Goal: Task Accomplishment & Management: Use online tool/utility

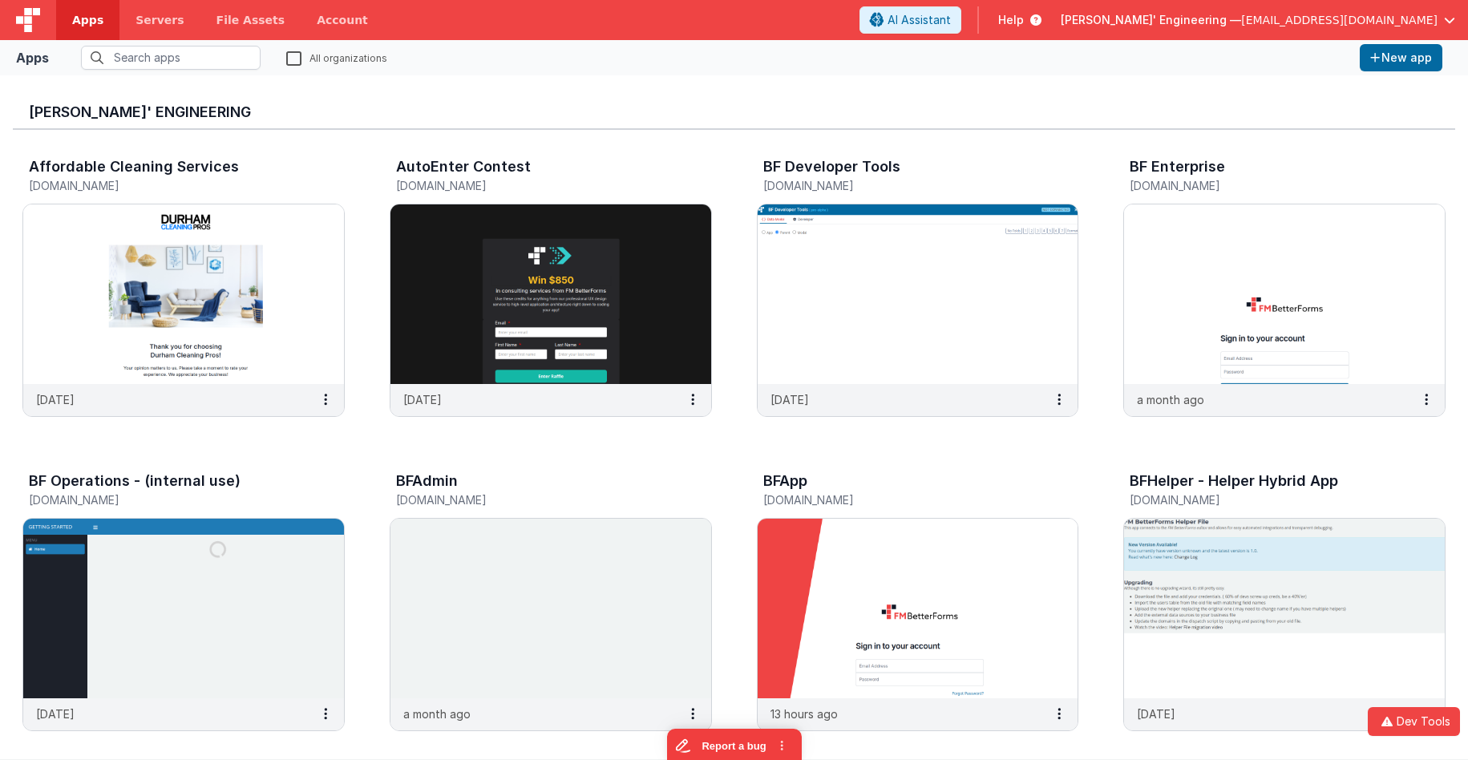
click at [111, 53] on input "text" at bounding box center [171, 58] width 180 height 24
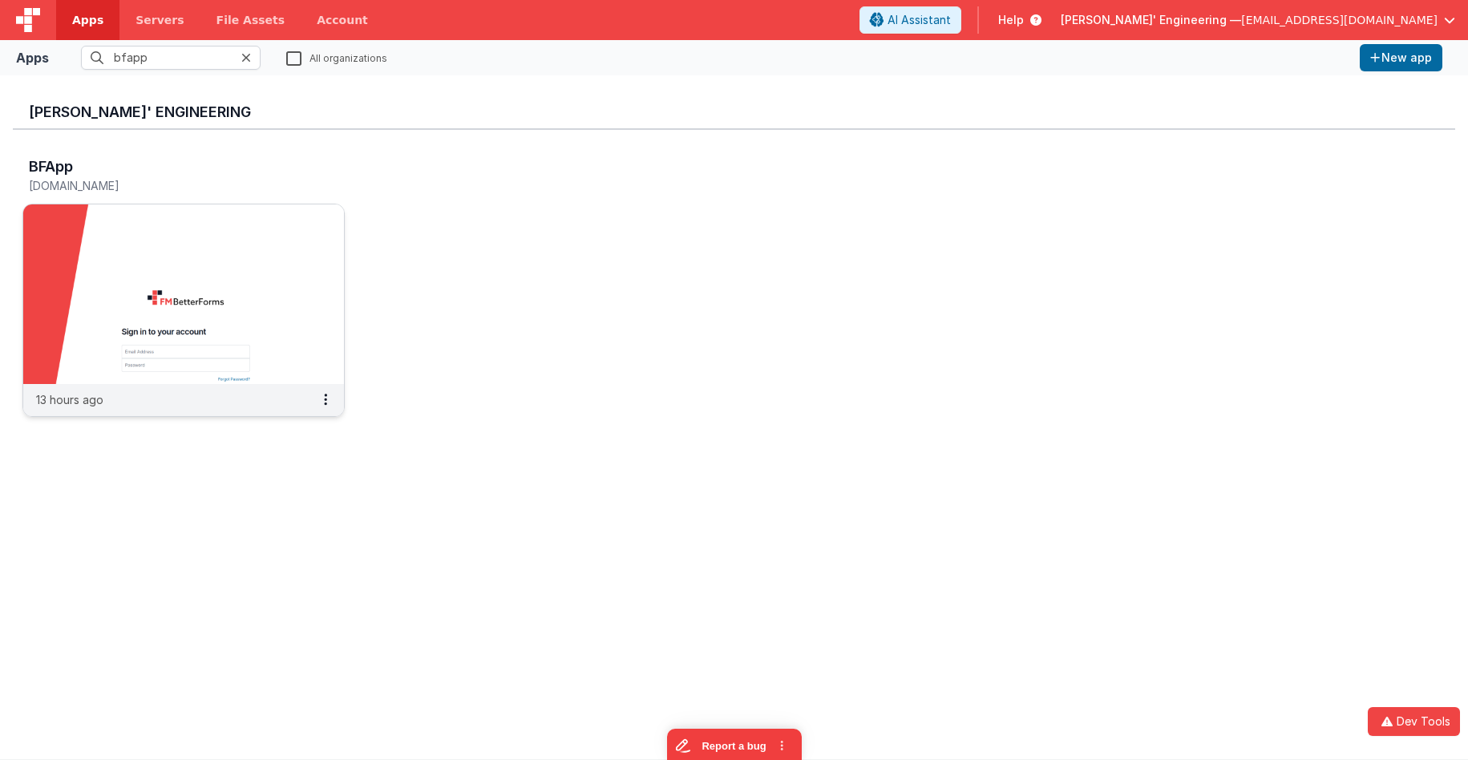
type input "bfapp"
click at [235, 267] on img at bounding box center [183, 294] width 321 height 180
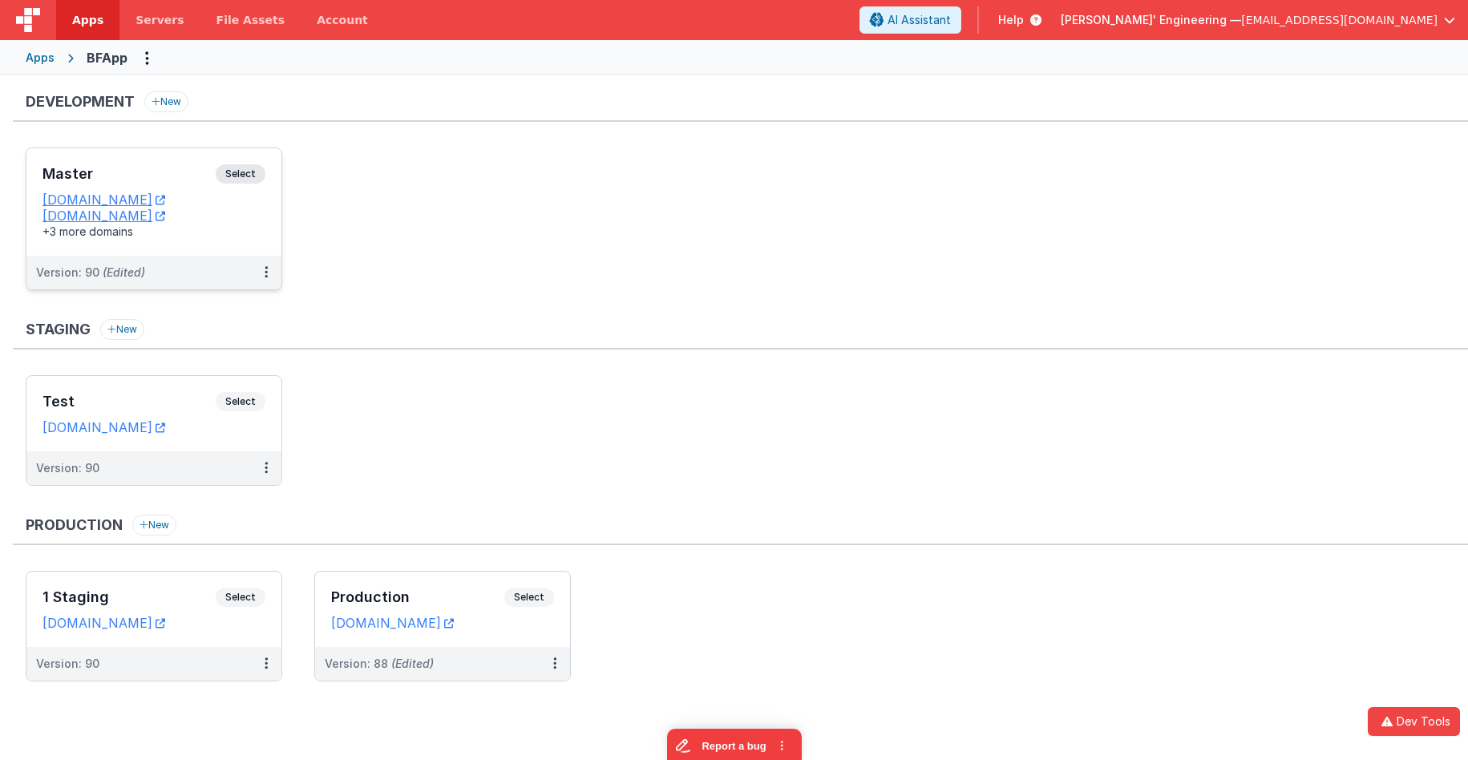
click at [241, 169] on span "Select" at bounding box center [241, 173] width 50 height 19
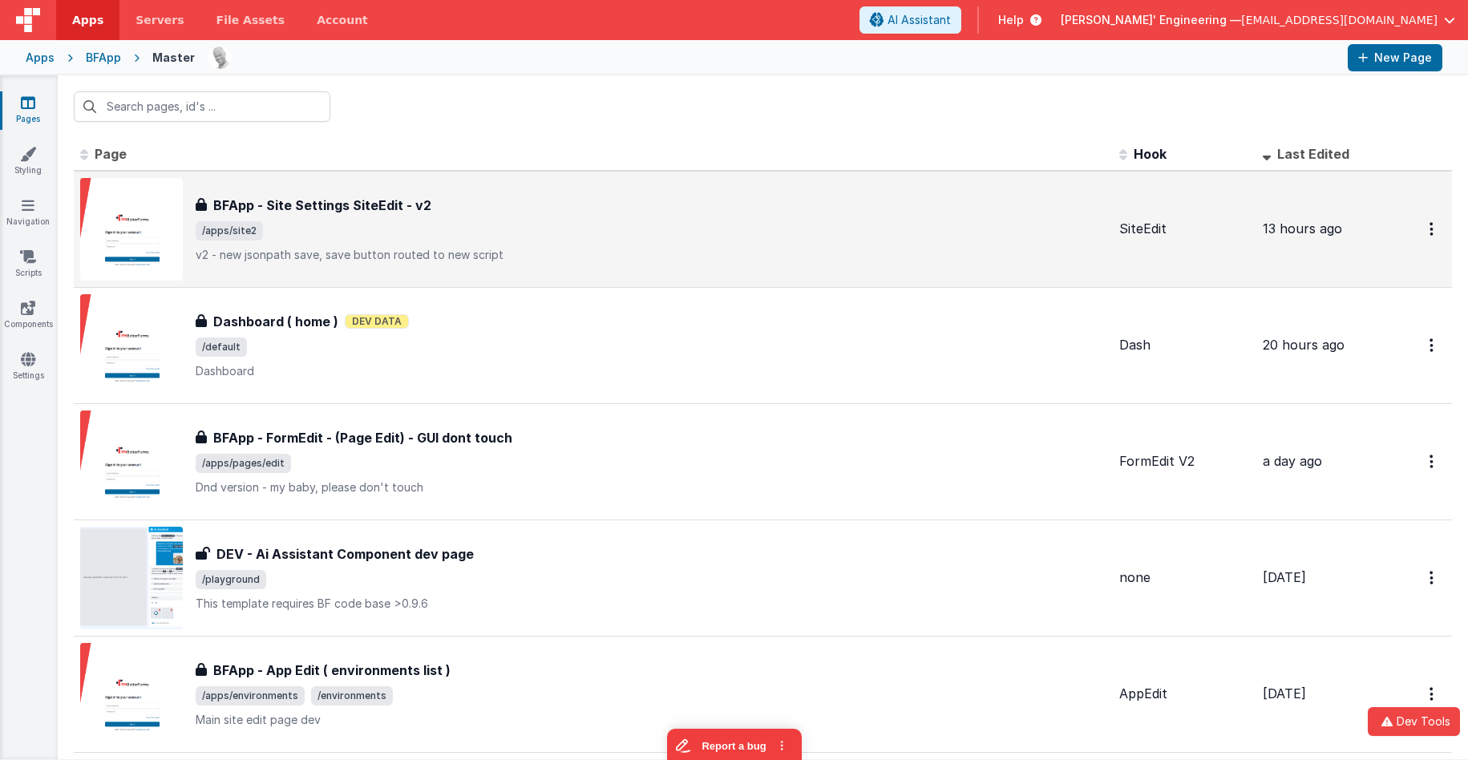
click at [737, 243] on div "BFApp - Site Settings SiteEdit - v2 BFApp - Site Settings SiteEdit - v2 /apps/s…" at bounding box center [651, 229] width 911 height 67
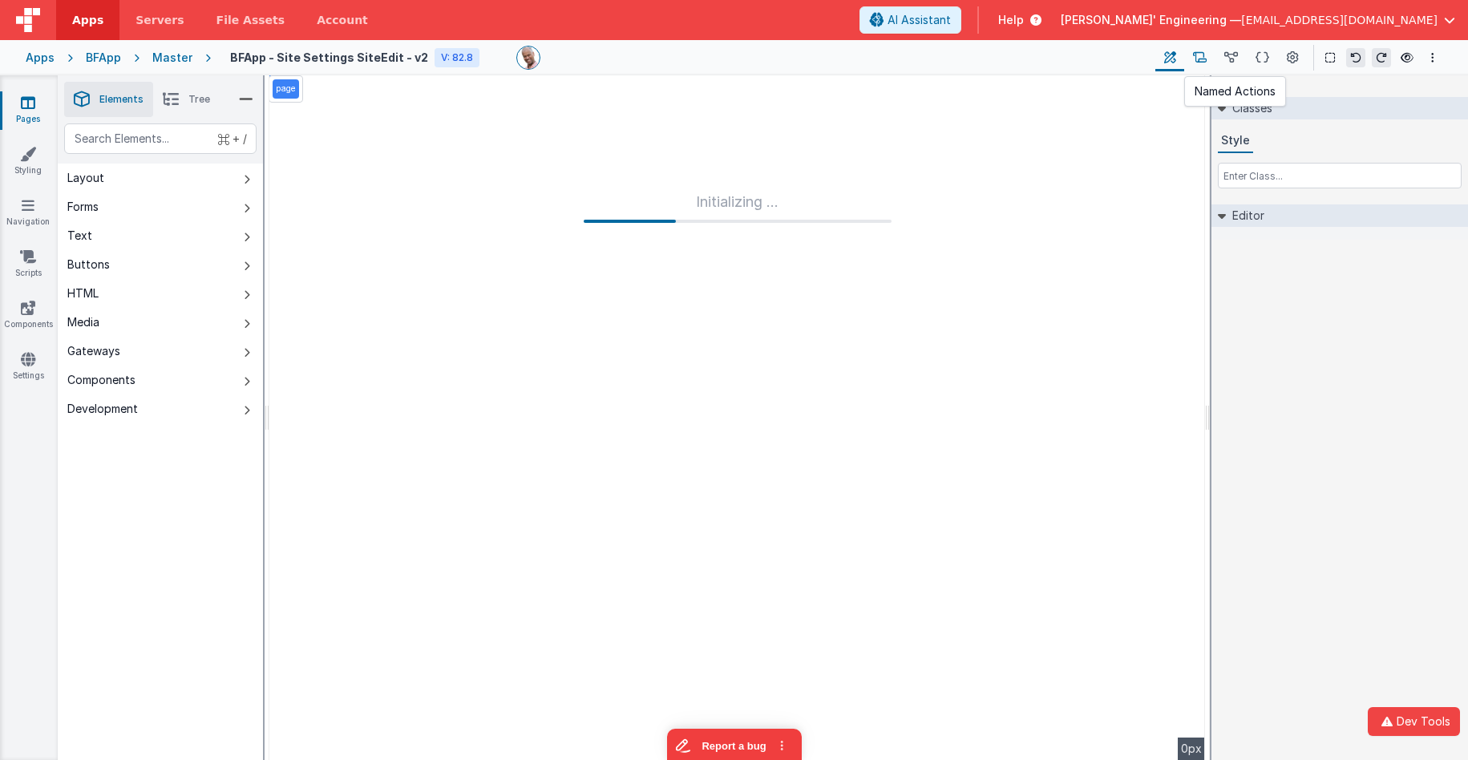
click at [1199, 62] on icon at bounding box center [1200, 58] width 14 height 17
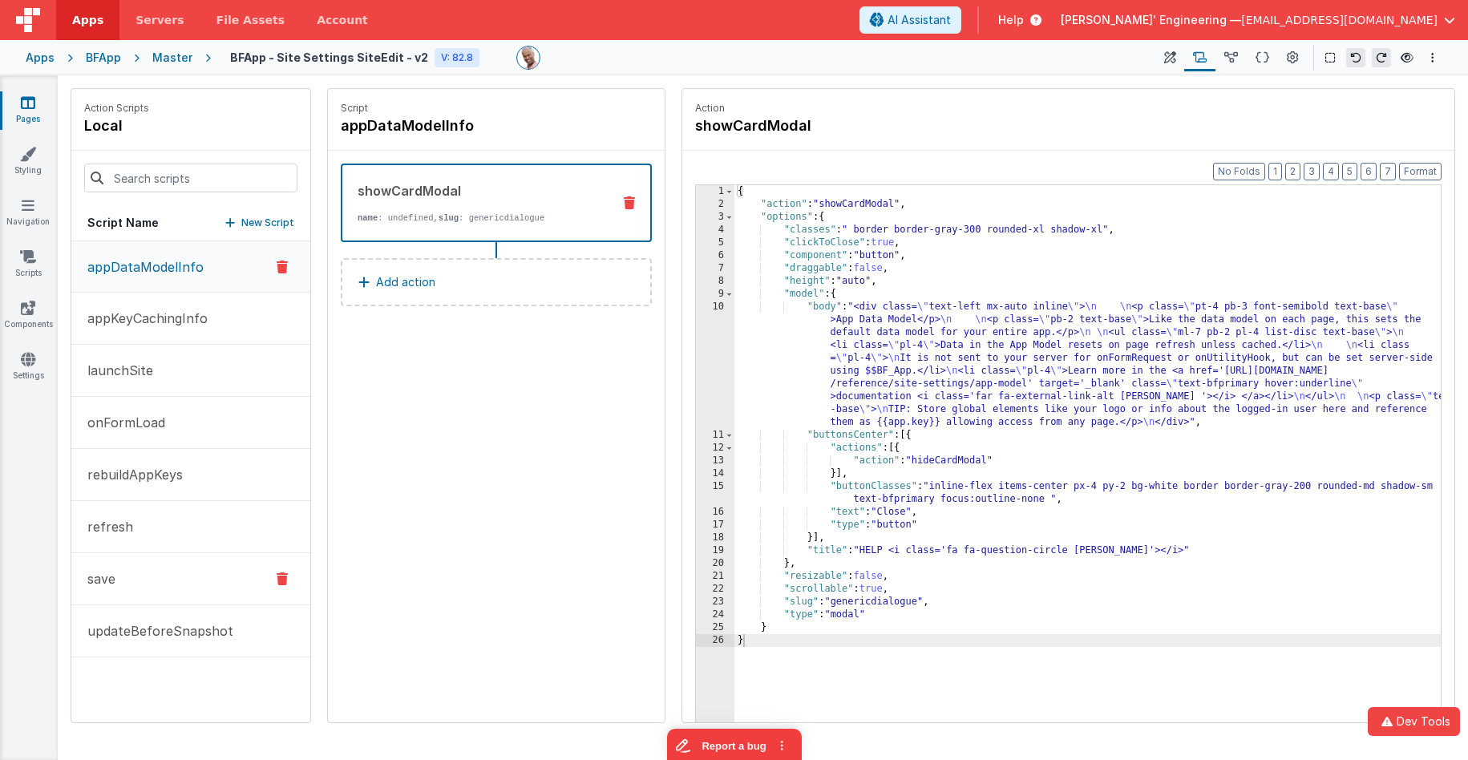
click at [162, 573] on button "save" at bounding box center [190, 579] width 239 height 52
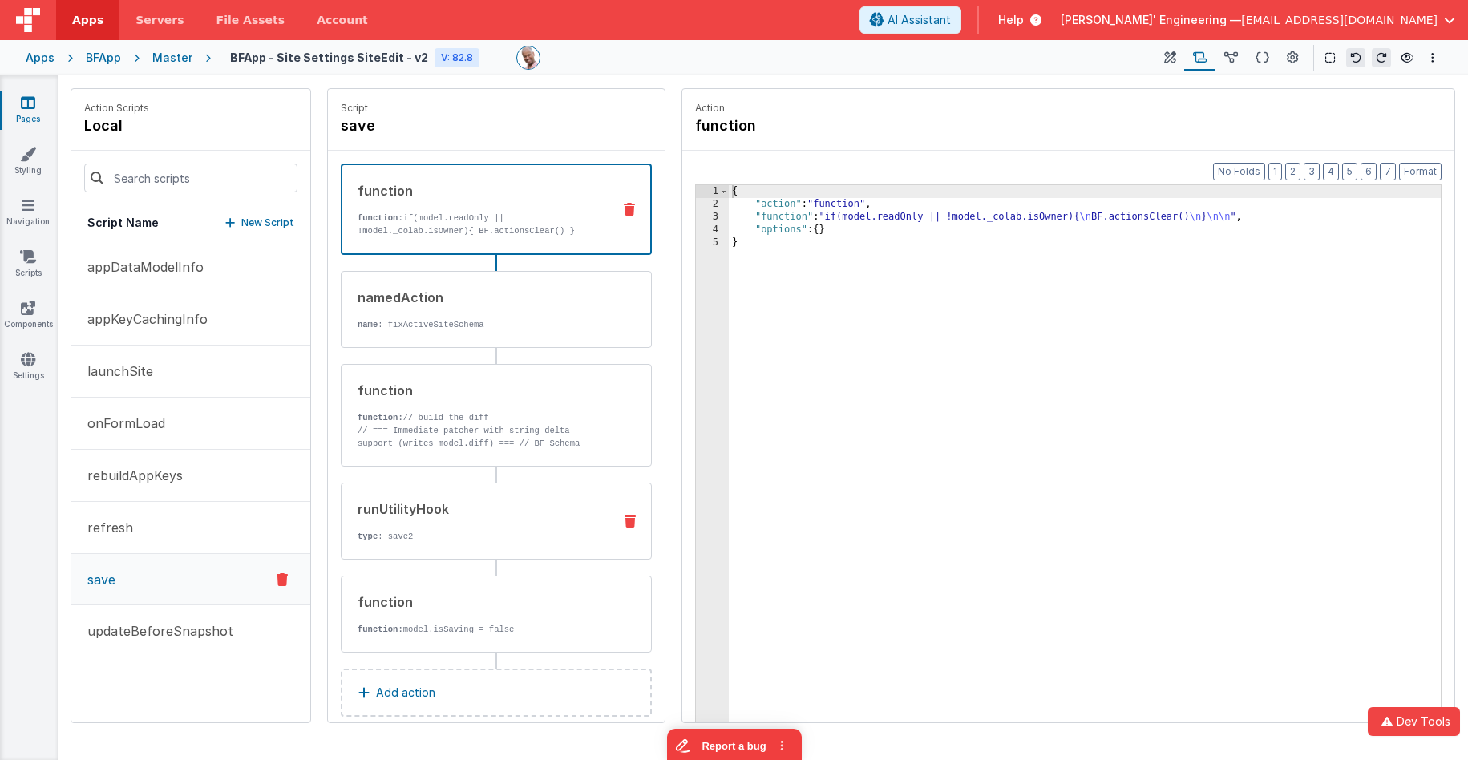
click at [478, 526] on div "runUtilityHook type : save2" at bounding box center [471, 521] width 258 height 43
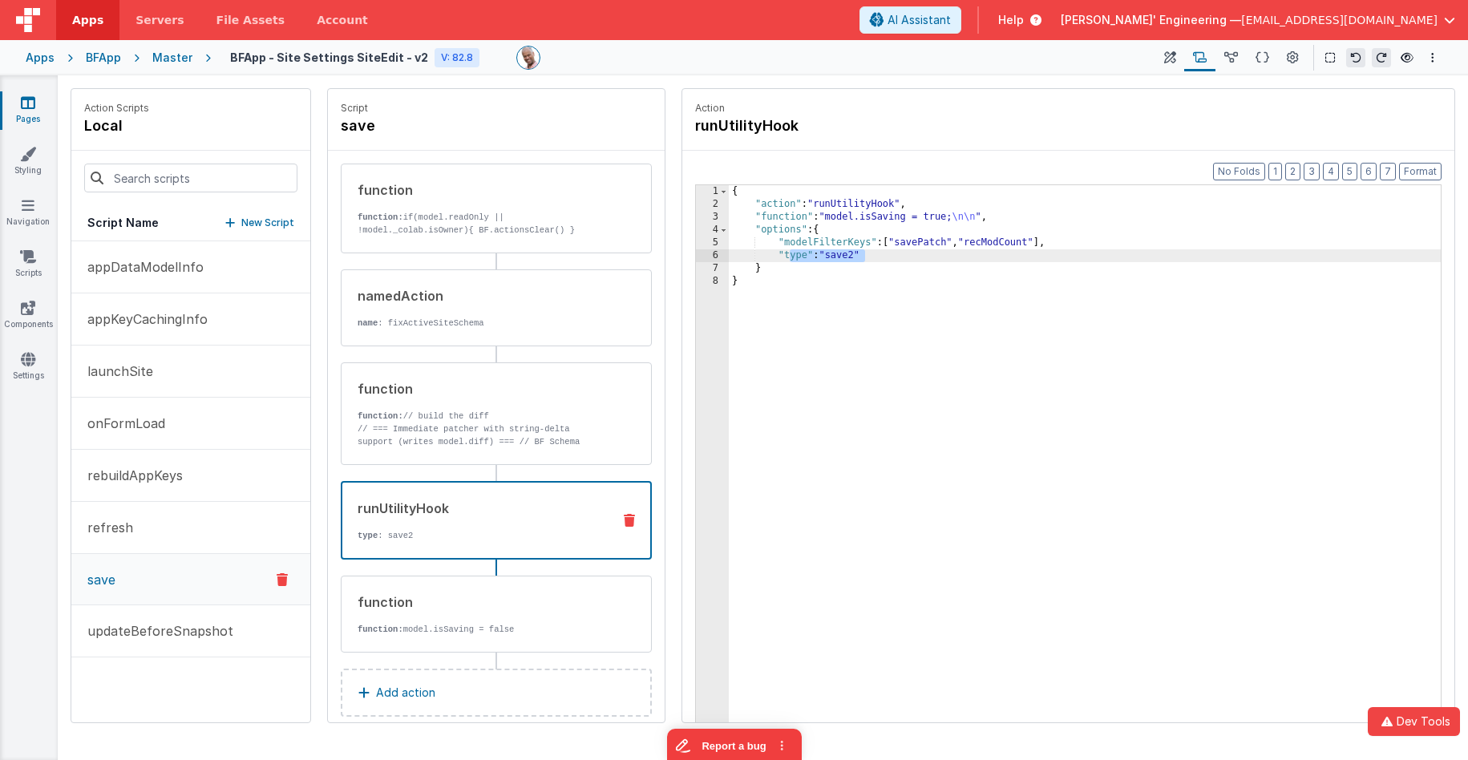
drag, startPoint x: 876, startPoint y: 258, endPoint x: 791, endPoint y: 257, distance: 84.2
click at [791, 257] on div "{ "action" : "runUtilityHook" , "function" : "model.isSaving = true; \n\n " , "…" at bounding box center [1085, 491] width 712 height 613
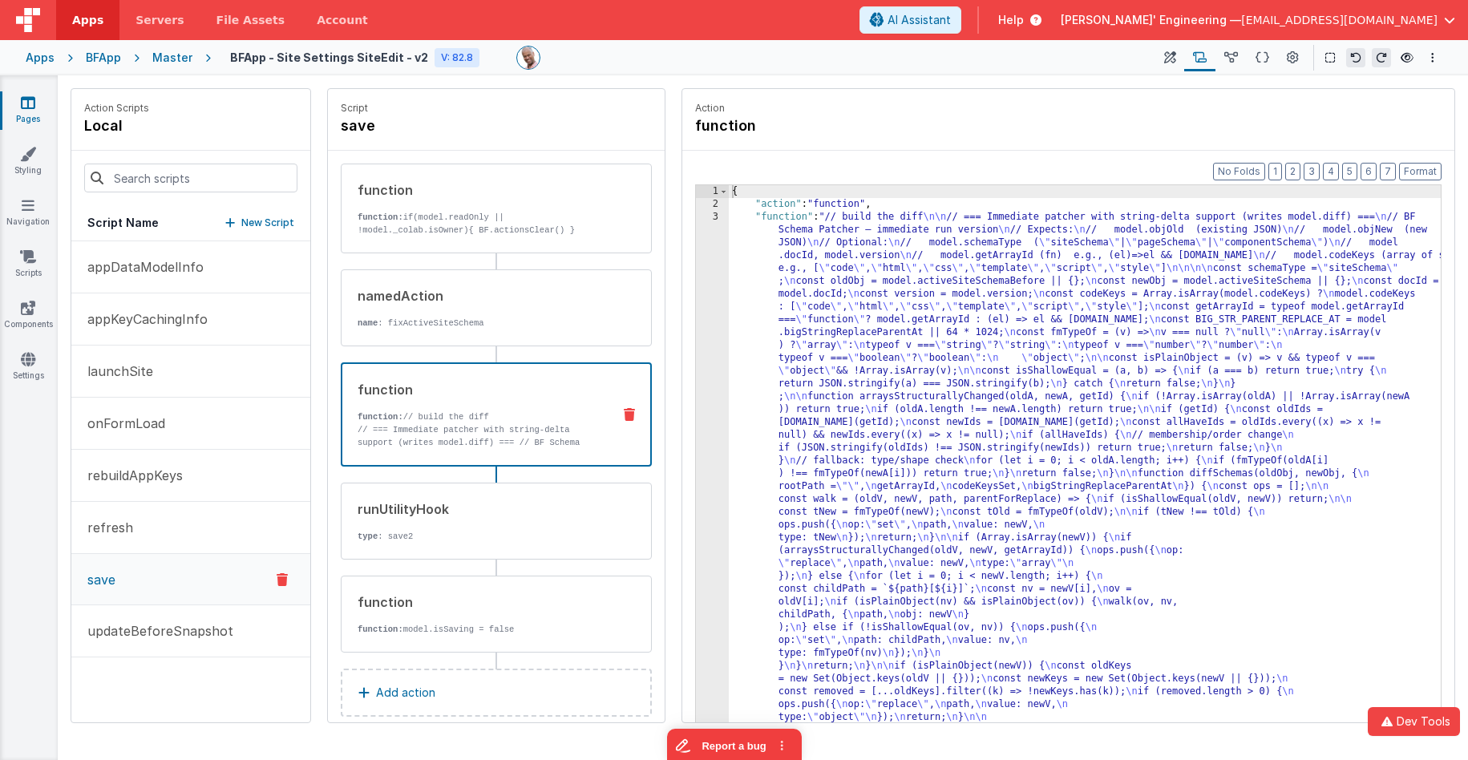
click at [443, 419] on p "function: // build the diff" at bounding box center [478, 417] width 241 height 13
drag, startPoint x: 813, startPoint y: 263, endPoint x: 757, endPoint y: 253, distance: 57.1
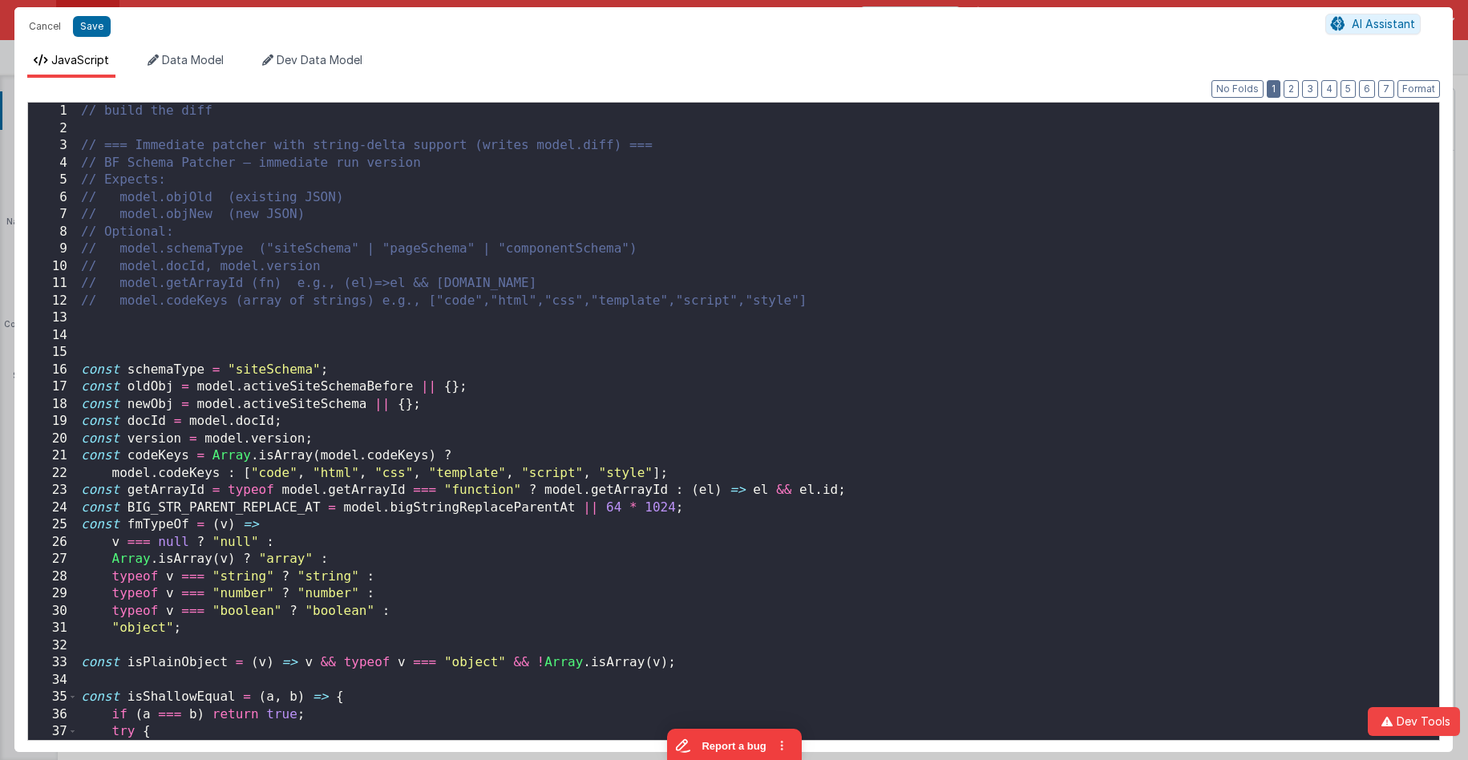
click at [1277, 88] on button "1" at bounding box center [1274, 89] width 14 height 18
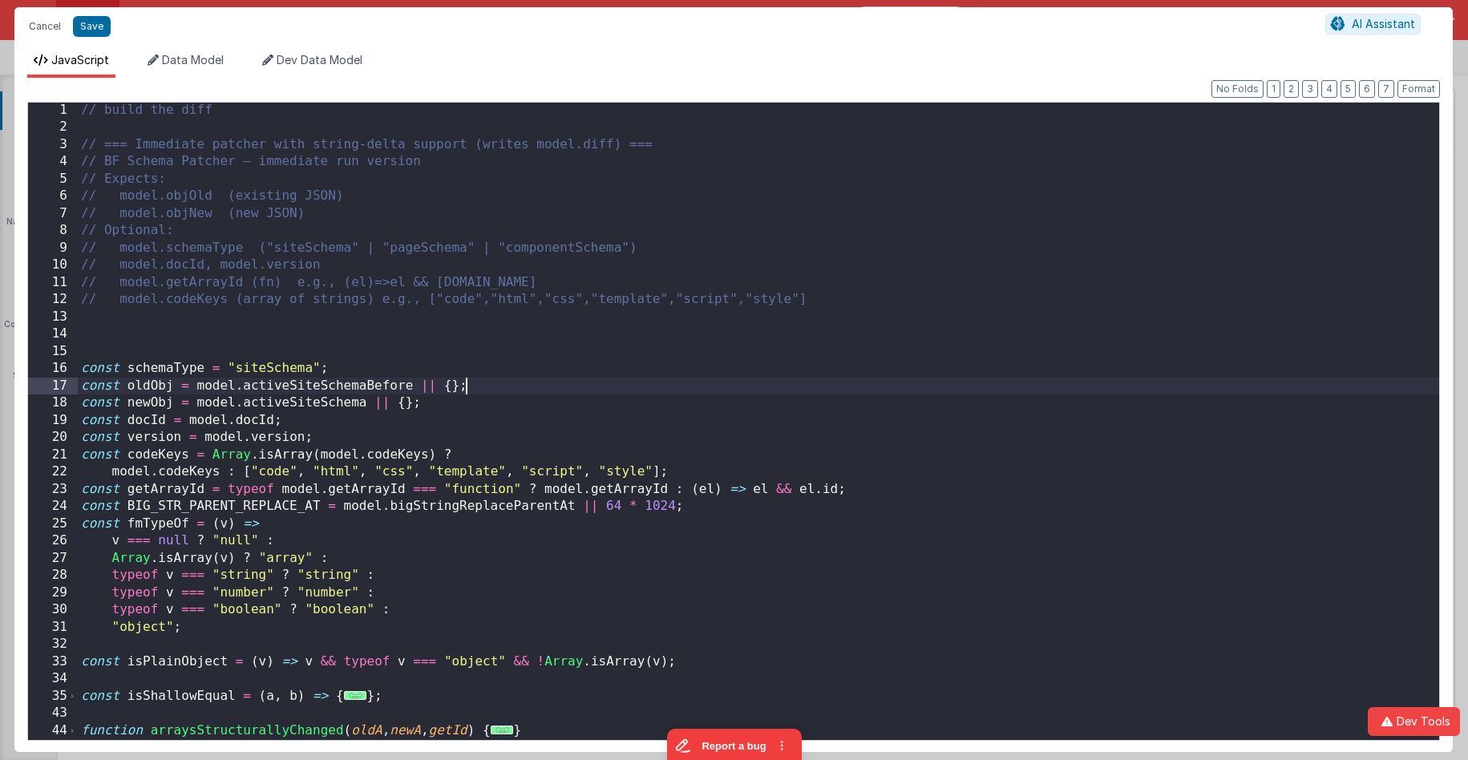
scroll to position [0, 0]
click at [550, 394] on div "// build the diff // === Immediate patcher with string-delta support (writes mo…" at bounding box center [759, 442] width 1362 height 680
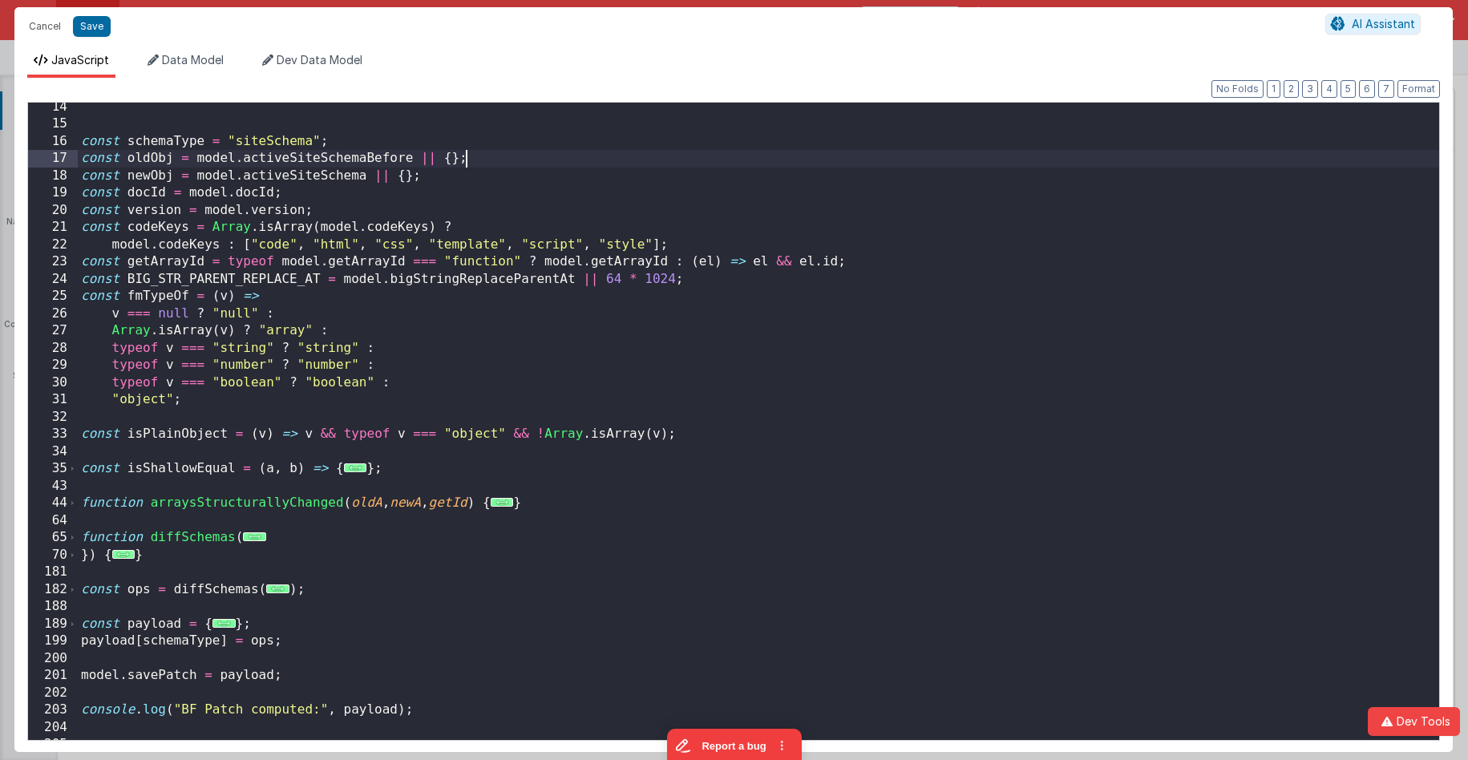
scroll to position [233, 0]
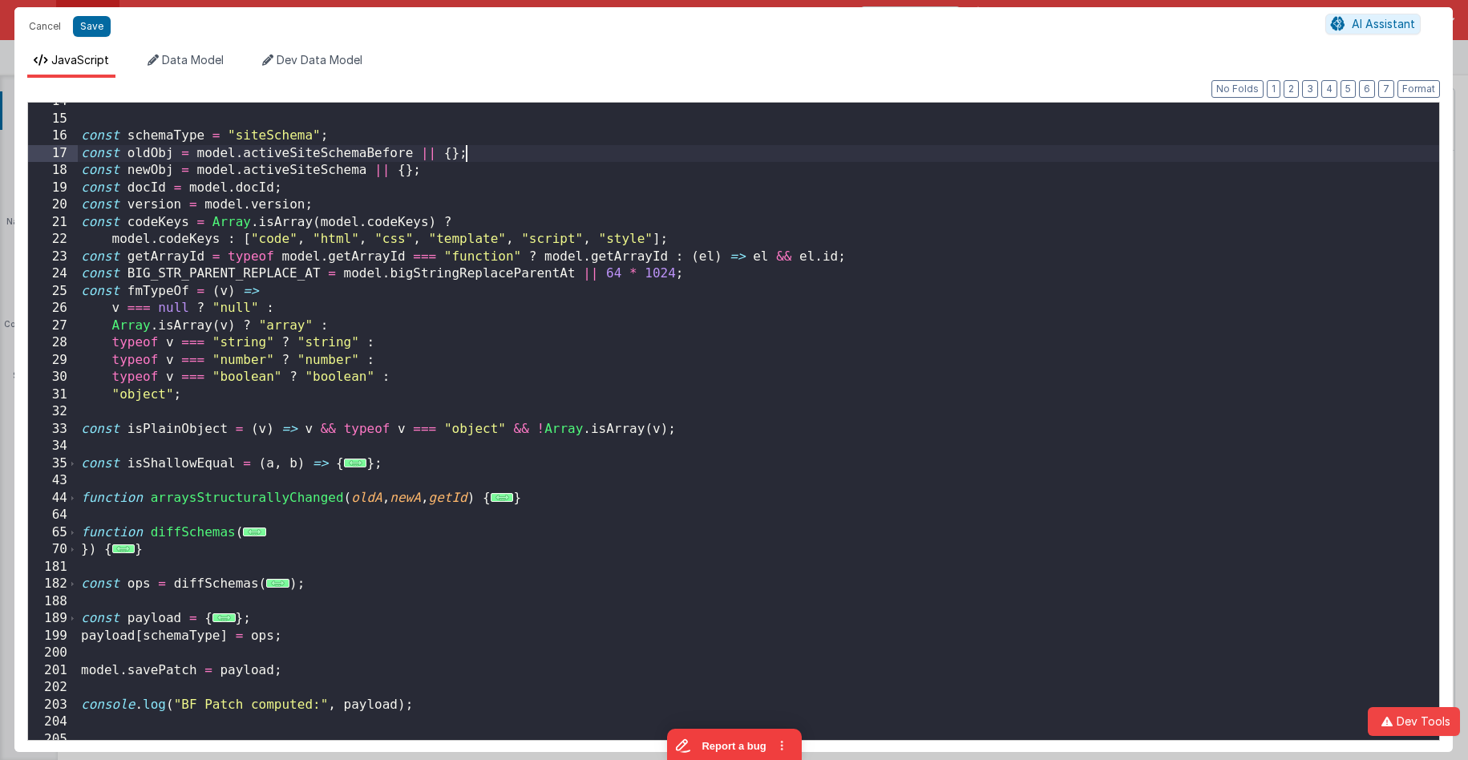
click at [354, 154] on div "const schemaType = "siteSchema" ; const oldObj = model . activeSiteSchemaBefore…" at bounding box center [759, 433] width 1362 height 680
click at [354, 155] on div "const schemaType = "siteSchema" ; const oldObj = model . activeSiteSchemaBefore…" at bounding box center [759, 433] width 1362 height 680
click at [338, 177] on div "const schemaType = "siteSchema" ; const oldObj = model . activeSiteSchemaBefore…" at bounding box center [759, 433] width 1362 height 680
drag, startPoint x: 338, startPoint y: 177, endPoint x: 337, endPoint y: 194, distance: 16.9
click at [338, 177] on div "const schemaType = "siteSchema" ; const oldObj = model . activeSiteSchemaBefore…" at bounding box center [759, 433] width 1362 height 680
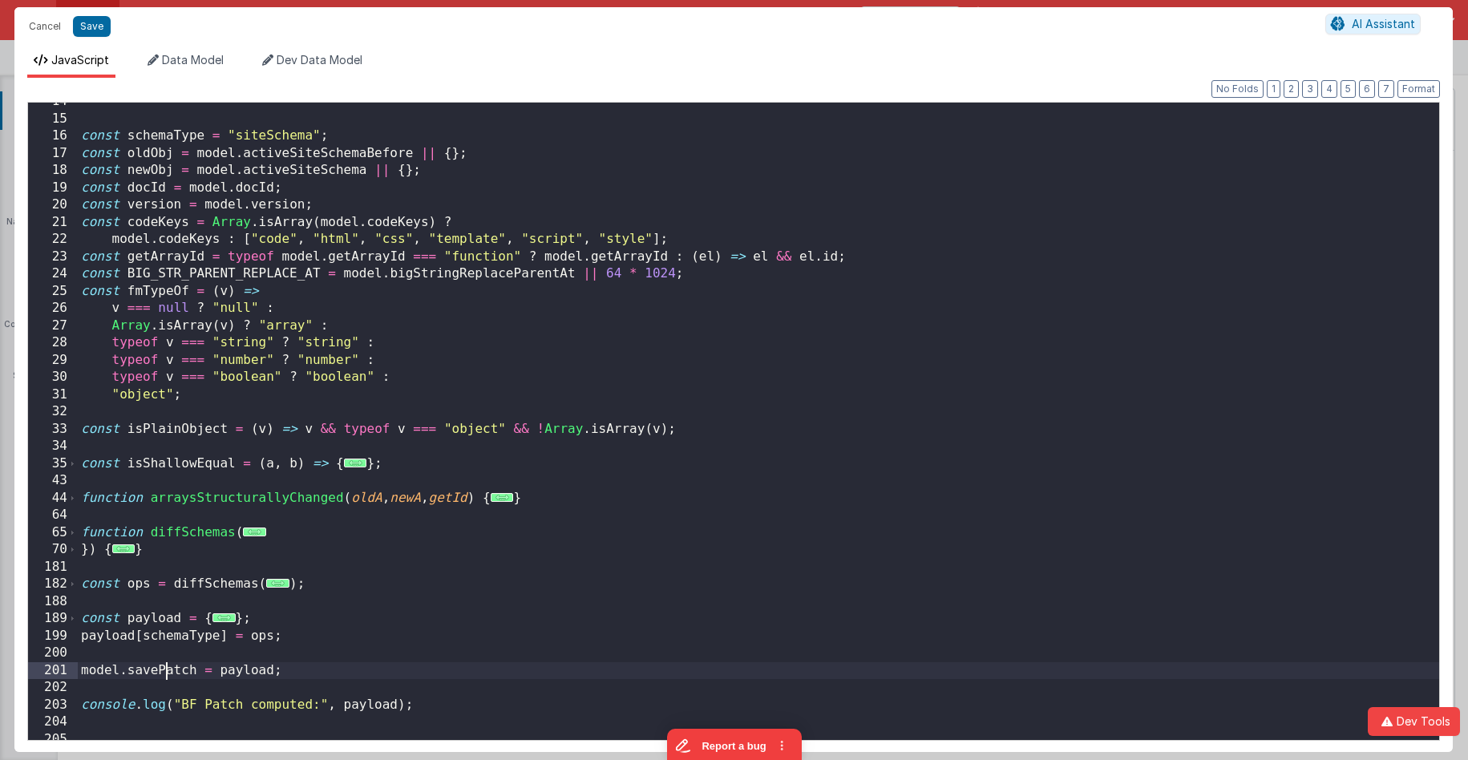
click at [169, 670] on div "const schemaType = "siteSchema" ; const oldObj = model . activeSiteSchemaBefore…" at bounding box center [759, 433] width 1362 height 680
click at [170, 670] on div "const schemaType = "siteSchema" ; const oldObj = model . activeSiteSchemaBefore…" at bounding box center [759, 433] width 1362 height 680
click at [36, 26] on button "Cancel" at bounding box center [45, 26] width 48 height 22
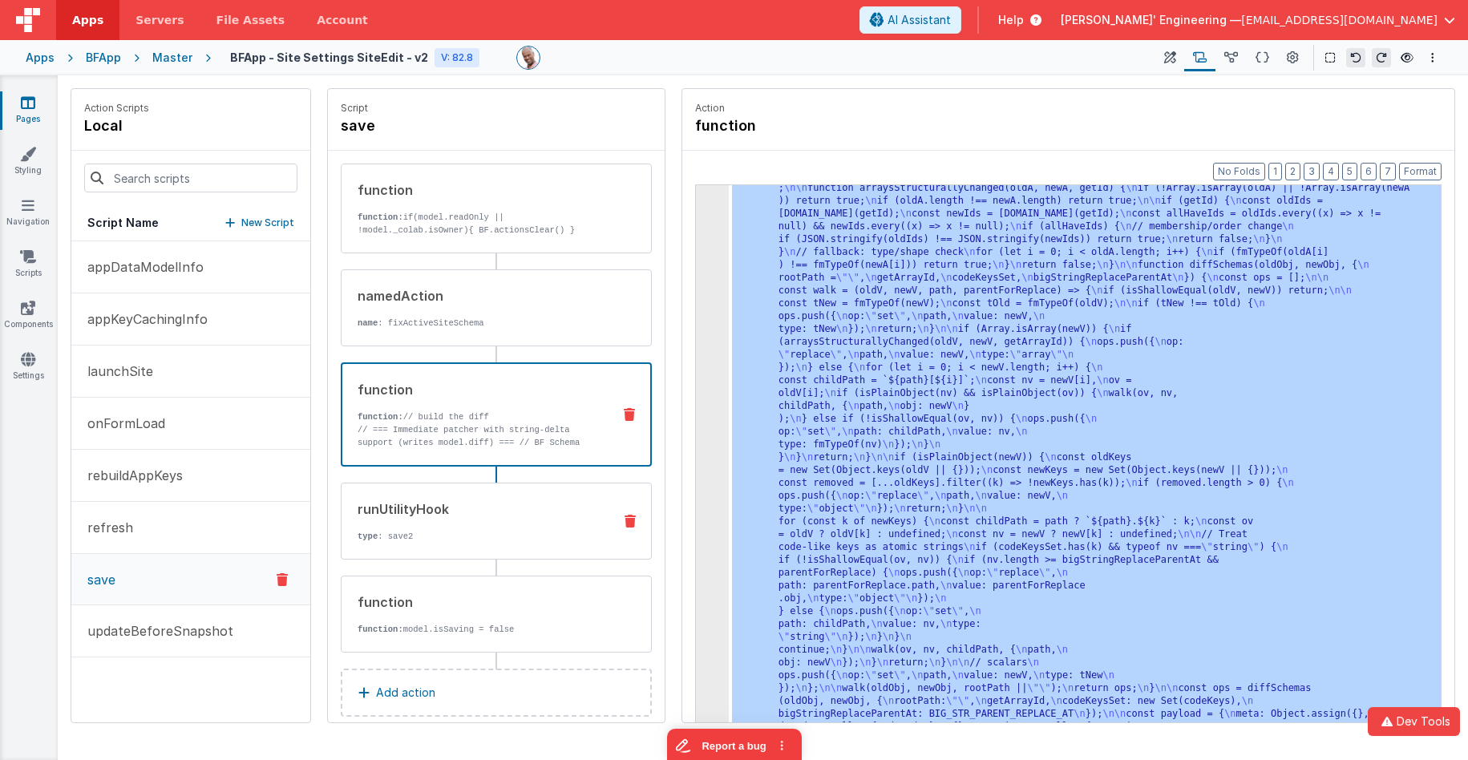
click at [519, 497] on div "runUtilityHook type : save2" at bounding box center [496, 521] width 311 height 77
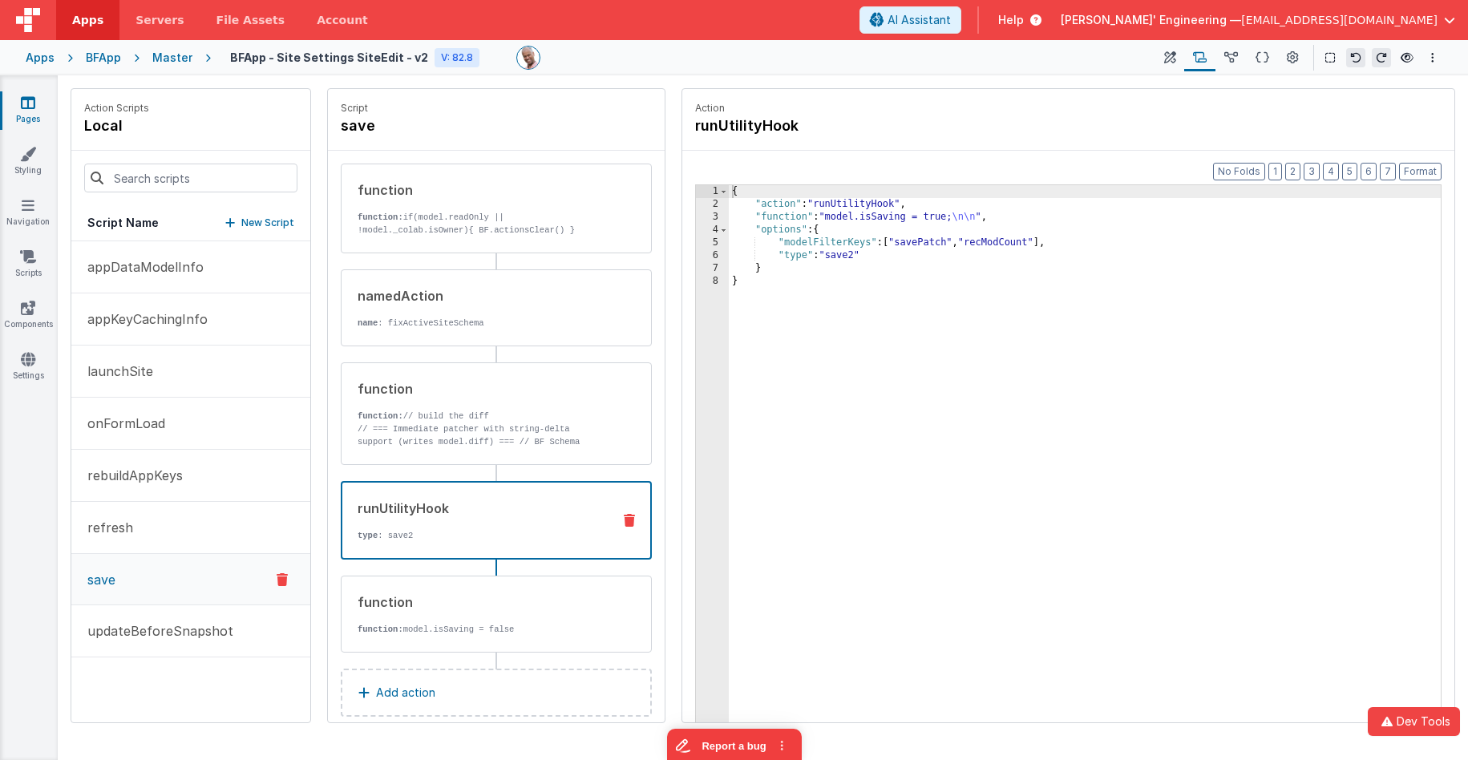
click at [923, 246] on div "{ "action" : "runUtilityHook" , "function" : "model.isSaving = true; \n\n " , "…" at bounding box center [1085, 491] width 712 height 613
drag, startPoint x: 42, startPoint y: 689, endPoint x: 30, endPoint y: 707, distance: 21.6
click at [41, 689] on div "Pages Styling Navigation Scripts Components Settings" at bounding box center [29, 417] width 58 height 685
click at [27, 168] on link "Styling" at bounding box center [28, 162] width 58 height 32
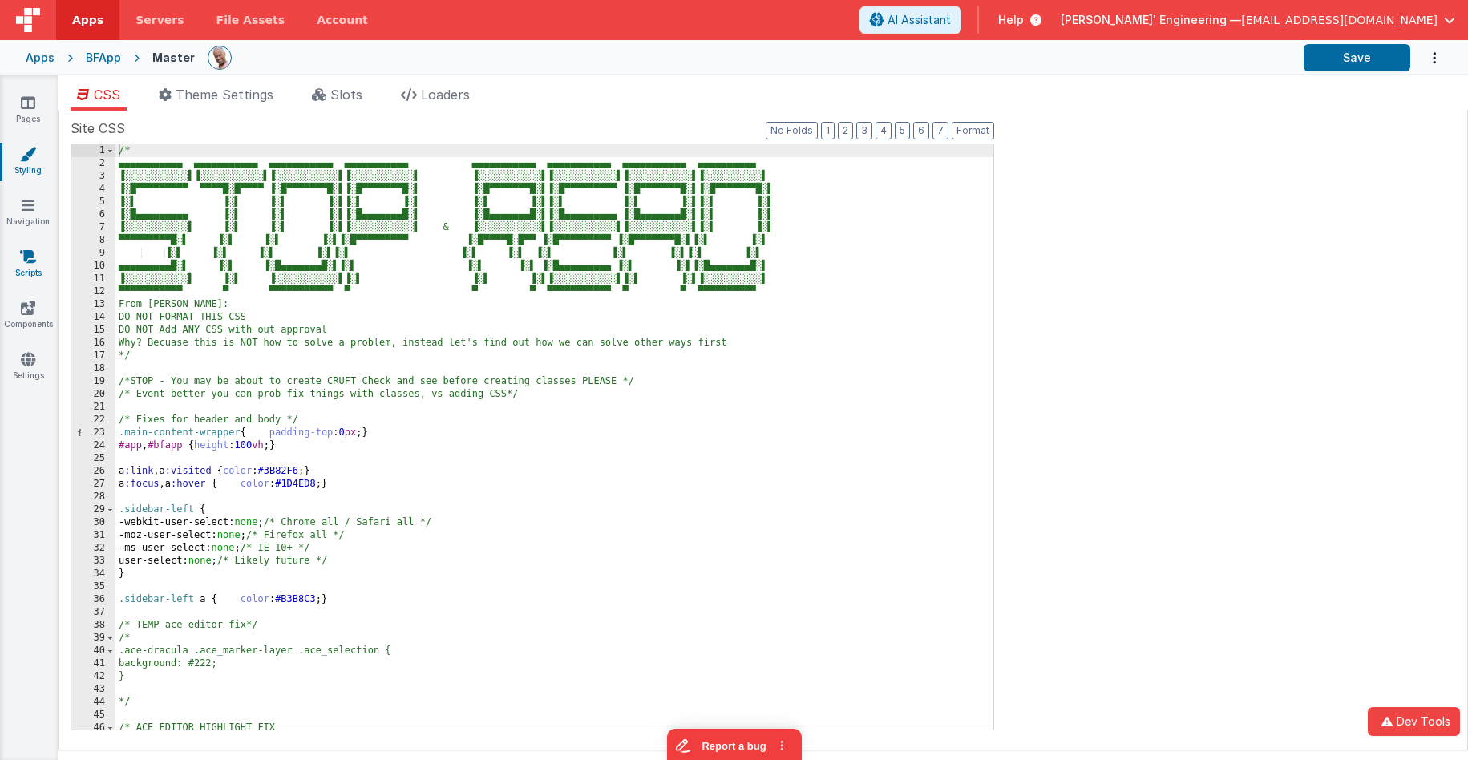
click at [23, 257] on icon at bounding box center [28, 257] width 16 height 16
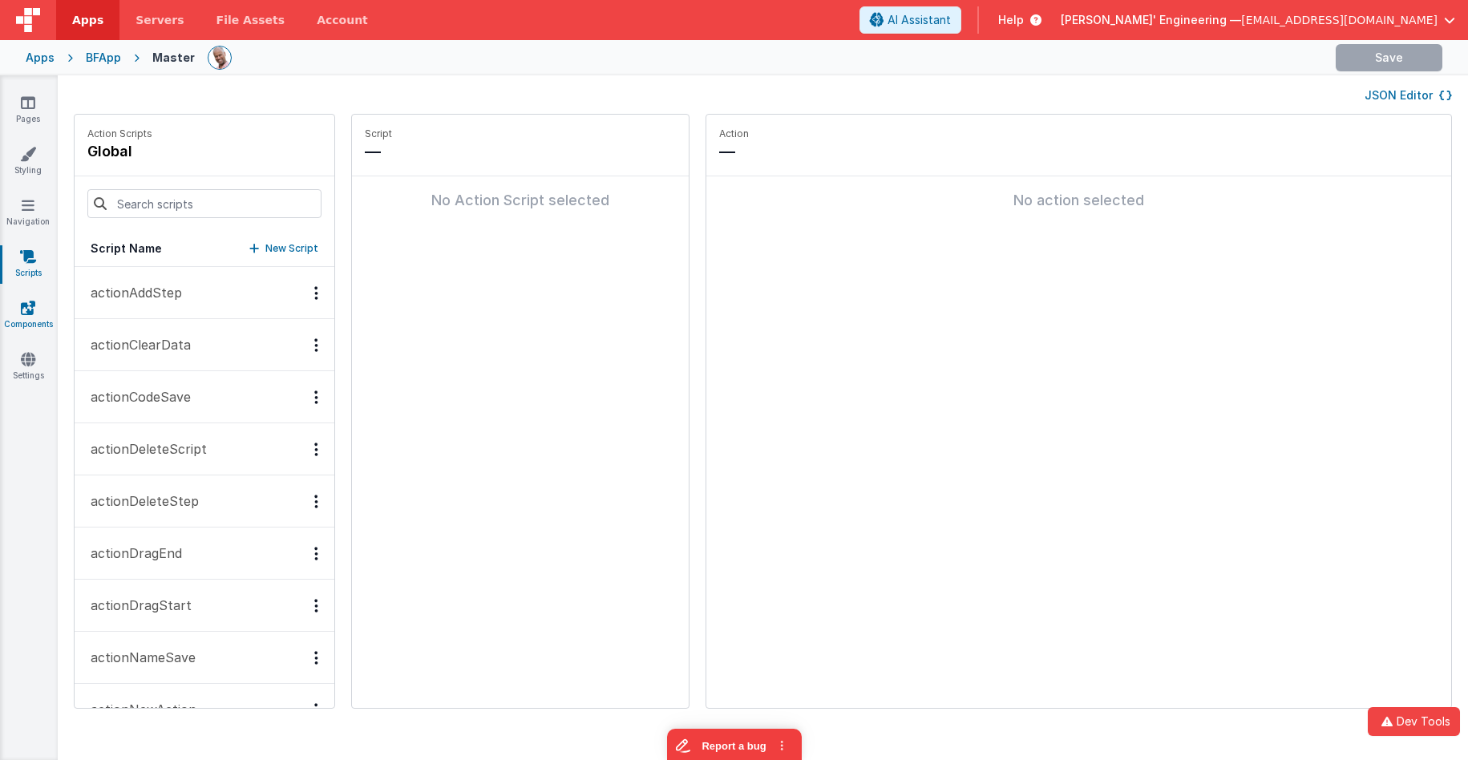
click at [25, 316] on link "Components" at bounding box center [28, 316] width 58 height 32
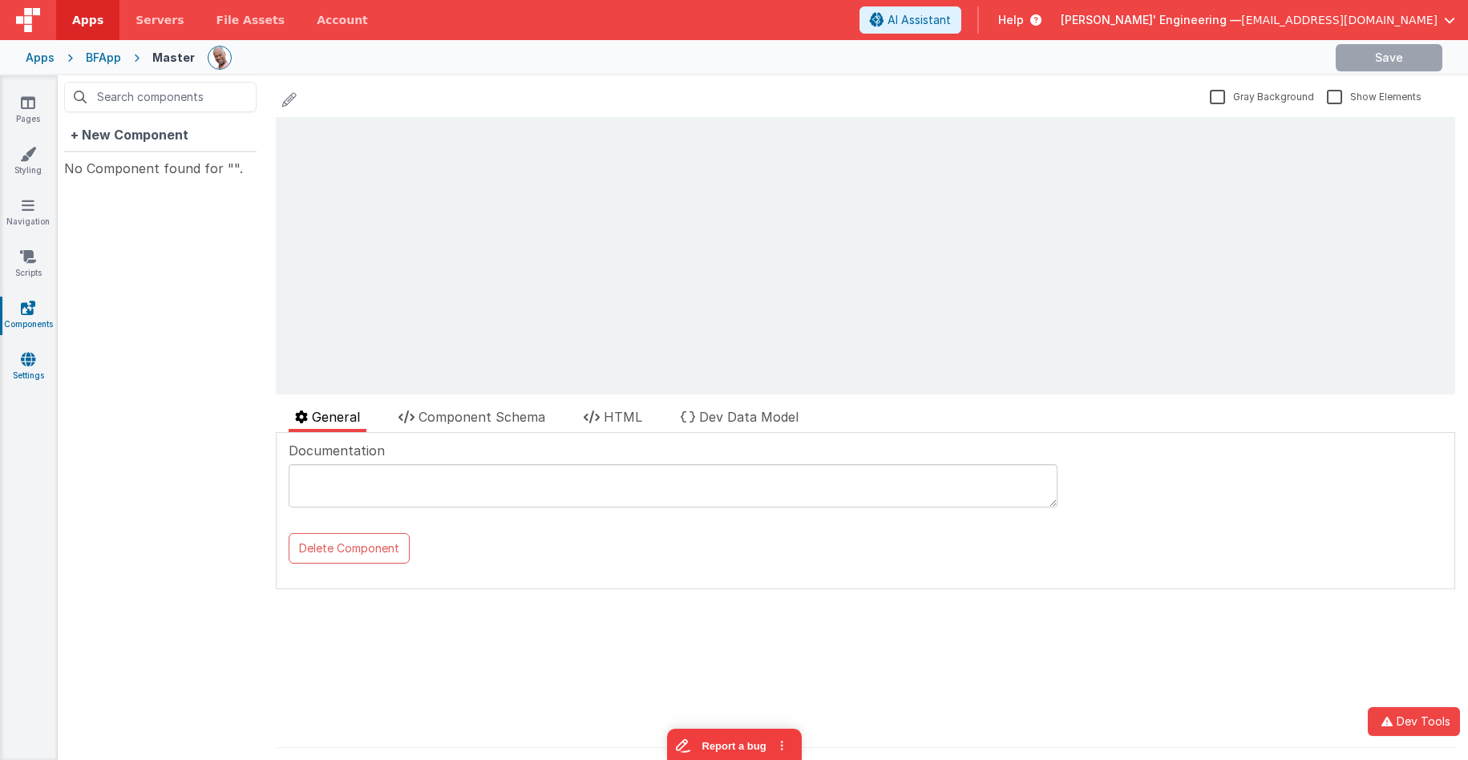
click at [28, 362] on icon at bounding box center [28, 359] width 14 height 16
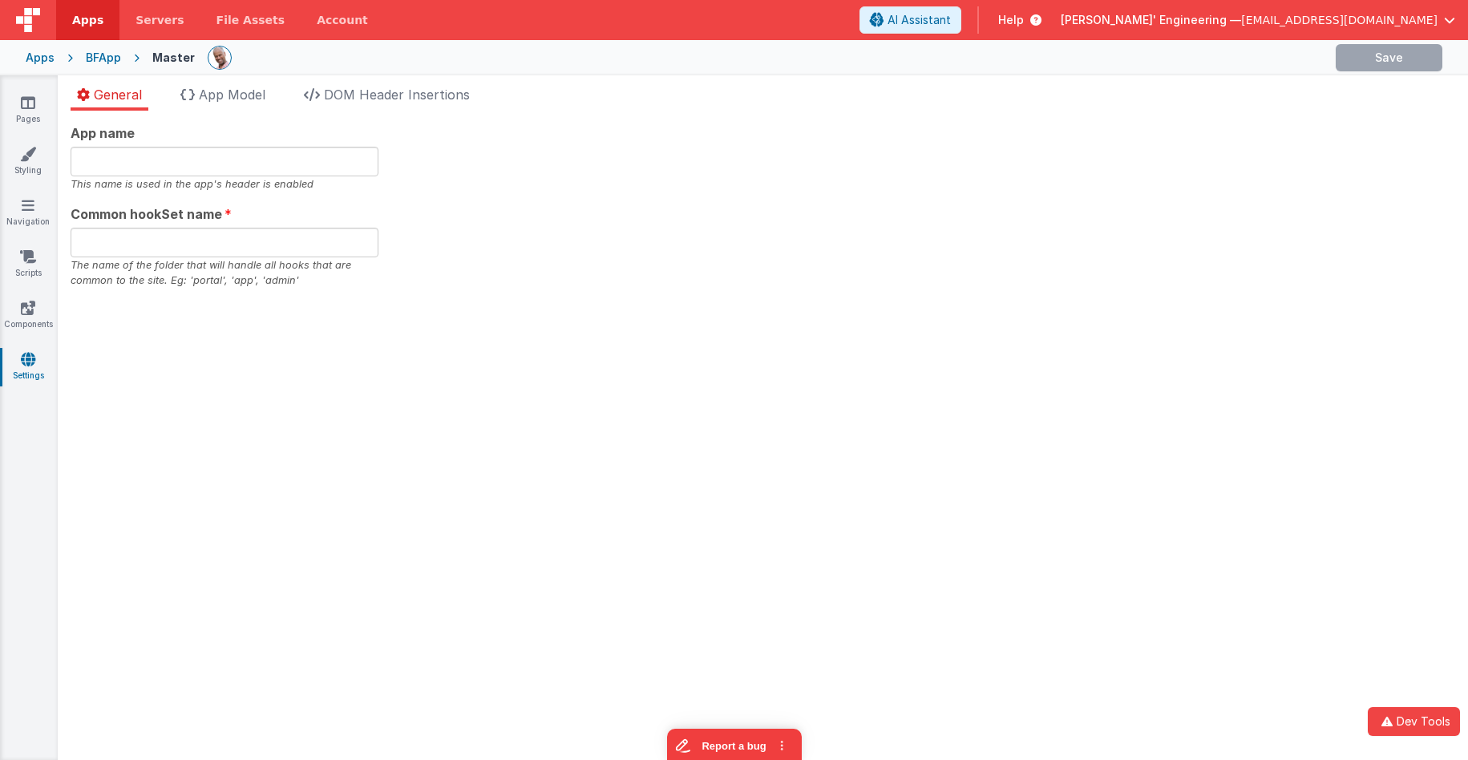
type input "bfapp"
click at [29, 316] on link "Components" at bounding box center [28, 316] width 58 height 32
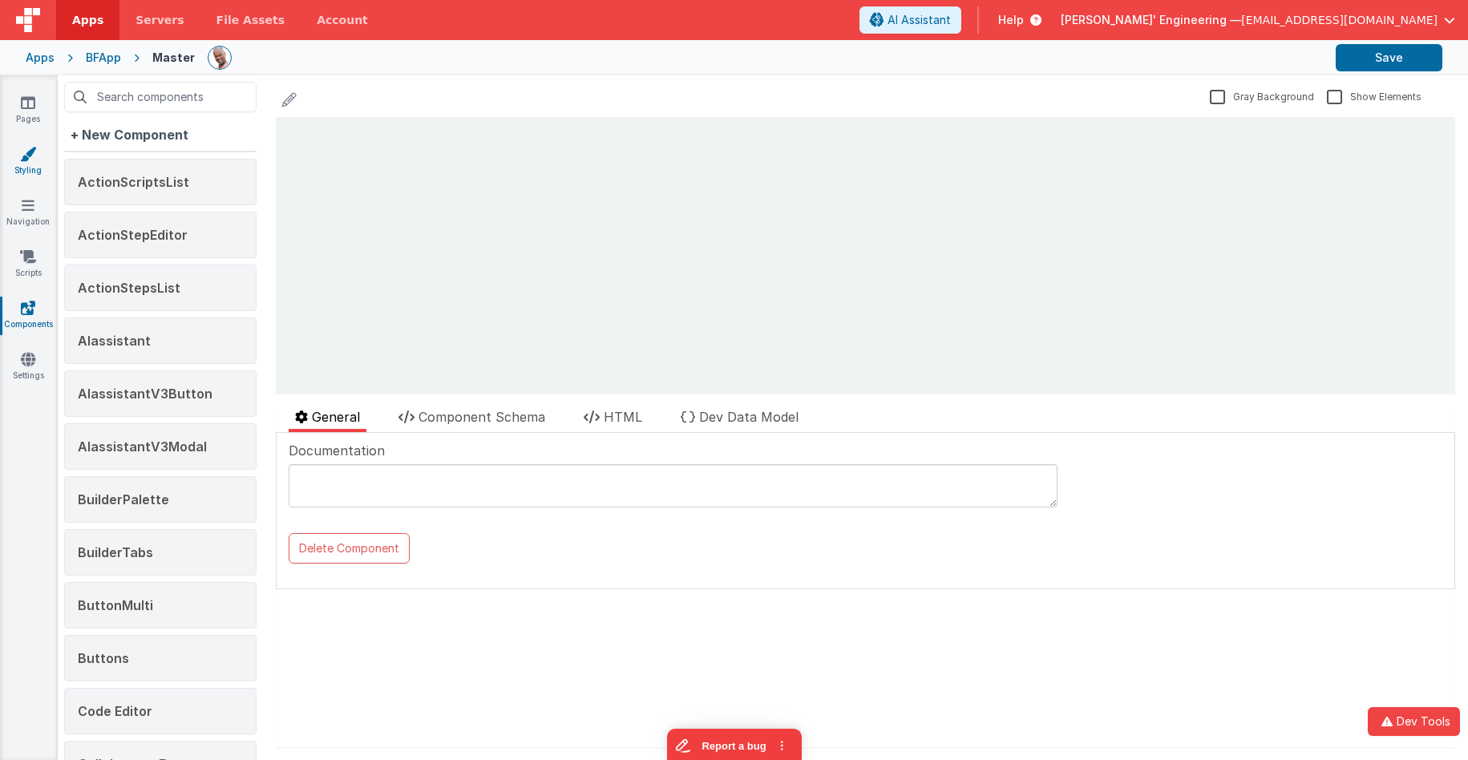
click at [41, 160] on link "Styling" at bounding box center [28, 162] width 58 height 32
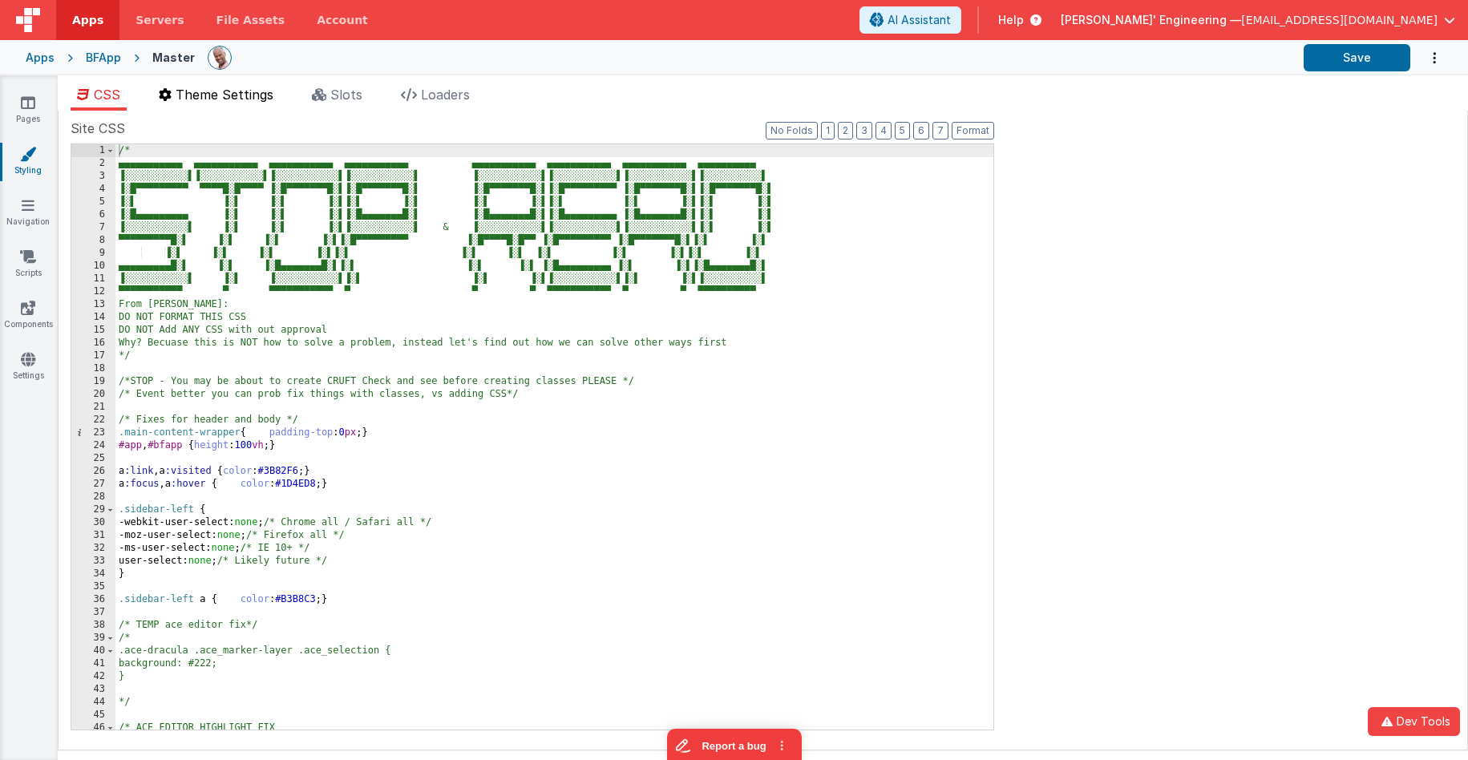
click at [251, 109] on li "Theme Settings" at bounding box center [215, 98] width 127 height 26
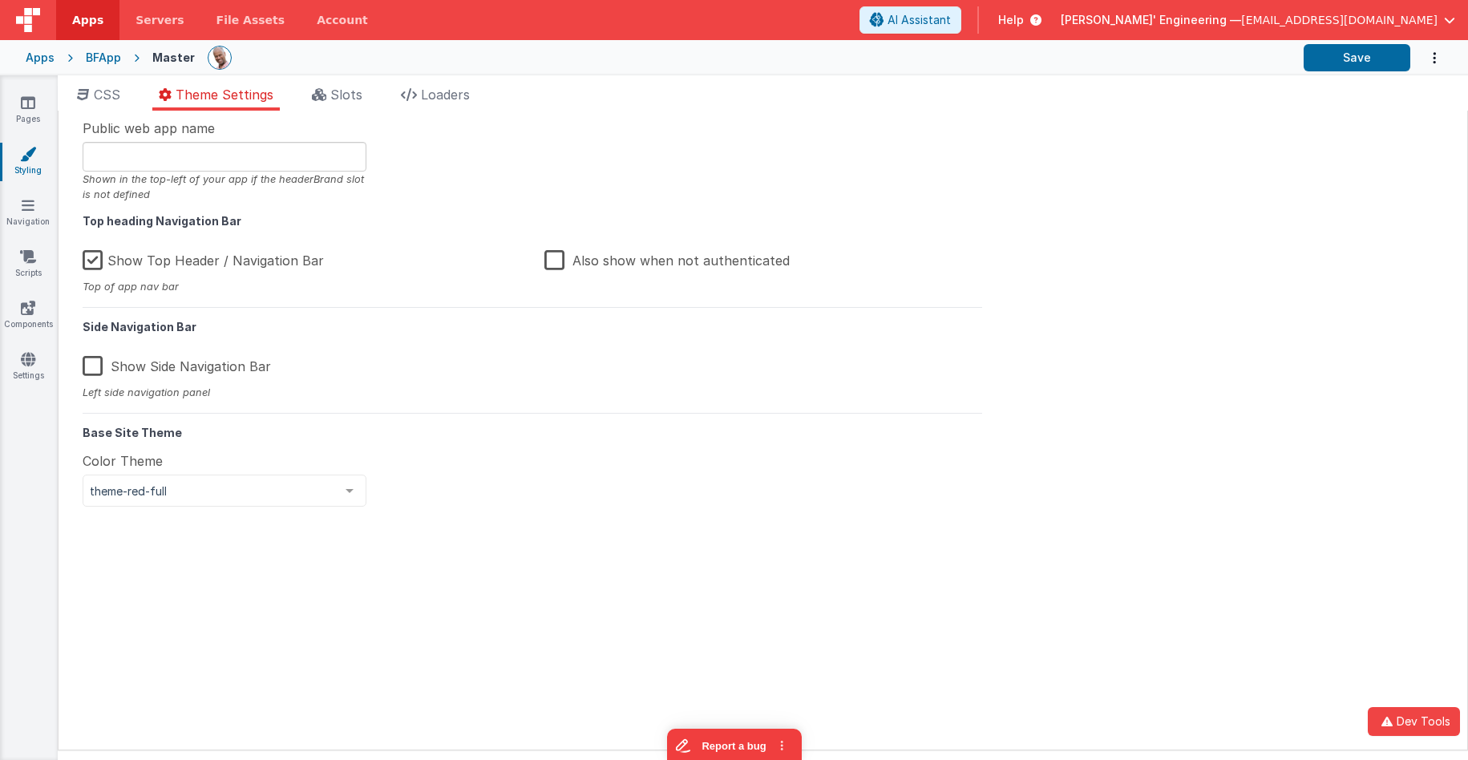
drag, startPoint x: 109, startPoint y: 91, endPoint x: 154, endPoint y: 84, distance: 45.4
click at [109, 91] on span "CSS" at bounding box center [107, 95] width 26 height 16
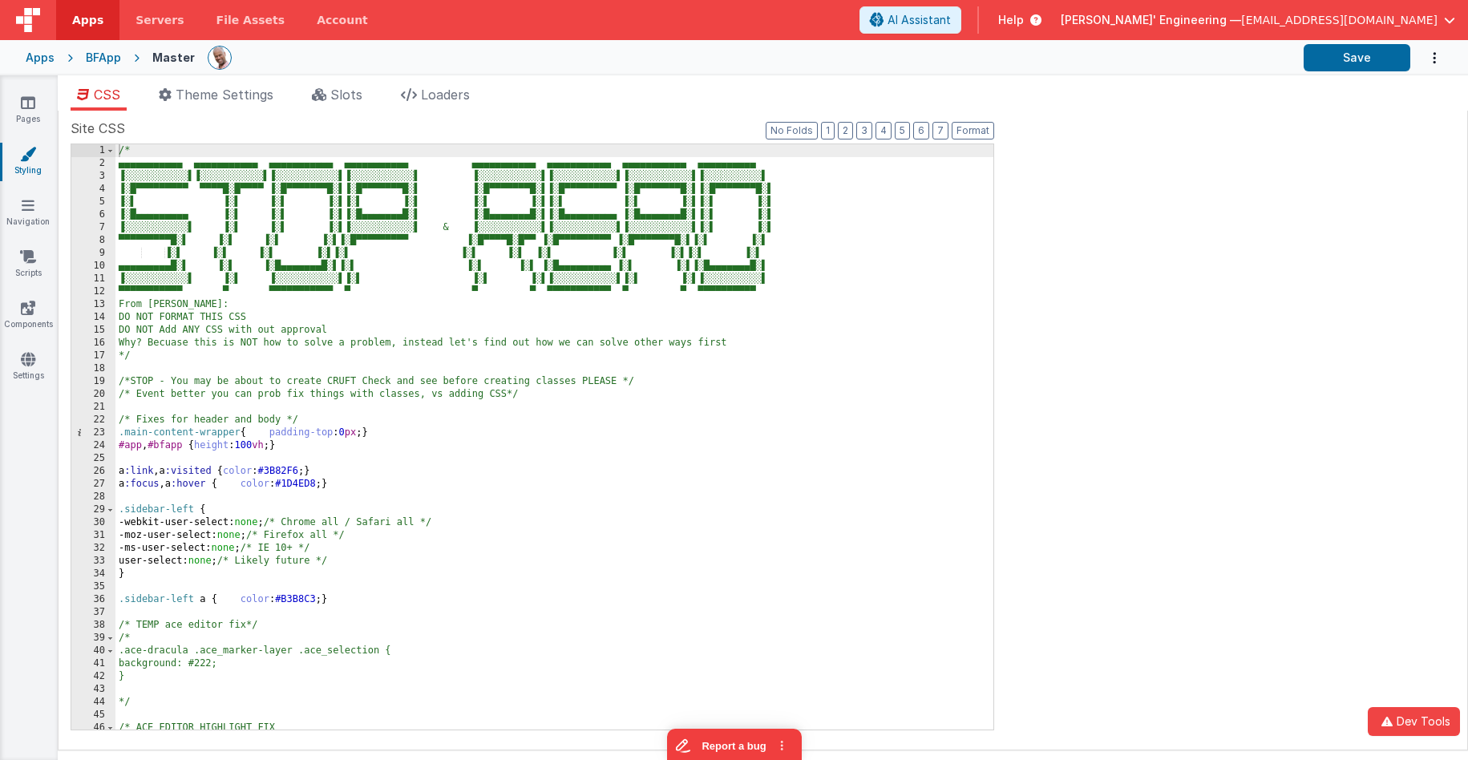
click at [340, 83] on div "CSS Theme Settings Slots Loaders Site CSS Format 7 6 5 4 3 2 1 No Folds 1 2 3 4…" at bounding box center [763, 420] width 1410 height 691
click at [346, 90] on span "Slots" at bounding box center [346, 95] width 32 height 16
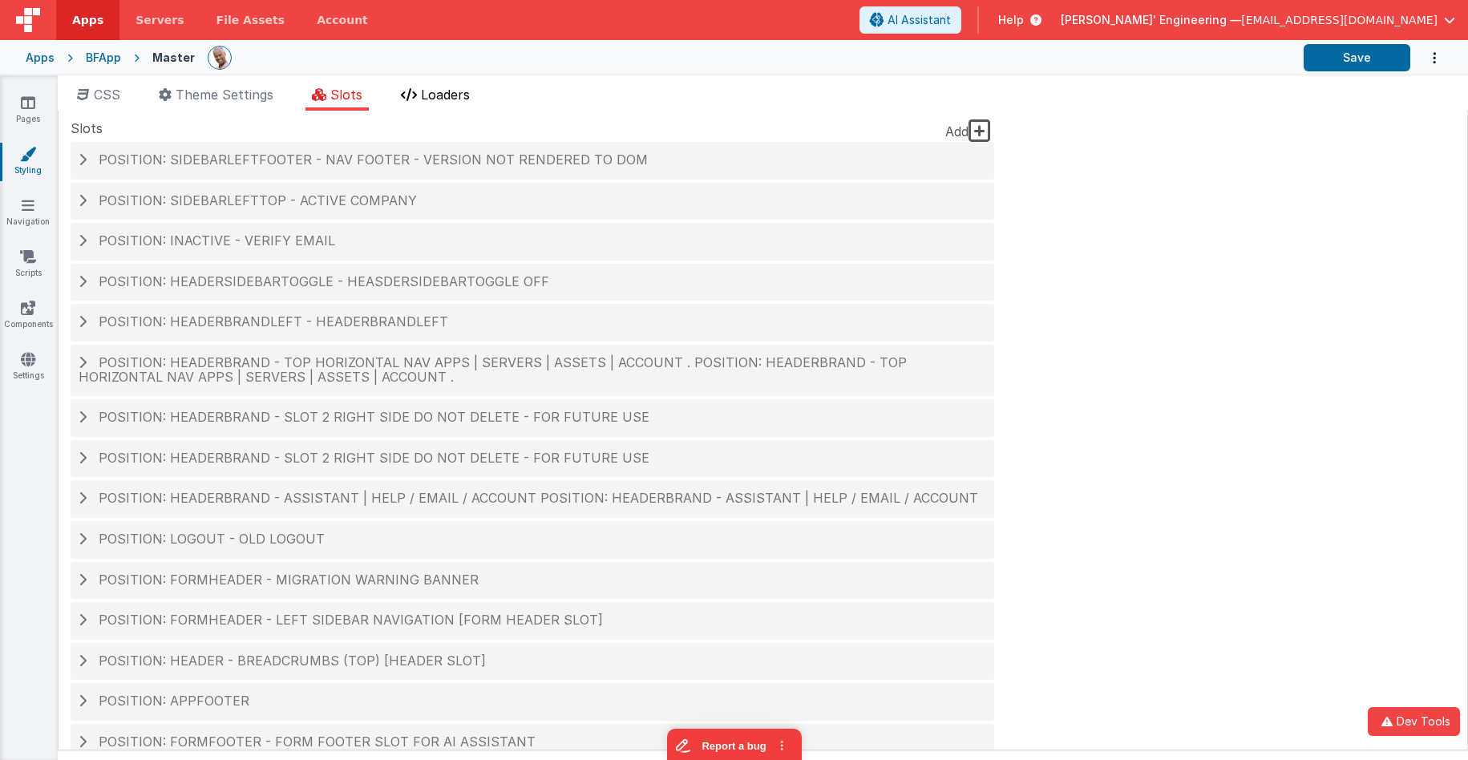
click at [439, 88] on span "Loaders" at bounding box center [445, 95] width 49 height 16
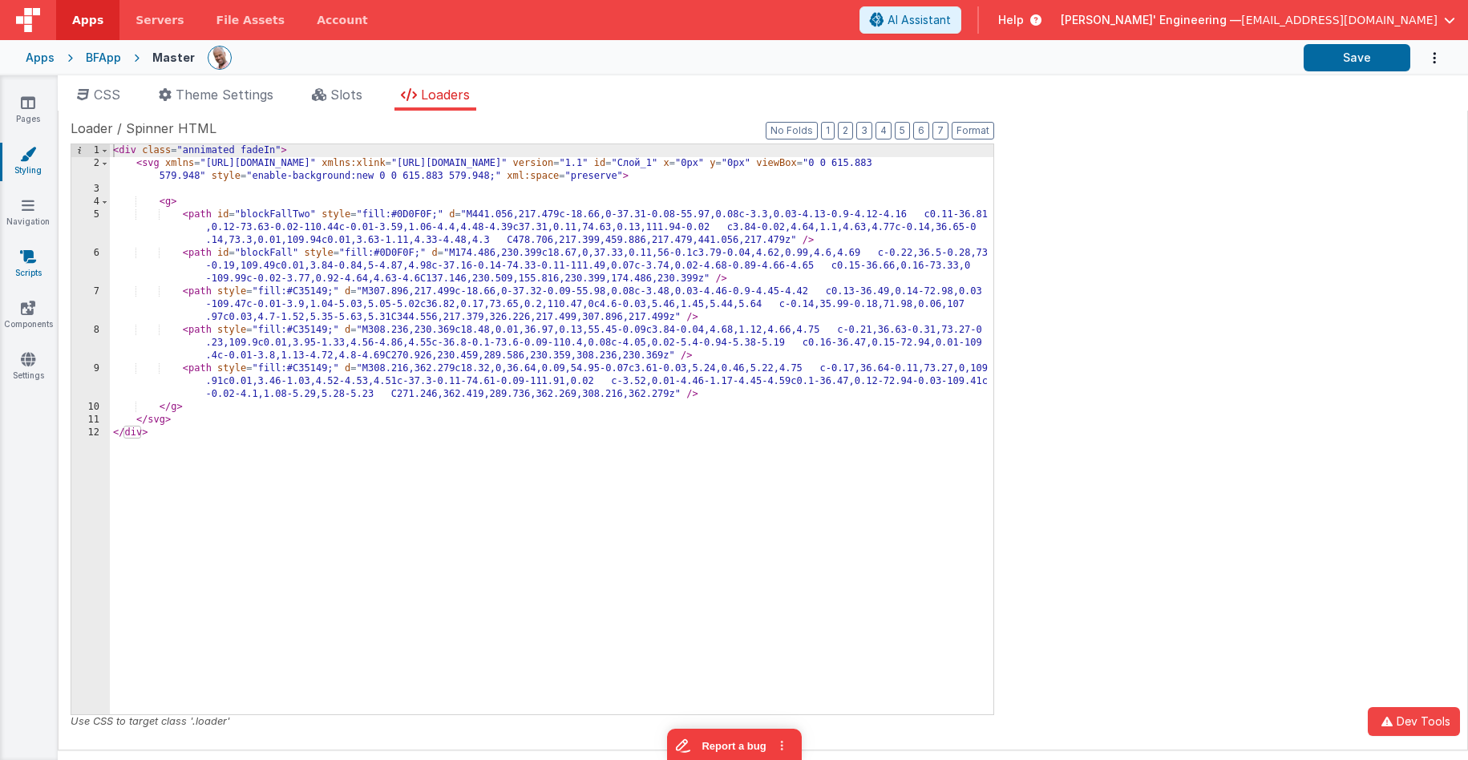
click at [36, 256] on link "Scripts" at bounding box center [28, 265] width 58 height 32
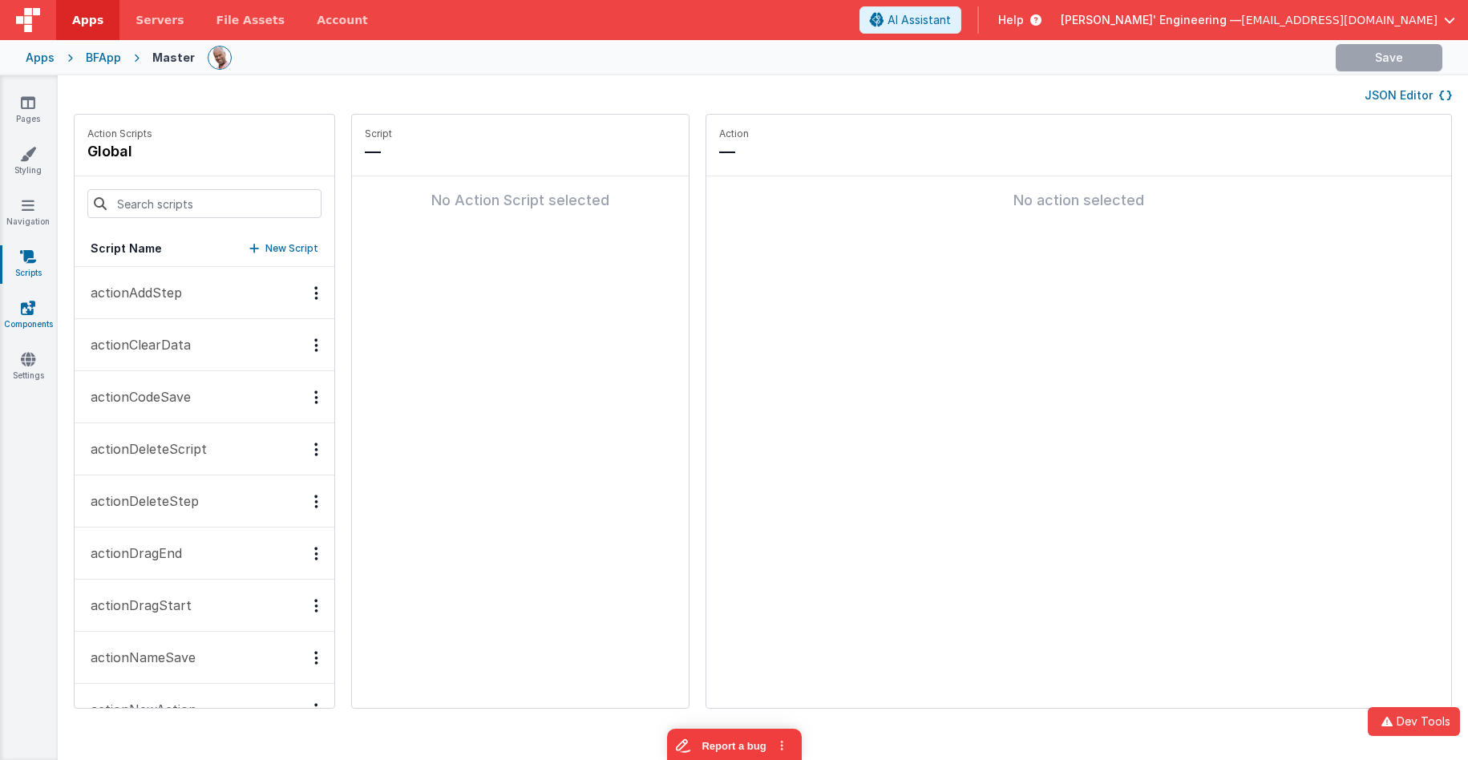
click at [38, 314] on link "Components" at bounding box center [28, 316] width 58 height 32
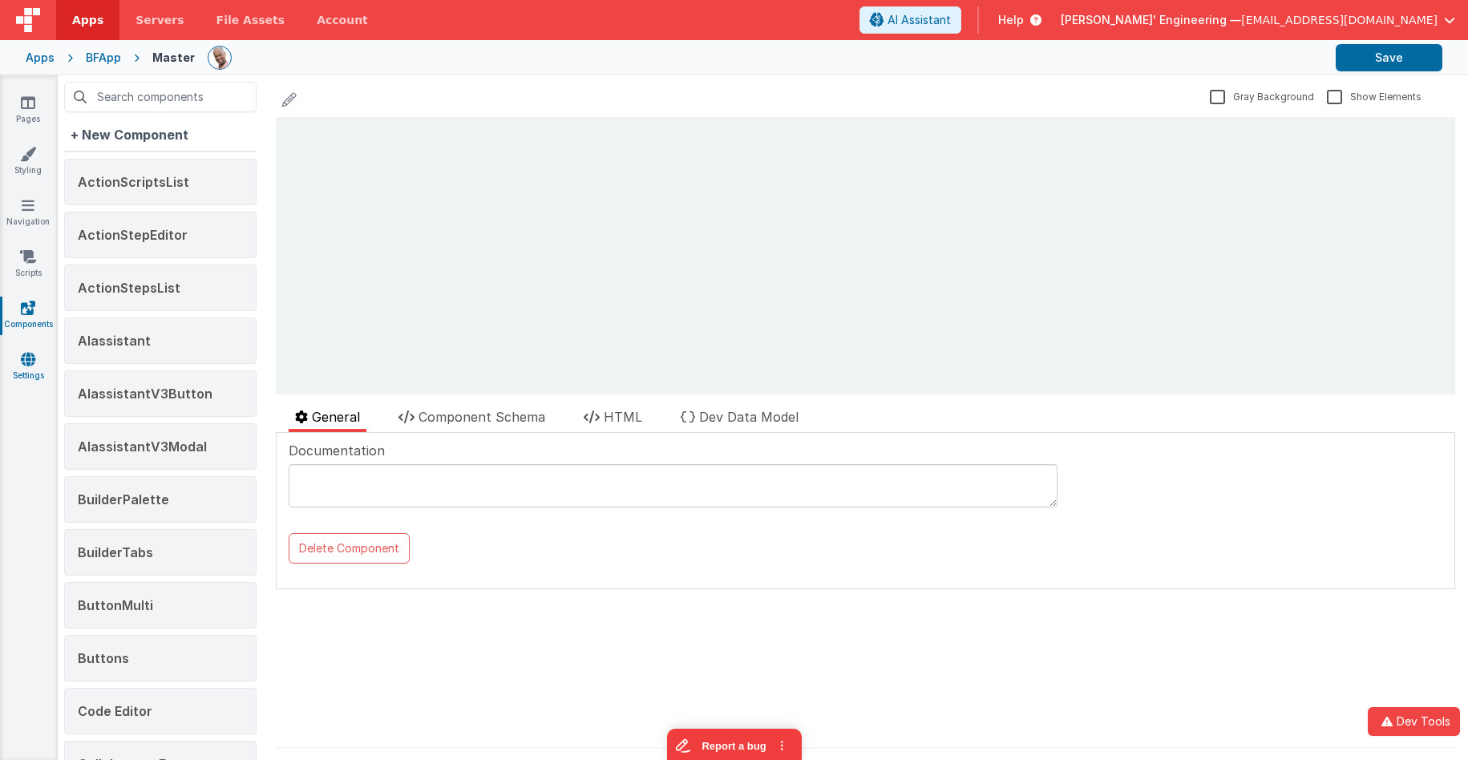
click at [26, 374] on link "Settings" at bounding box center [28, 367] width 58 height 32
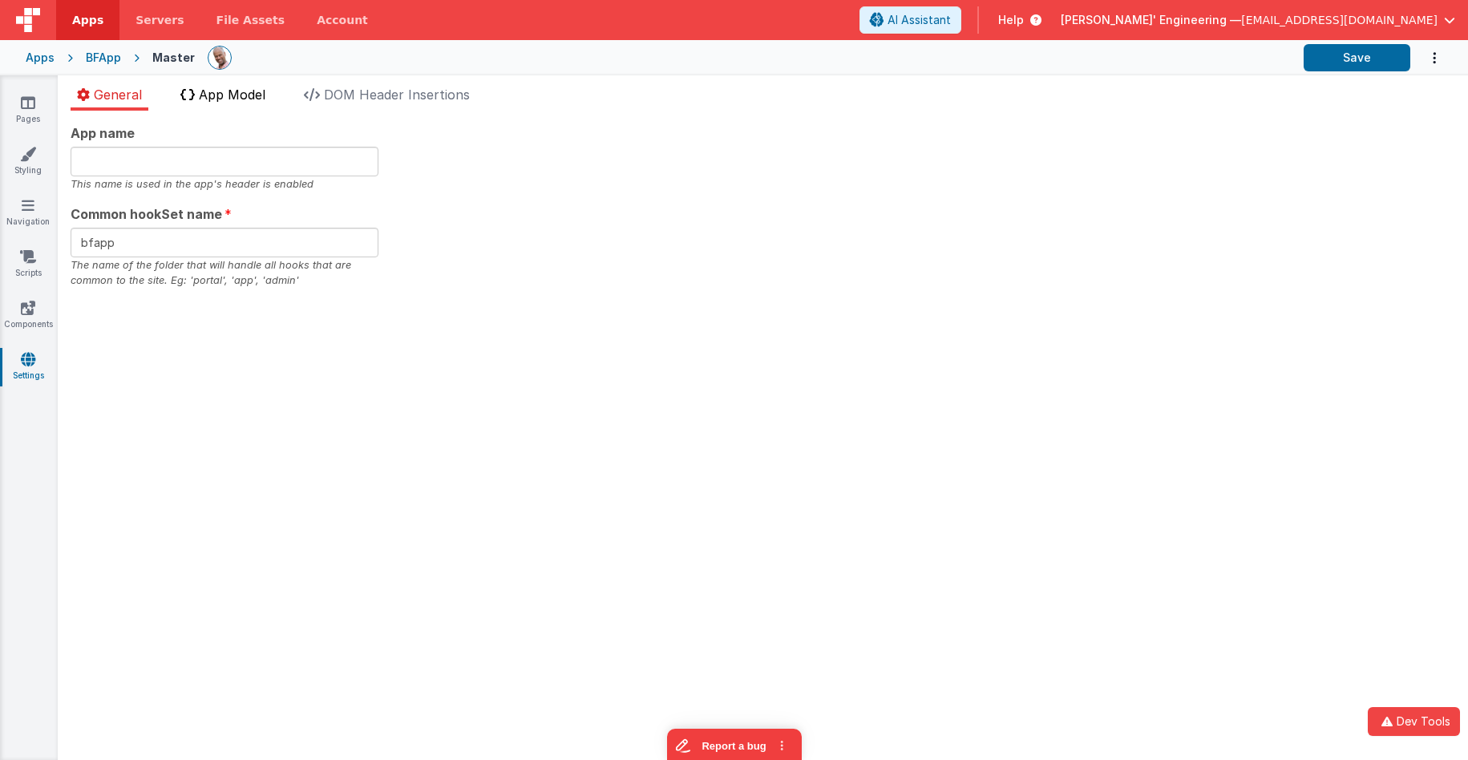
click at [230, 87] on span "App Model" at bounding box center [232, 95] width 67 height 16
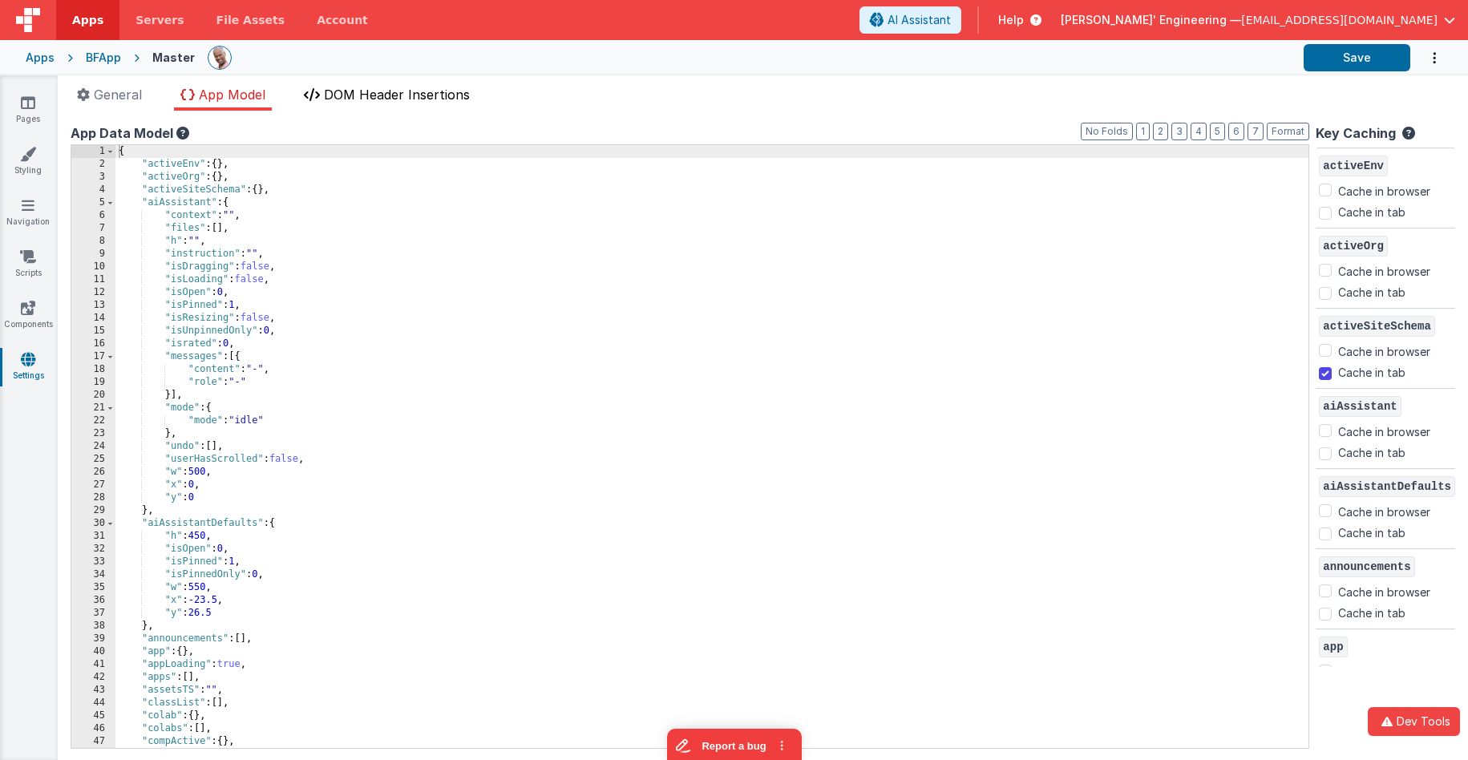
click at [419, 92] on span "DOM Header Insertions" at bounding box center [397, 95] width 146 height 16
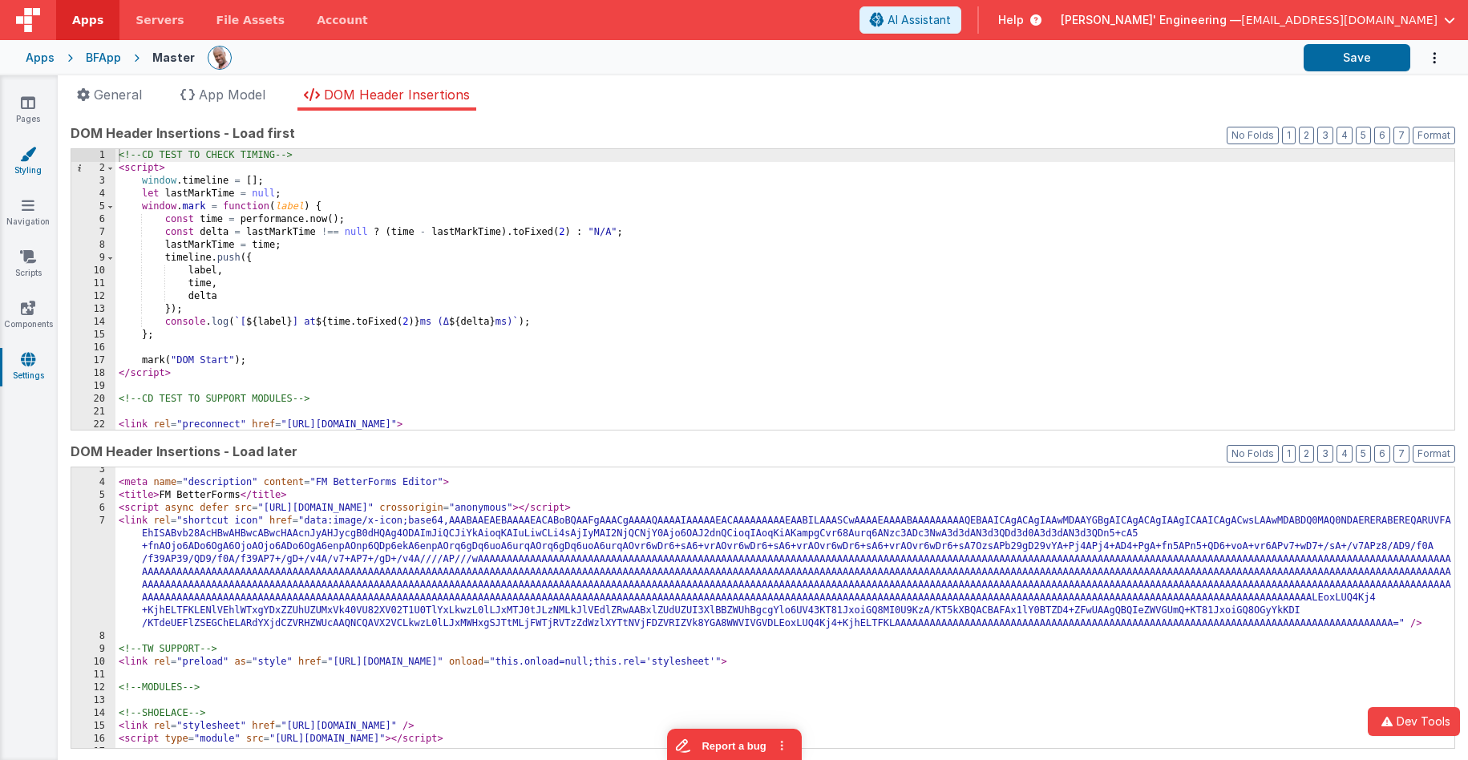
click at [29, 155] on icon at bounding box center [28, 154] width 16 height 16
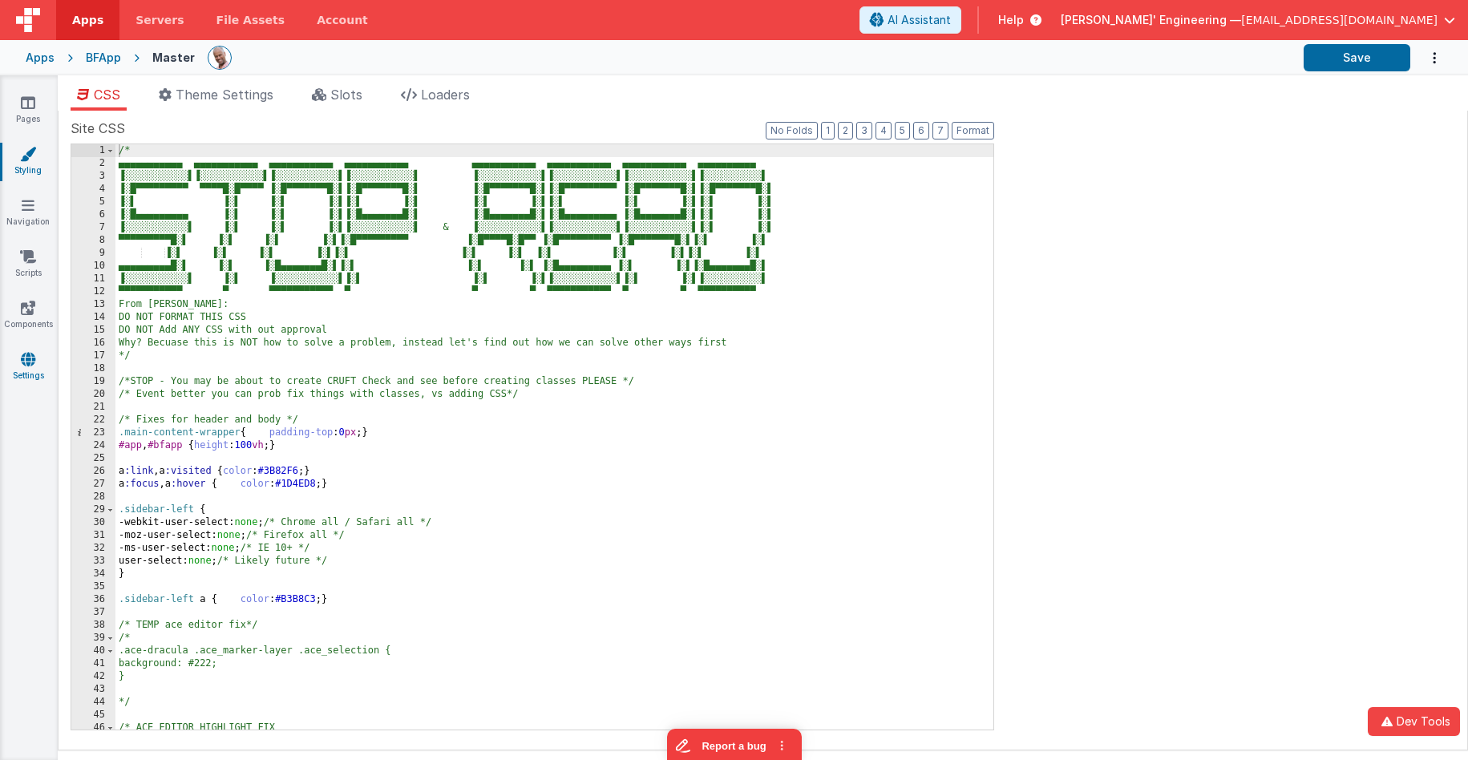
click at [22, 362] on icon at bounding box center [28, 359] width 14 height 16
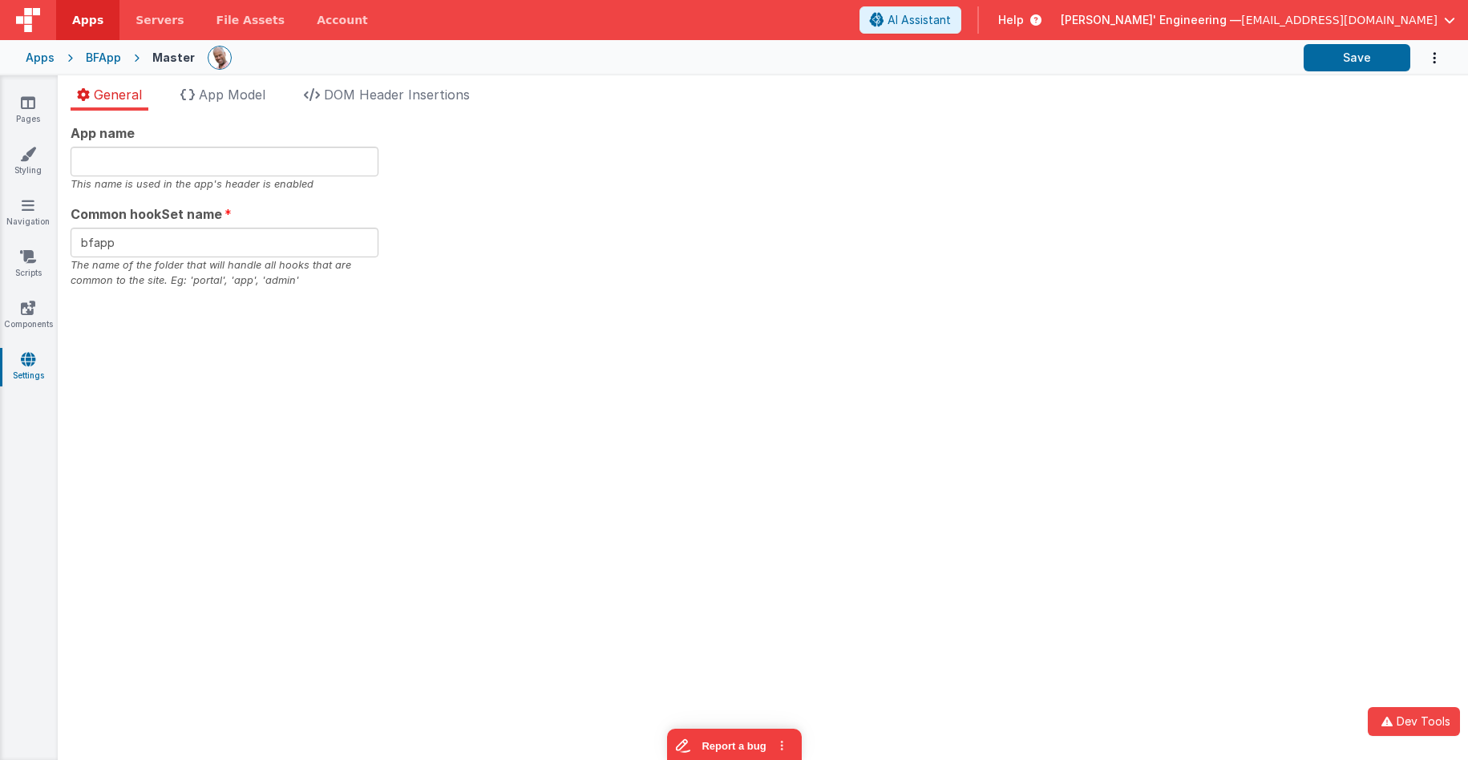
click at [361, 617] on div "App name This name is used in the app's header is enabled Common hookSet name b…" at bounding box center [763, 436] width 1410 height 650
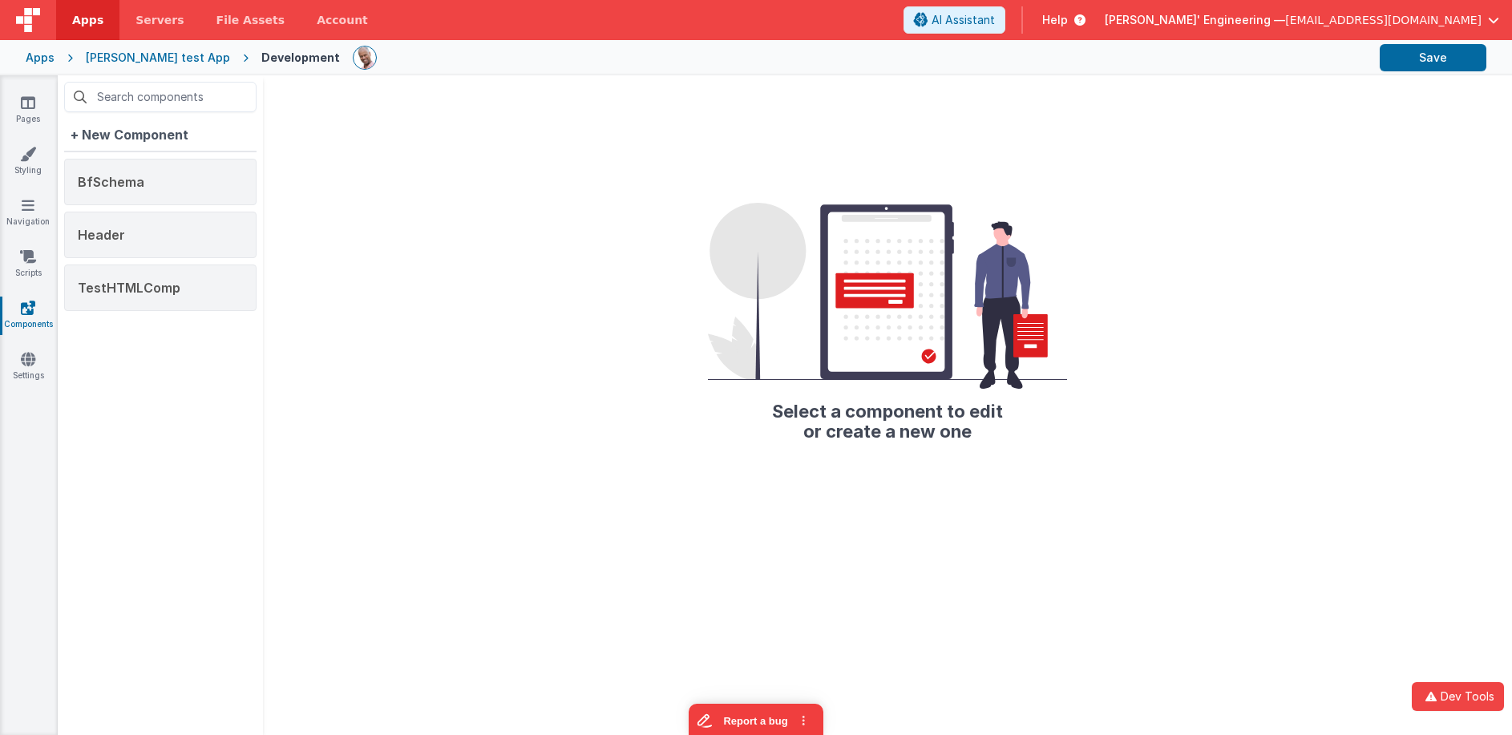
click at [143, 193] on div "BfSchema" at bounding box center [160, 182] width 192 height 47
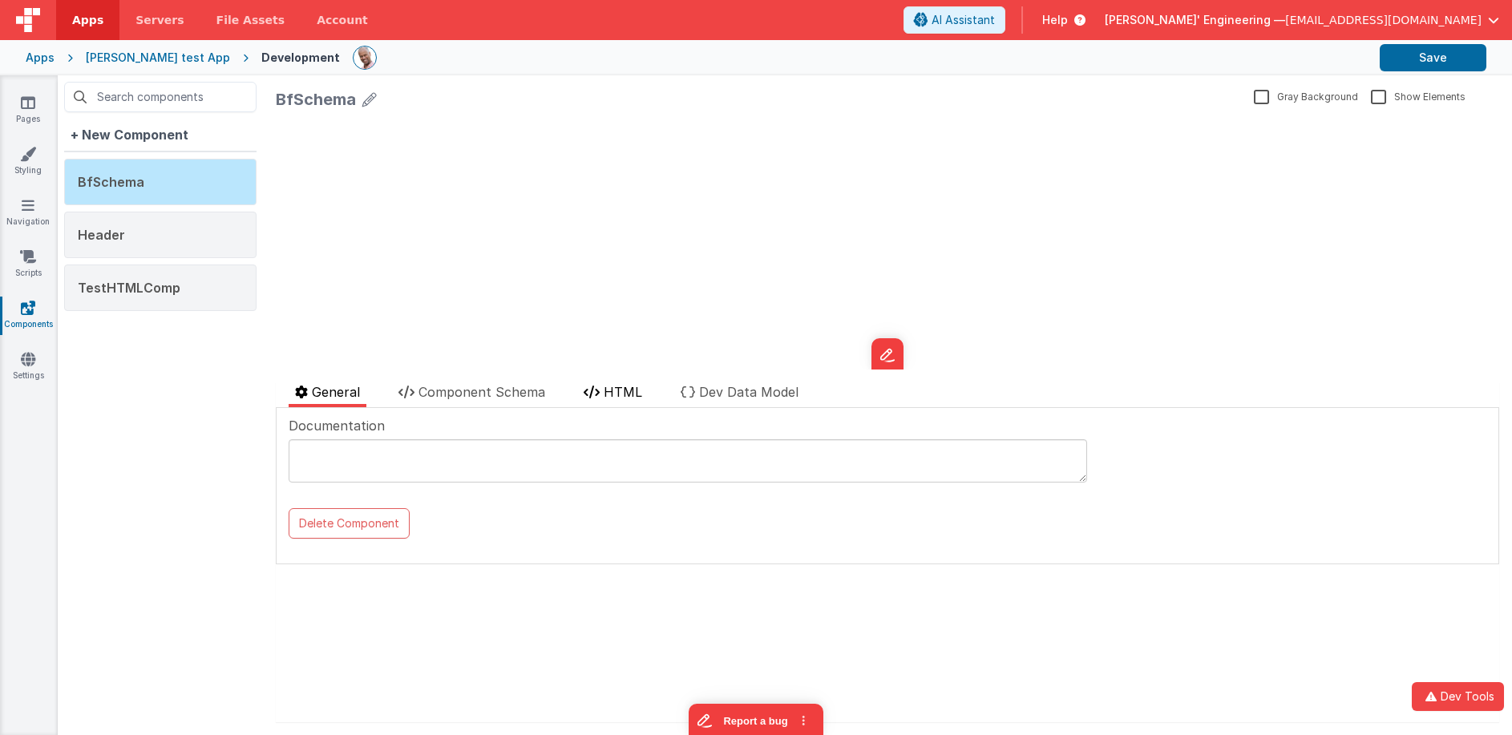
click at [620, 392] on span "HTML" at bounding box center [623, 392] width 38 height 16
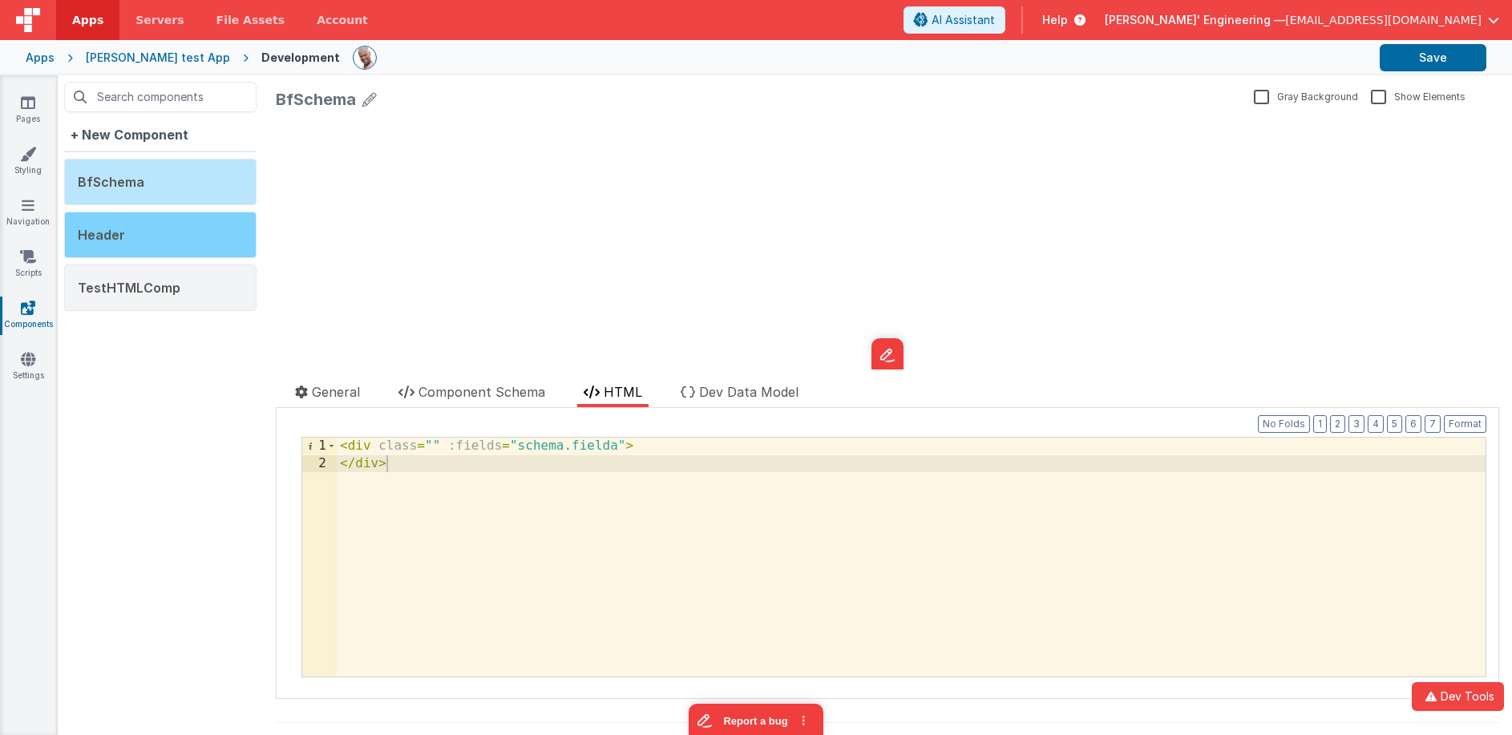
click at [178, 247] on div "Header" at bounding box center [160, 235] width 192 height 47
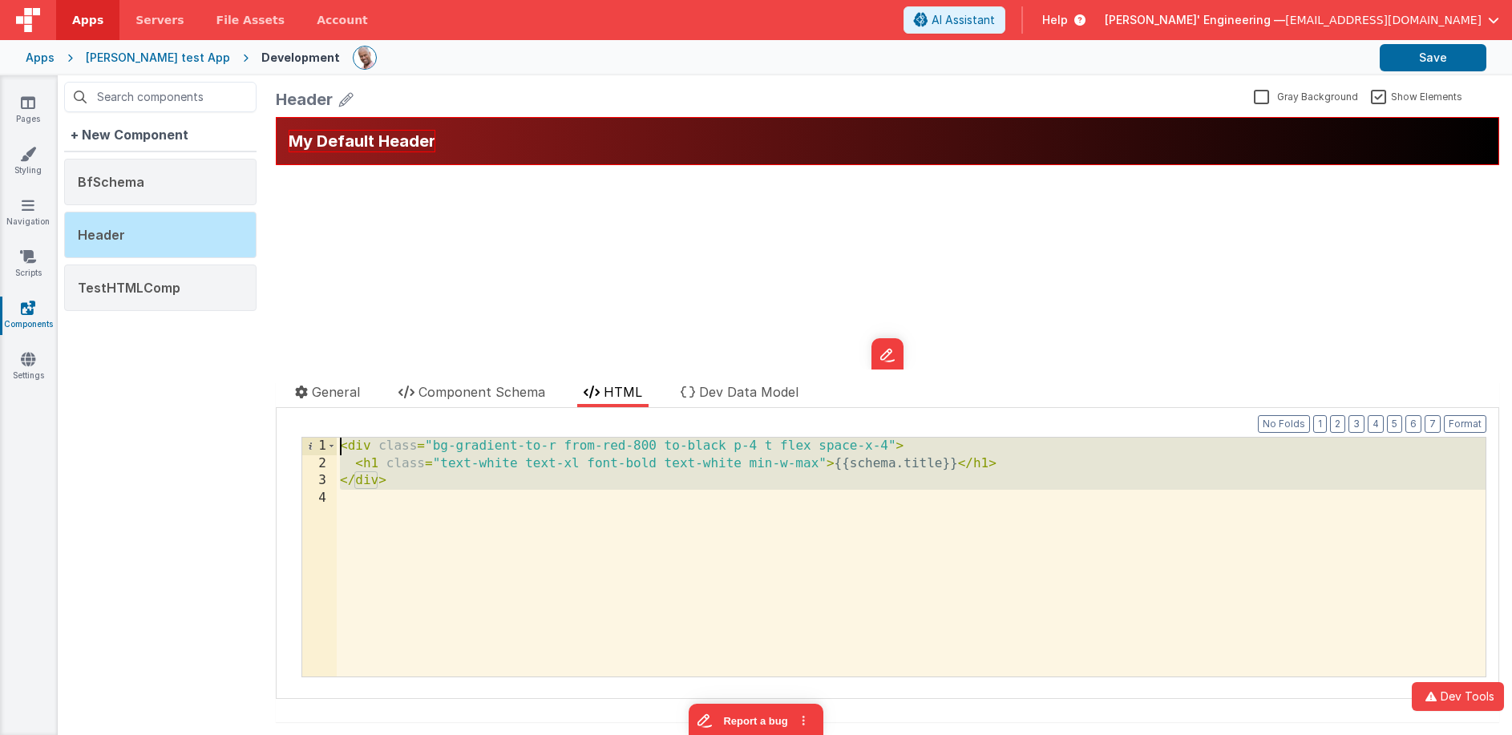
drag, startPoint x: 573, startPoint y: 529, endPoint x: 447, endPoint y: 426, distance: 163.6
click at [447, 426] on div "Format 7 6 5 4 3 2 1 No Folds 1 2 3 4 < div class = "bg-gradient-to-r from-red-…" at bounding box center [888, 553] width 1198 height 274
click at [130, 296] on div "TestHTMLComp" at bounding box center [160, 288] width 192 height 47
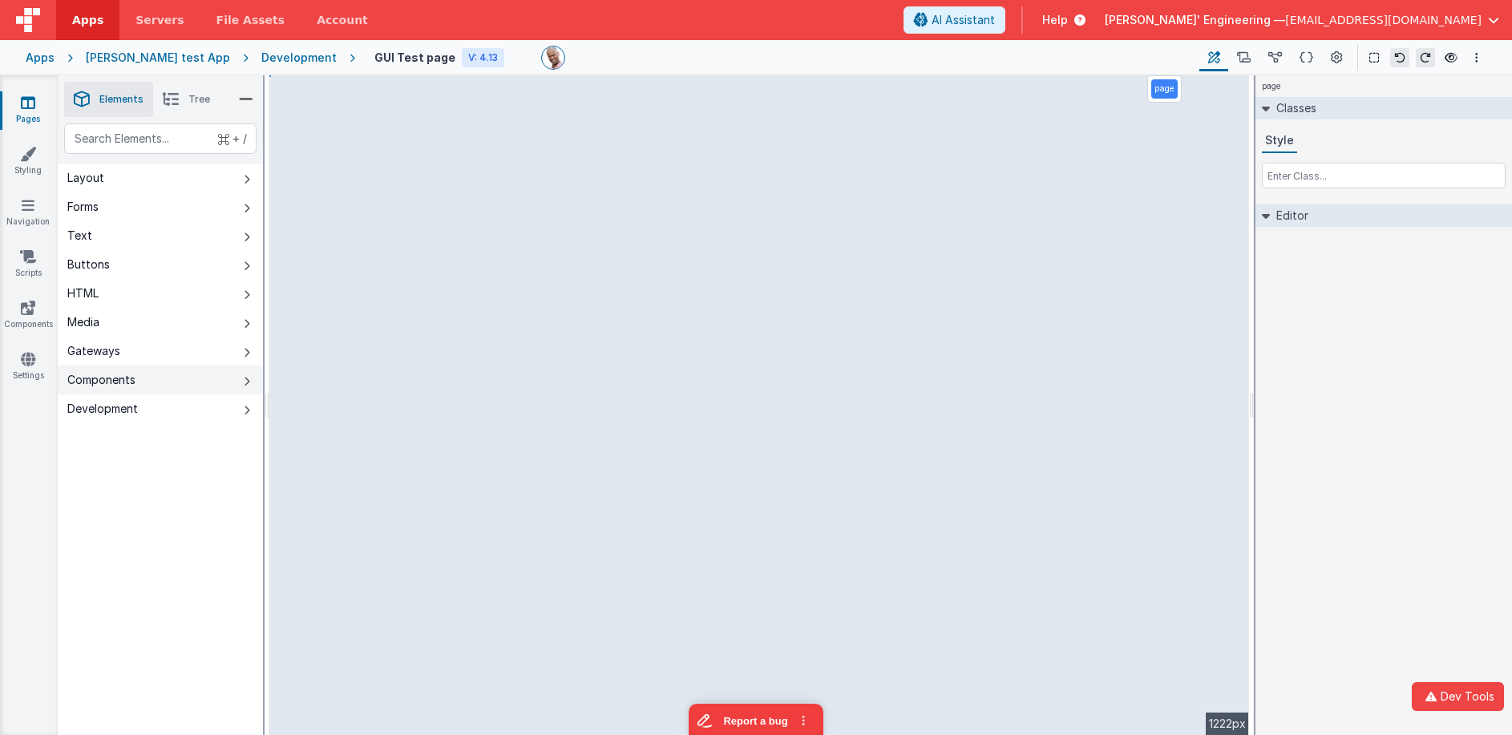
click at [91, 377] on div "Components" at bounding box center [101, 380] width 68 height 16
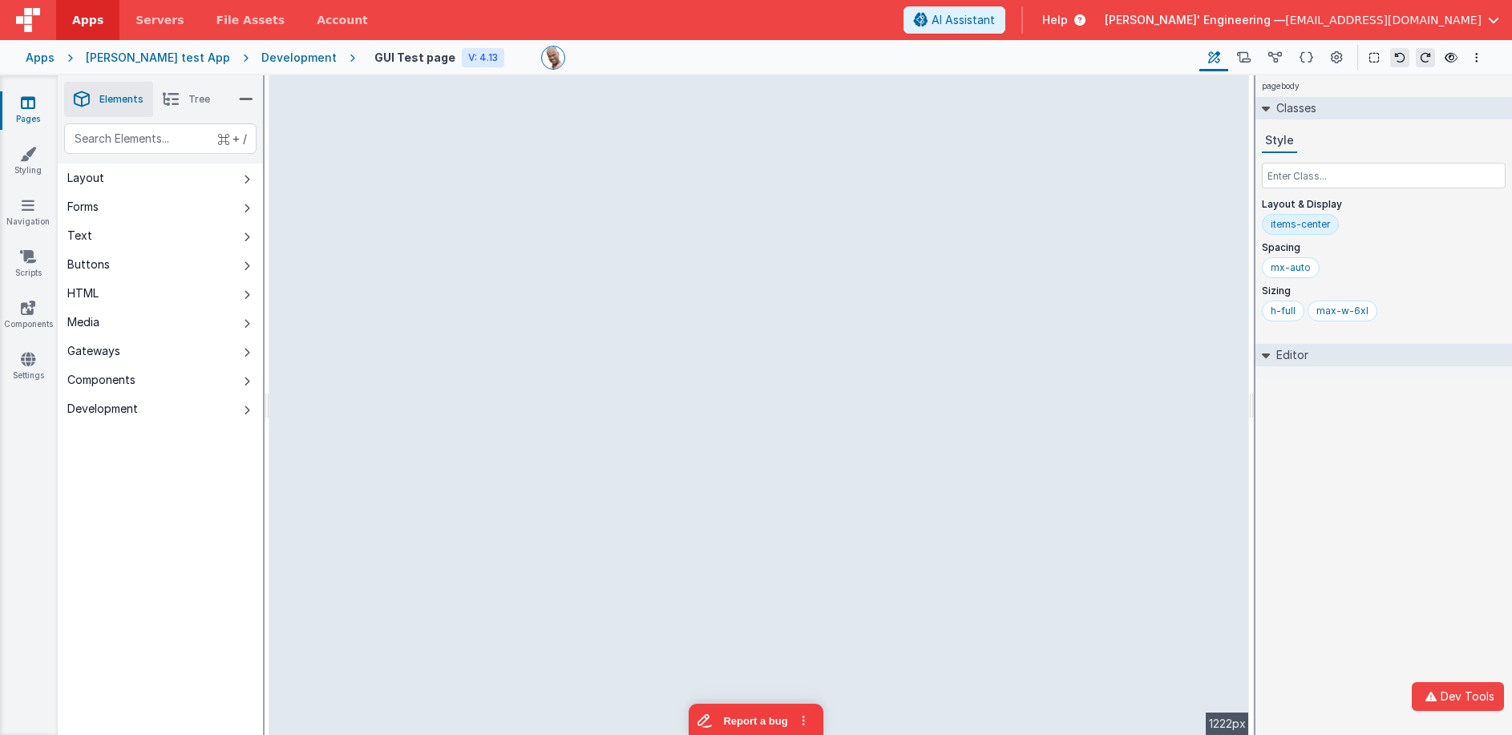
drag, startPoint x: 1252, startPoint y: 350, endPoint x: 1322, endPoint y: 357, distance: 70.9
click at [1322, 357] on html "Dev Tools Apps Servers File Assets Account Some FUTURE Slot AI Assistant Help D…" at bounding box center [756, 367] width 1512 height 735
click at [1261, 54] on button at bounding box center [1275, 57] width 31 height 27
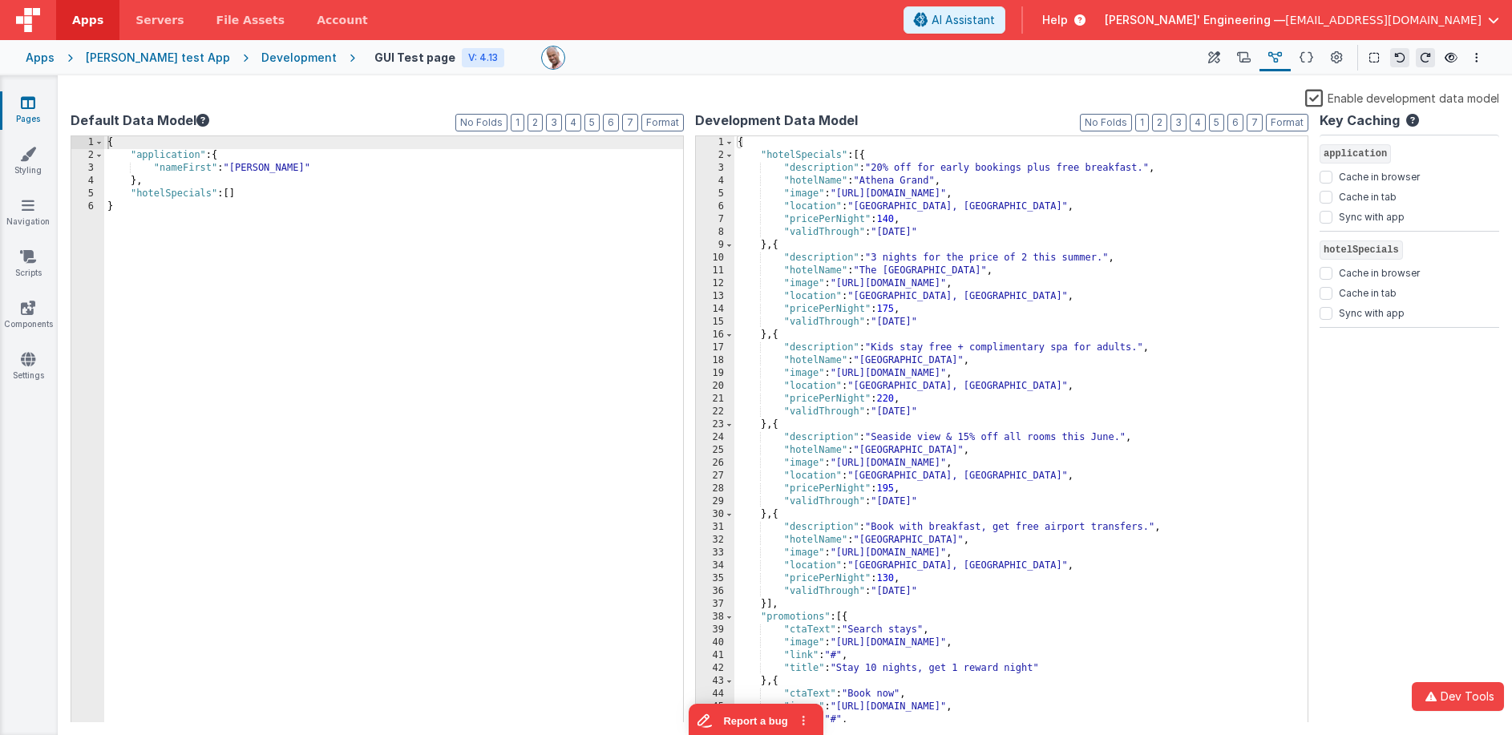
click at [1313, 96] on label "Enable development data model" at bounding box center [1402, 97] width 194 height 18
click at [0, 0] on input "Enable development data model" at bounding box center [0, 0] width 0 height 0
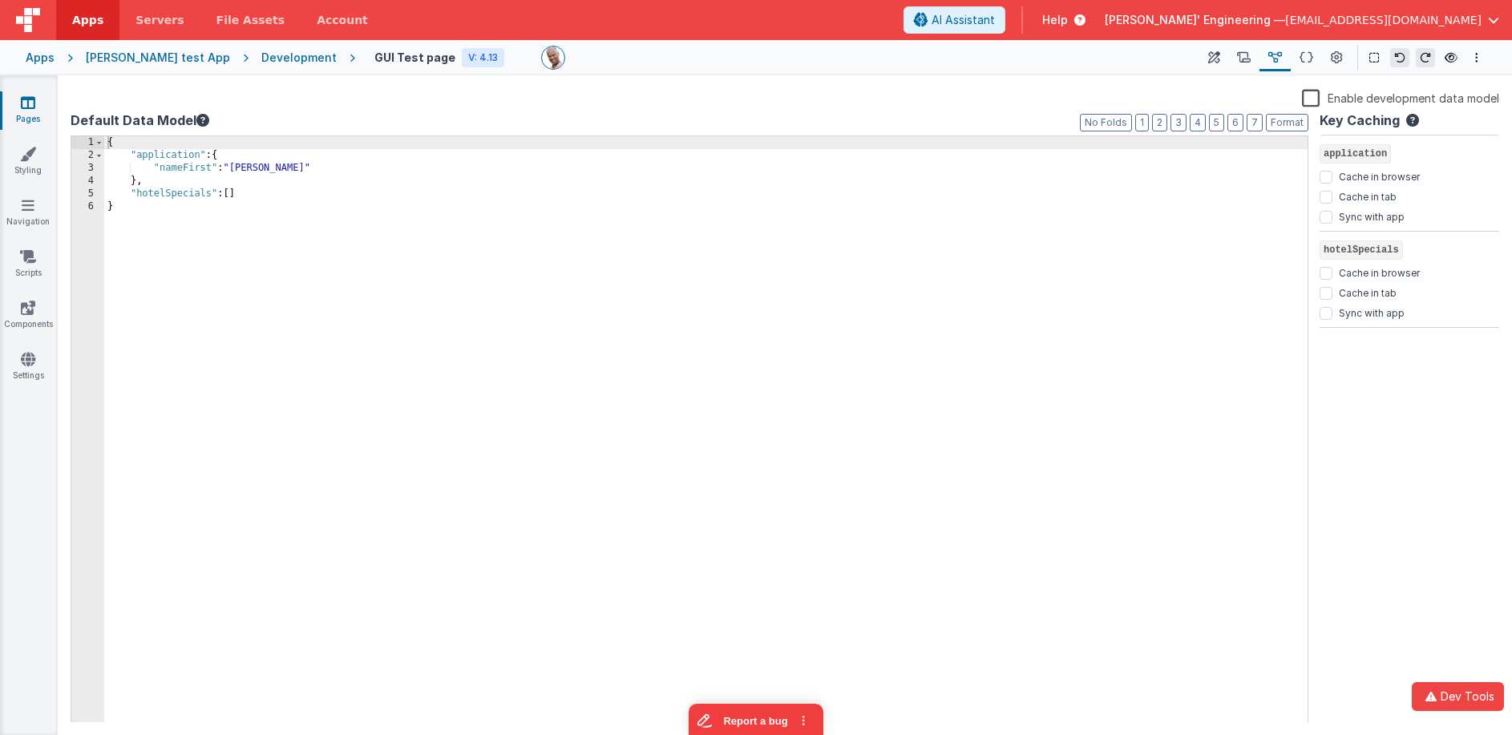
drag, startPoint x: 961, startPoint y: 55, endPoint x: 1172, endPoint y: 56, distance: 210.1
click at [962, 55] on div at bounding box center [863, 58] width 645 height 24
click at [1216, 55] on icon at bounding box center [1214, 58] width 12 height 17
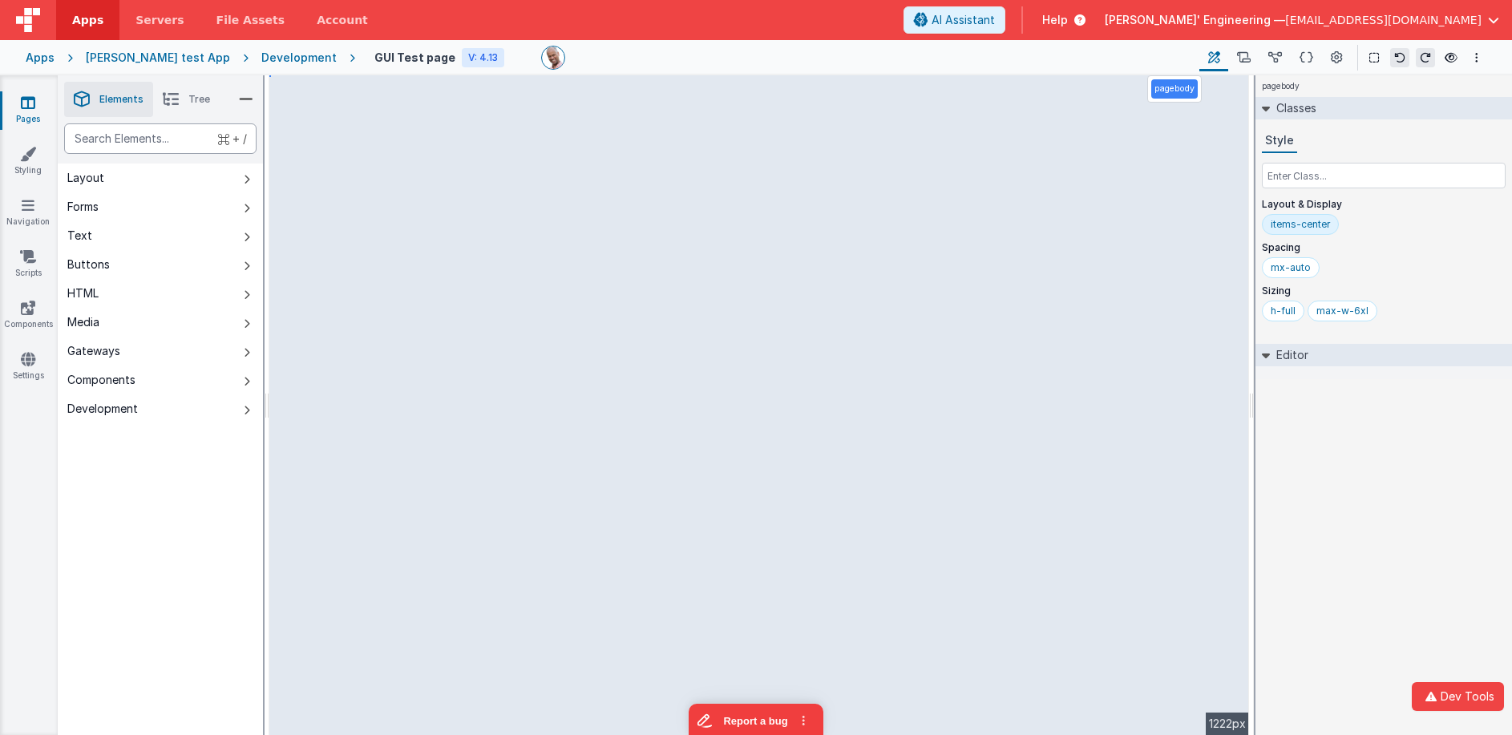
click at [183, 141] on div "text" at bounding box center [160, 138] width 192 height 30
type div "in"
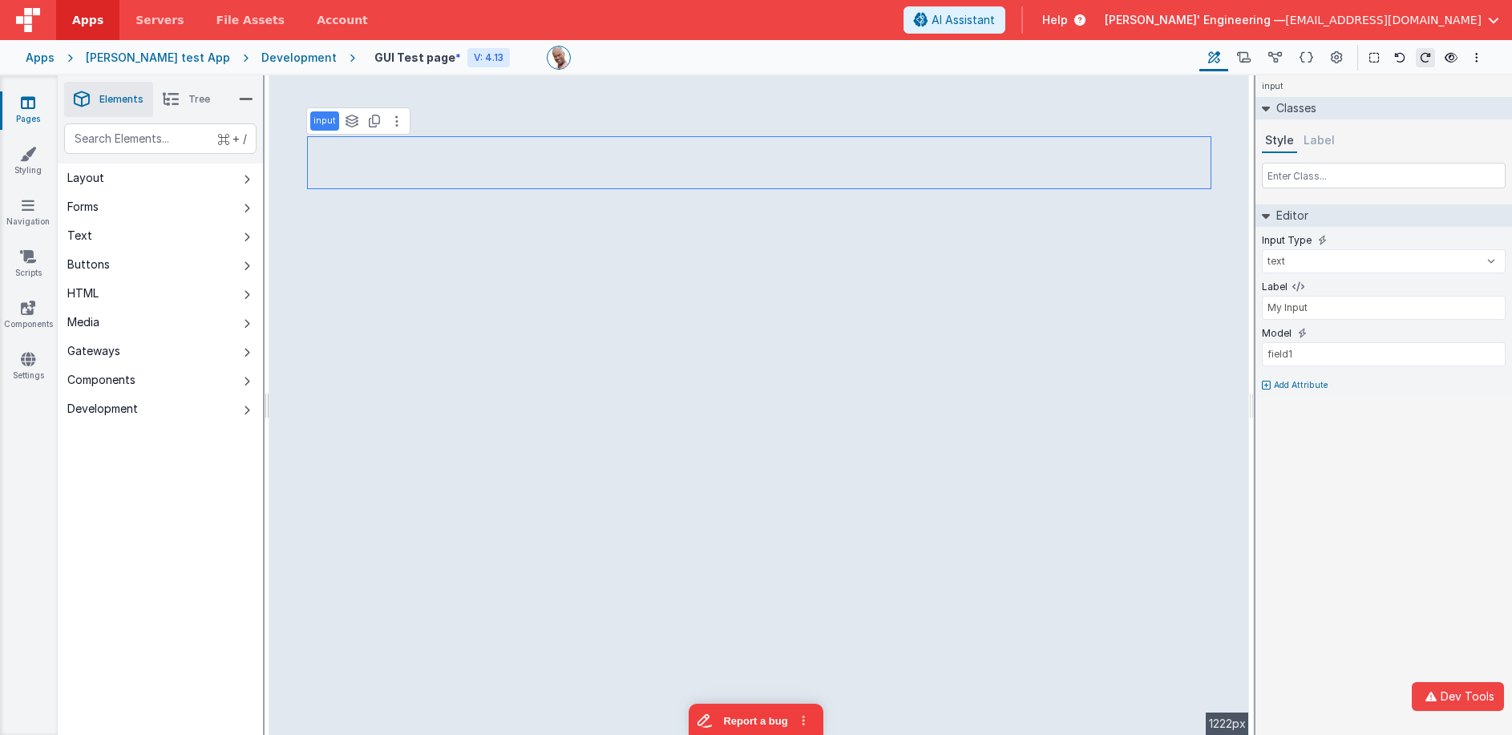
type input "field1"
click at [1269, 406] on icon at bounding box center [1266, 408] width 9 height 10
type input "featured"
click at [1496, 399] on div at bounding box center [1494, 403] width 22 height 10
click at [1267, 431] on icon at bounding box center [1266, 431] width 9 height 10
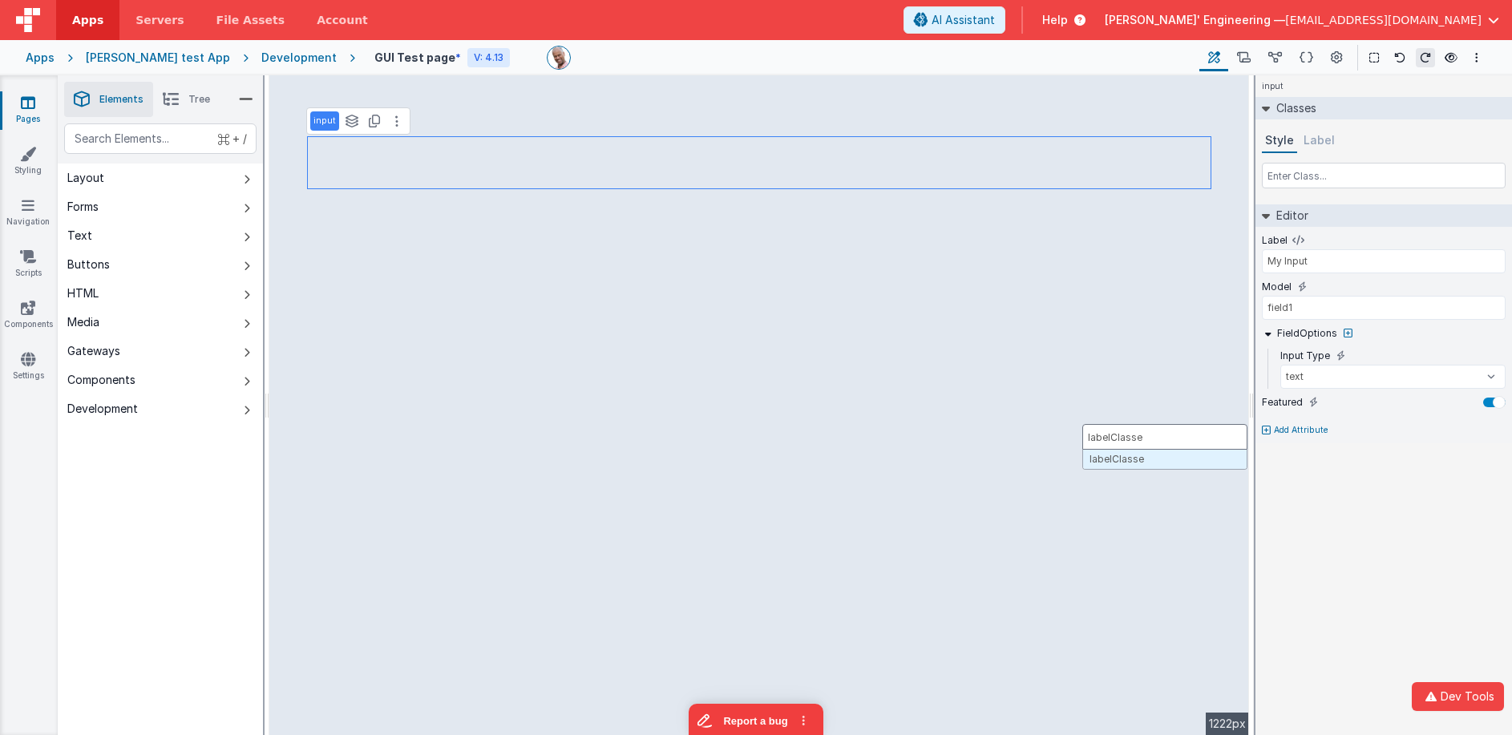
type input "labelClasses"
click at [185, 140] on div at bounding box center [756, 367] width 1512 height 735
click at [178, 140] on div "text" at bounding box center [160, 138] width 192 height 30
type div "tab"
type input "dataTable"
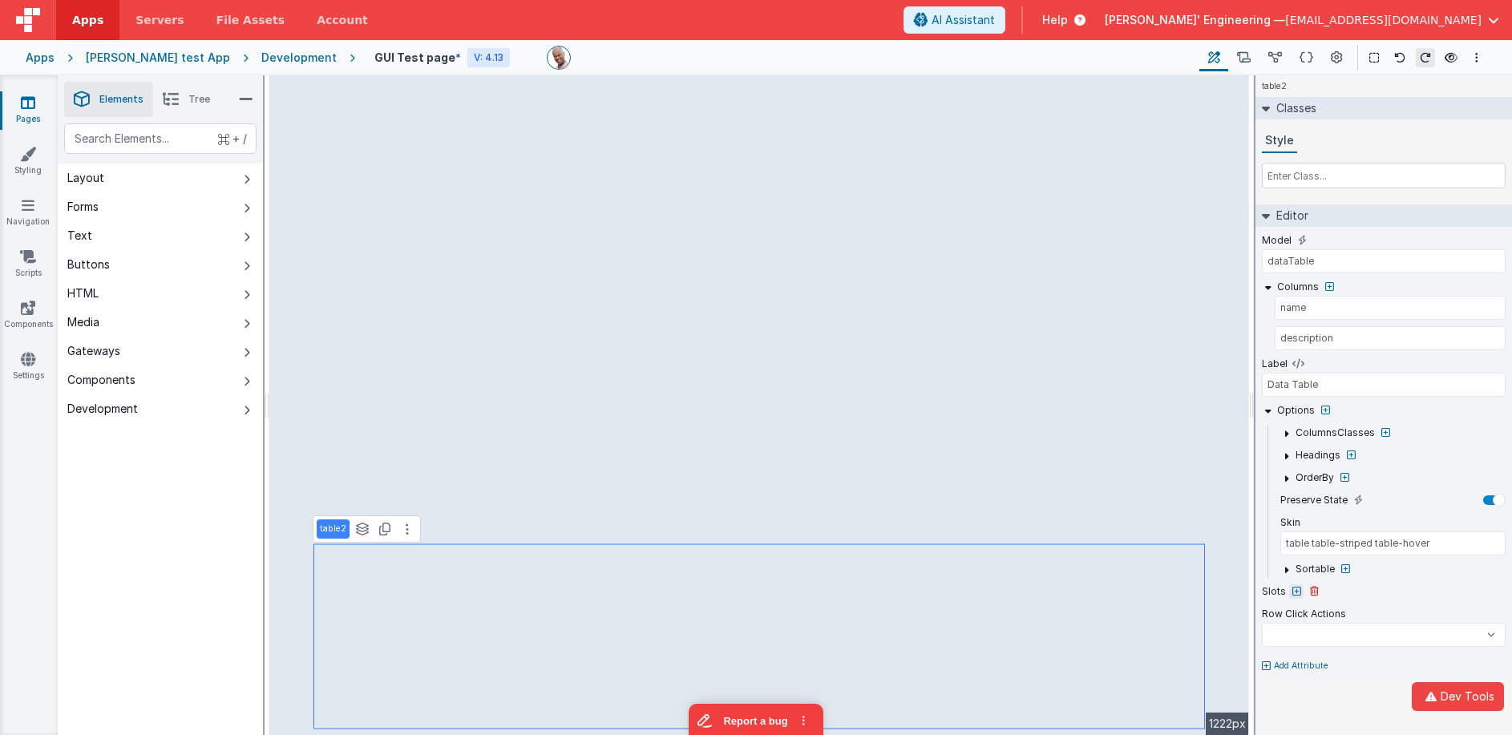
click at [1297, 589] on icon at bounding box center [1297, 592] width 9 height 10
select select
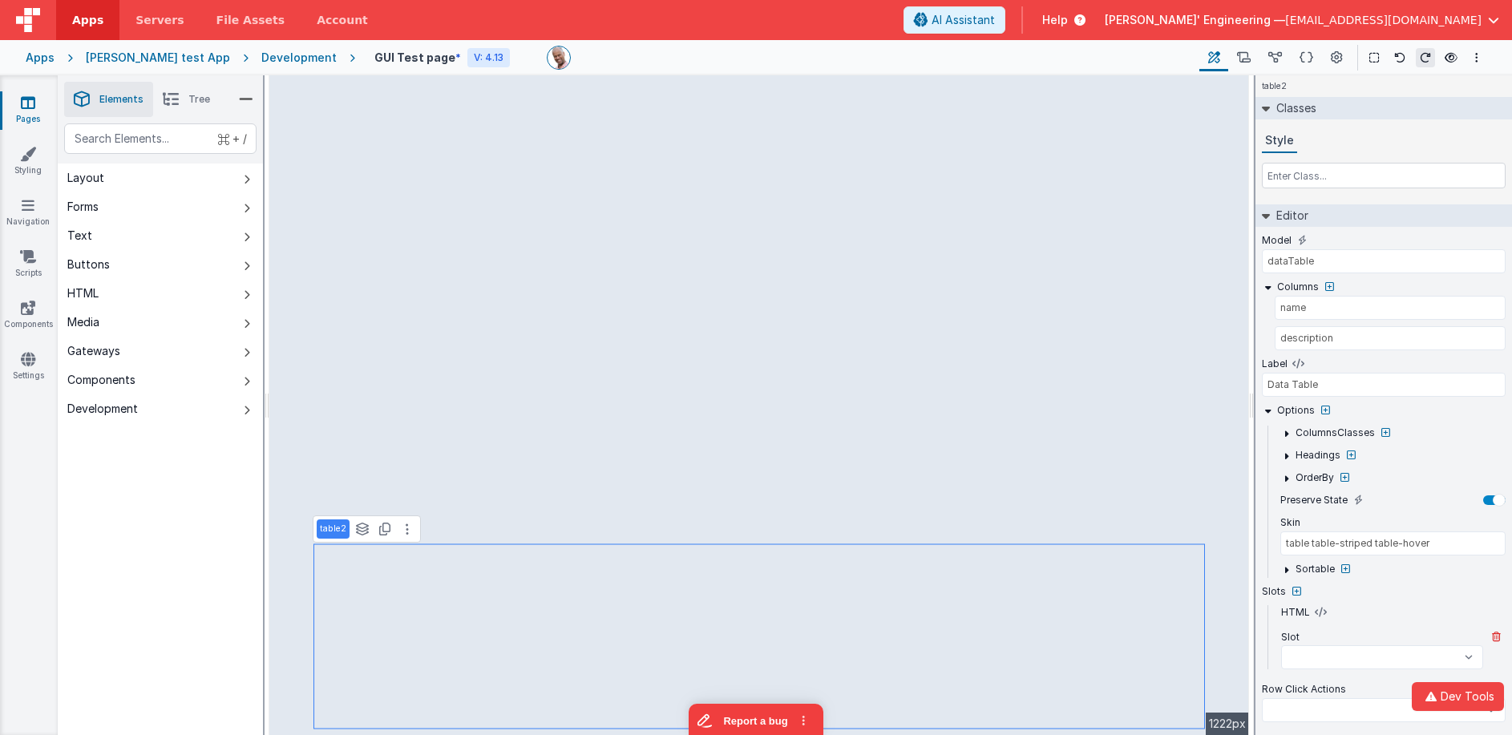
scroll to position [32, 0]
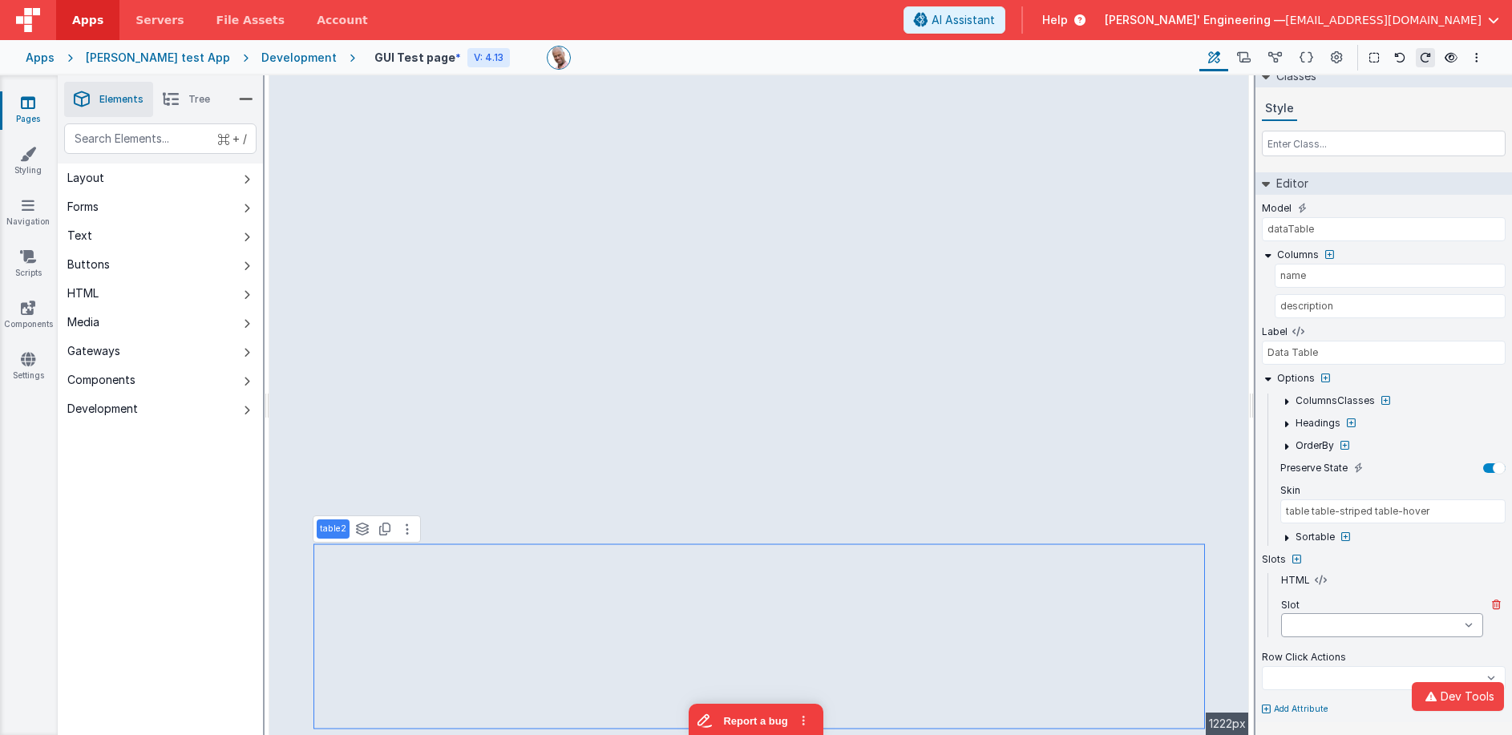
click at [1468, 624] on select "beforeTable afterTable beforeFilter afterFilter beforeLimit afterLimit beforeFi…" at bounding box center [1382, 625] width 202 height 24
select select
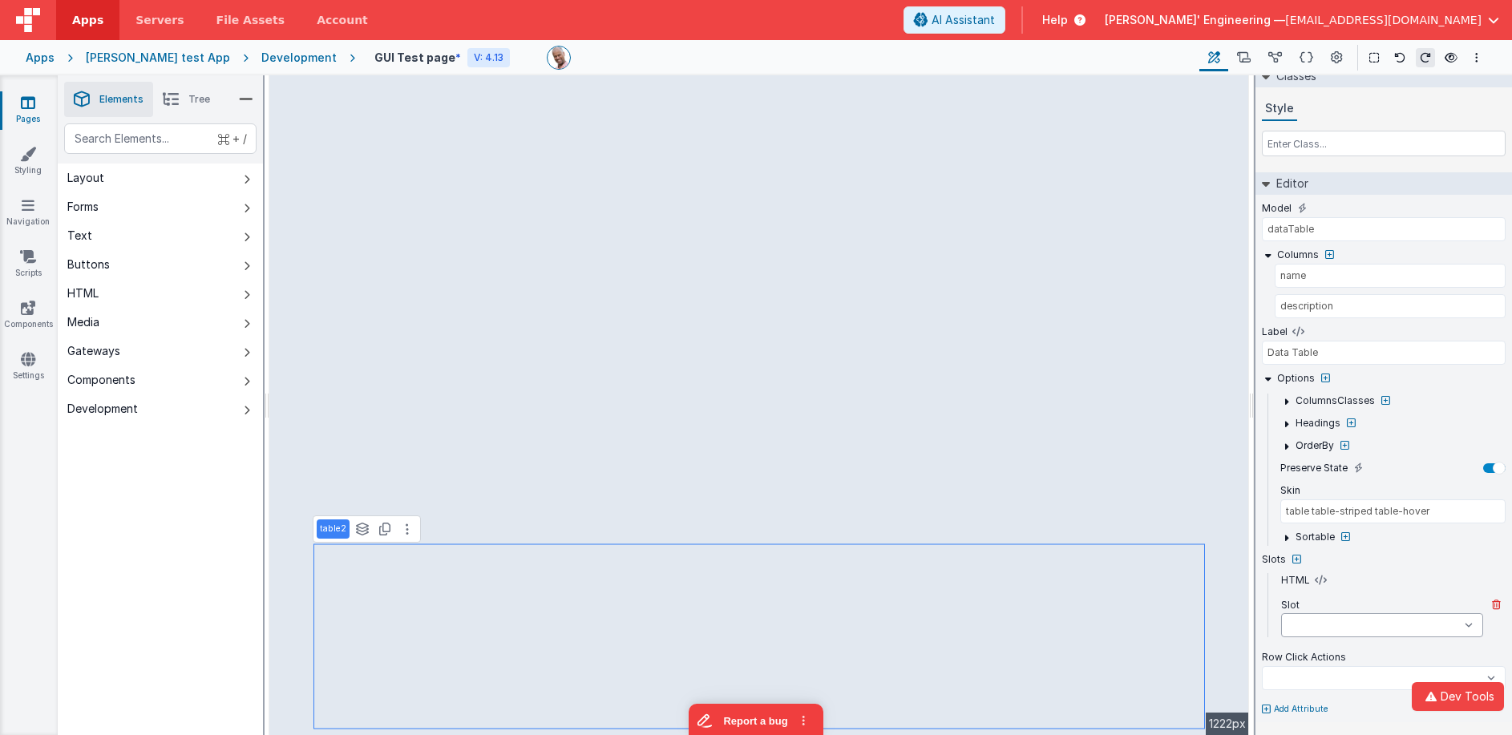
select select
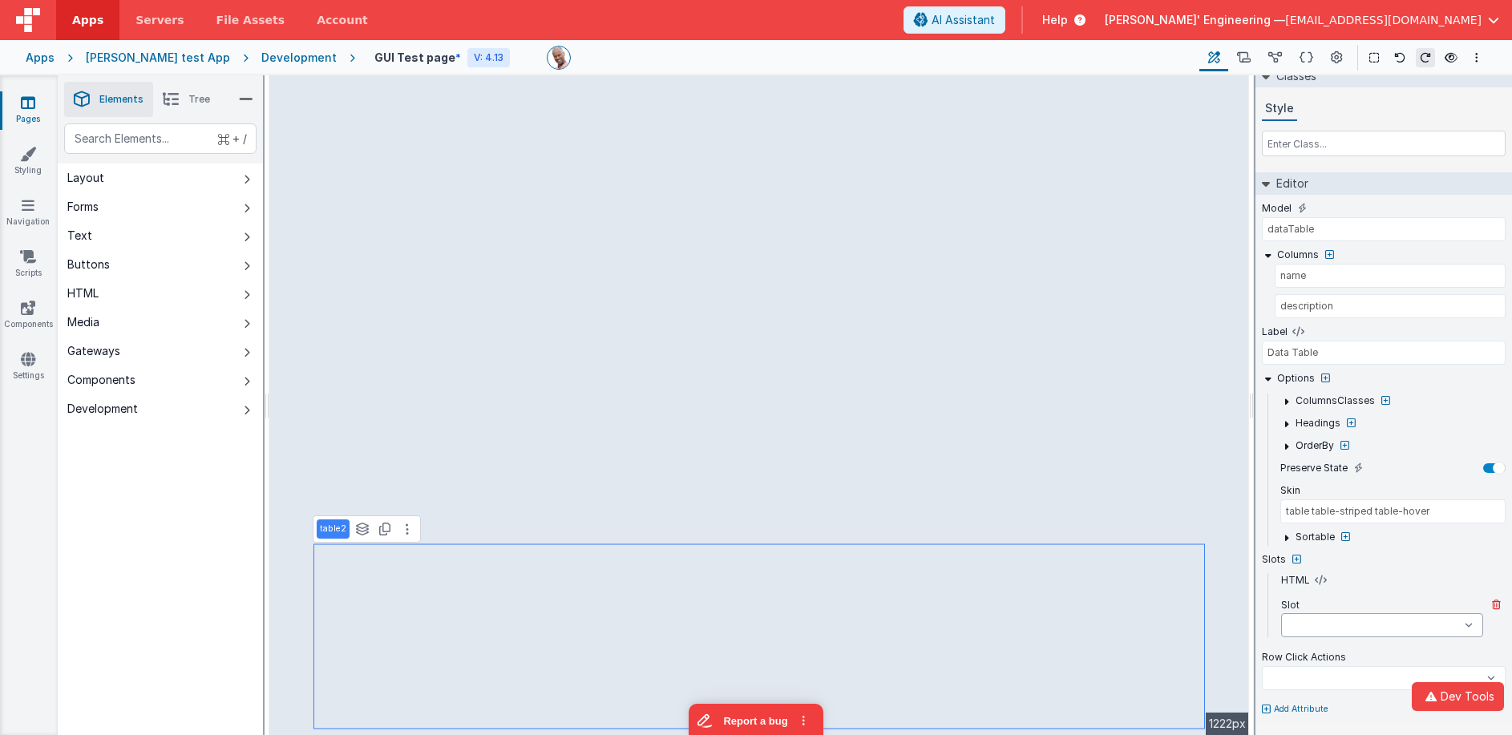
select select
click at [1325, 623] on select "beforeTable afterTable beforeFilter afterFilter beforeLimit afterLimit beforeFi…" at bounding box center [1382, 625] width 202 height 24
select select
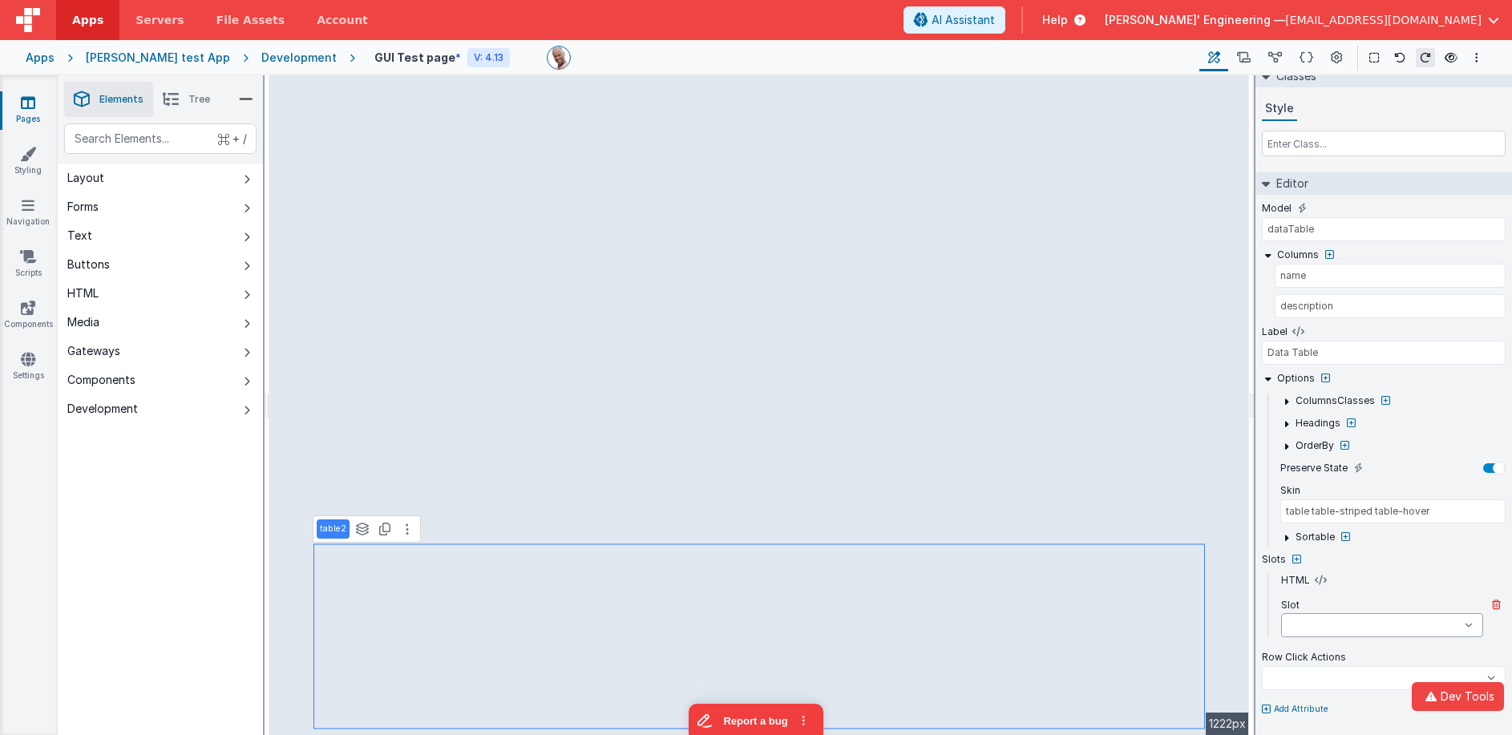
select select
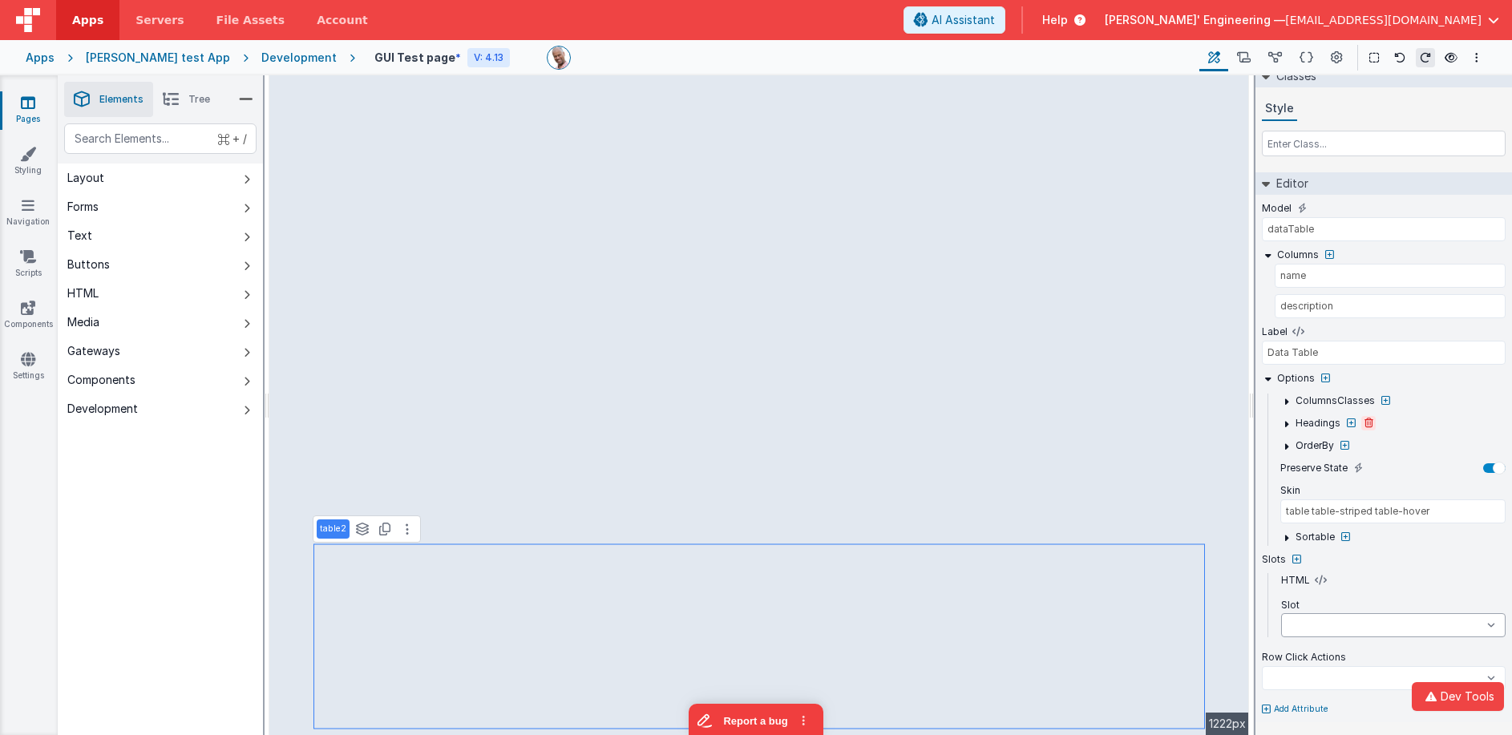
select select
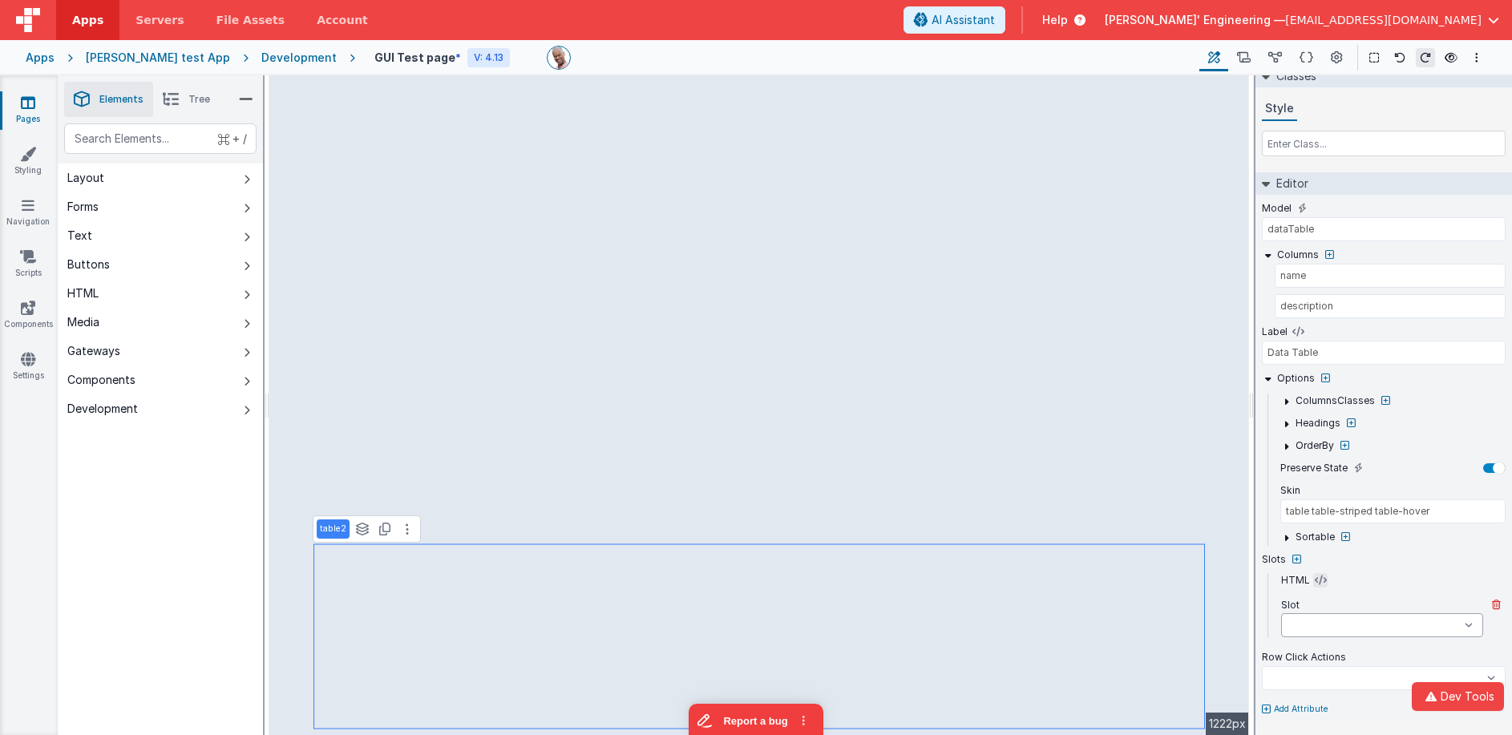
select select
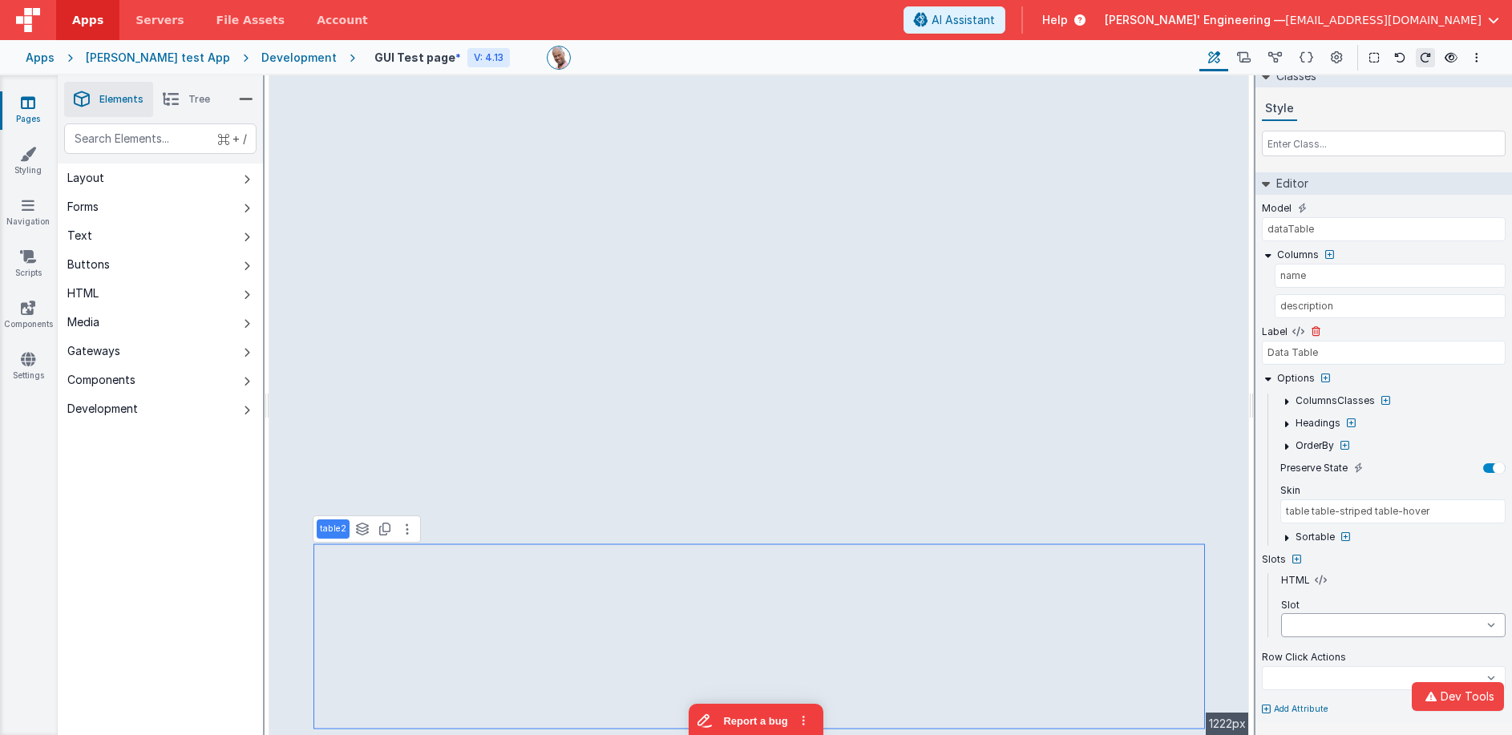
select select
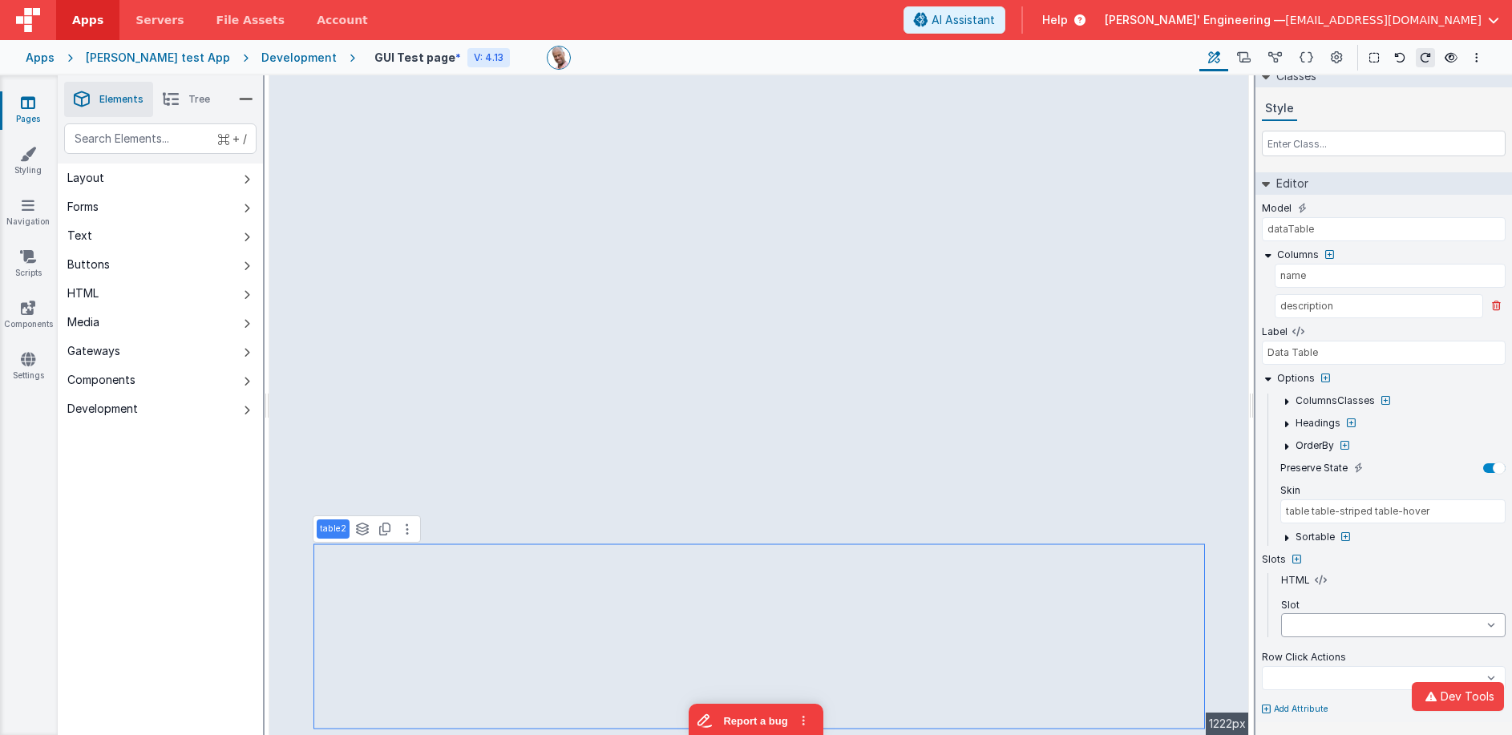
select select
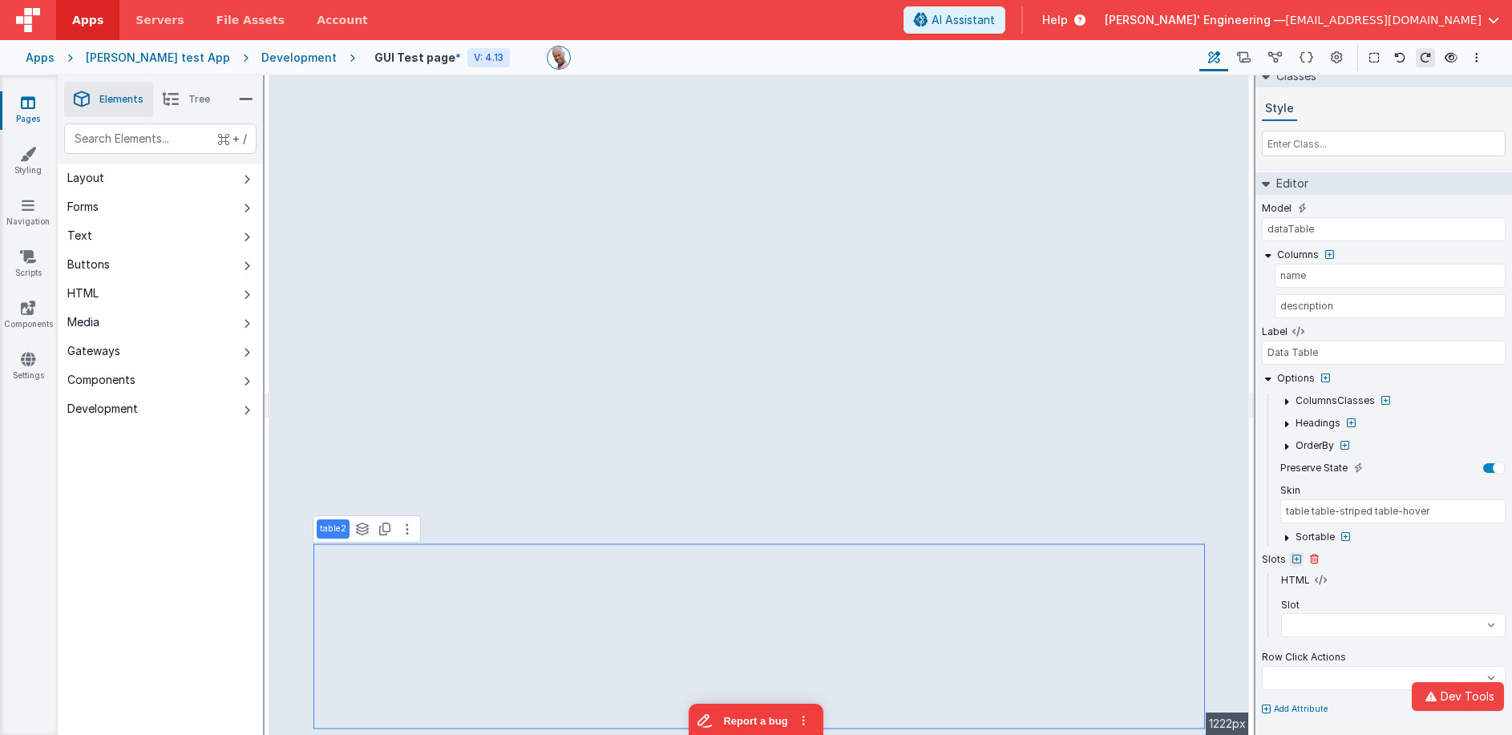
click at [1293, 558] on icon at bounding box center [1297, 560] width 9 height 10
select select
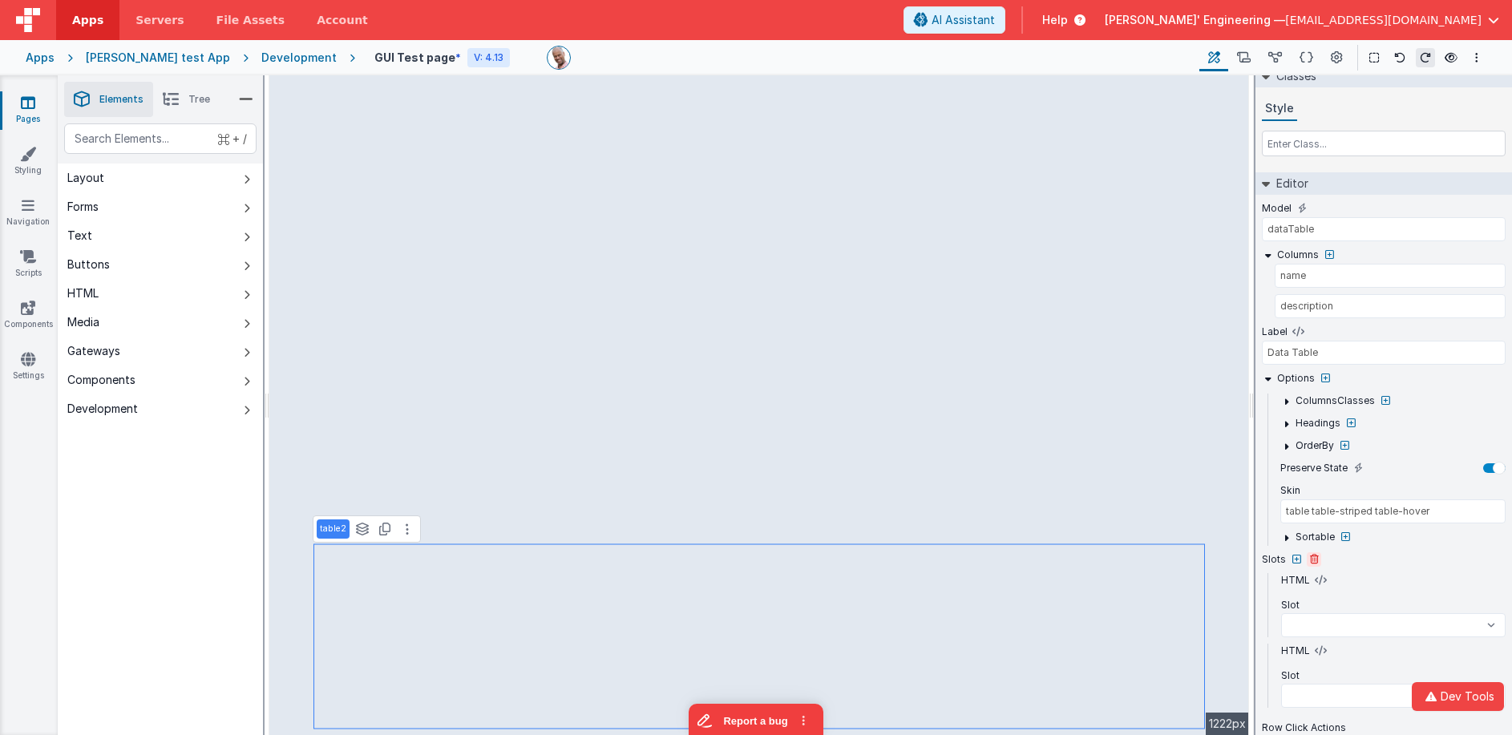
select select
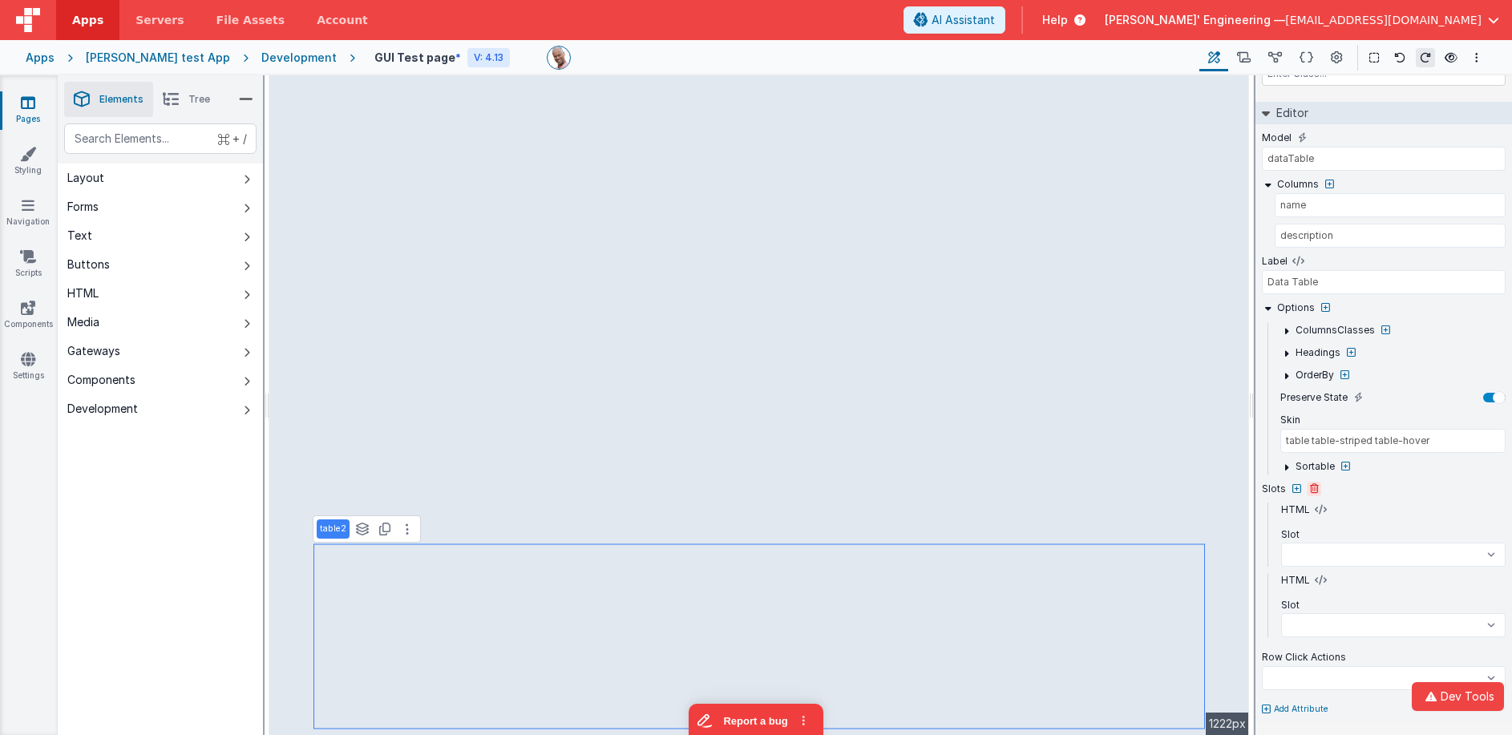
select select
click at [1314, 489] on icon at bounding box center [1314, 489] width 9 height 10
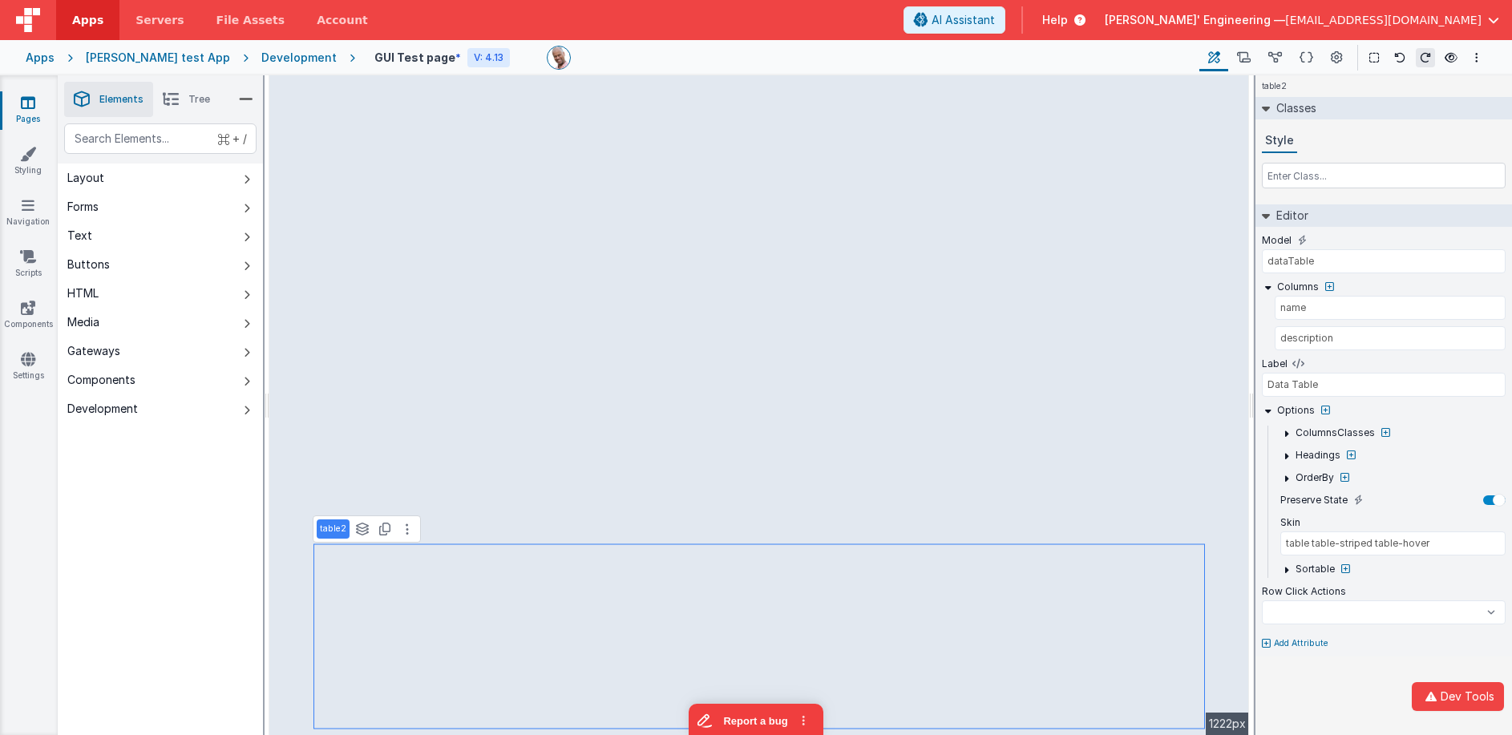
select select
click at [1405, 63] on button at bounding box center [1399, 57] width 19 height 19
drag, startPoint x: 1326, startPoint y: 285, endPoint x: 1324, endPoint y: 314, distance: 28.2
click at [1325, 285] on icon at bounding box center [1329, 287] width 9 height 10
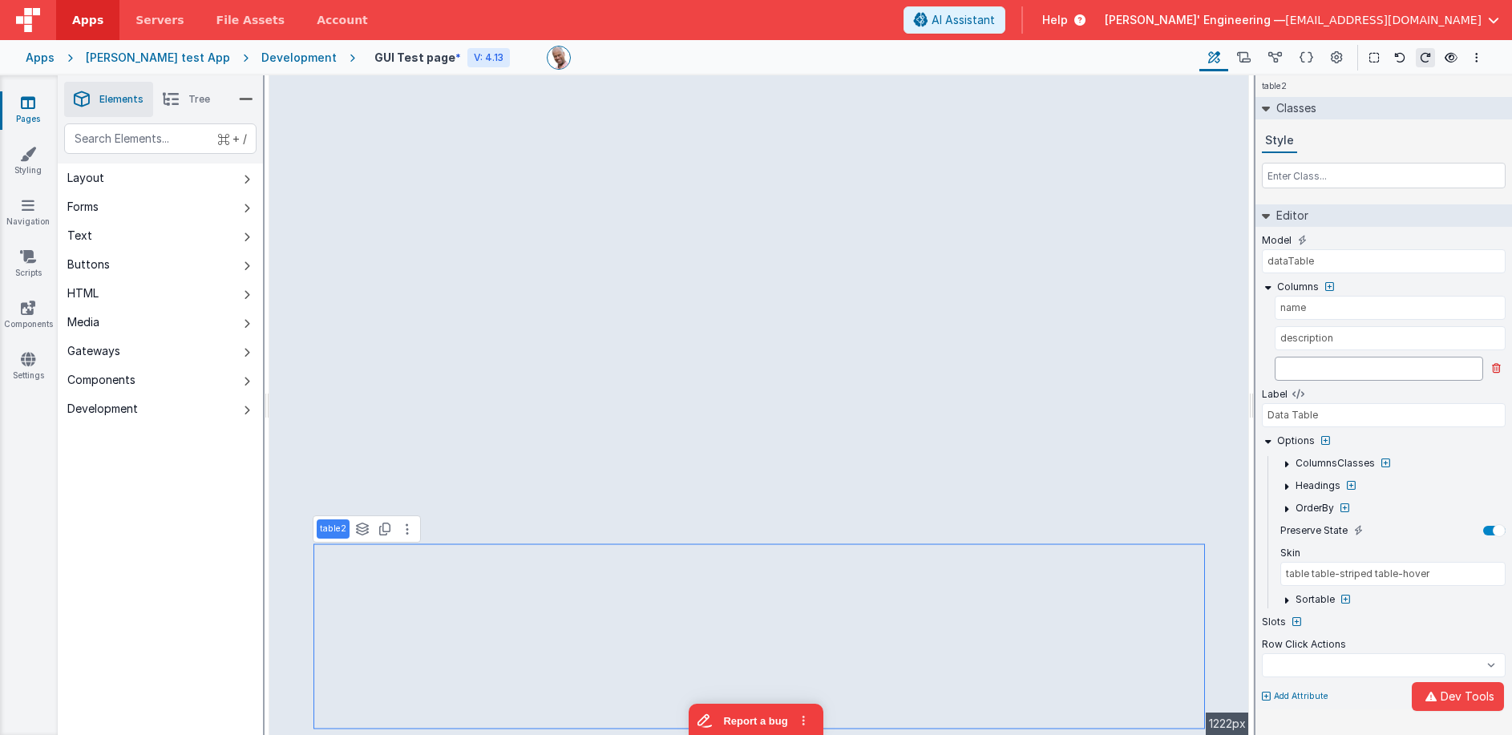
click at [1306, 370] on input "text" at bounding box center [1379, 369] width 208 height 24
select select
type input "ic"
select select
type input "ico"
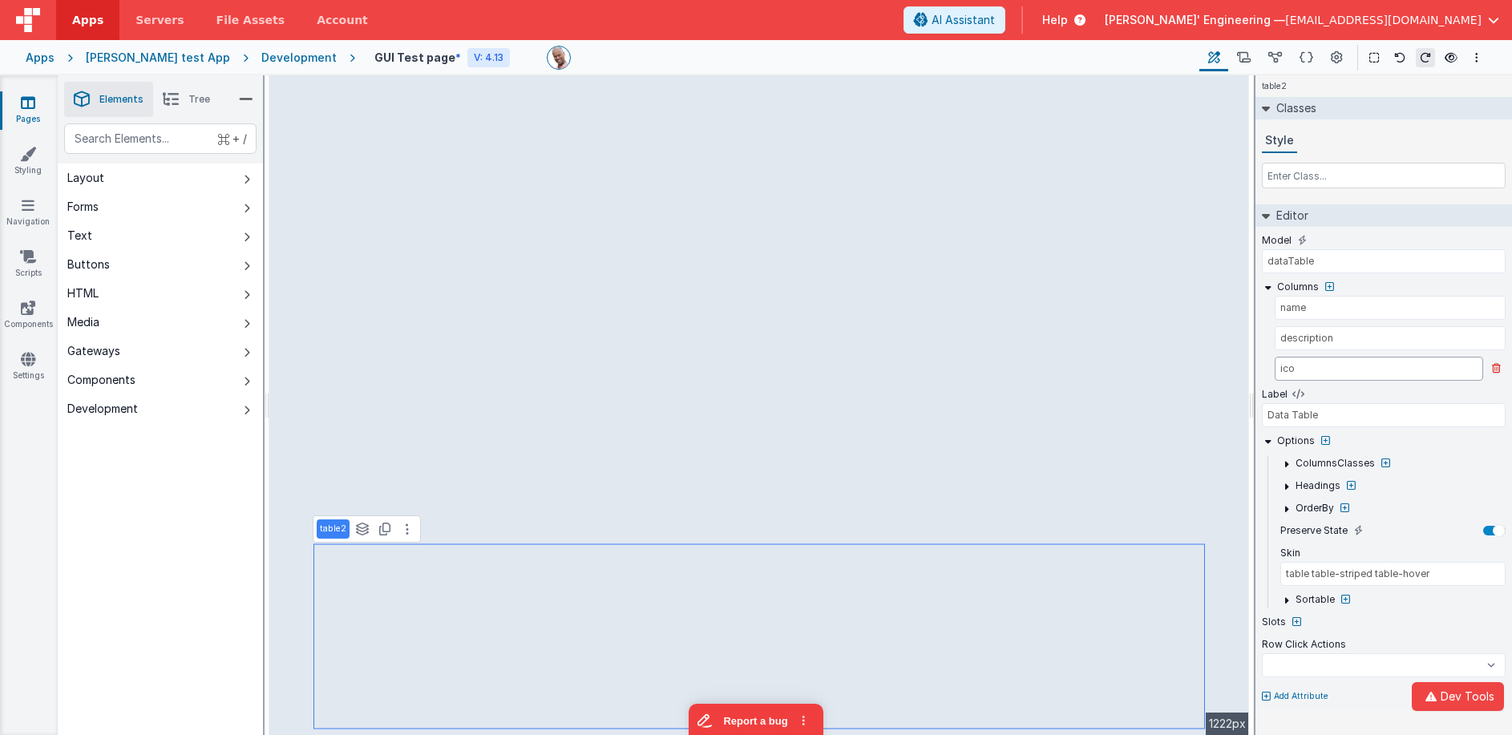
select select
type input "icon"
select select
type input "icons"
select select
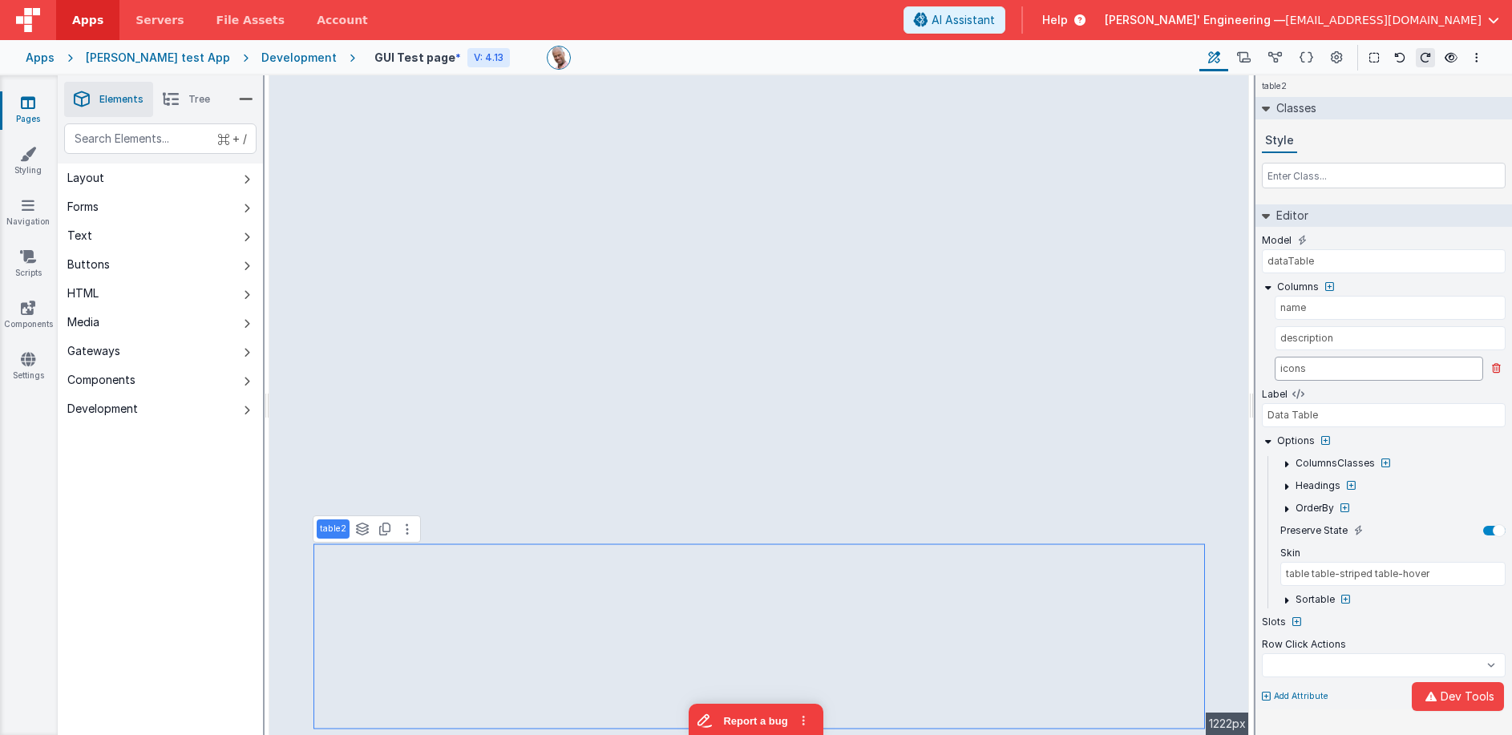
type input "icons"
click at [1350, 341] on input "description" at bounding box center [1379, 338] width 208 height 24
click at [1265, 289] on icon at bounding box center [1268, 287] width 12 height 12
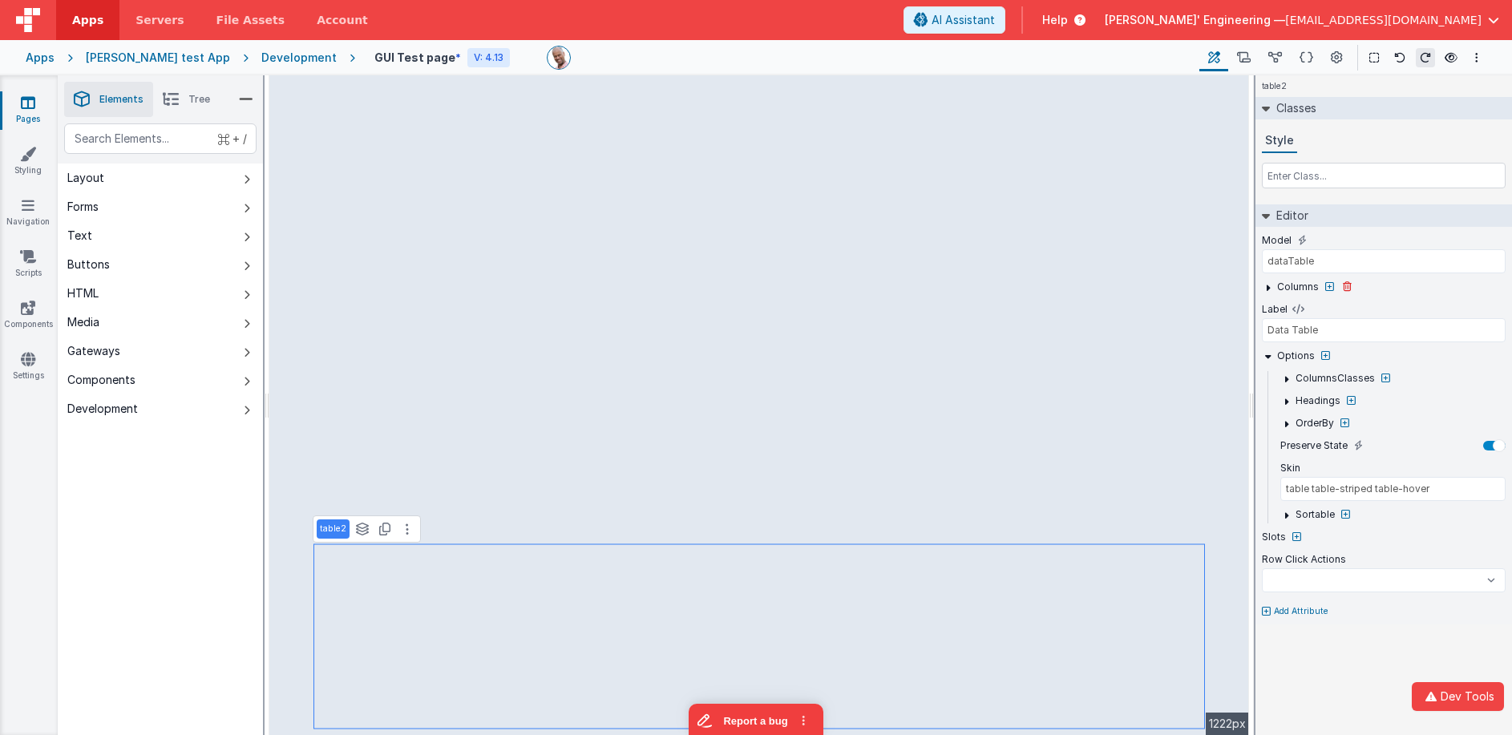
click at [1265, 289] on icon at bounding box center [1268, 287] width 12 height 12
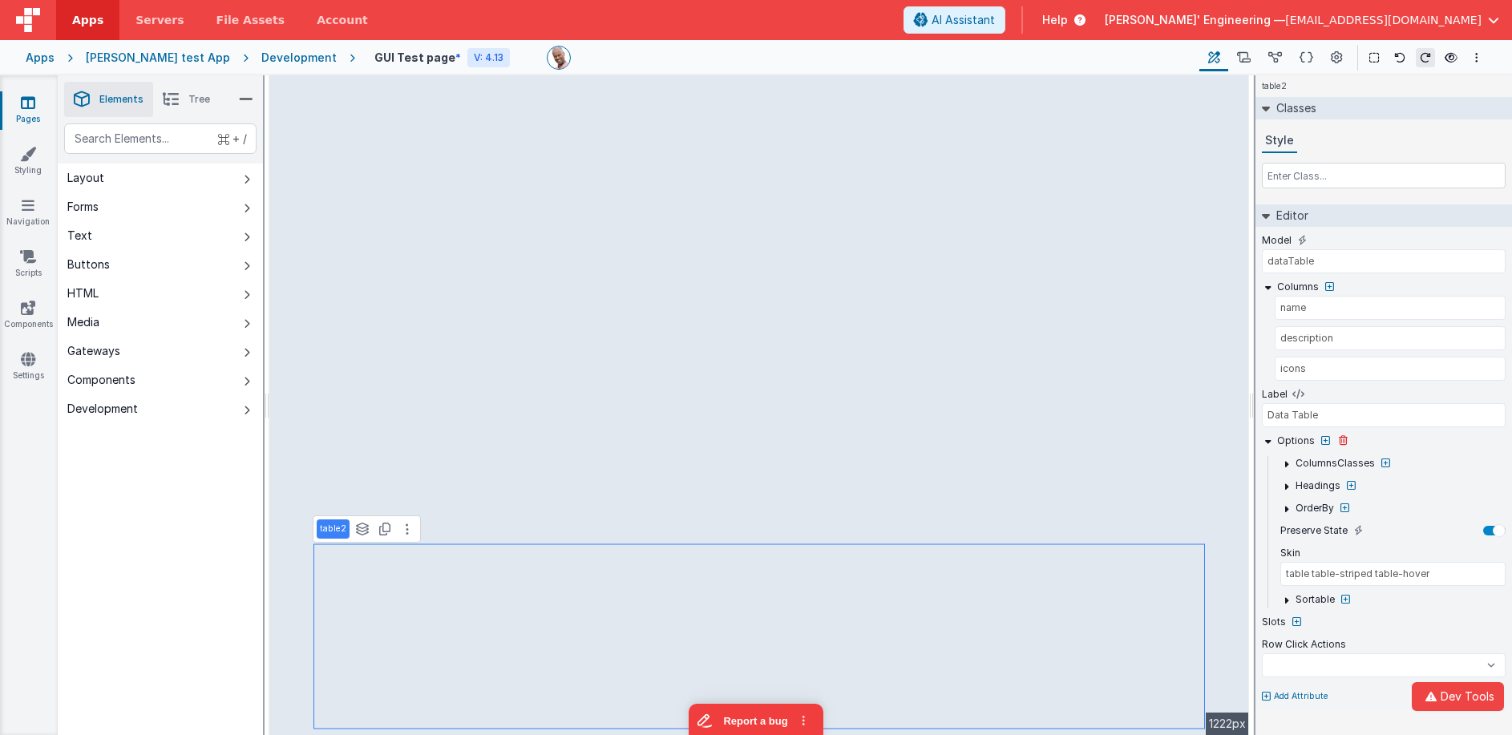
click at [1268, 444] on icon at bounding box center [1268, 441] width 12 height 12
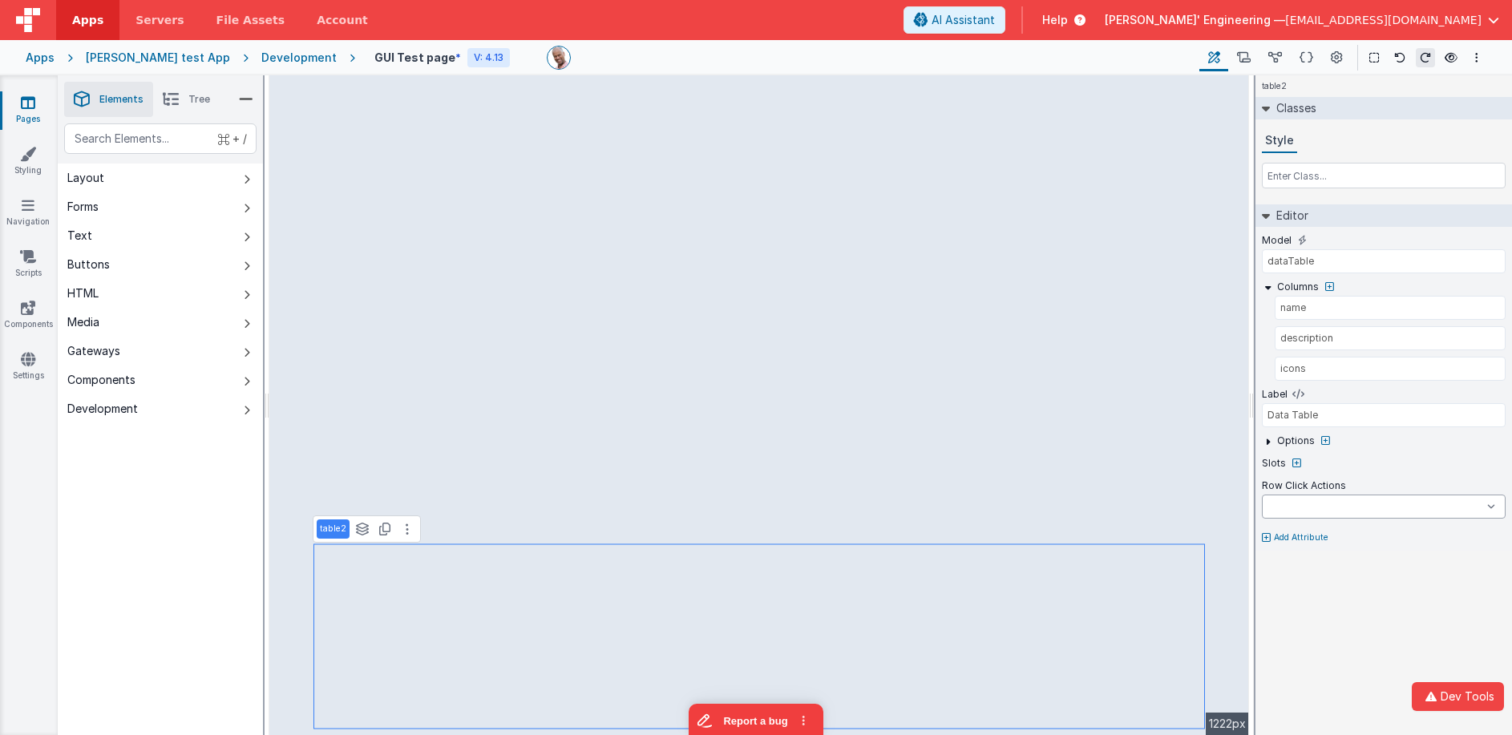
click at [1423, 501] on select "onFormLoad BigFunction onAppLoad onLogin" at bounding box center [1384, 507] width 244 height 24
click at [1325, 505] on select "onFormLoad BigFunction onAppLoad onLogin" at bounding box center [1384, 507] width 244 height 24
select select
click at [197, 144] on div "text" at bounding box center [160, 138] width 192 height 30
type div "b"
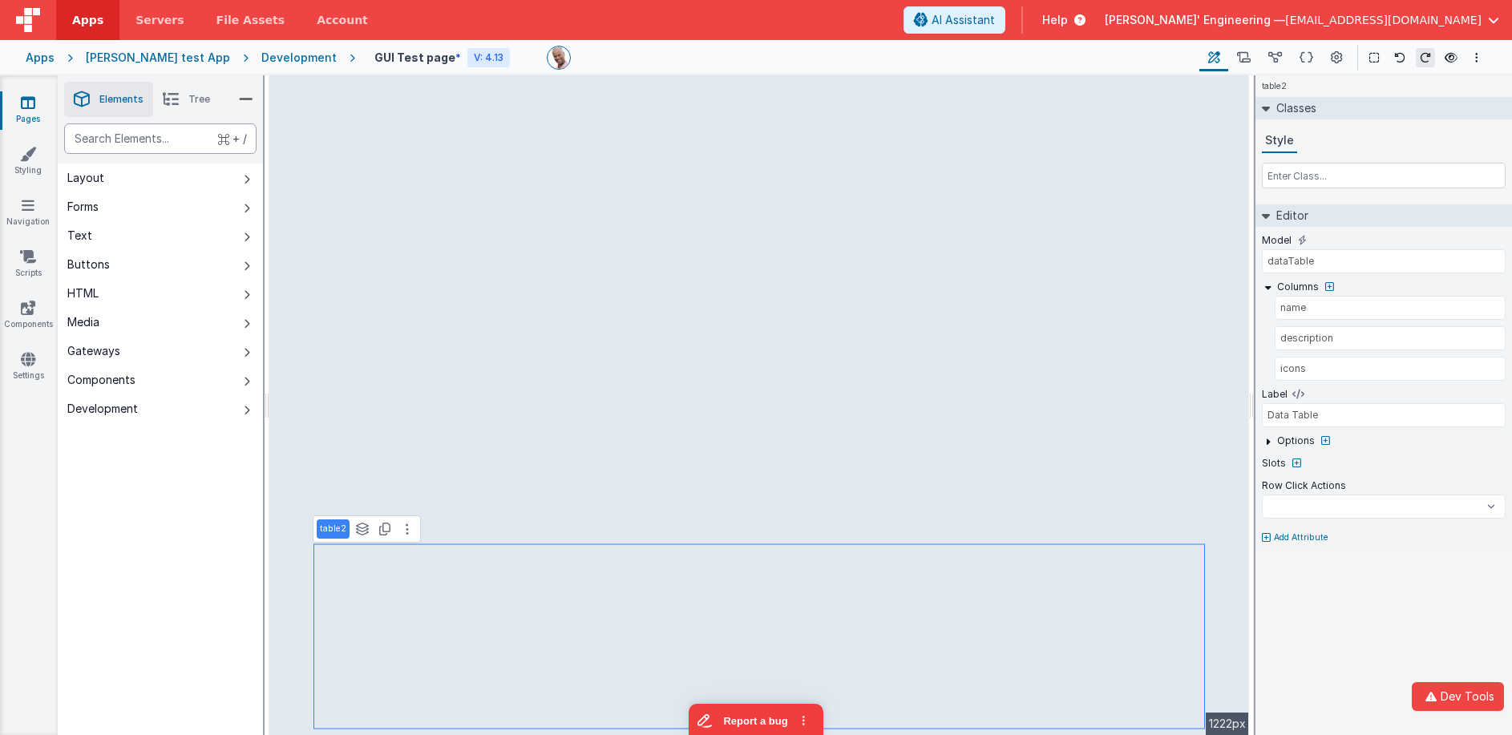
select select
type div "bu"
select select
type div "but"
select select
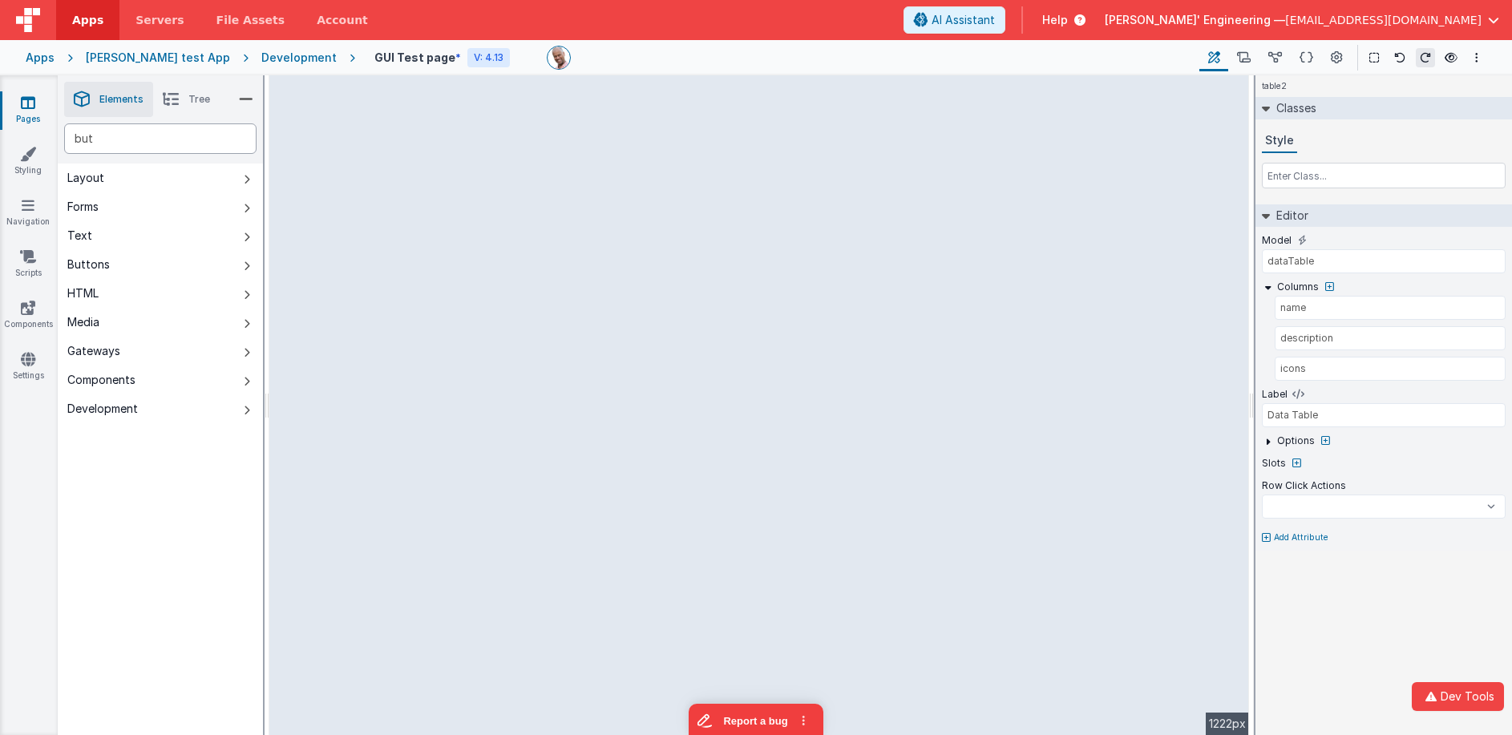
type div "butt"
select select
type div "butt"
select select
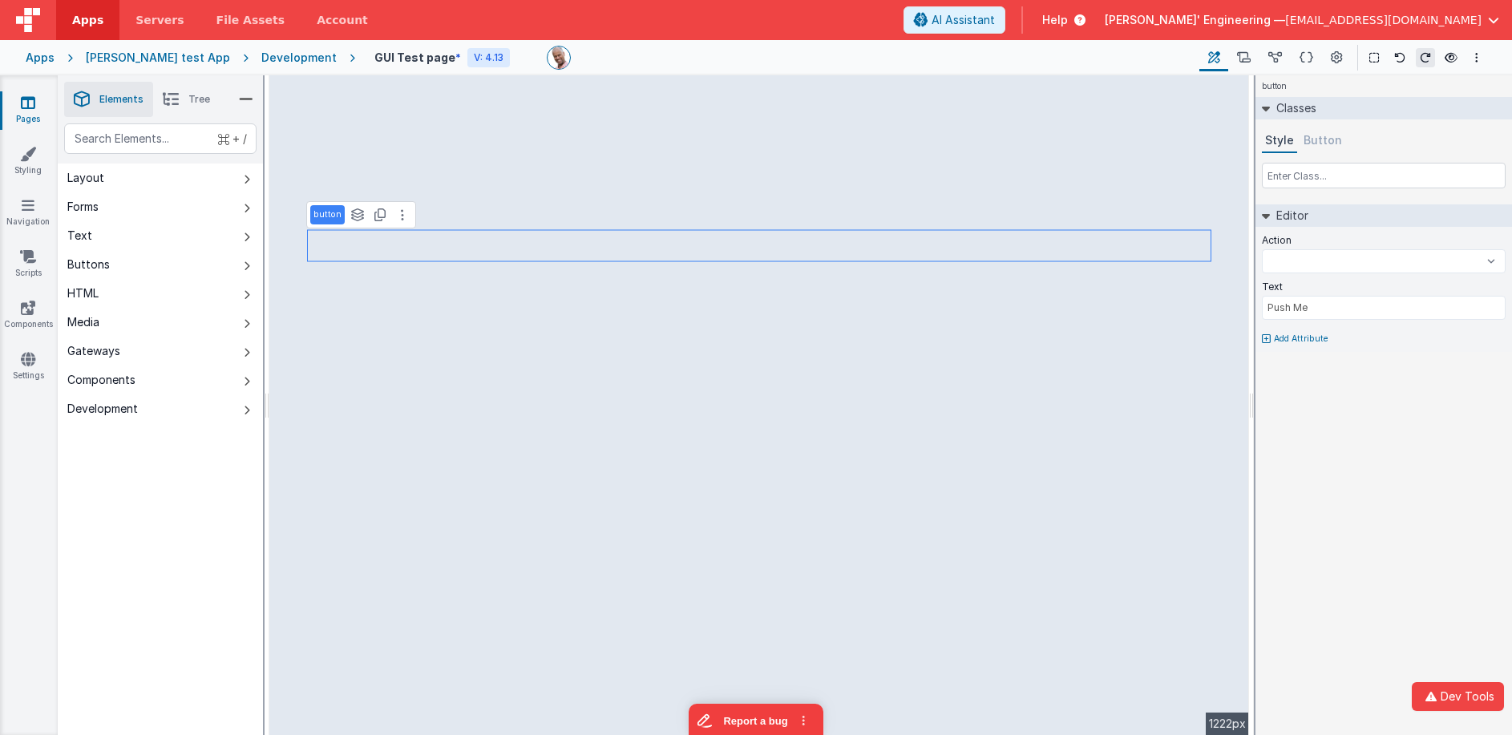
select select
click at [1281, 52] on icon at bounding box center [1276, 58] width 14 height 17
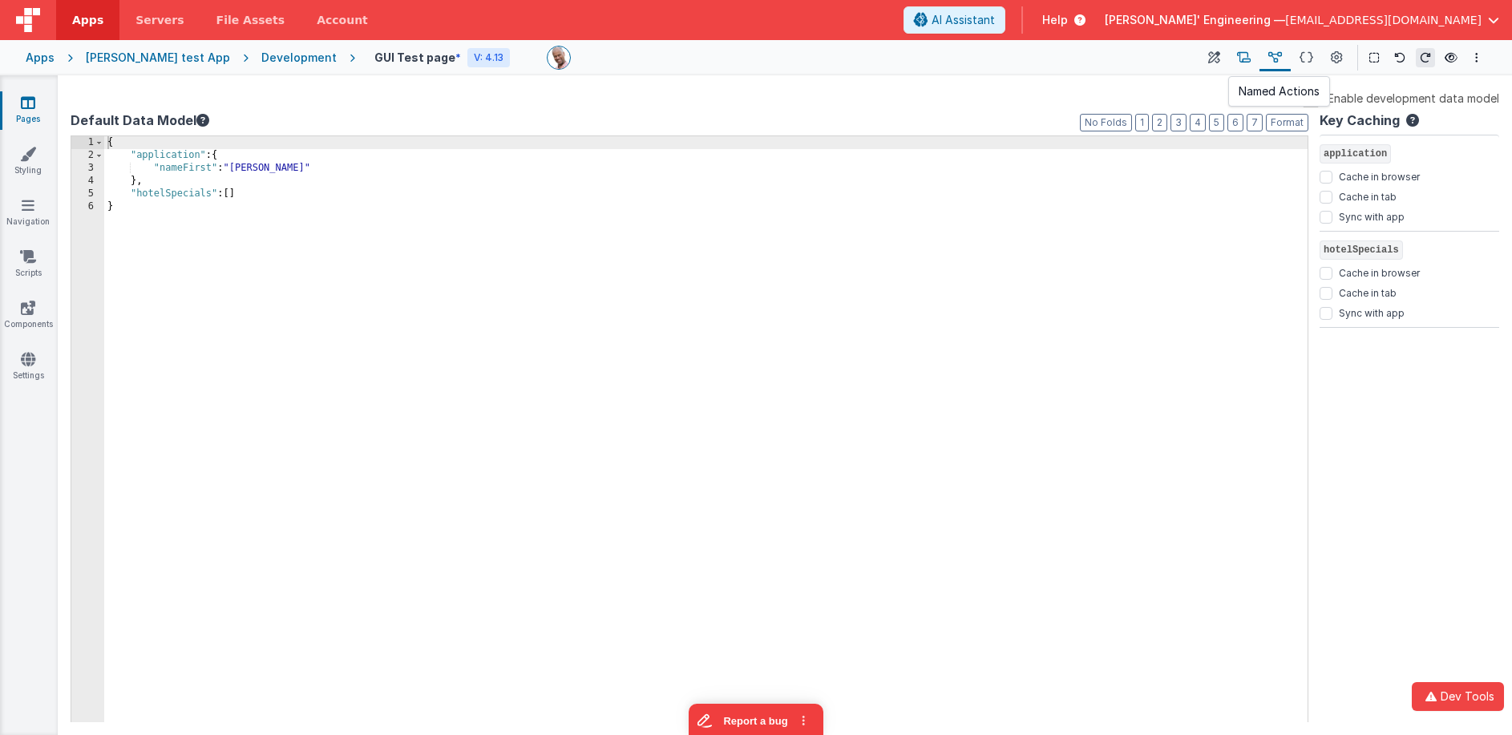
click at [1244, 55] on icon at bounding box center [1244, 58] width 14 height 17
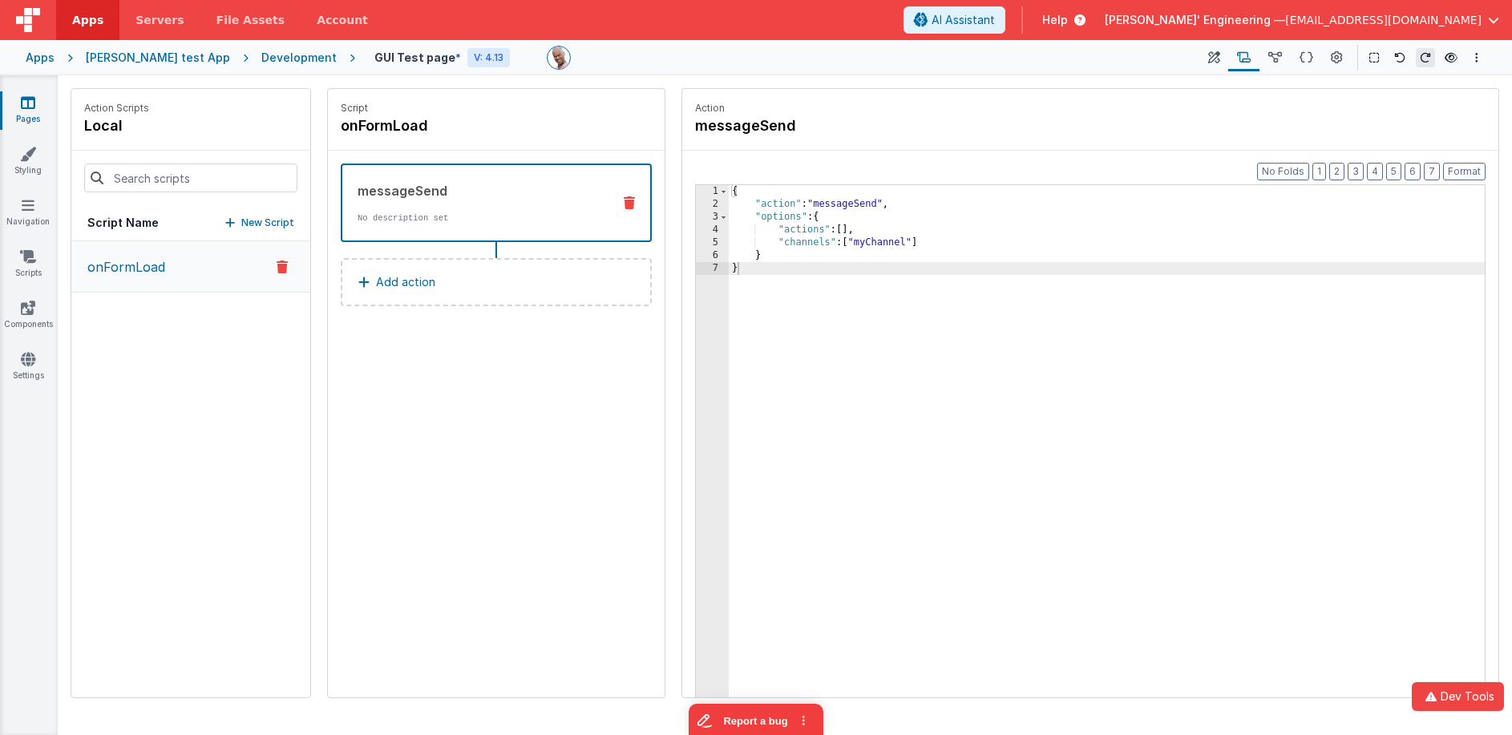
drag, startPoint x: 270, startPoint y: 225, endPoint x: 333, endPoint y: 194, distance: 69.6
click at [270, 225] on p "New Script" at bounding box center [267, 223] width 53 height 16
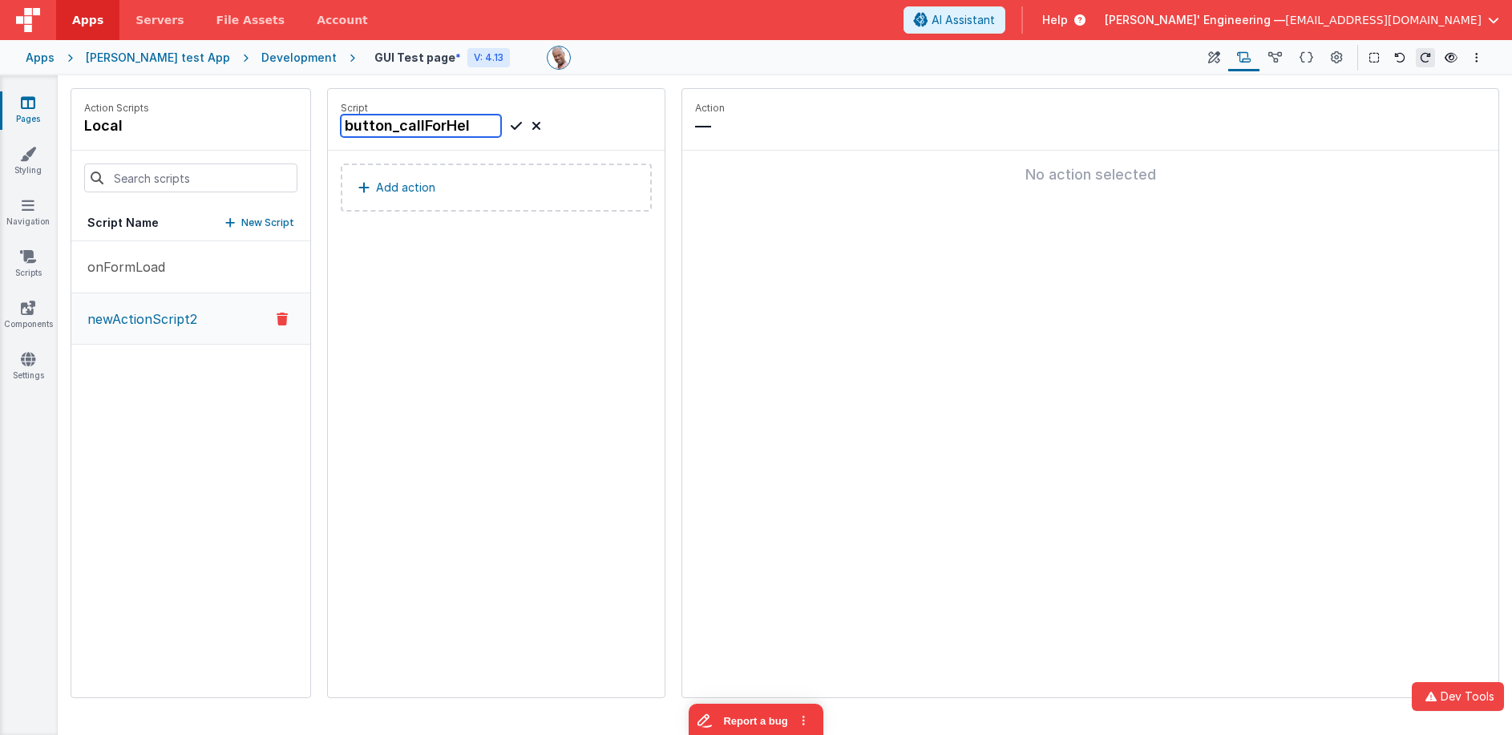
type input "button_callForHelp"
click at [518, 127] on icon at bounding box center [516, 125] width 11 height 19
click at [498, 184] on button "Add action" at bounding box center [496, 188] width 311 height 48
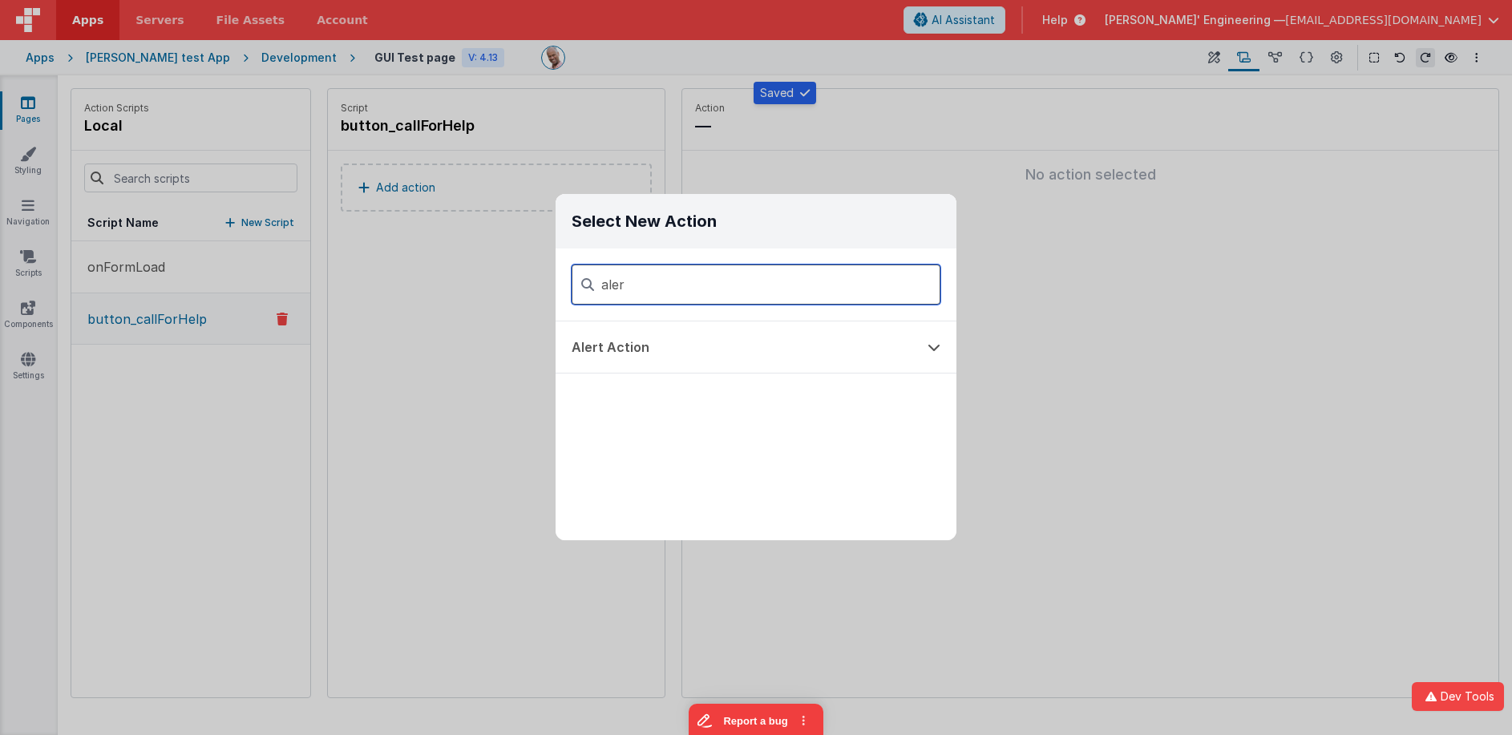
type input "aler"
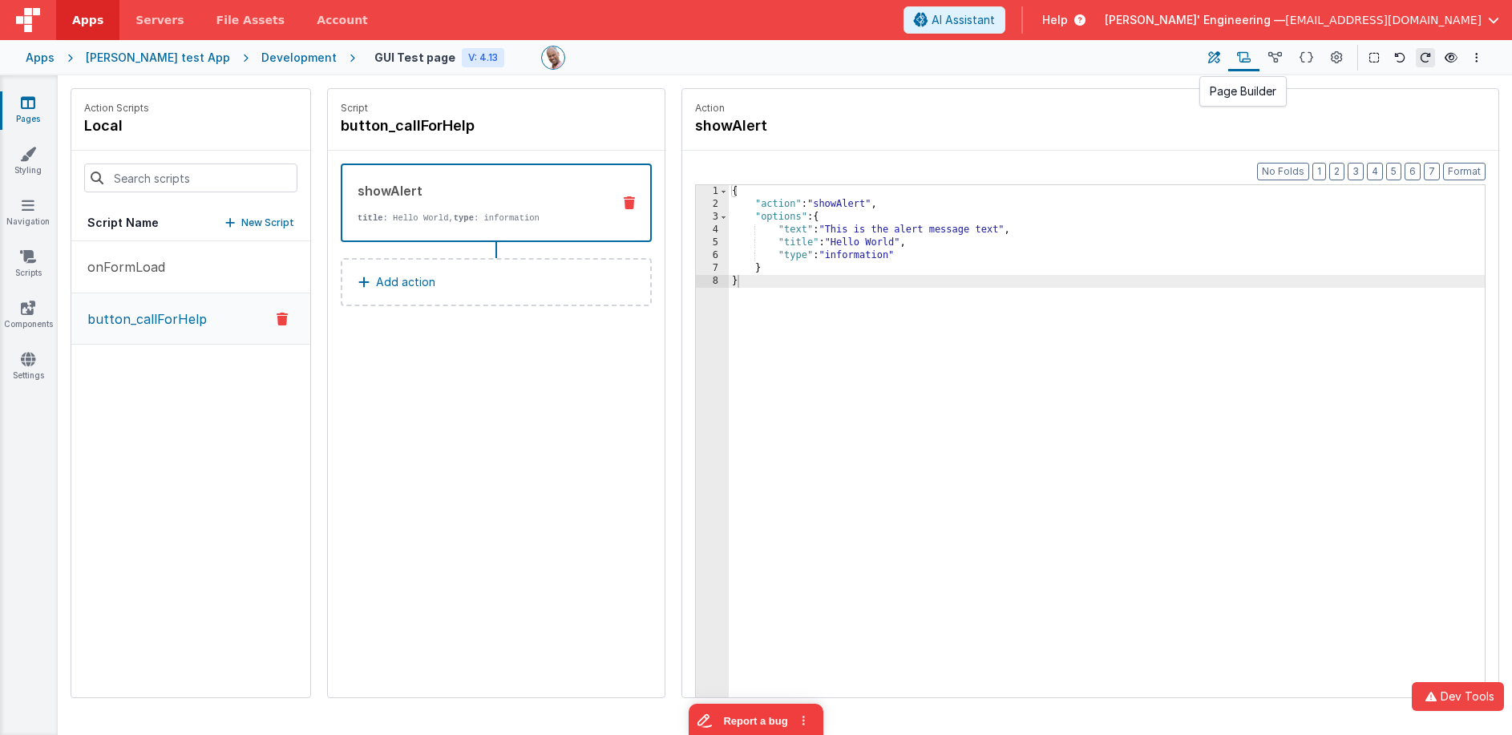
click at [1212, 59] on icon at bounding box center [1214, 58] width 12 height 17
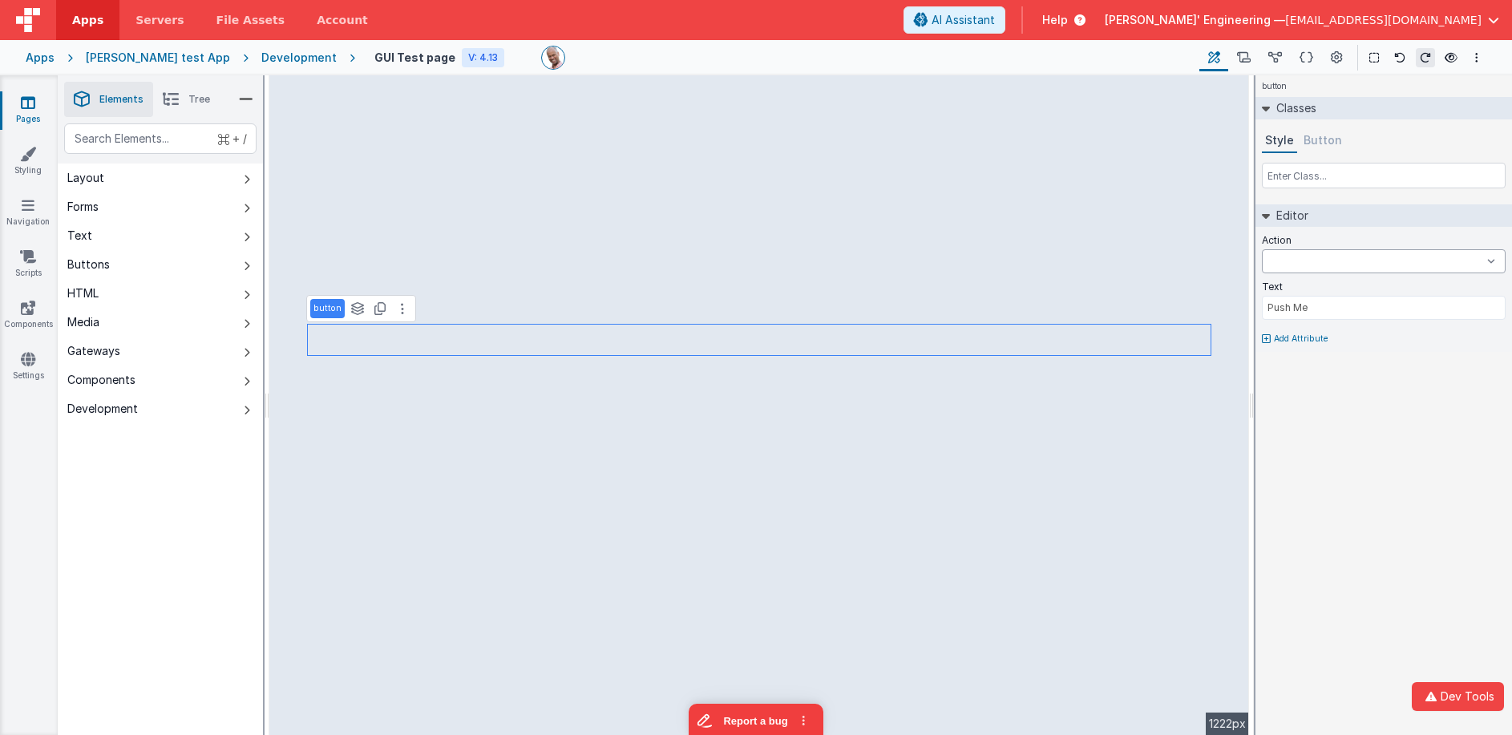
click at [1358, 260] on select "onFormLoad button_callForHelp BigFunction onAppLoad onLogin" at bounding box center [1384, 261] width 244 height 24
select select "button_callForHelp"
click at [1262, 249] on select "onFormLoad button_callForHelp BigFunction onAppLoad onLogin" at bounding box center [1384, 261] width 244 height 24
click at [1450, 59] on icon at bounding box center [1451, 57] width 13 height 11
click at [1244, 55] on icon at bounding box center [1244, 58] width 14 height 17
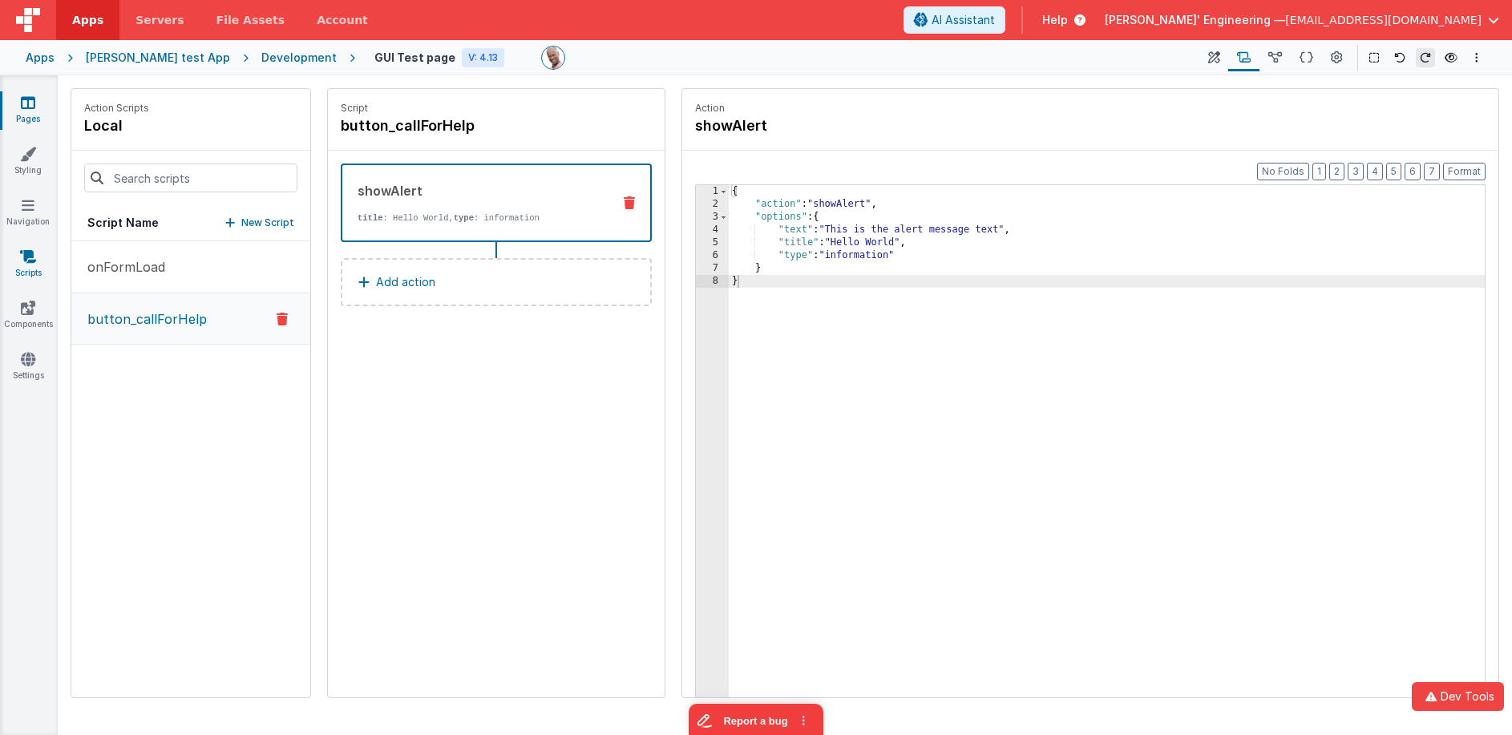
click at [33, 265] on link "Scripts" at bounding box center [28, 265] width 58 height 32
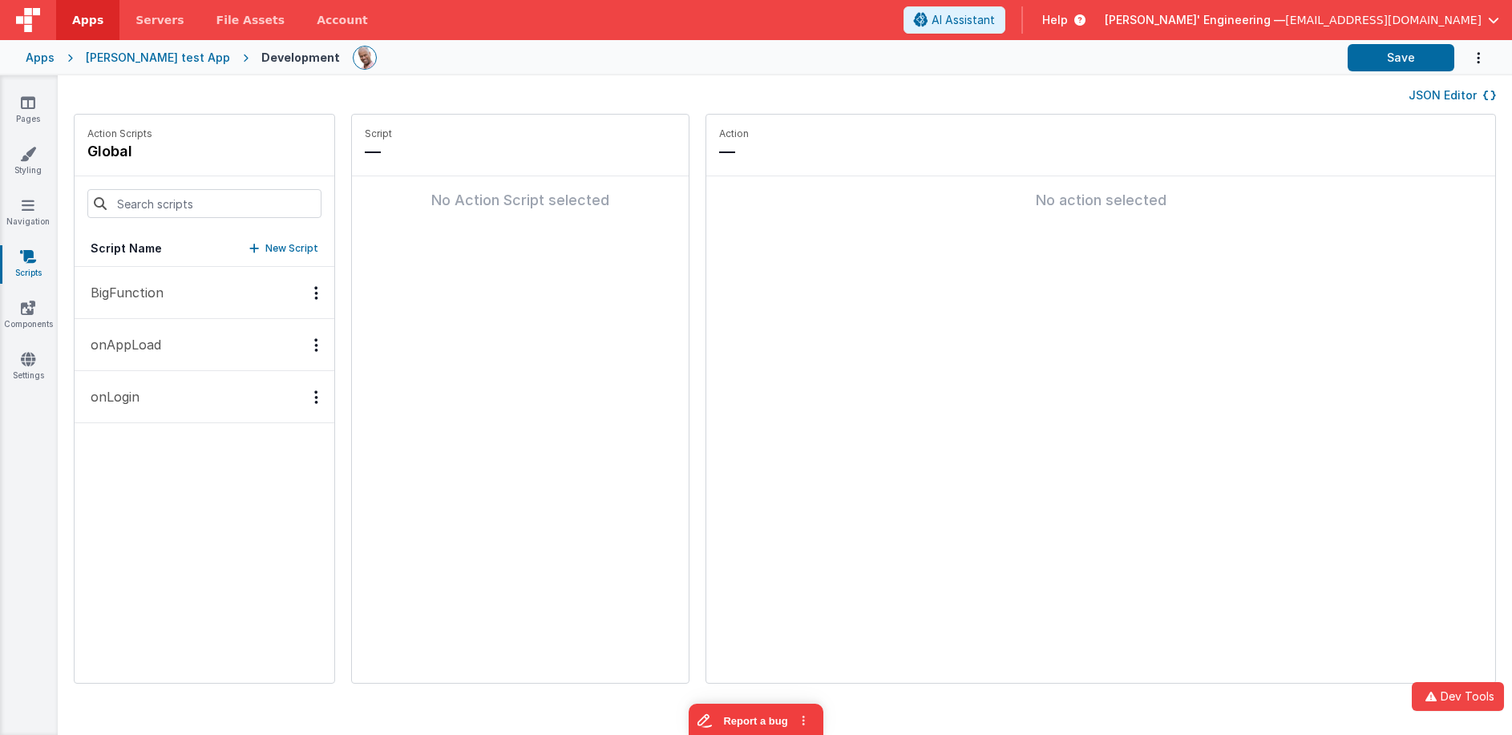
click at [225, 237] on div "Script Name New Script" at bounding box center [205, 249] width 260 height 36
click at [265, 249] on p "New Script" at bounding box center [291, 249] width 53 height 16
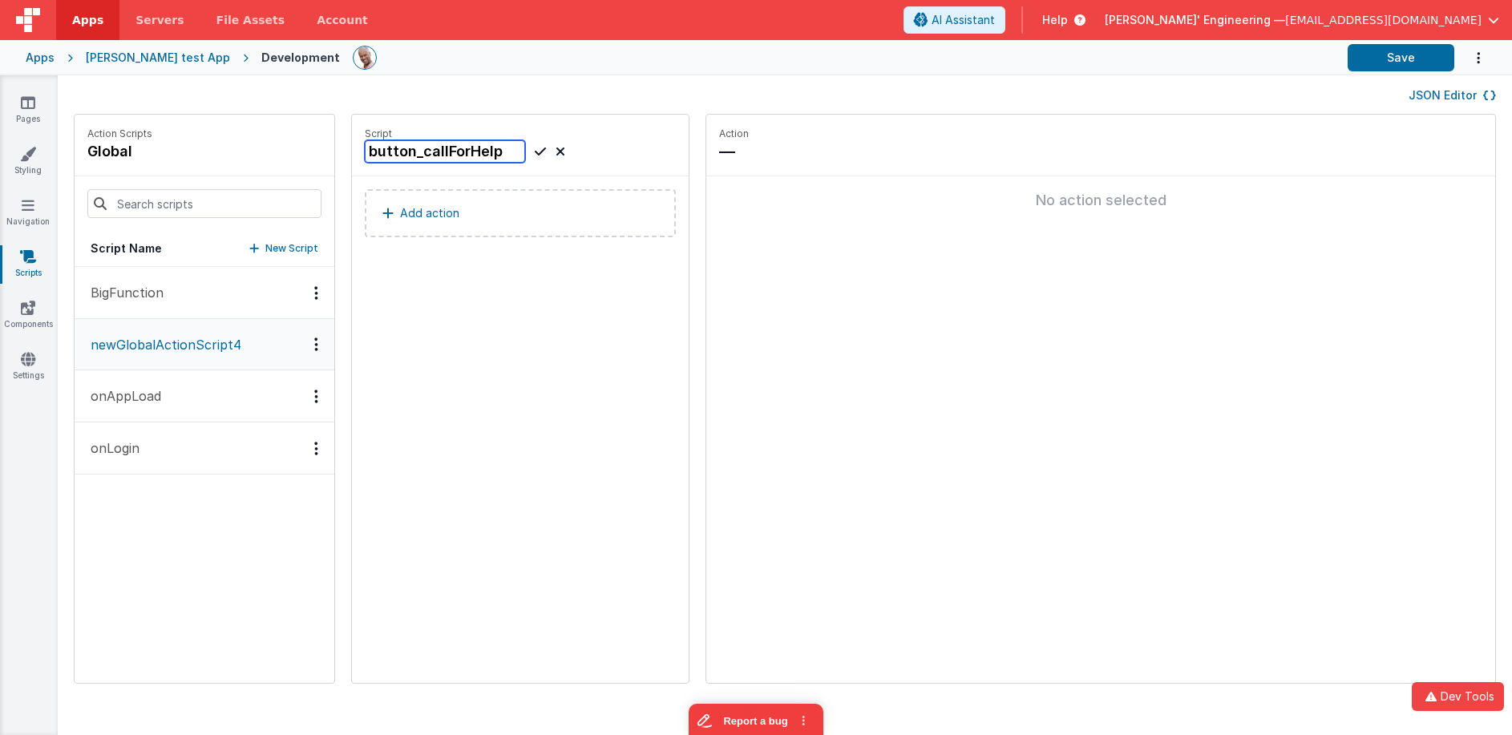
type input "button_callForHelp"
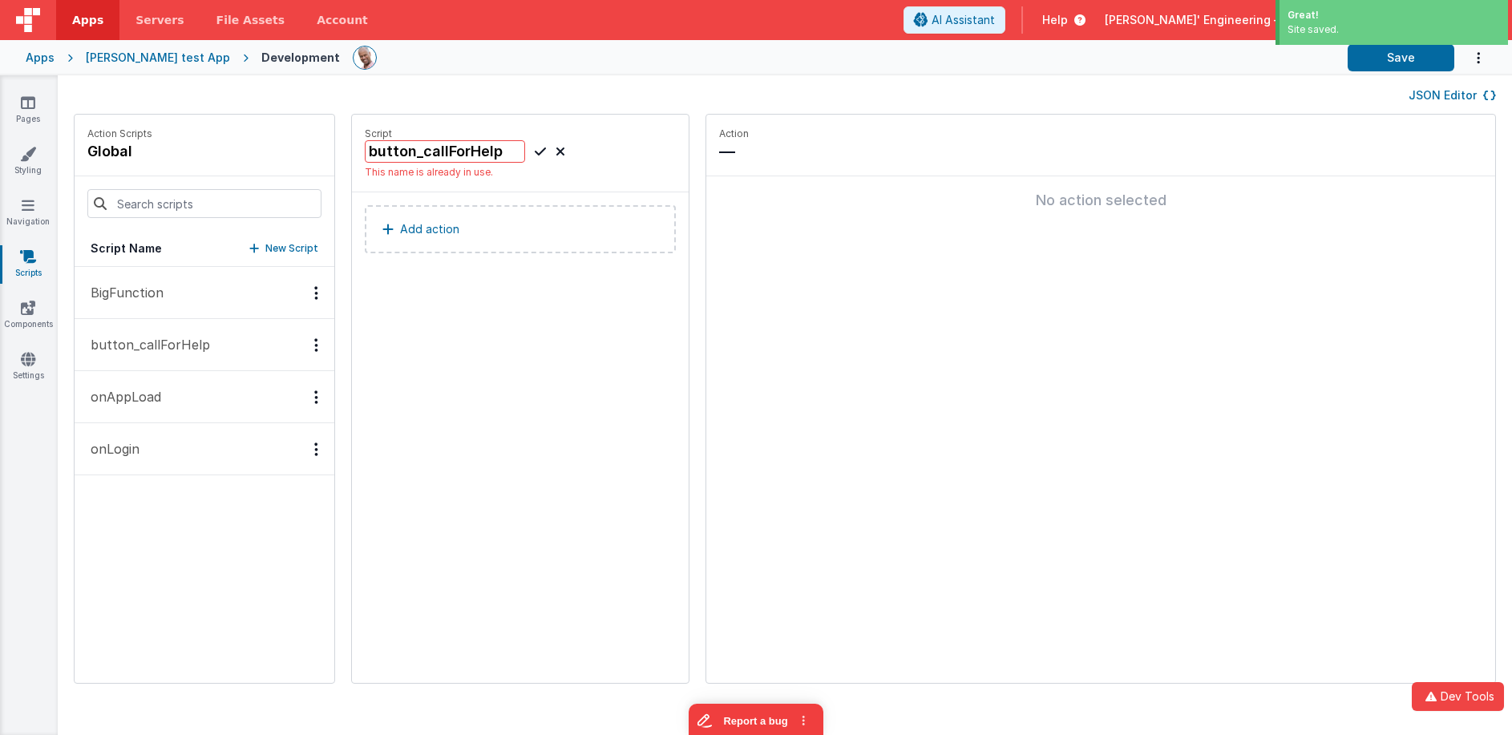
click at [520, 148] on div "button_callForHelp This name is already in use." at bounding box center [520, 159] width 311 height 38
click at [556, 151] on icon at bounding box center [561, 151] width 10 height 19
click at [480, 192] on button "Add action" at bounding box center [520, 213] width 311 height 48
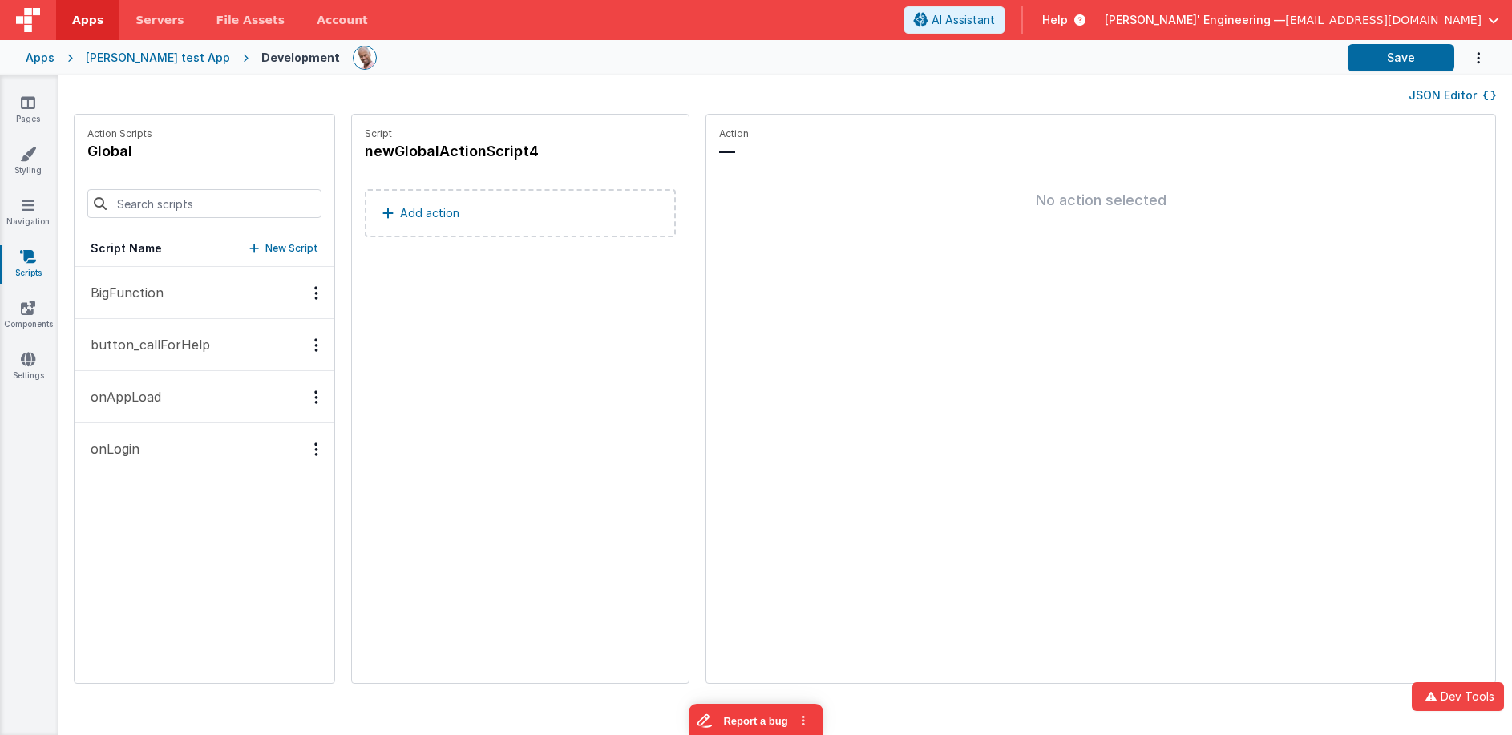
click at [148, 344] on p "button_callForHelp" at bounding box center [145, 344] width 129 height 19
click at [421, 222] on button "Add action" at bounding box center [520, 213] width 311 height 48
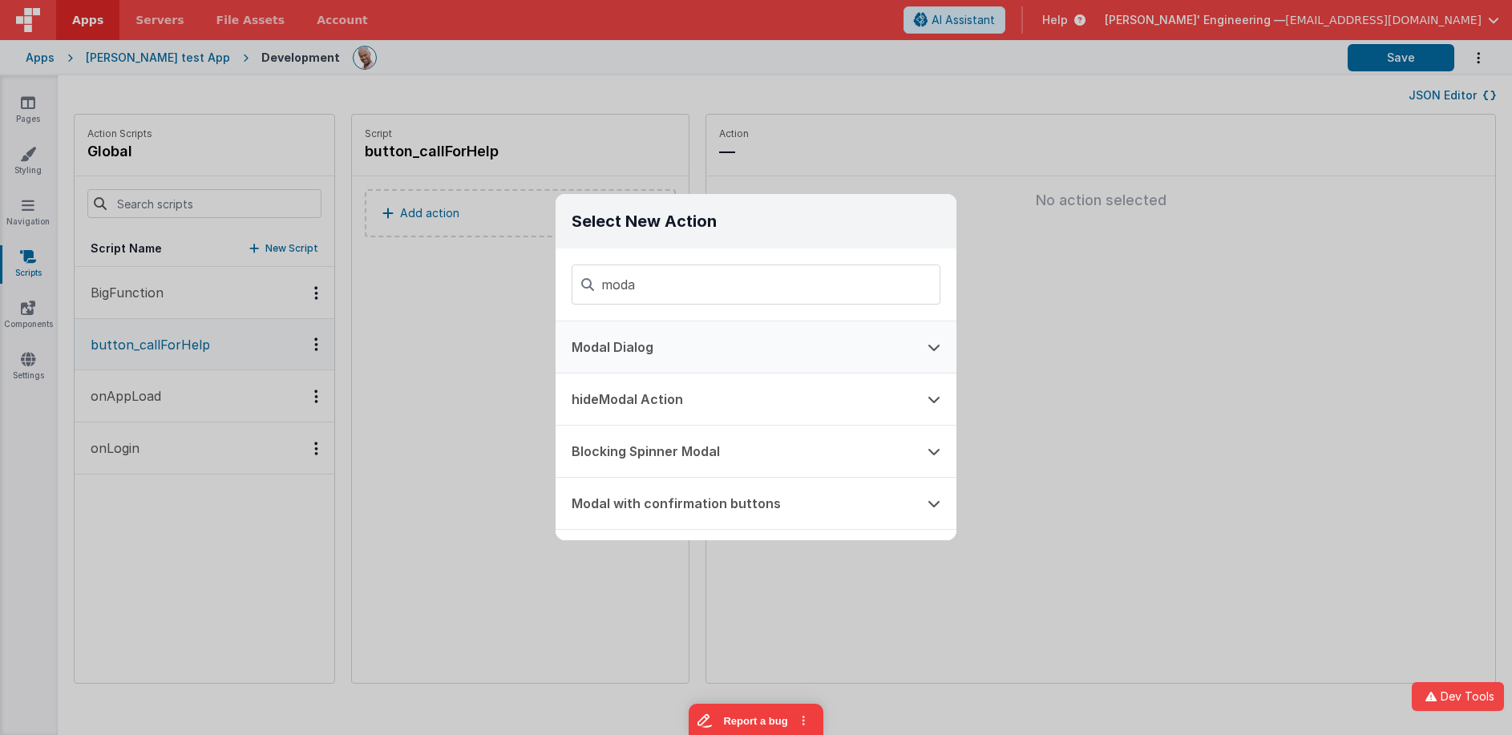
type input "moda"
click at [657, 334] on button "Modal Dialog" at bounding box center [734, 347] width 356 height 51
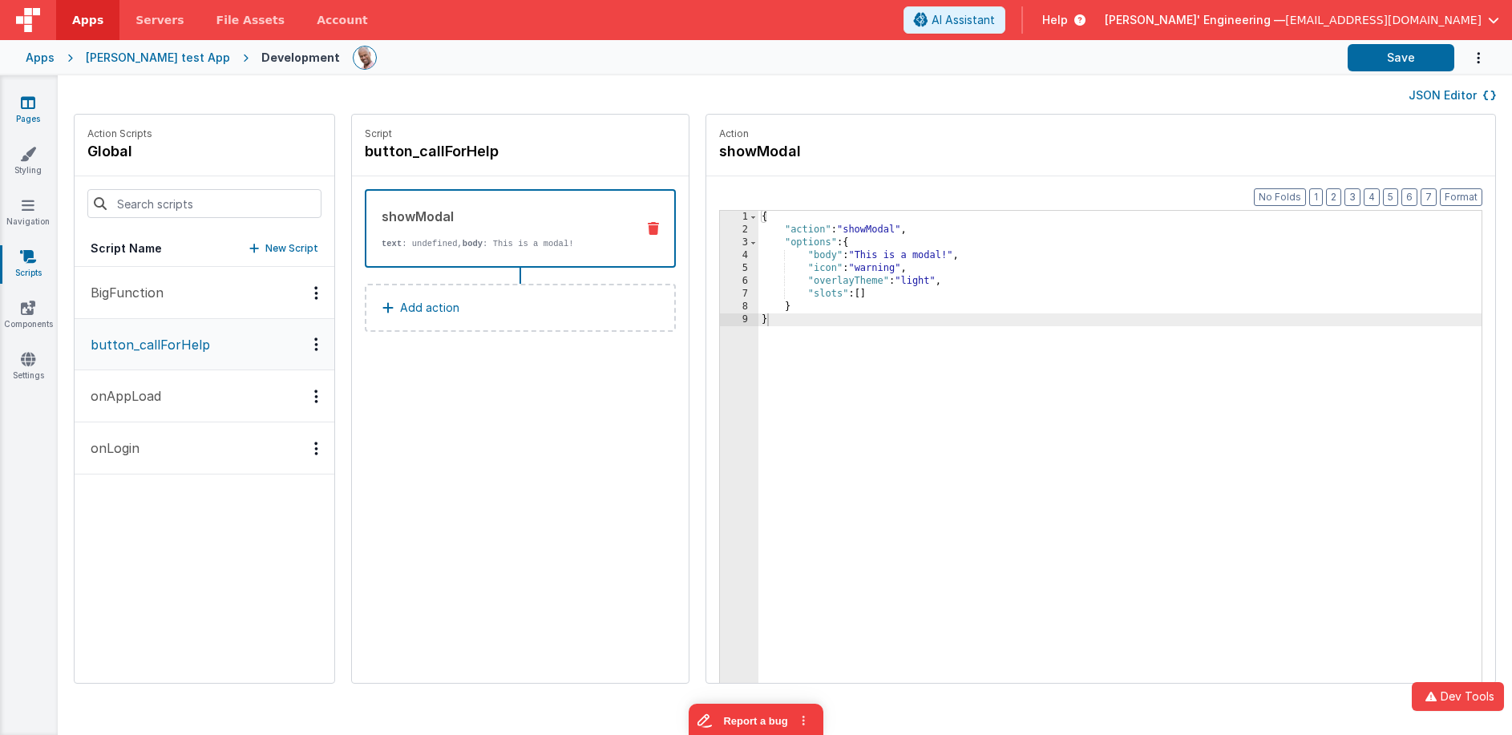
click at [33, 103] on icon at bounding box center [28, 103] width 14 height 16
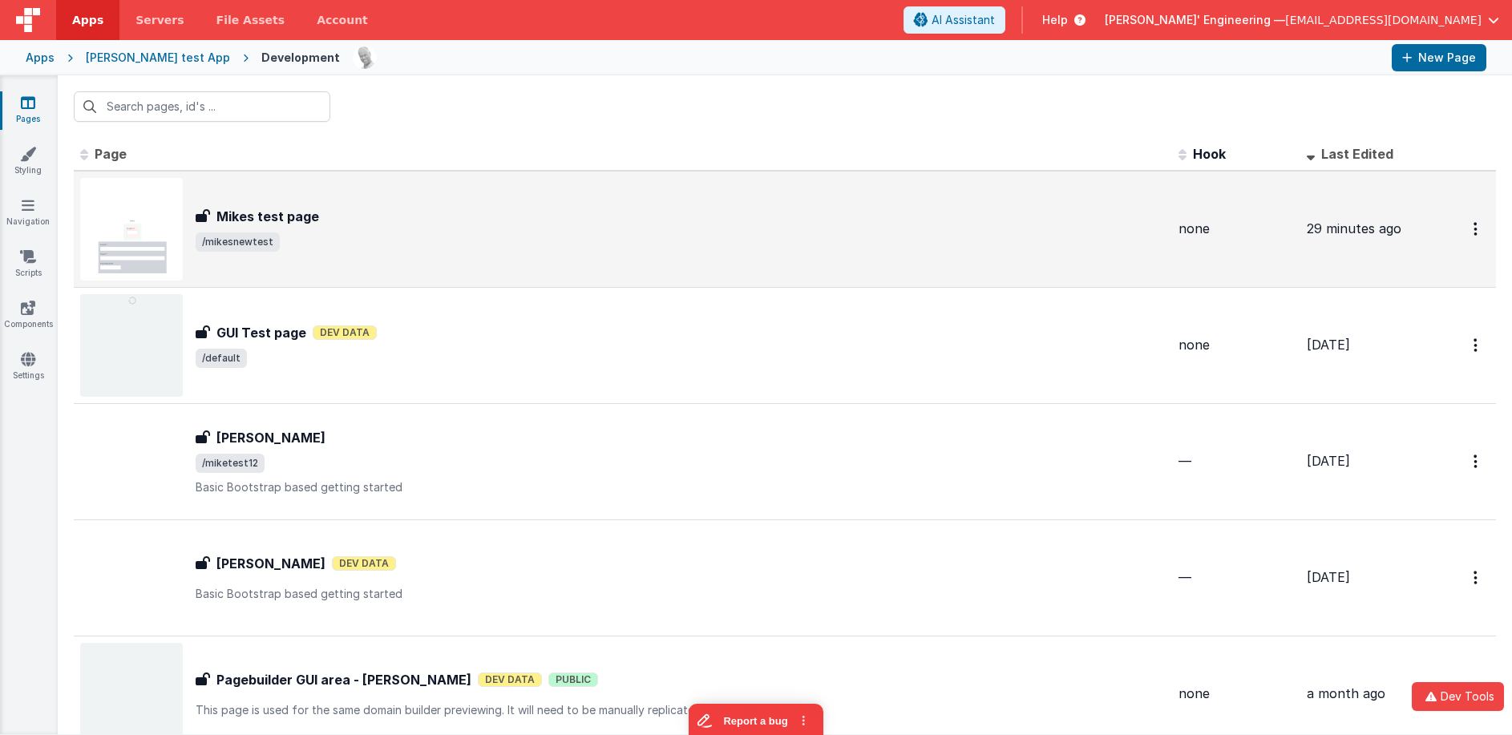
click at [365, 242] on span "/mikesnewtest" at bounding box center [681, 242] width 970 height 19
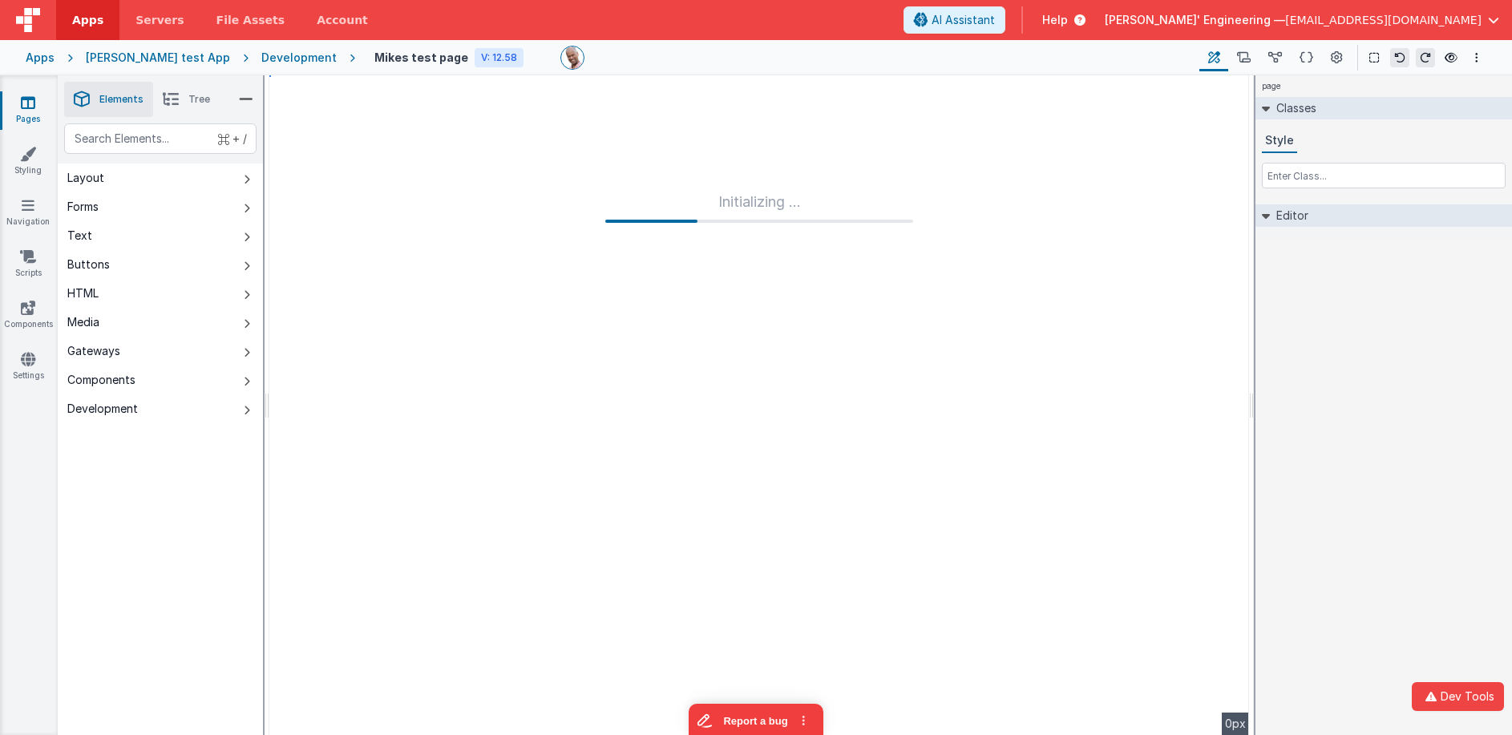
click at [30, 103] on icon at bounding box center [28, 103] width 14 height 16
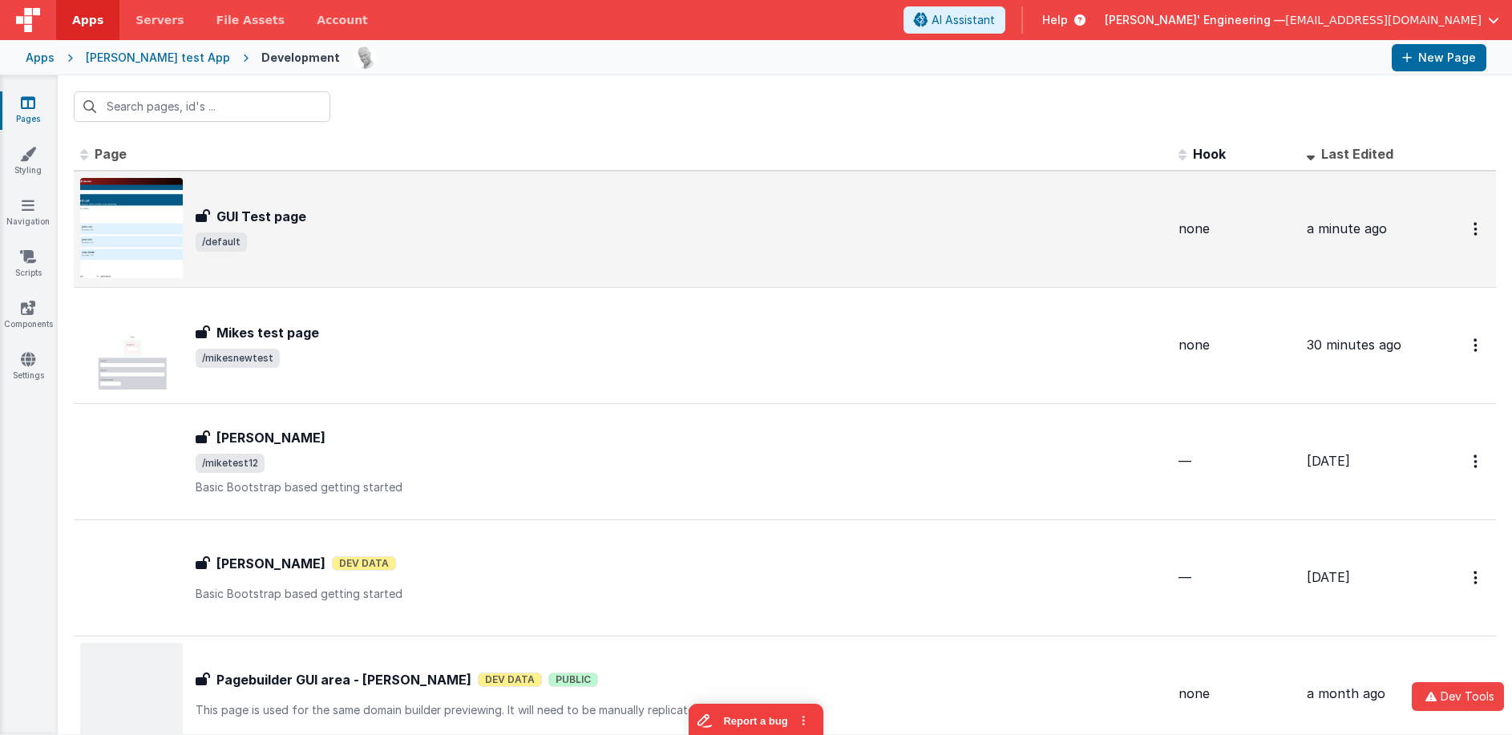
click at [448, 235] on span "/default" at bounding box center [681, 242] width 970 height 19
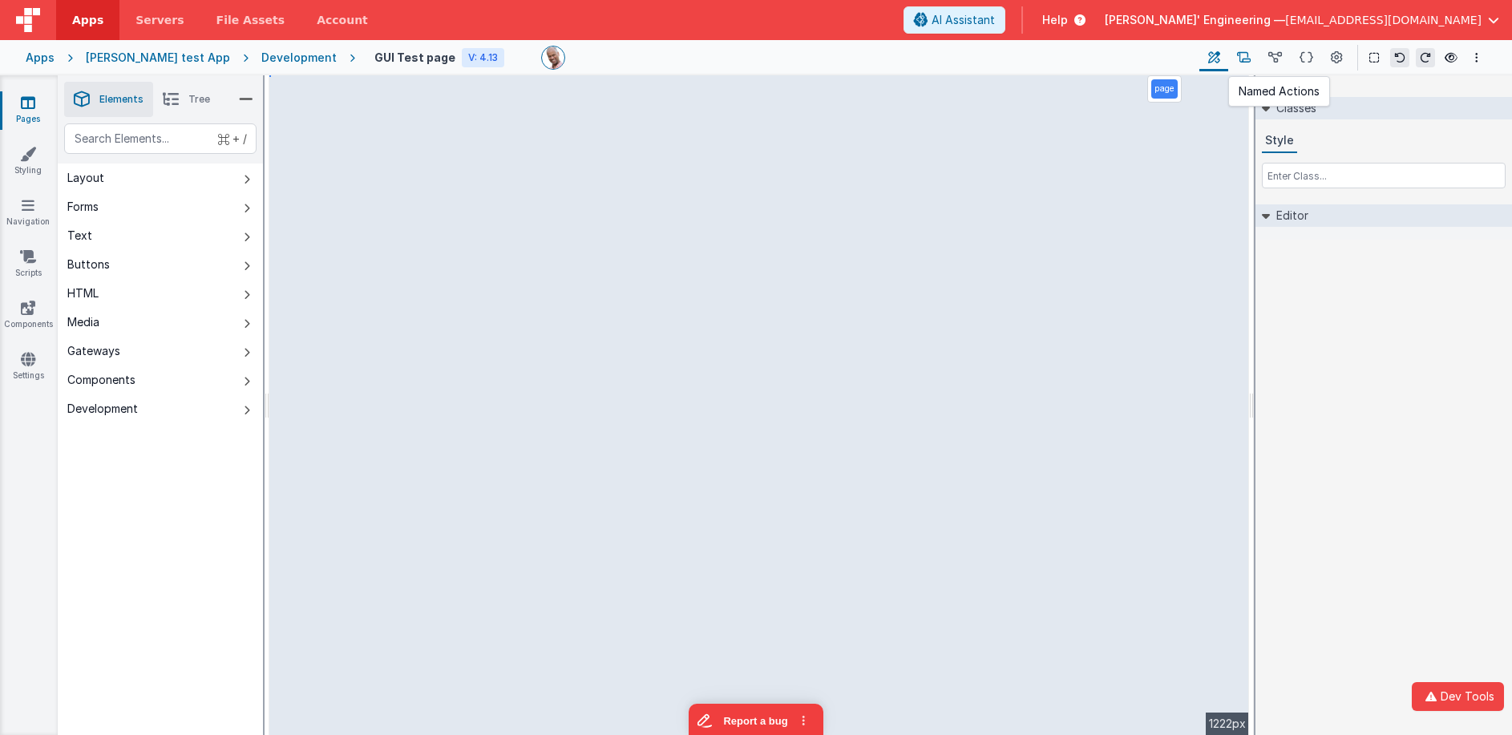
click at [1245, 56] on icon at bounding box center [1244, 58] width 14 height 17
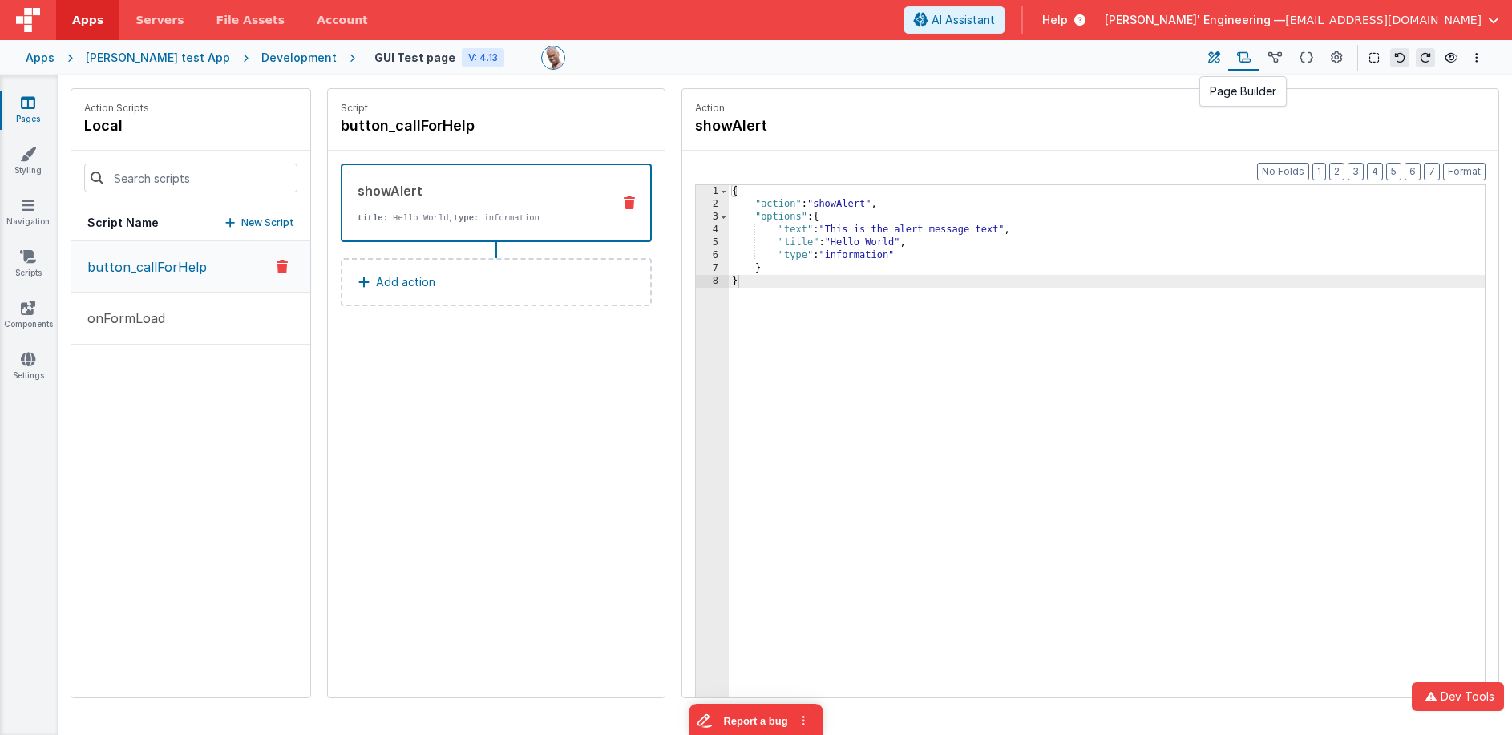
click at [1217, 63] on icon at bounding box center [1214, 58] width 12 height 17
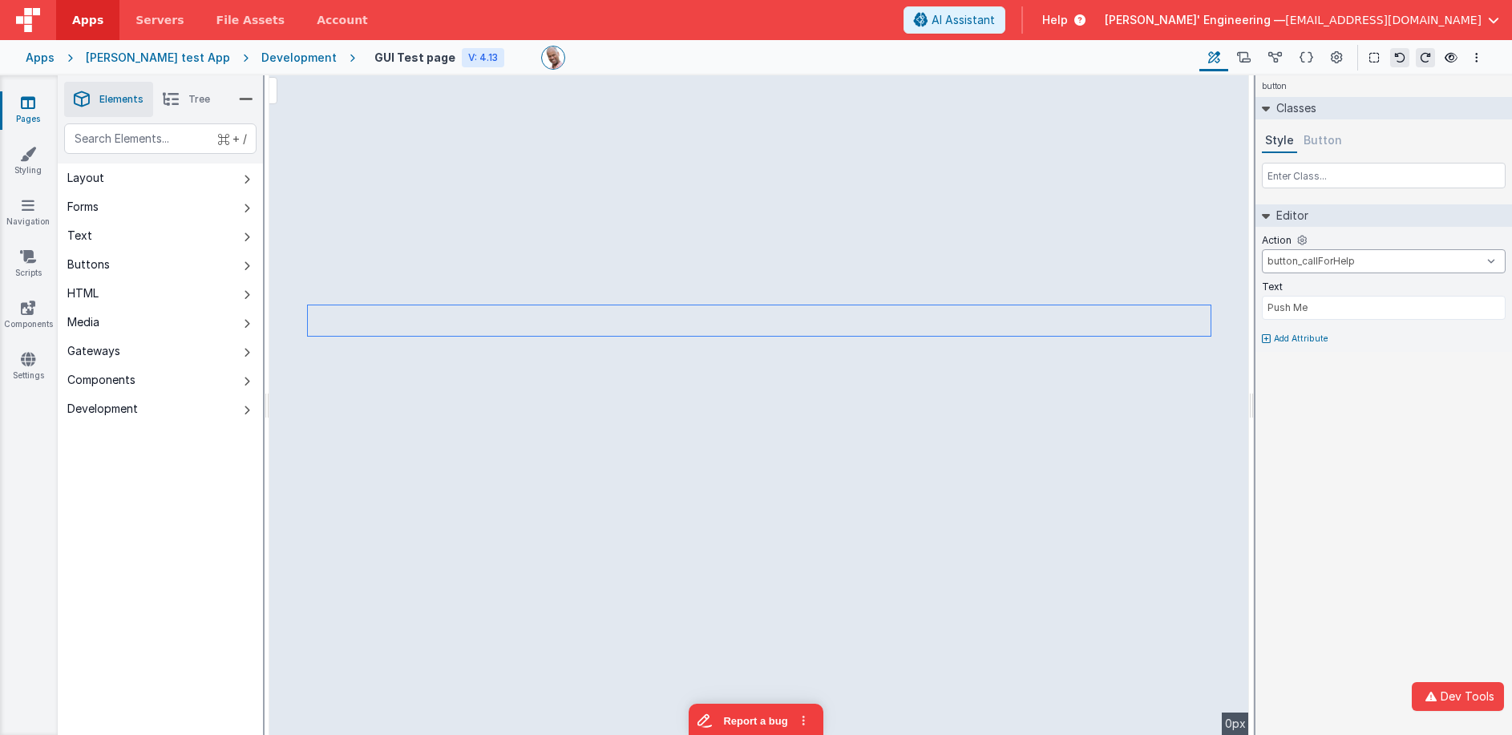
click at [1317, 264] on select "button_callForHelp onFormLoad BigFunction button_callForHelp onAppLoad onLogin" at bounding box center [1384, 261] width 244 height 24
click at [1400, 267] on select "button_callForHelp onFormLoad BigFunction button_callForHelp onAppLoad onLogin" at bounding box center [1384, 261] width 244 height 24
click at [1350, 175] on input "text" at bounding box center [1384, 176] width 244 height 26
click at [1268, 340] on icon at bounding box center [1266, 339] width 9 height 10
type input "butt"
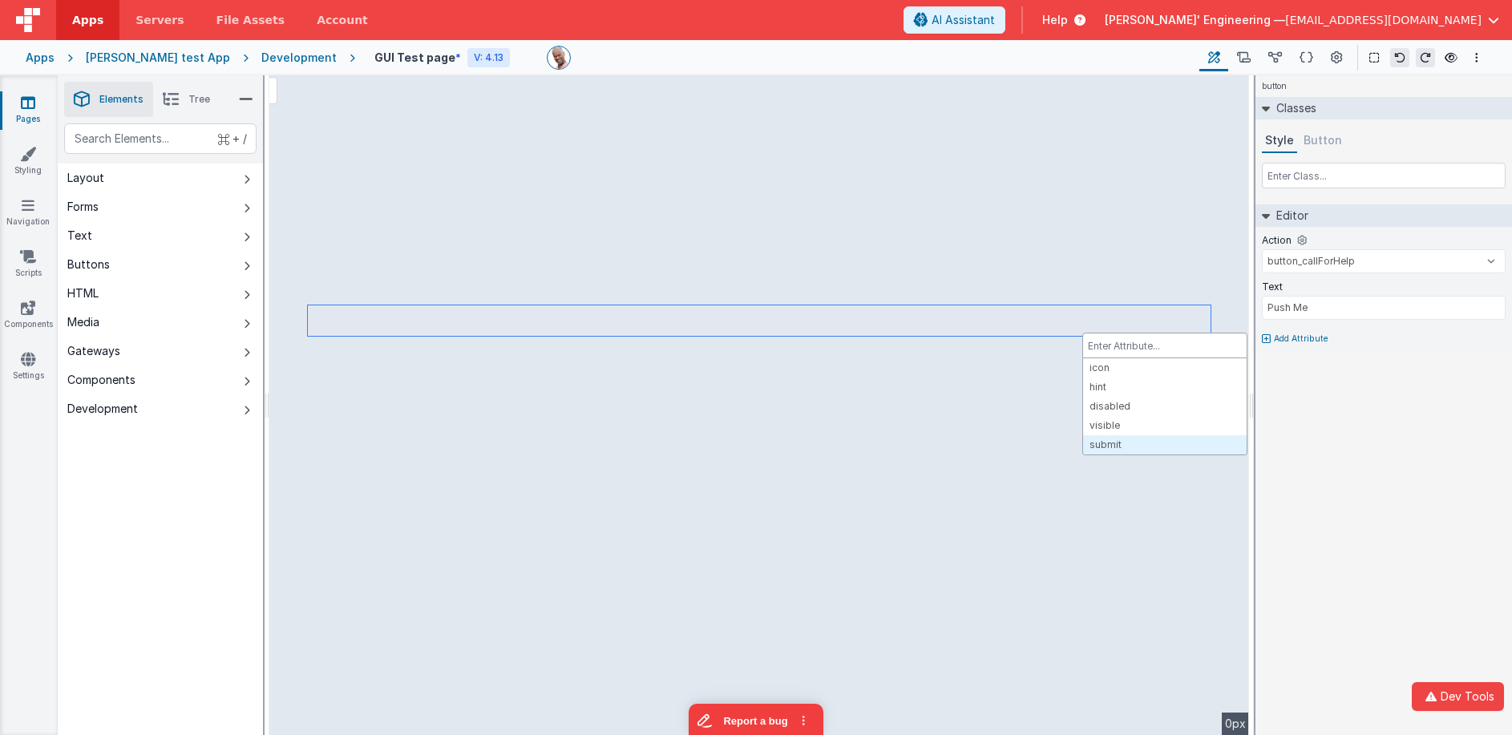
click at [1327, 419] on div at bounding box center [756, 367] width 1512 height 735
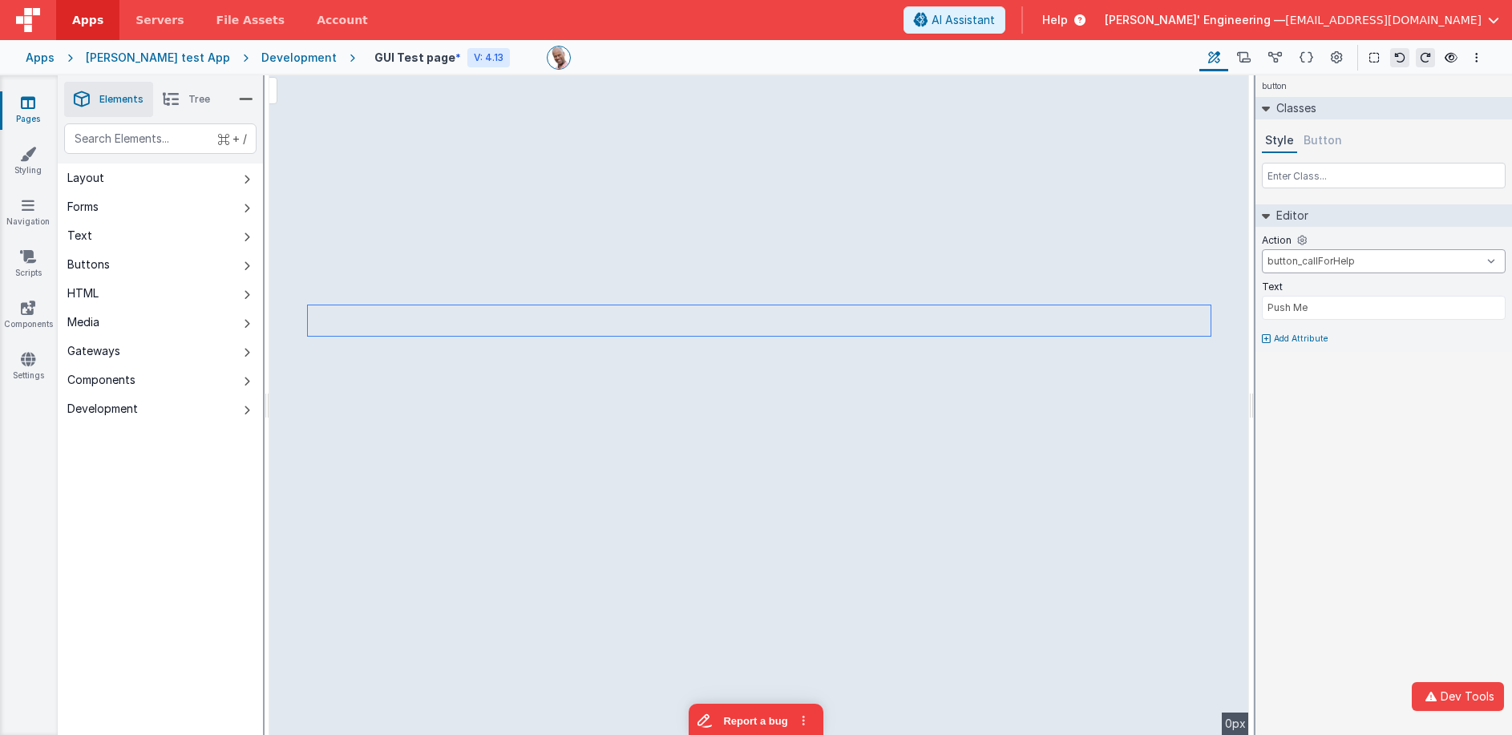
click at [1368, 263] on select "button_callForHelp onFormLoad BigFunction button_callForHelp onAppLoad onLogin" at bounding box center [1384, 261] width 244 height 24
click at [1248, 58] on icon at bounding box center [1244, 58] width 14 height 17
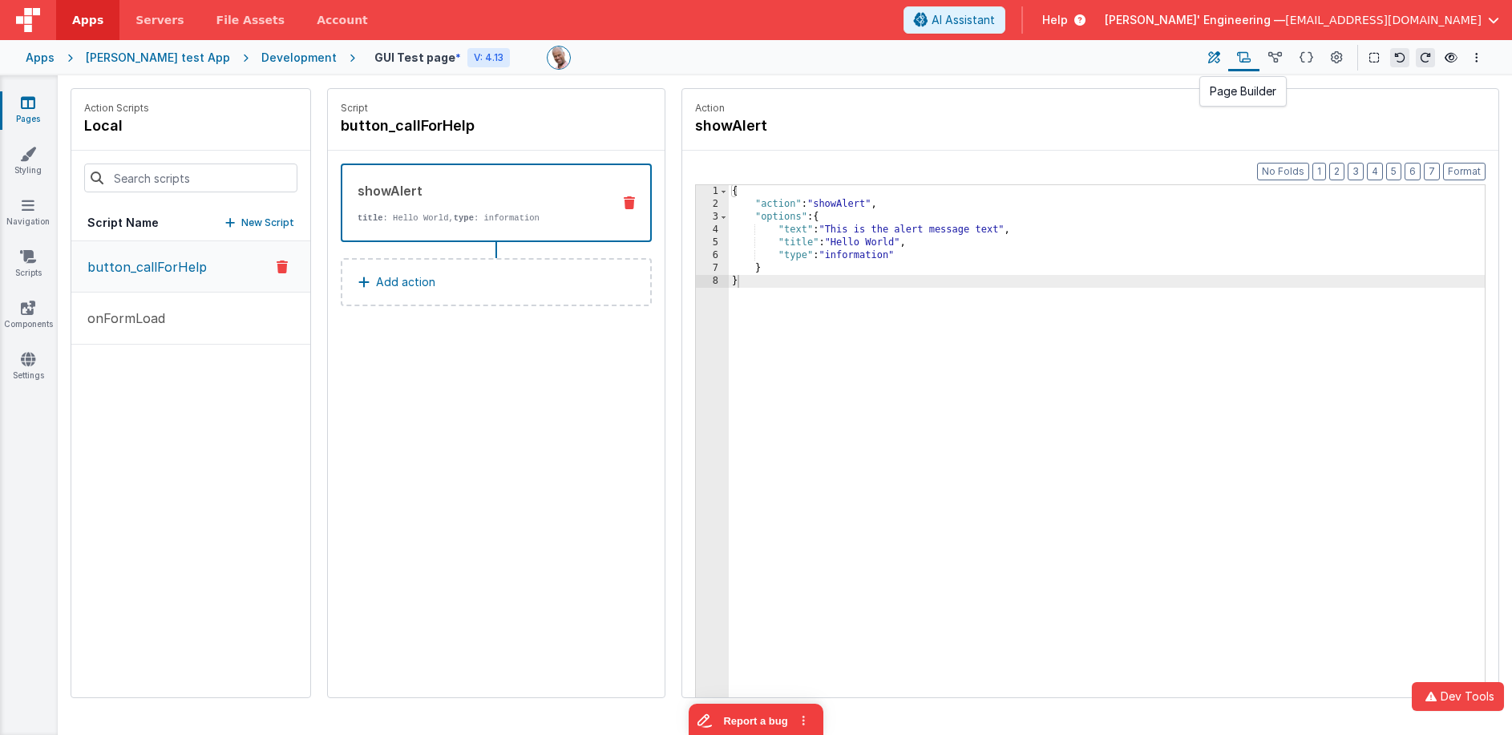
click at [1216, 59] on icon at bounding box center [1214, 58] width 12 height 17
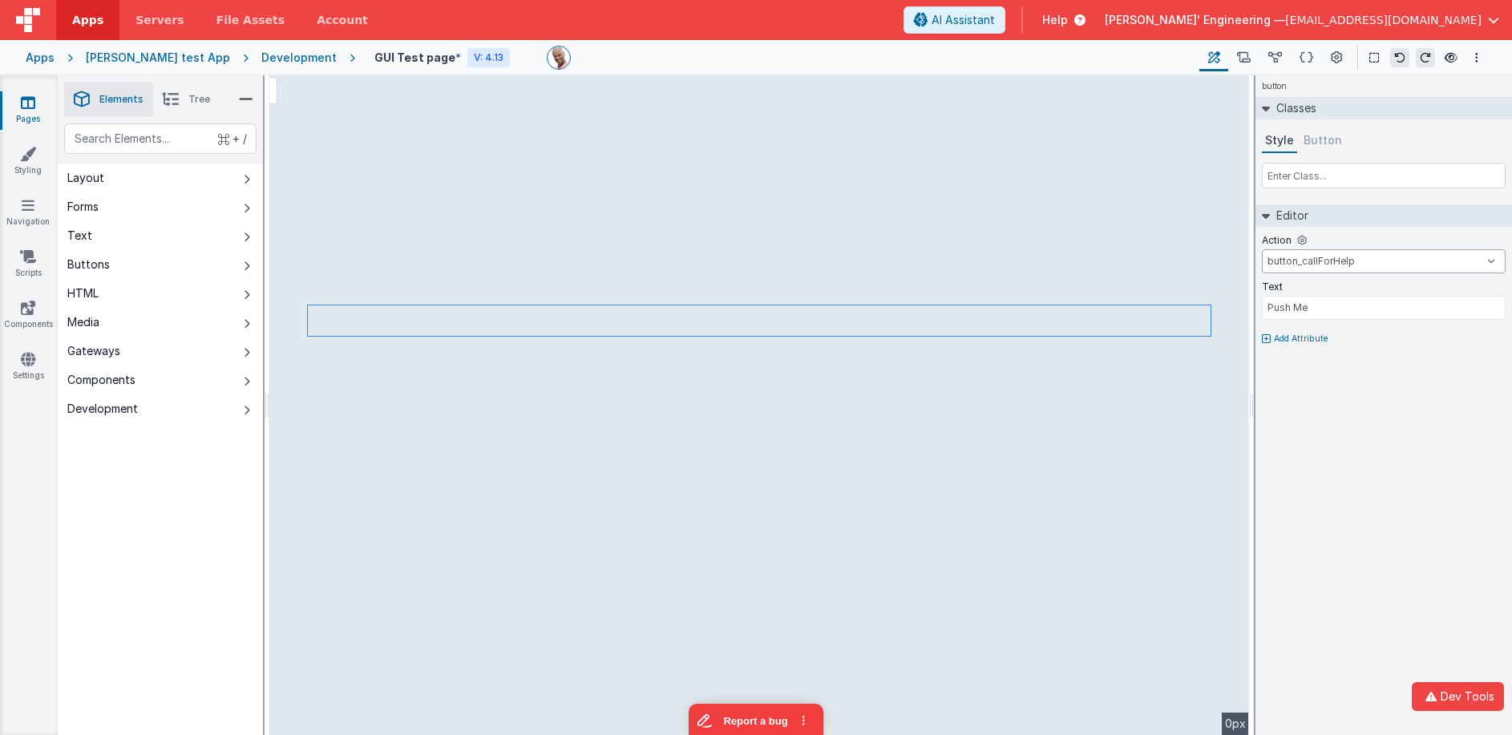
click at [1300, 262] on select "button_callForHelp onFormLoad BigFunction button_callForHelp onAppLoad onLogin" at bounding box center [1384, 261] width 244 height 24
click at [1269, 337] on icon at bounding box center [1266, 339] width 9 height 10
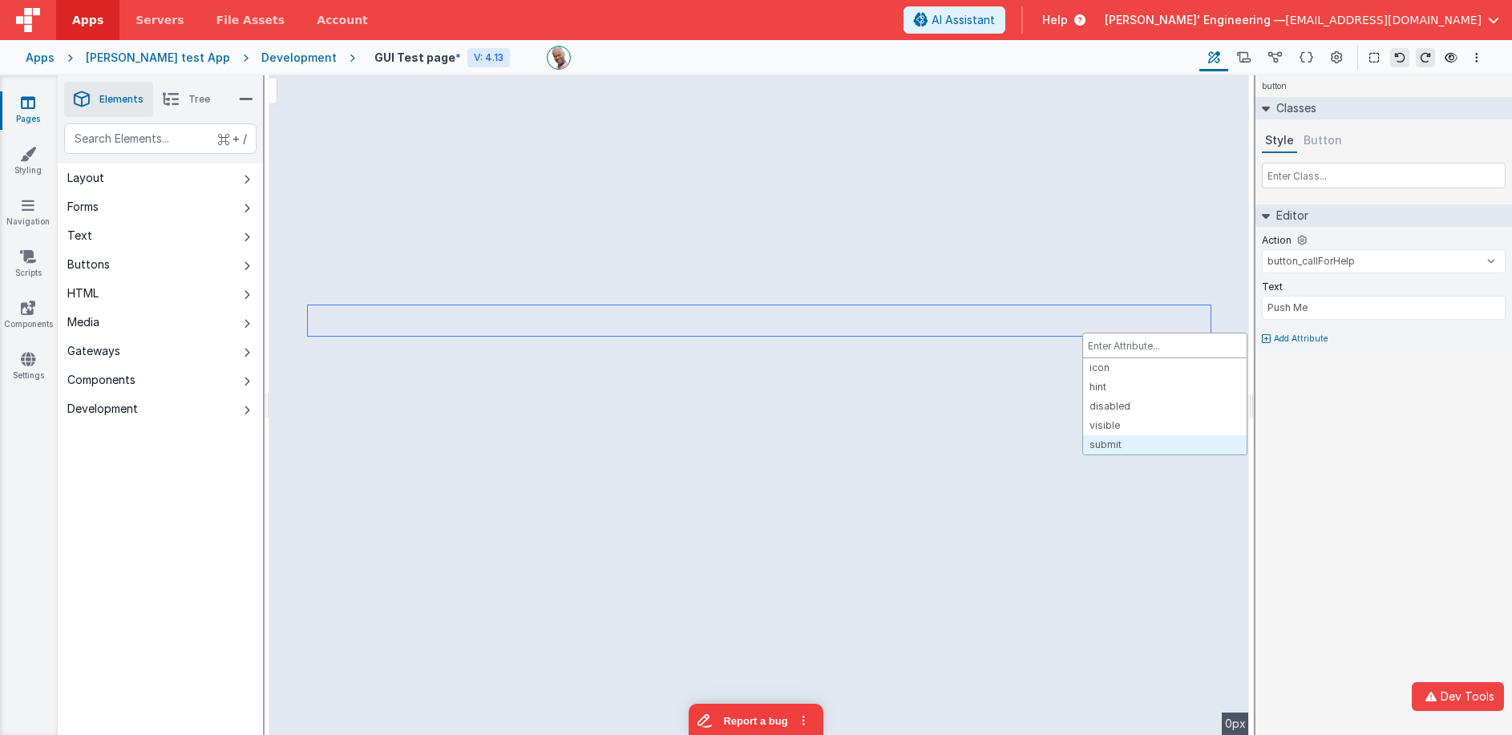
click at [1298, 173] on div at bounding box center [756, 367] width 1512 height 735
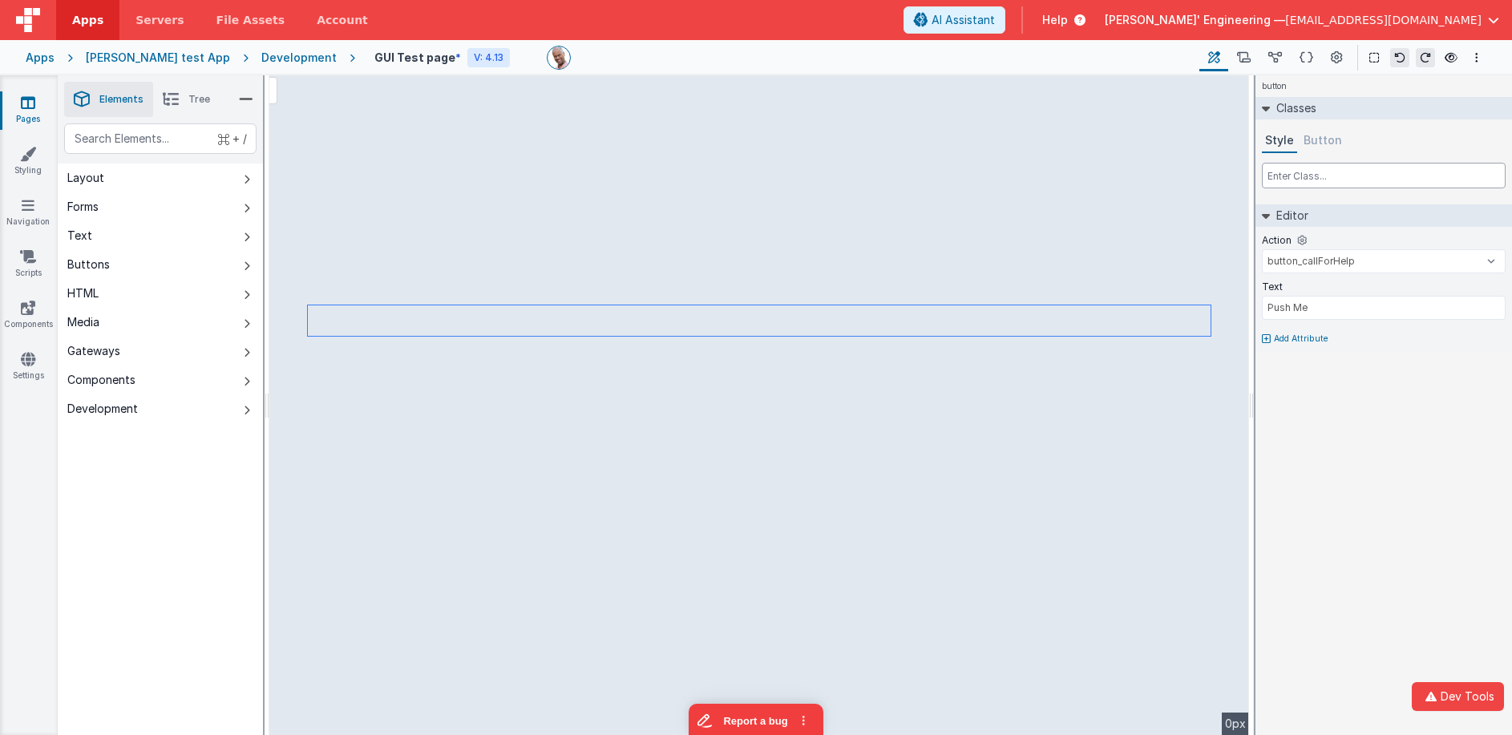
click at [1298, 173] on input "text" at bounding box center [1384, 176] width 244 height 26
click at [1268, 338] on icon at bounding box center [1266, 339] width 9 height 10
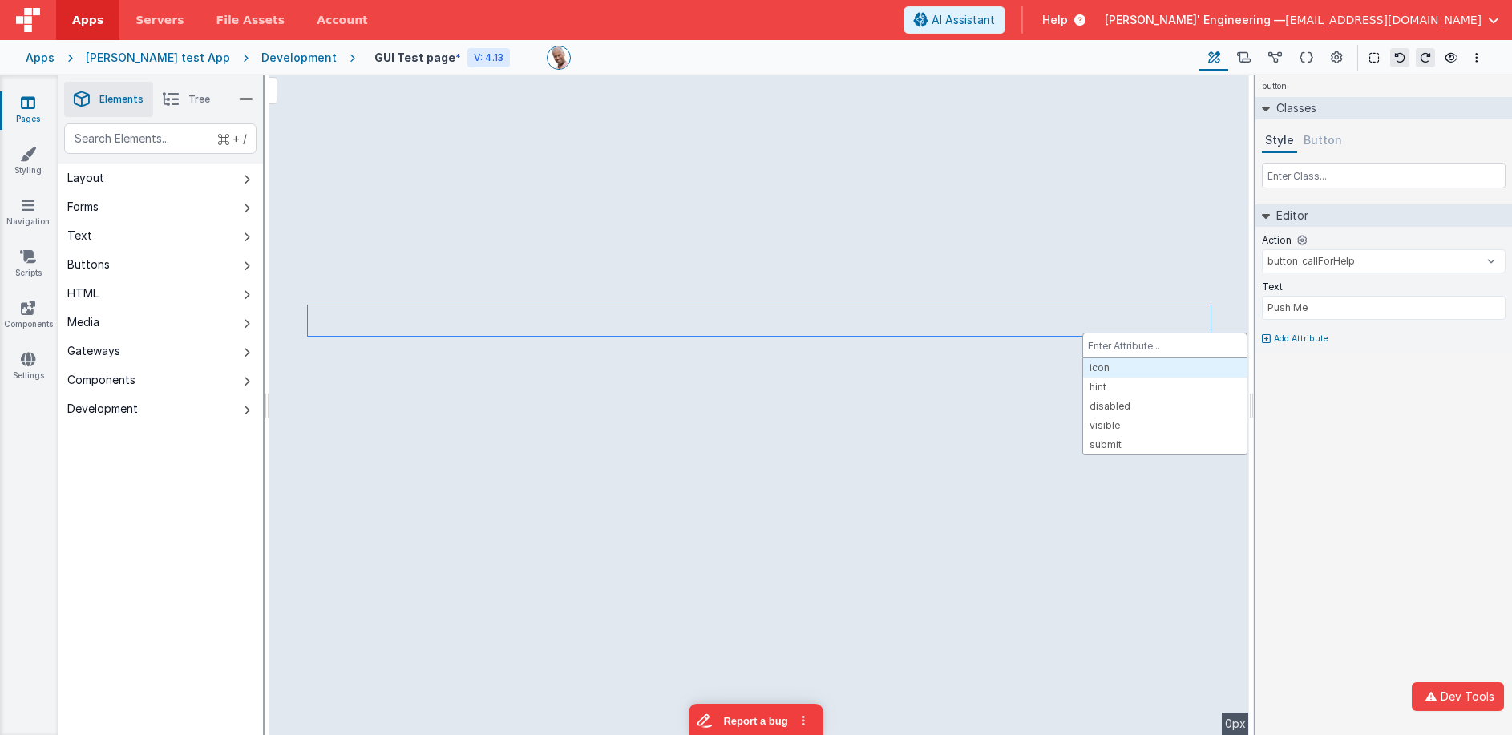
click at [1294, 178] on div at bounding box center [756, 367] width 1512 height 735
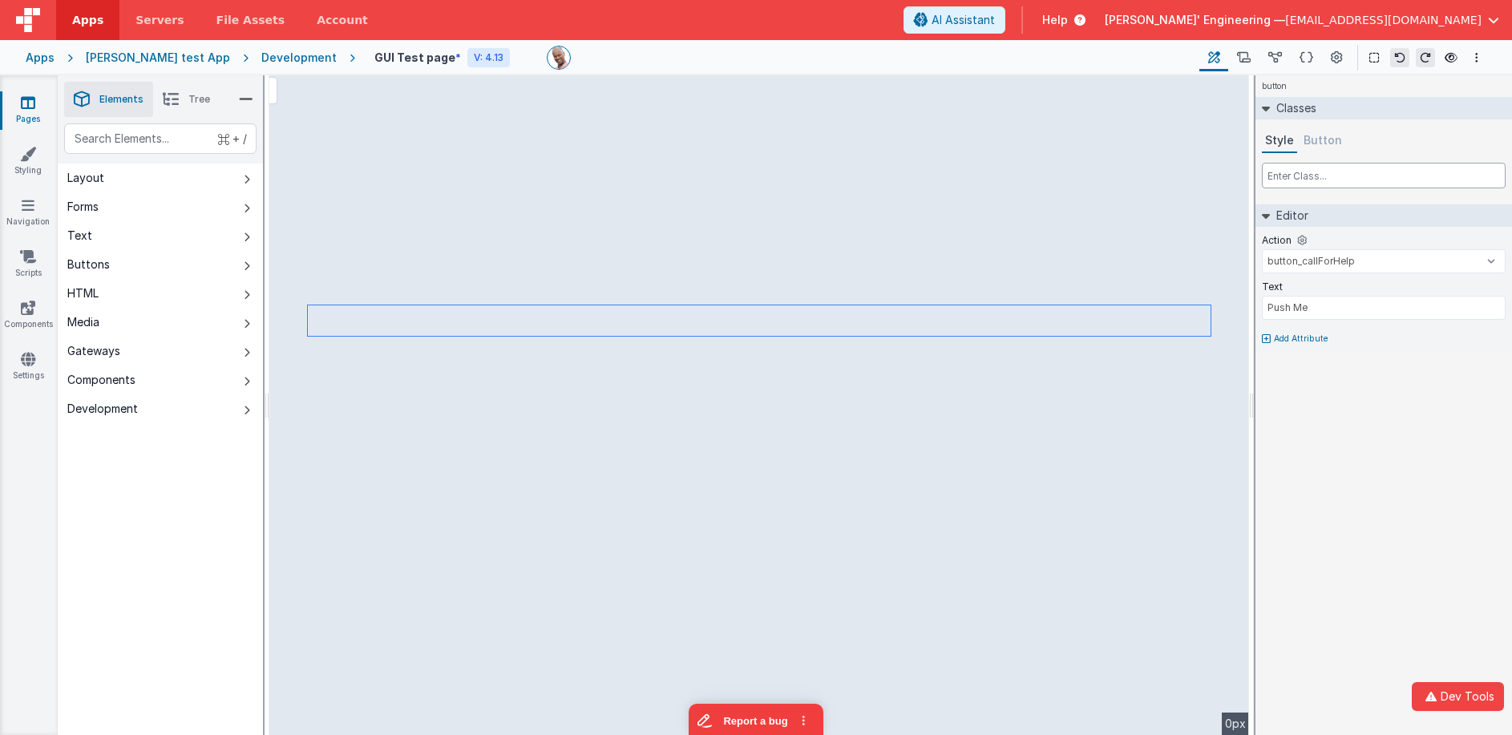
click at [1297, 176] on input "text" at bounding box center [1384, 176] width 244 height 26
click at [1304, 340] on p "Add Attribute" at bounding box center [1301, 339] width 55 height 13
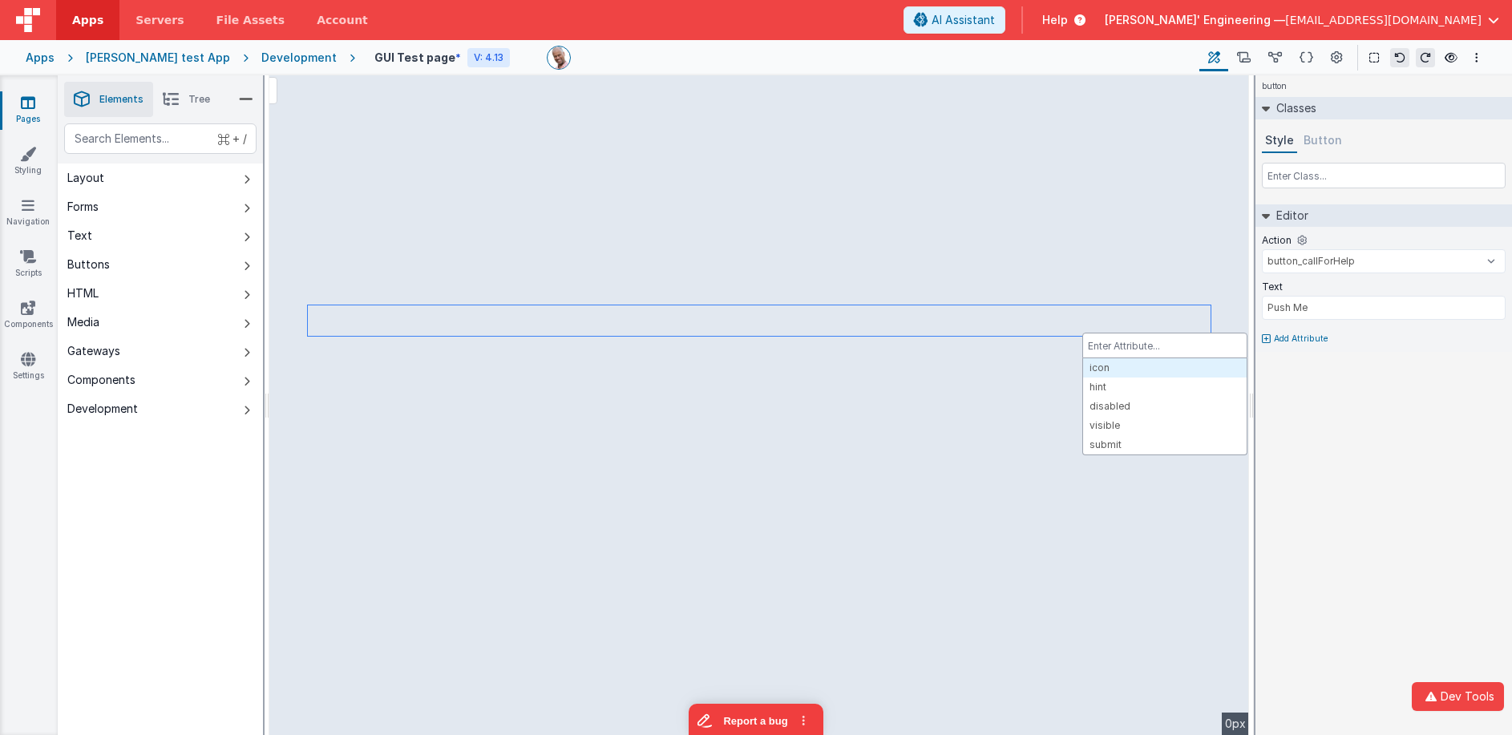
click at [1317, 257] on div at bounding box center [756, 367] width 1512 height 735
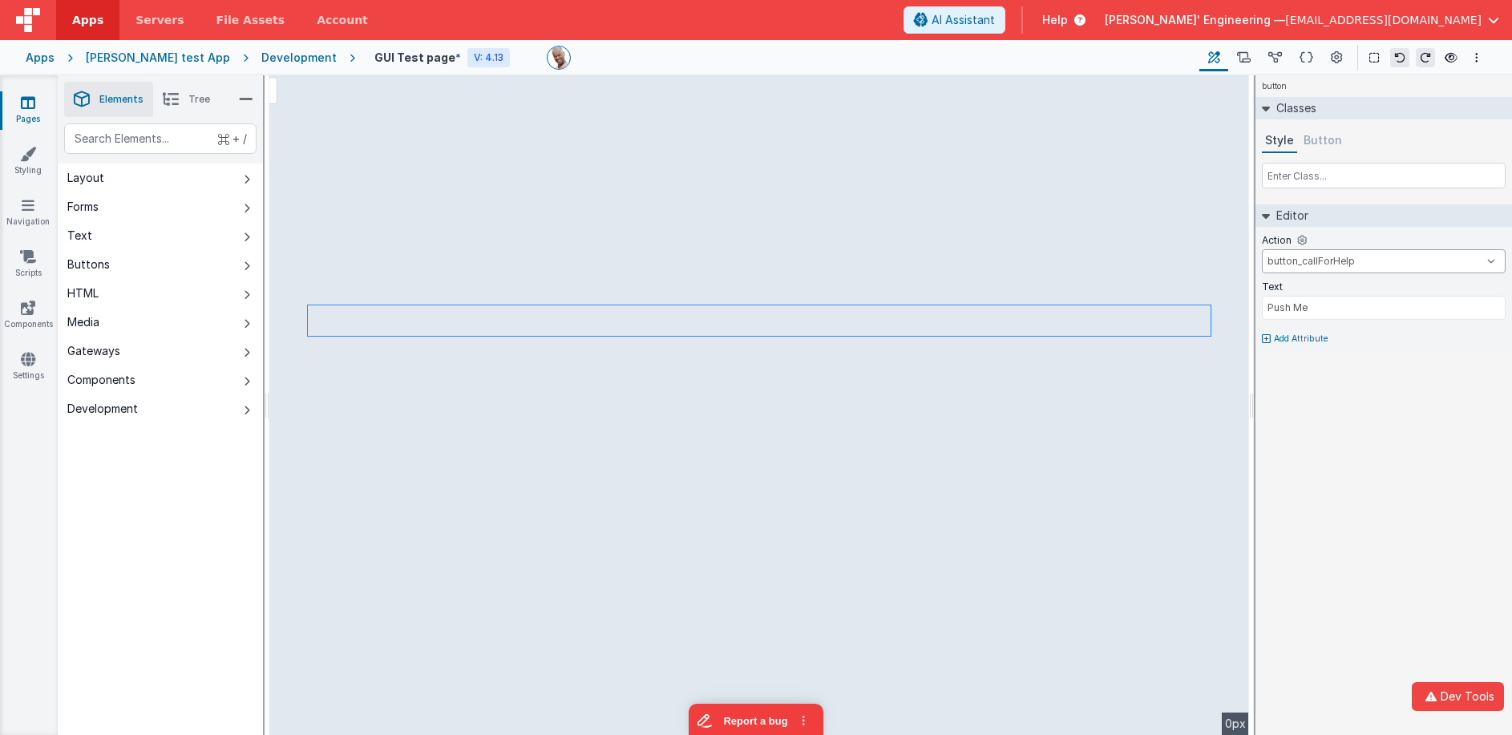
click at [1317, 256] on select "button_callForHelp onFormLoad BigFunction button_callForHelp onAppLoad onLogin" at bounding box center [1384, 261] width 244 height 24
click at [1269, 339] on icon at bounding box center [1266, 339] width 9 height 10
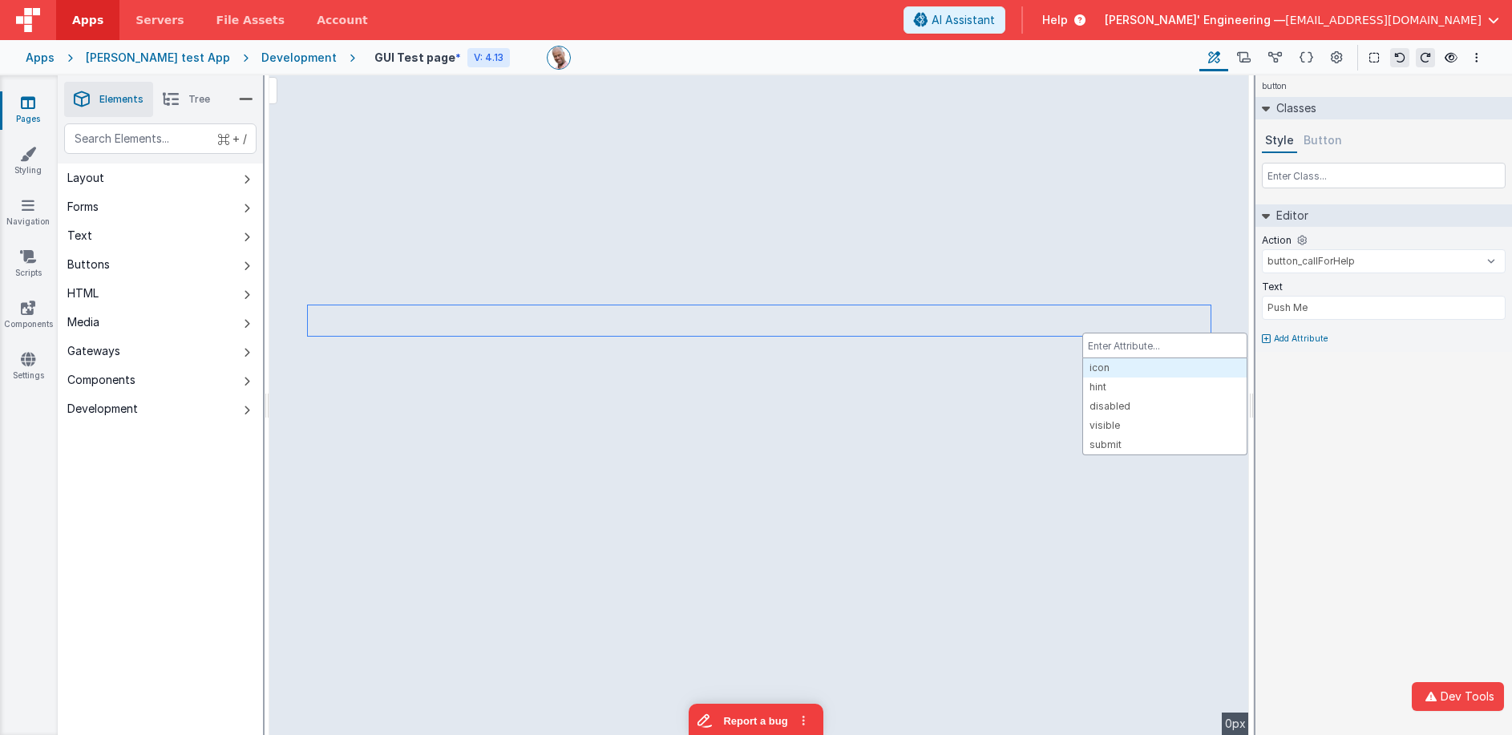
click at [611, 65] on div at bounding box center [756, 367] width 1512 height 735
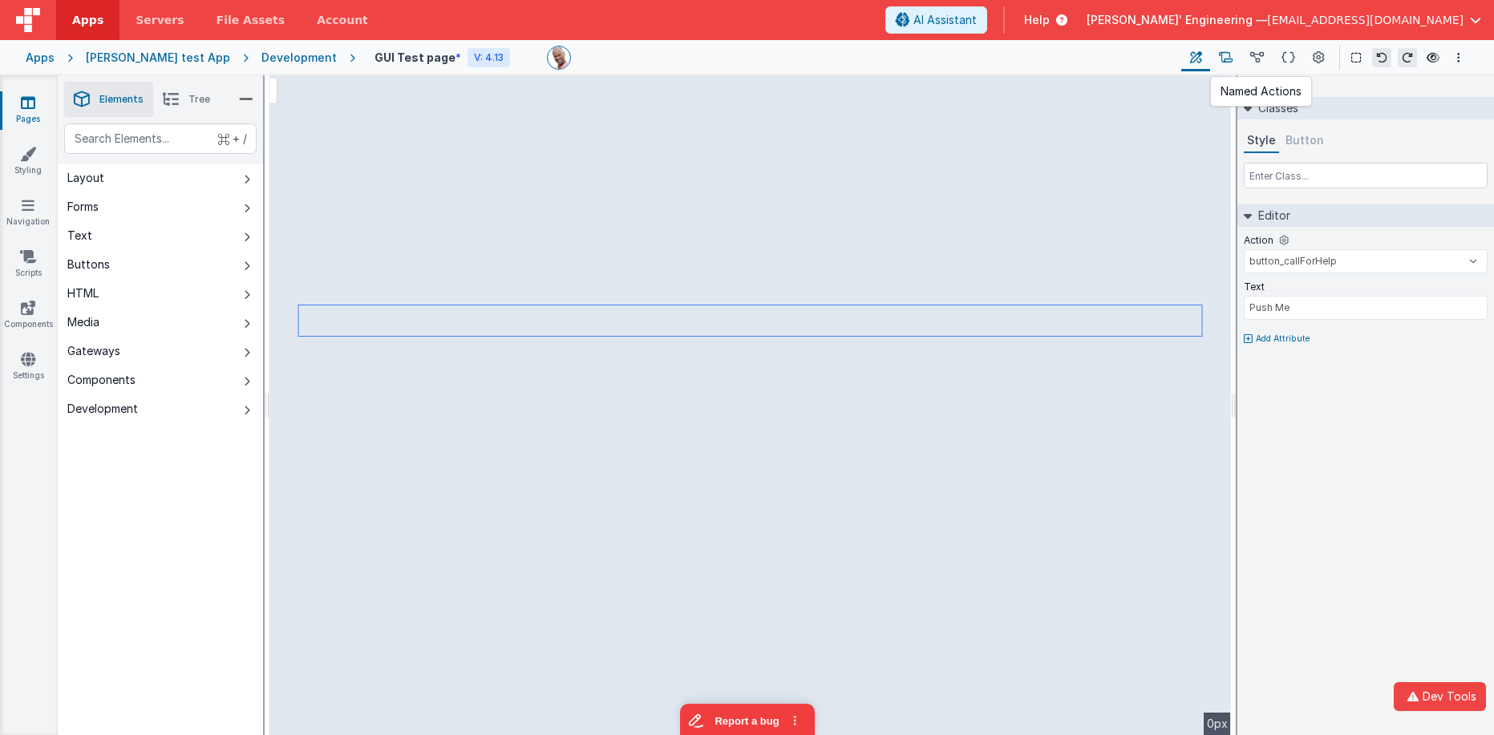
click at [1225, 56] on icon at bounding box center [1226, 58] width 14 height 17
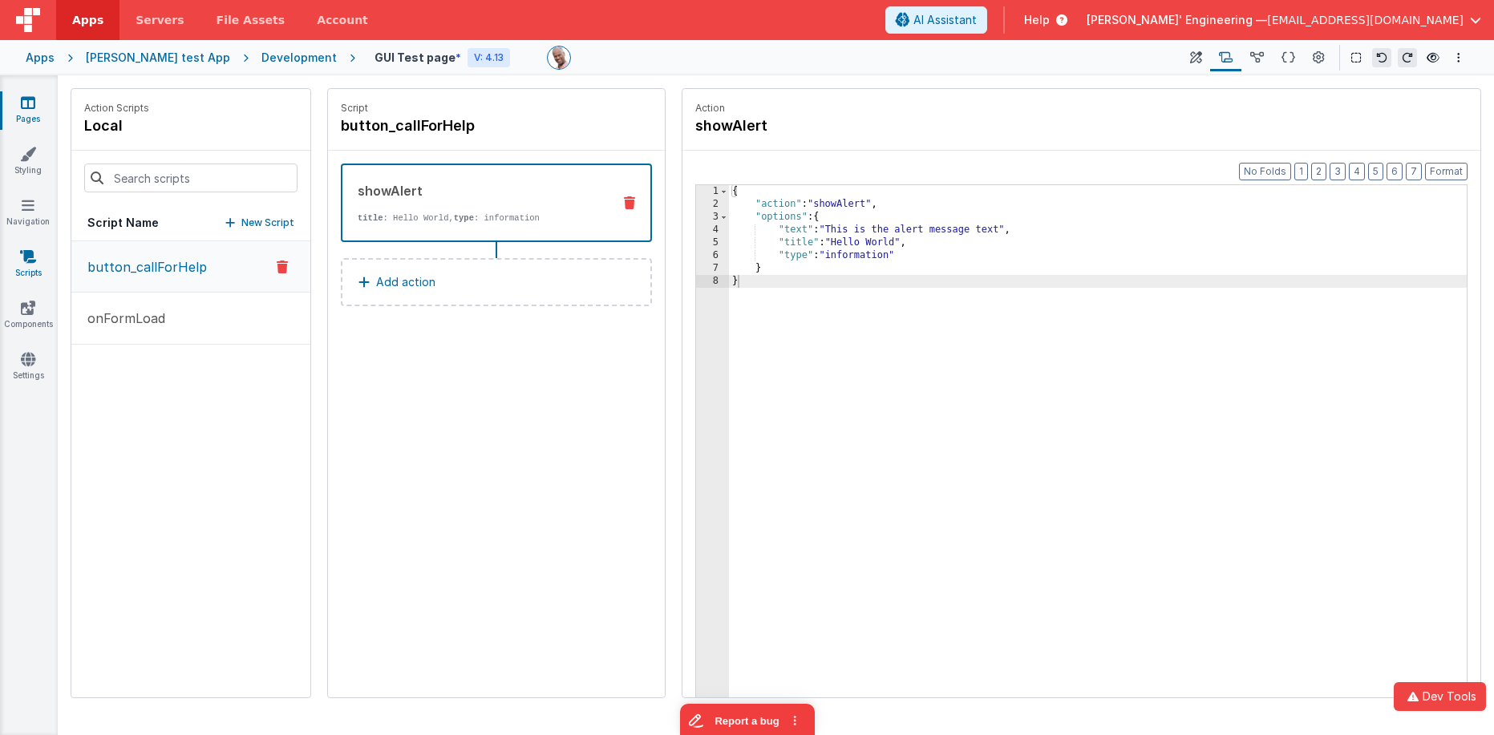
click at [22, 257] on icon at bounding box center [28, 257] width 16 height 16
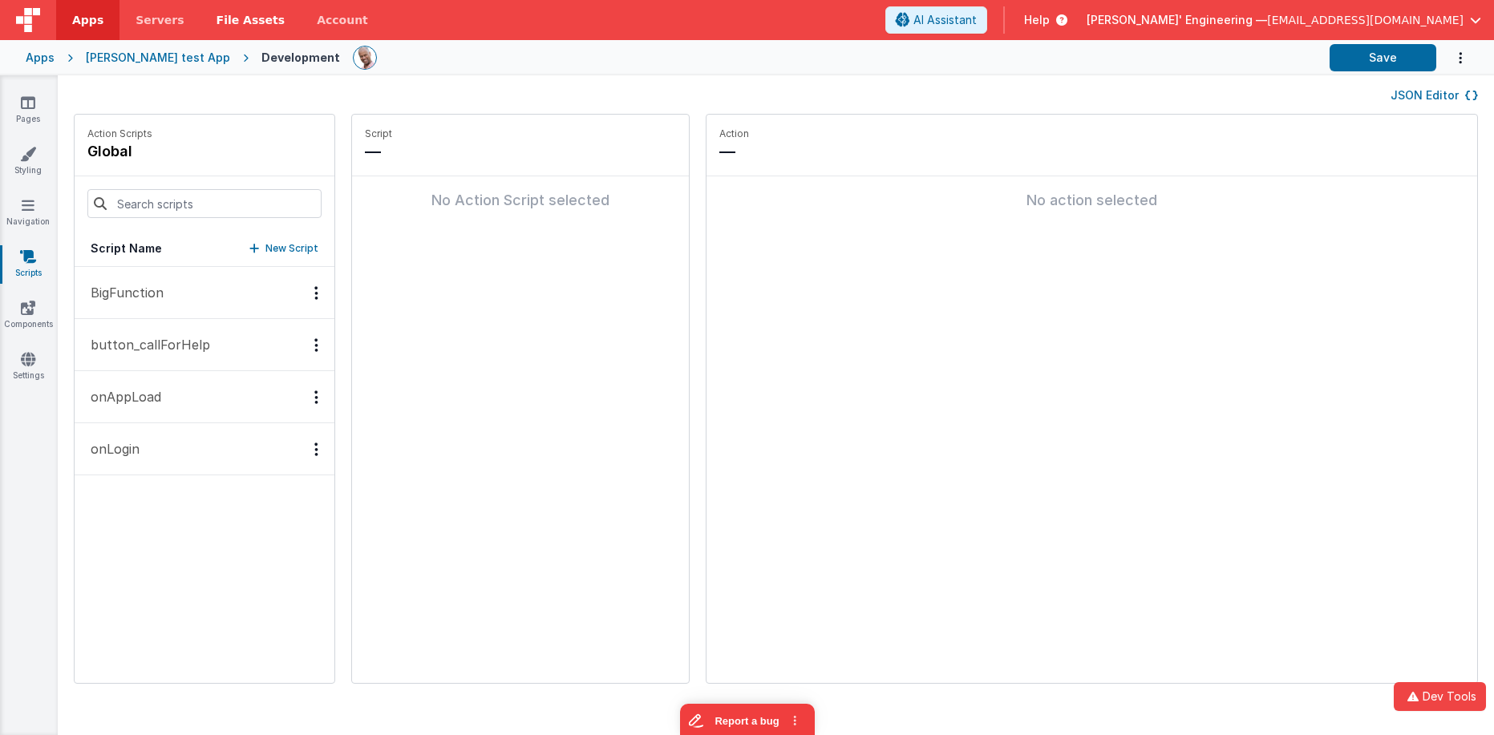
click at [251, 24] on span "File Assets" at bounding box center [251, 20] width 69 height 16
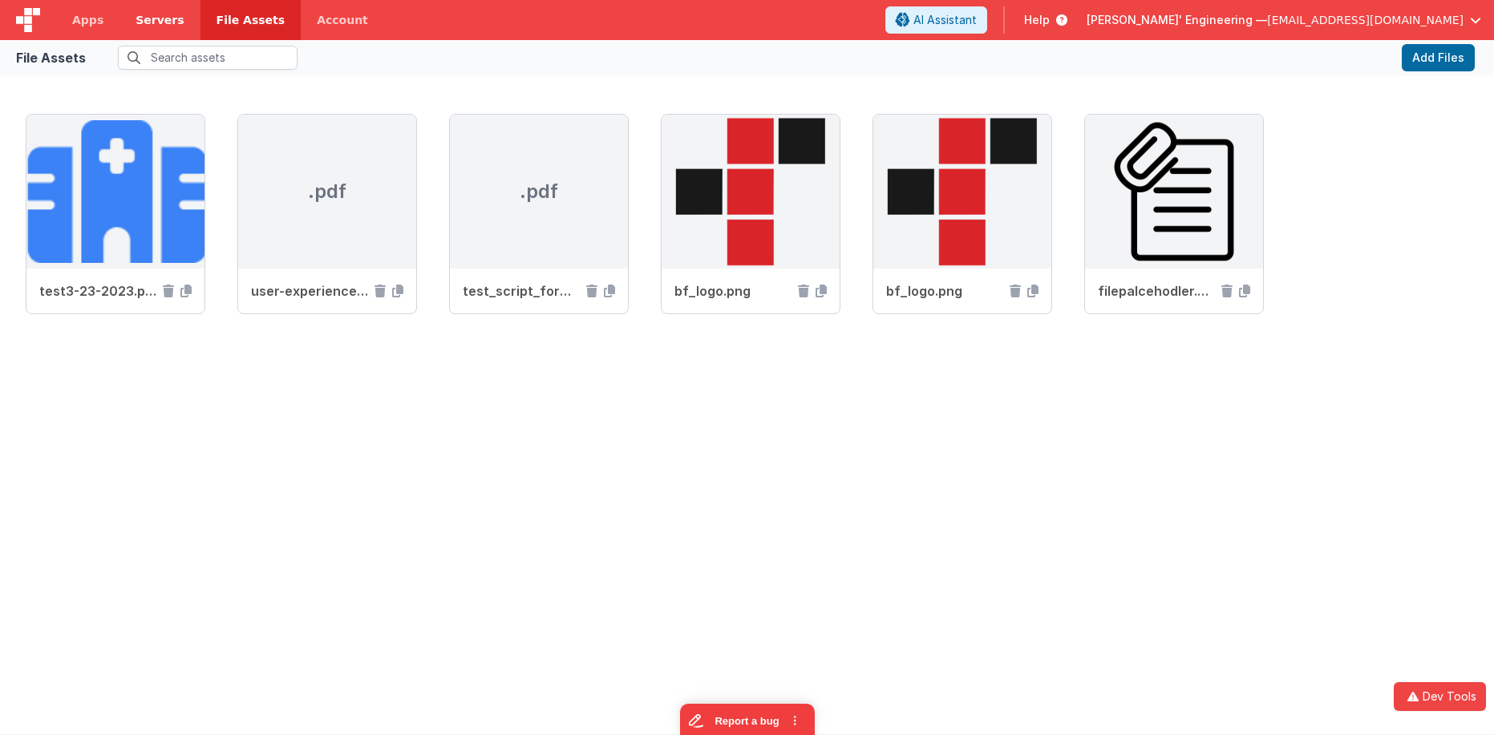
click at [160, 22] on span "Servers" at bounding box center [160, 20] width 48 height 16
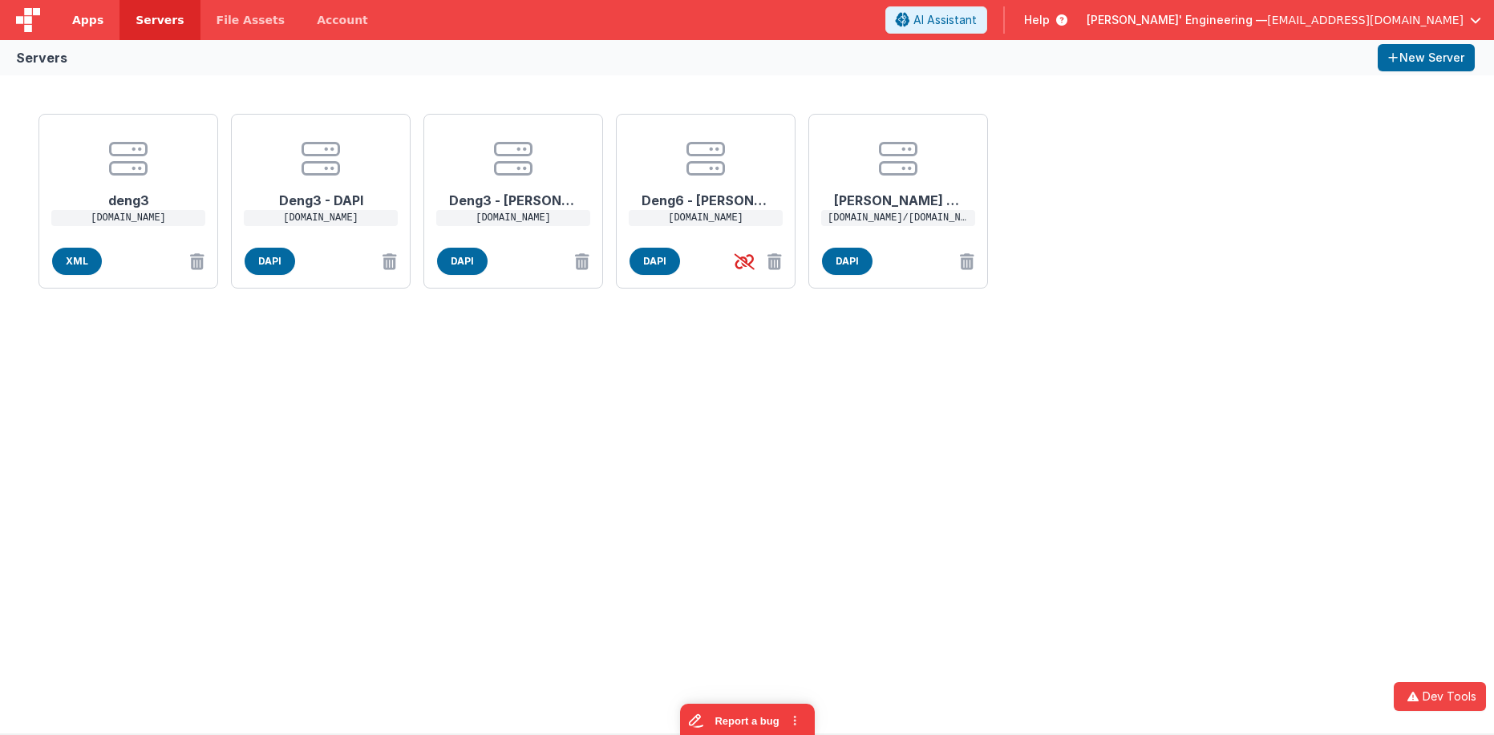
click at [78, 21] on span "Apps" at bounding box center [87, 20] width 31 height 16
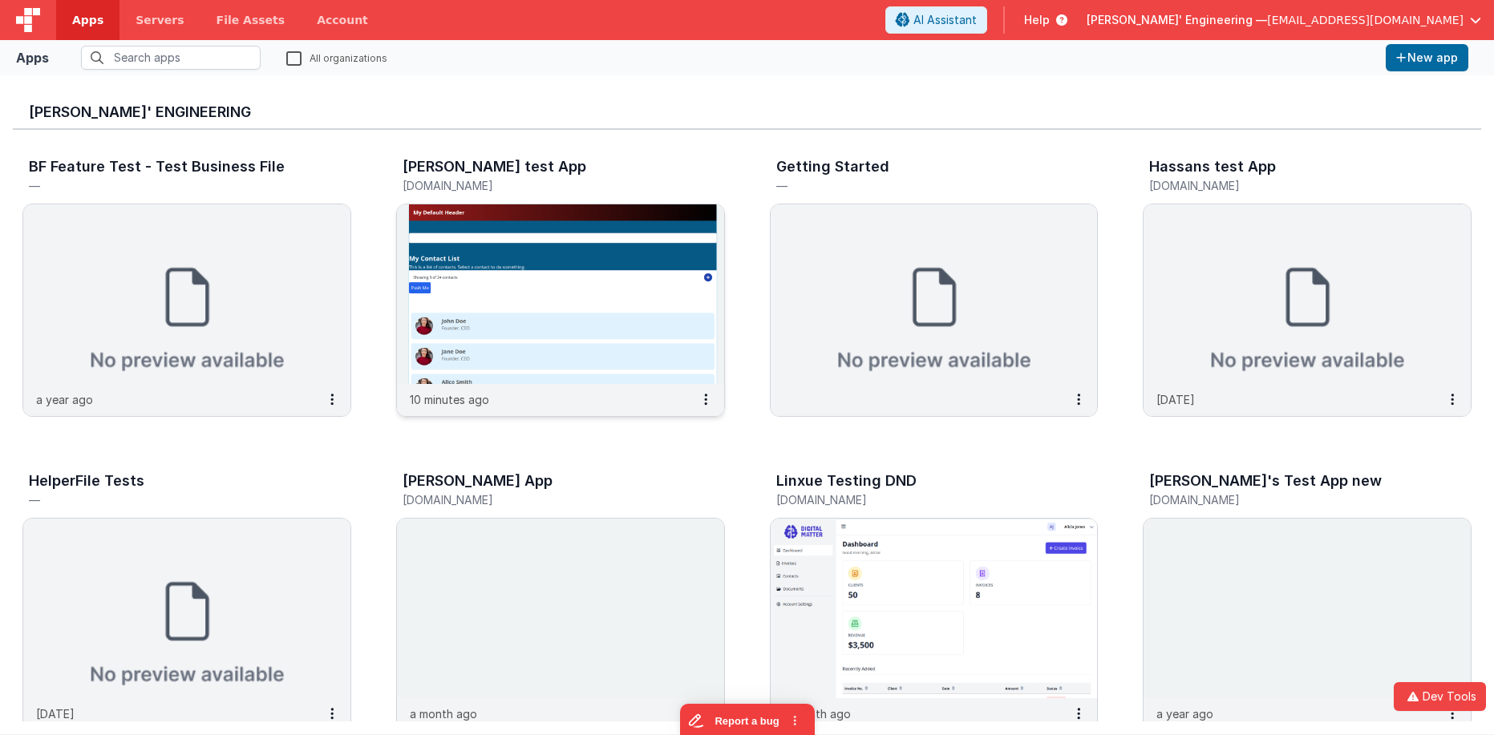
click at [676, 249] on img at bounding box center [560, 294] width 327 height 180
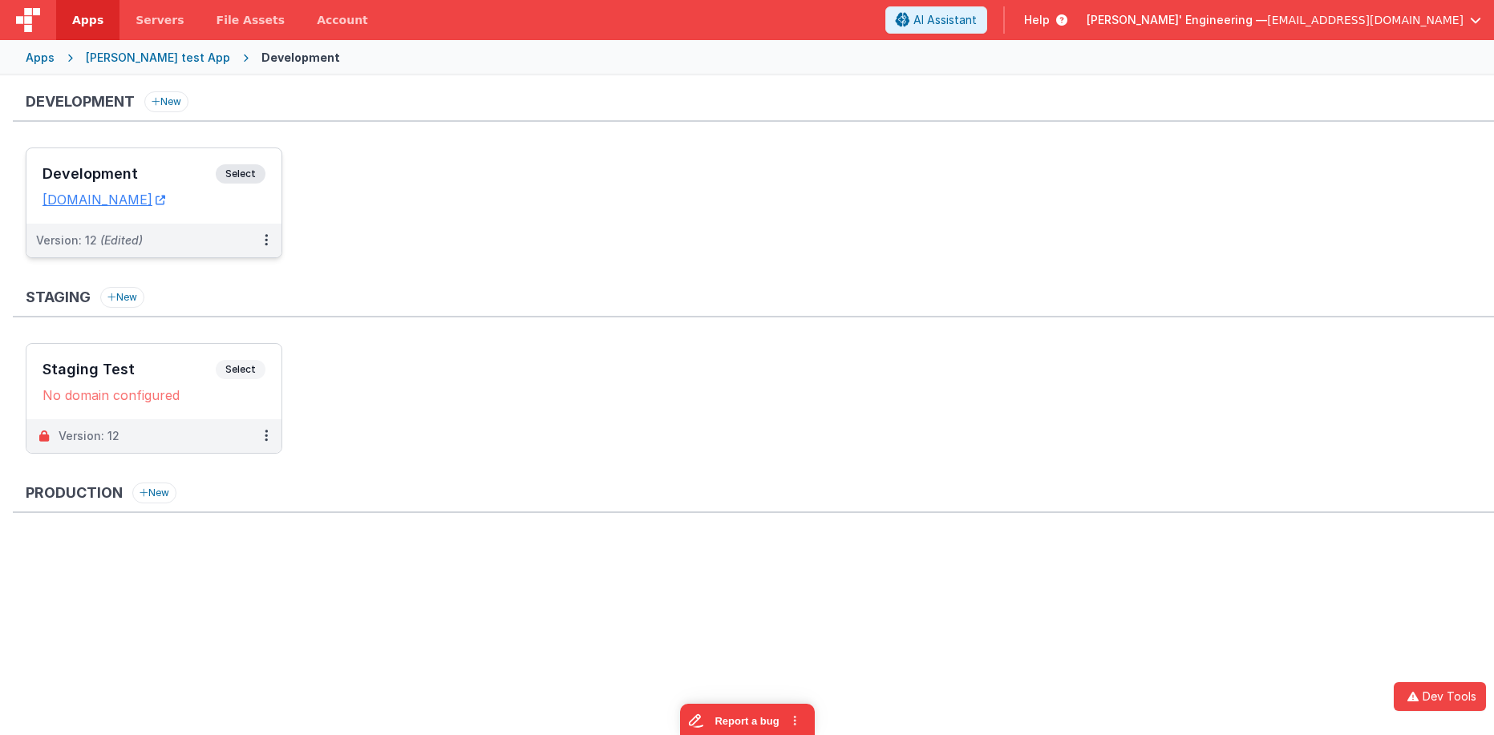
click at [253, 168] on span "Select" at bounding box center [241, 173] width 50 height 19
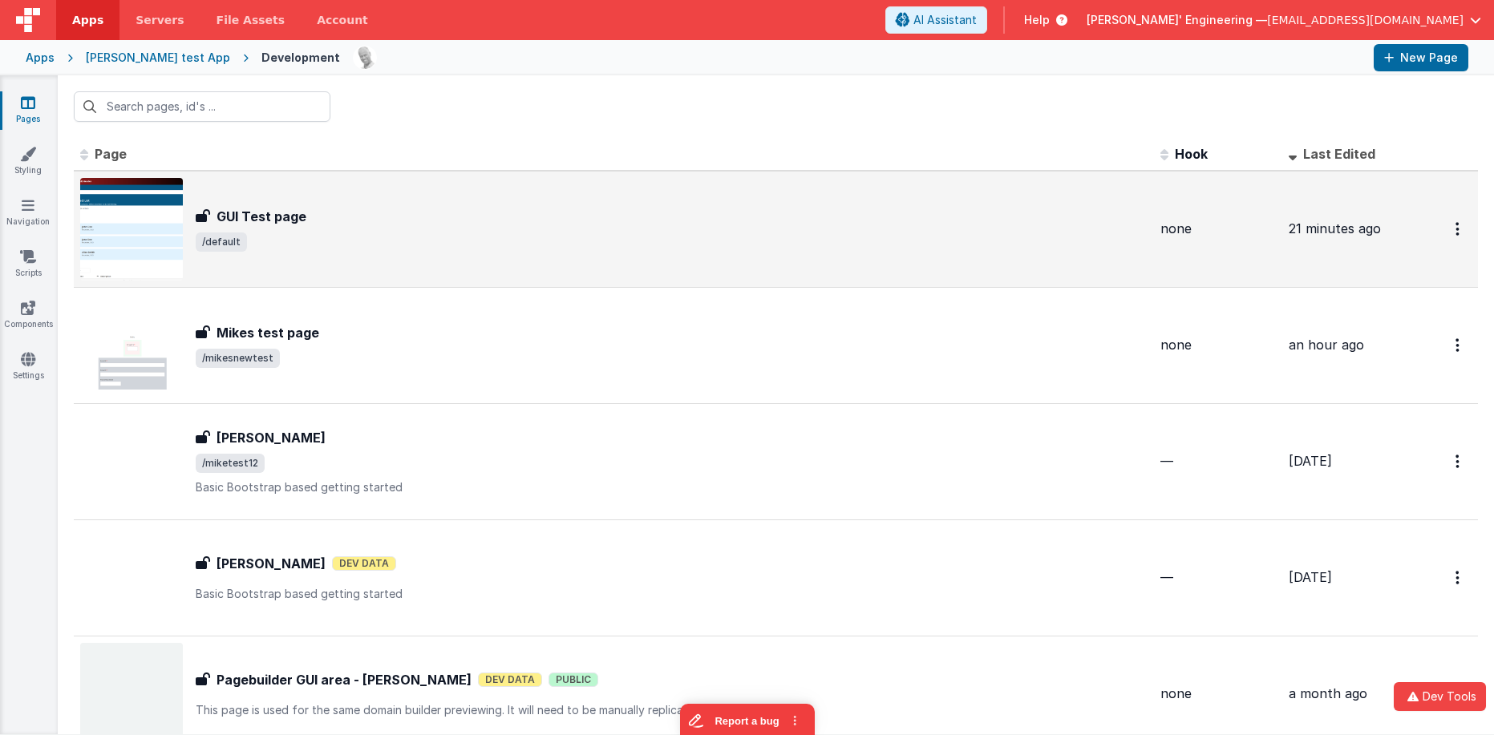
click at [266, 202] on div "GUI Test page GUI Test page /default" at bounding box center [613, 229] width 1067 height 103
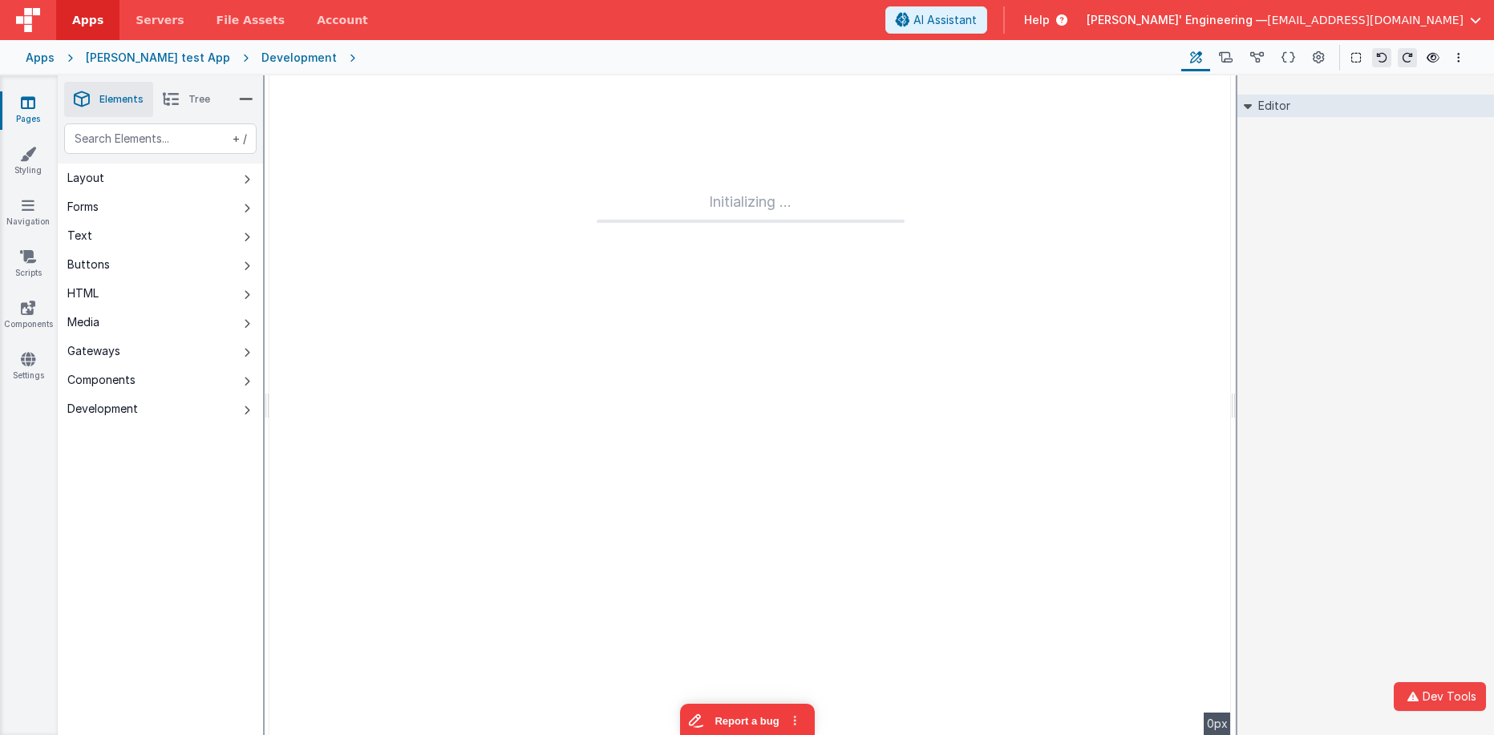
click at [199, 107] on li "Tree" at bounding box center [186, 99] width 67 height 35
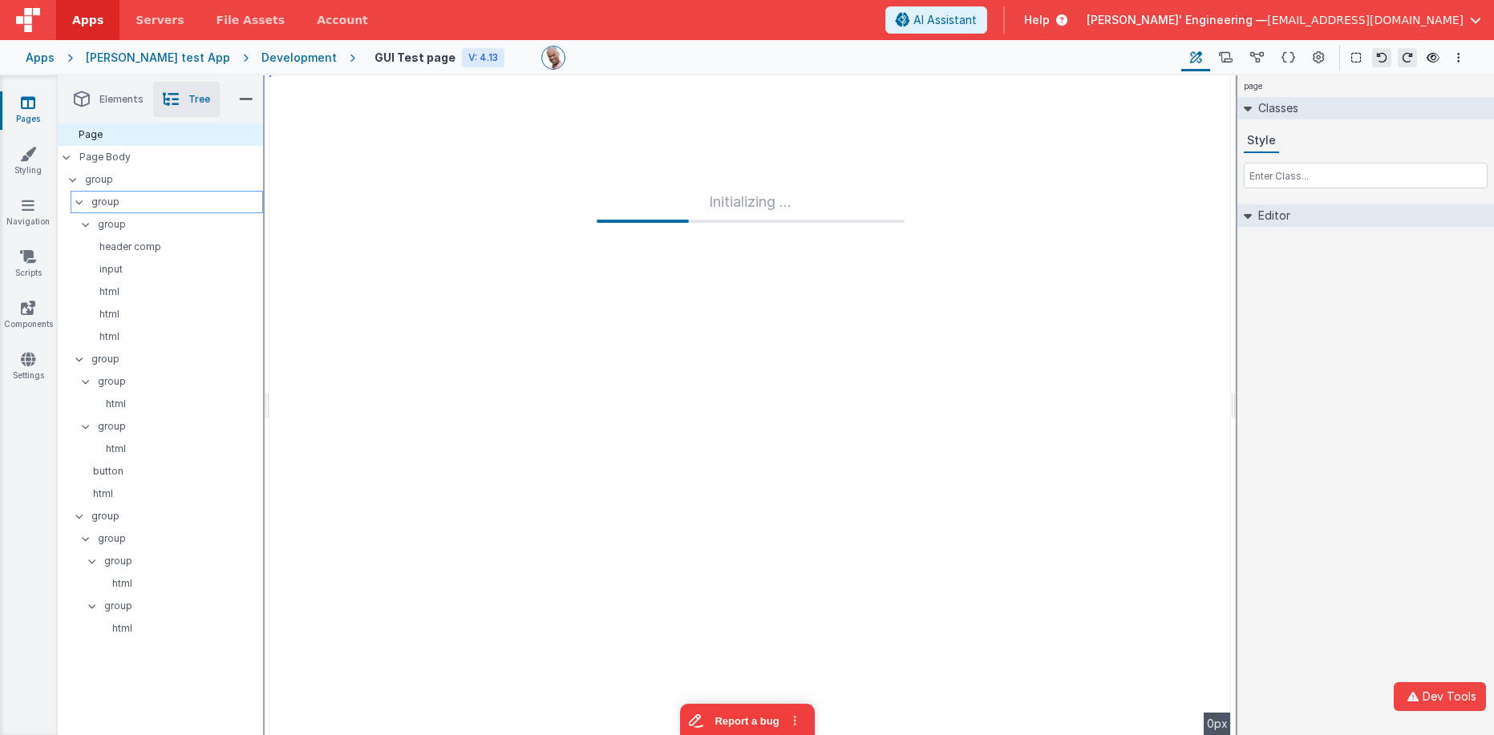
click at [112, 197] on p "group" at bounding box center [176, 202] width 171 height 18
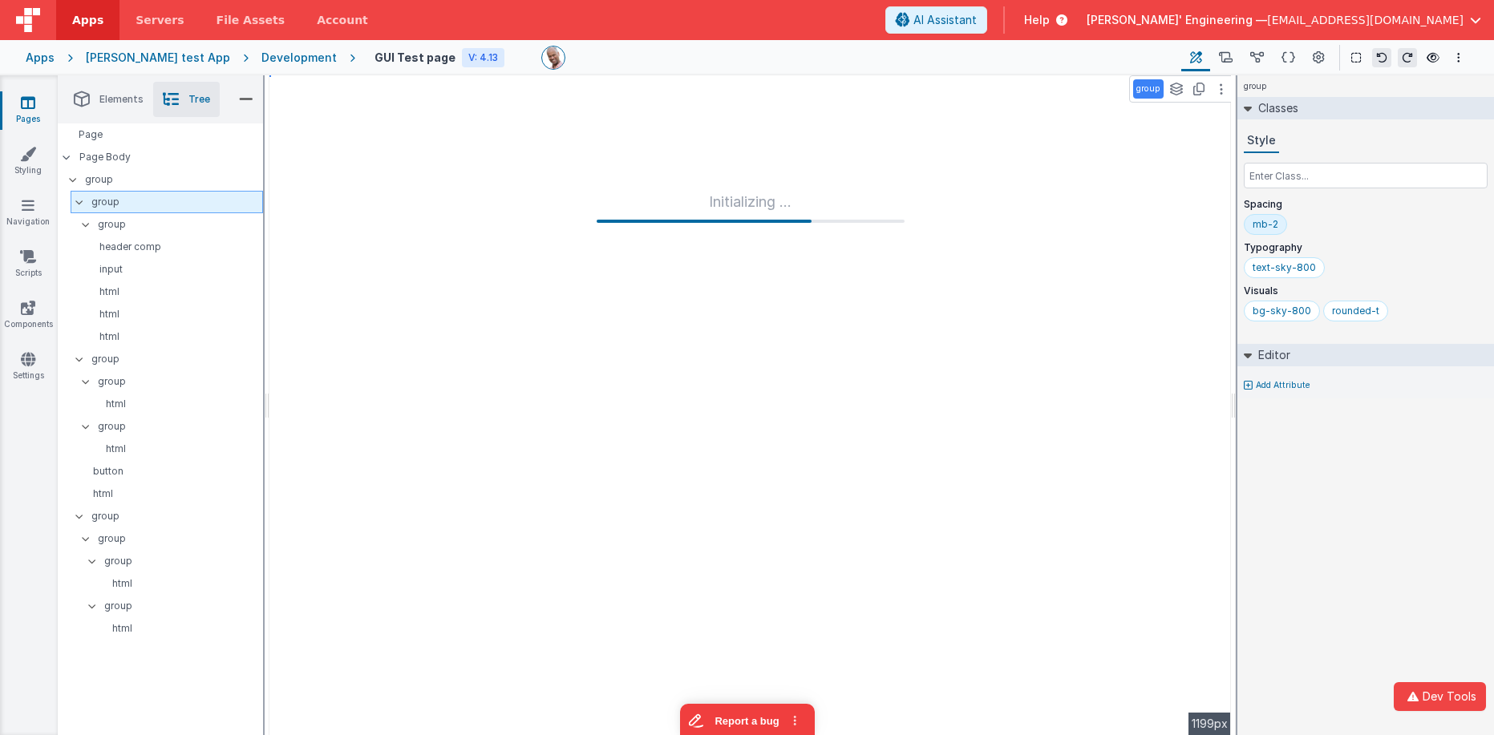
click at [112, 197] on p "group" at bounding box center [176, 202] width 171 height 18
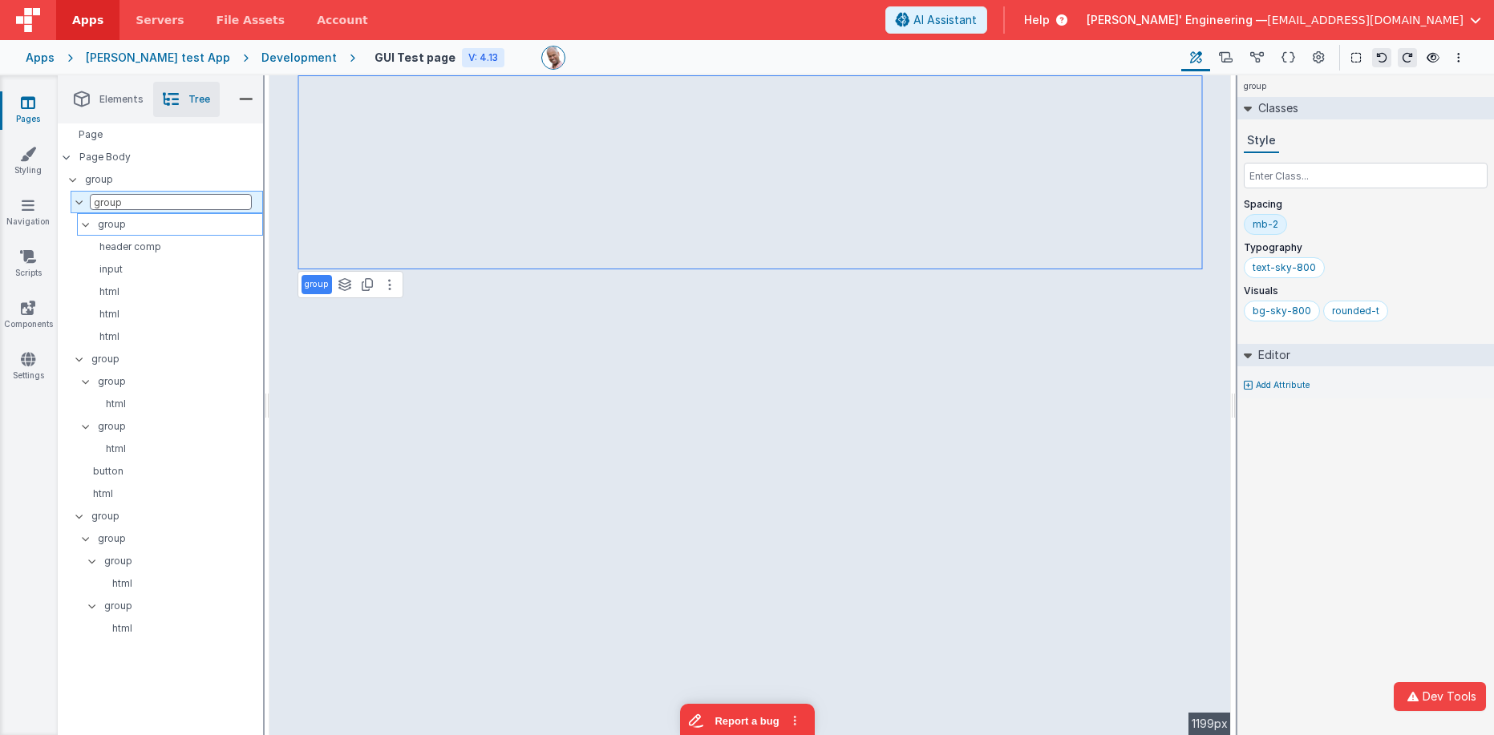
click at [135, 221] on p "group" at bounding box center [180, 225] width 164 height 18
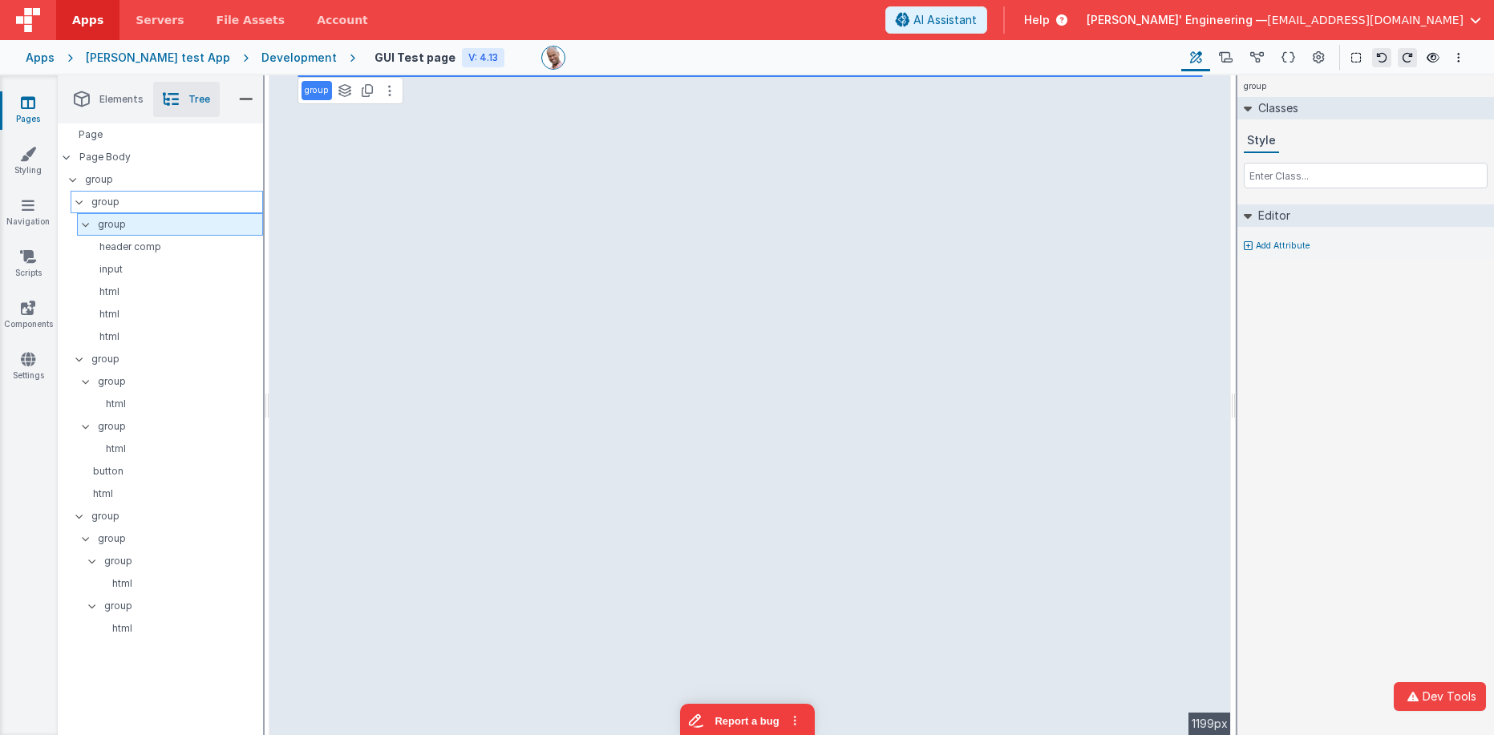
click at [124, 223] on p "group" at bounding box center [180, 225] width 164 height 18
click at [156, 249] on p "header comp" at bounding box center [172, 247] width 179 height 13
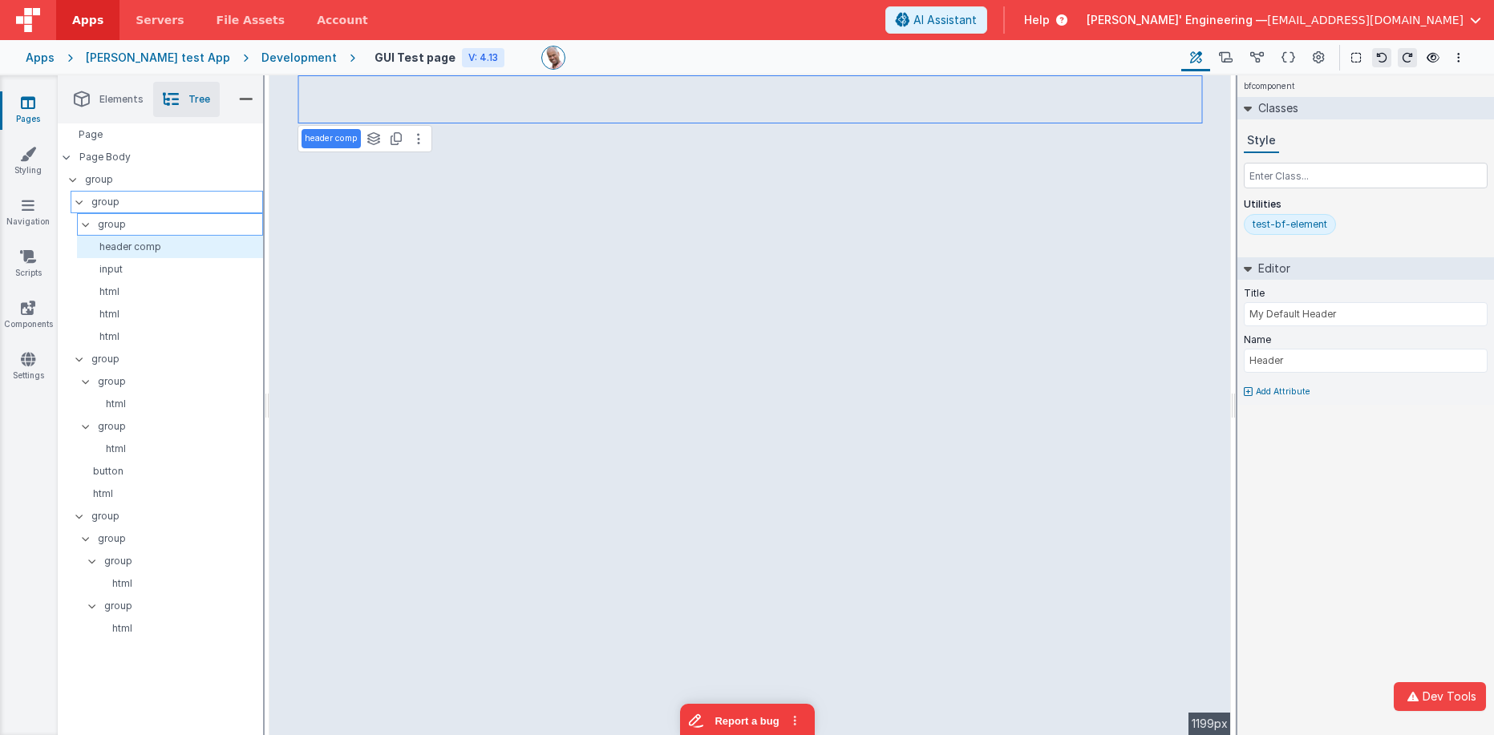
click at [167, 223] on p "group" at bounding box center [180, 225] width 164 height 18
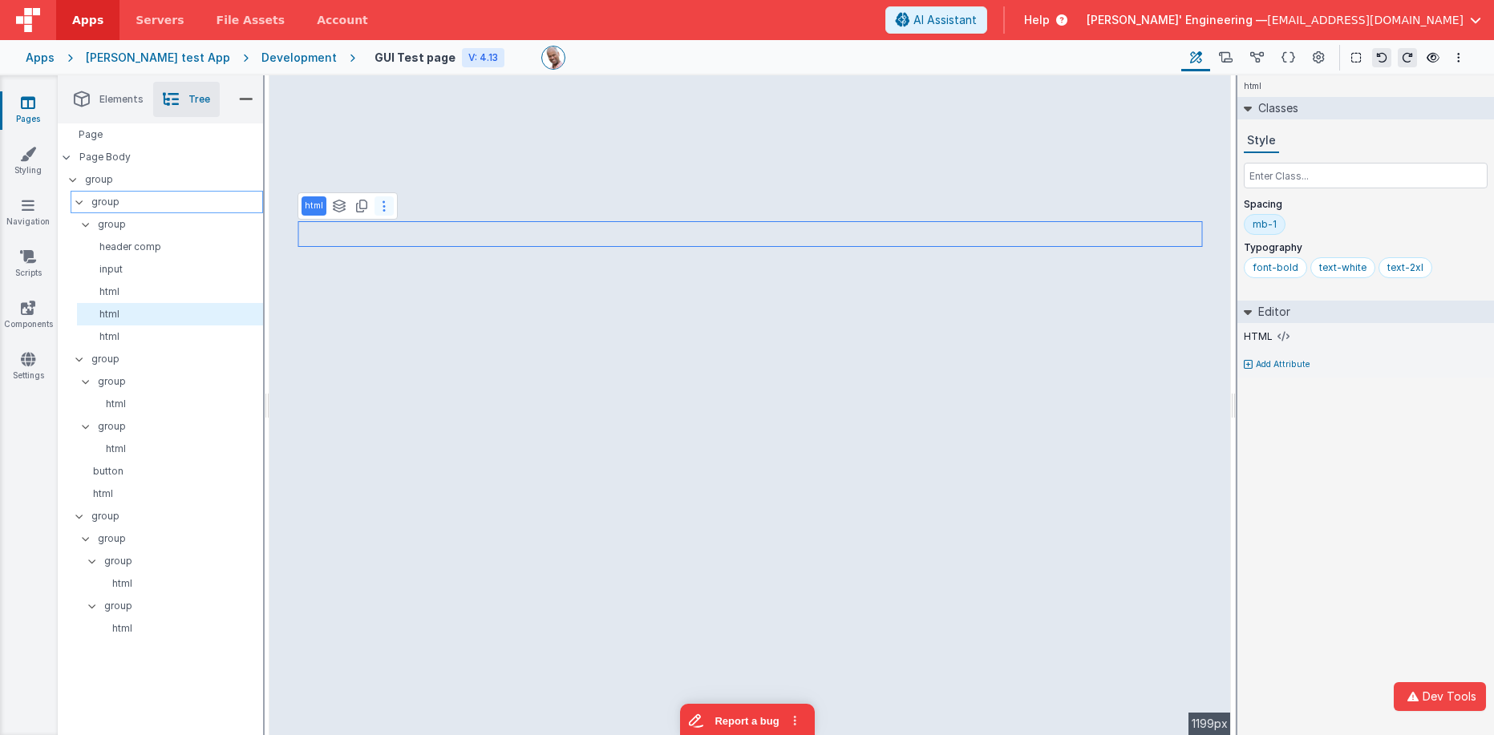
click at [387, 212] on button at bounding box center [383, 205] width 19 height 19
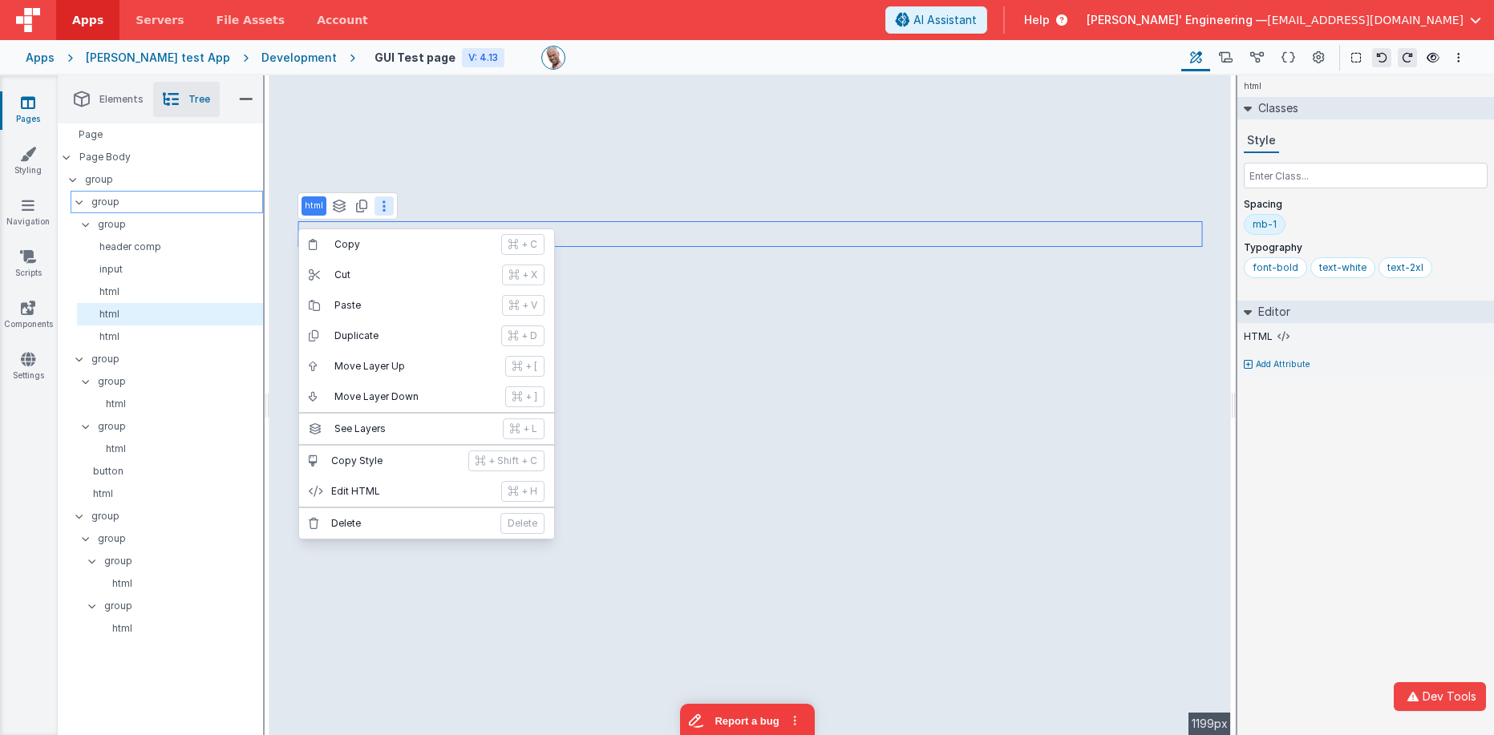
drag, startPoint x: 1260, startPoint y: 222, endPoint x: 1271, endPoint y: 227, distance: 12.2
click at [1271, 227] on div "mb-1" at bounding box center [1265, 224] width 24 height 13
click at [1264, 221] on div "mb-1" at bounding box center [1265, 224] width 24 height 13
click at [1354, 218] on div "mb-1 mb-1 mb-1.5 mb-10 mb-11 mb-12 mb-14 mb-16" at bounding box center [1366, 228] width 244 height 29
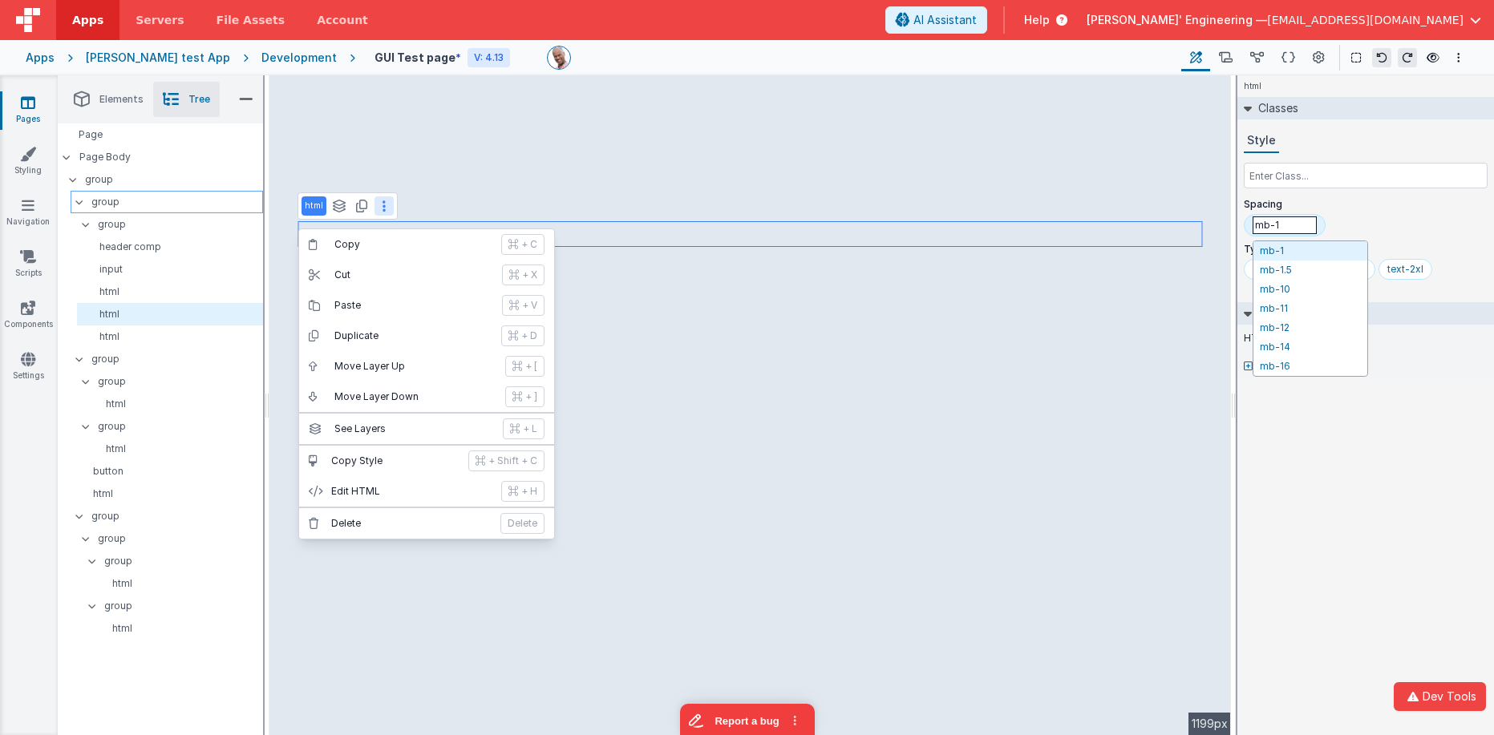
click at [1387, 435] on div "html Classes Style Spacing mb-1 mb-1 mb-1.5 mb-10 mb-11 mb-12 mb-14 mb-16 Typog…" at bounding box center [1365, 405] width 257 height 660
click at [1366, 125] on div "Classes Style Spacing mb-1 mb-1 mb-1.5 mb-10 mb-11 mb-12 mb-14 mb-16 Typography…" at bounding box center [1365, 191] width 257 height 189
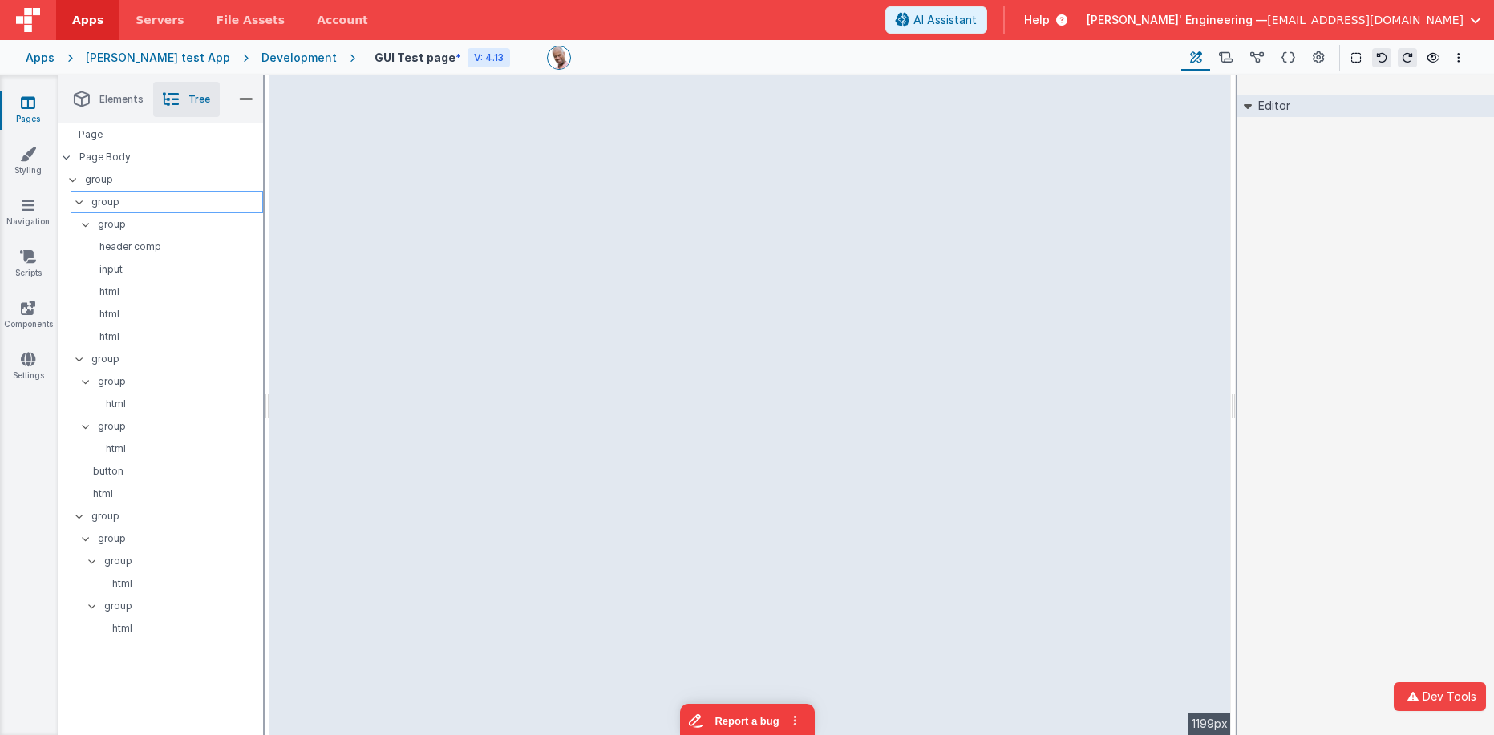
click at [1342, 222] on div "Editor DEV: Focus DEV: builderToggleConditionalCSS DEV: Remove DND DEV: updateS…" at bounding box center [1365, 405] width 257 height 660
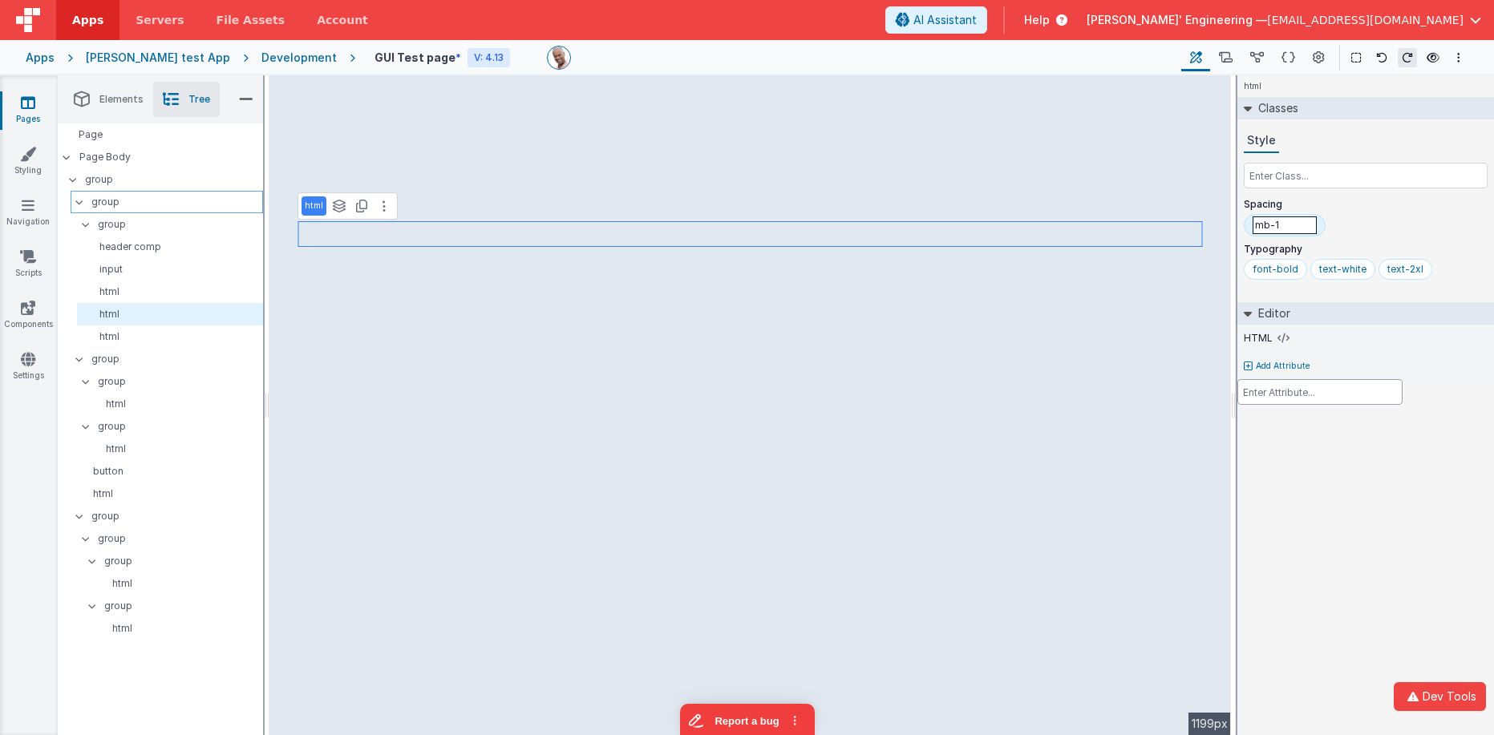
click at [1325, 234] on div at bounding box center [747, 367] width 1494 height 735
click at [1269, 266] on div "font-bold" at bounding box center [1276, 269] width 46 height 13
click at [1267, 222] on div "mb-1" at bounding box center [1265, 224] width 24 height 13
click at [1342, 264] on div "text-white" at bounding box center [1342, 269] width 47 height 13
click at [1408, 273] on div "text-2xl" at bounding box center [1422, 267] width 36 height 13
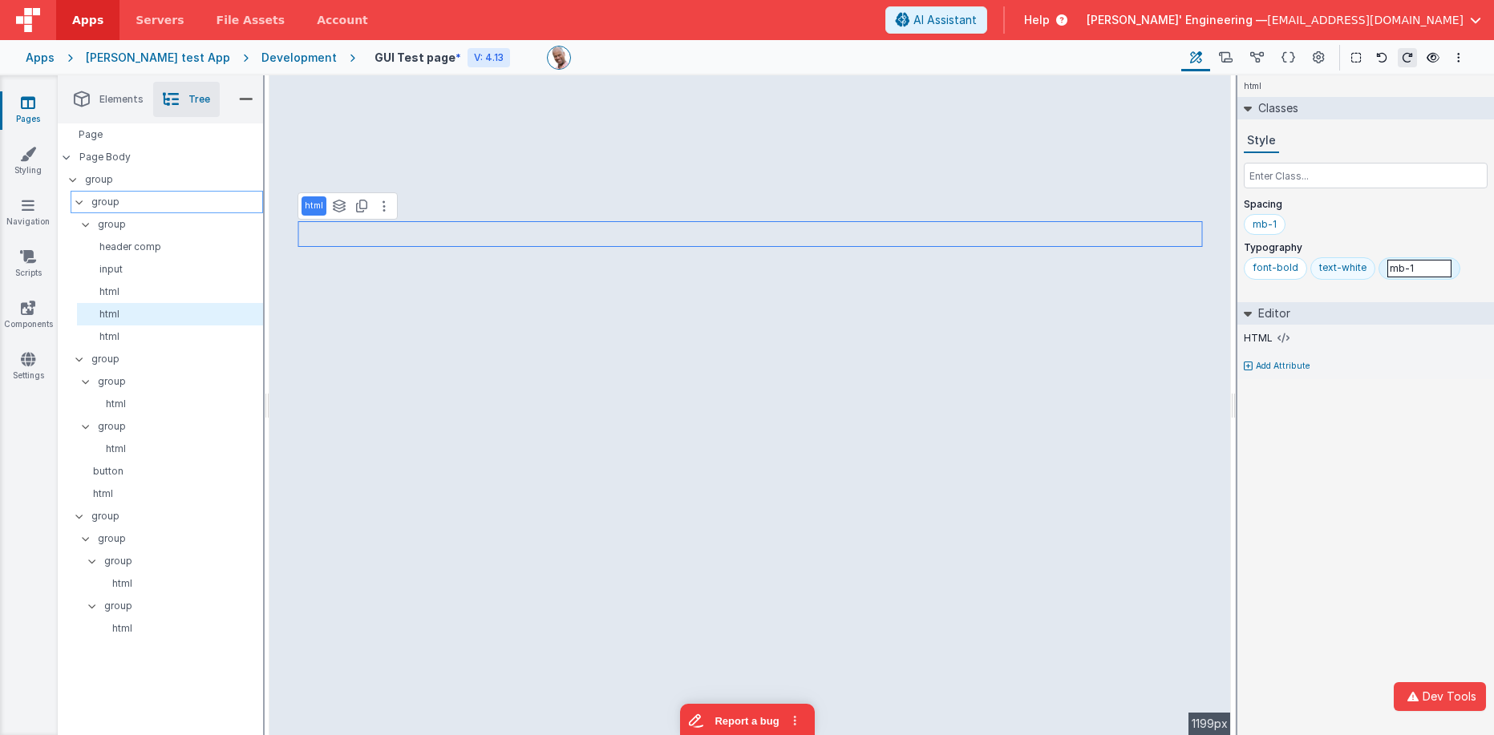
click at [1350, 269] on div "text-white" at bounding box center [1342, 267] width 47 height 13
click at [1284, 268] on div "font-bold" at bounding box center [1276, 267] width 46 height 13
click at [1273, 227] on div "mb-1" at bounding box center [1265, 224] width 24 height 13
click at [1350, 226] on div "mb-1" at bounding box center [1366, 228] width 244 height 29
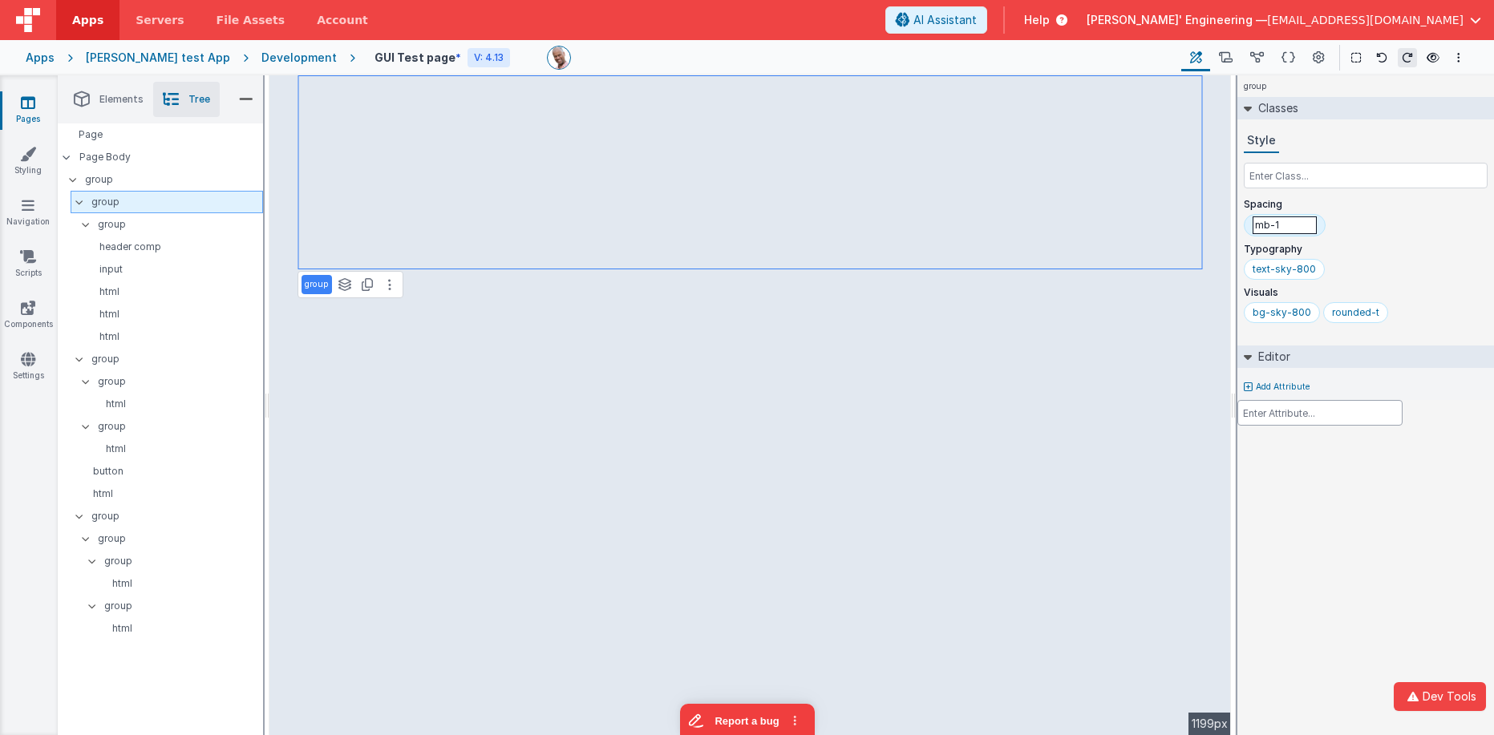
click at [1295, 219] on div at bounding box center [747, 367] width 1494 height 735
click at [1289, 225] on input "mb-1" at bounding box center [1285, 226] width 64 height 18
click at [389, 285] on icon at bounding box center [389, 284] width 3 height 13
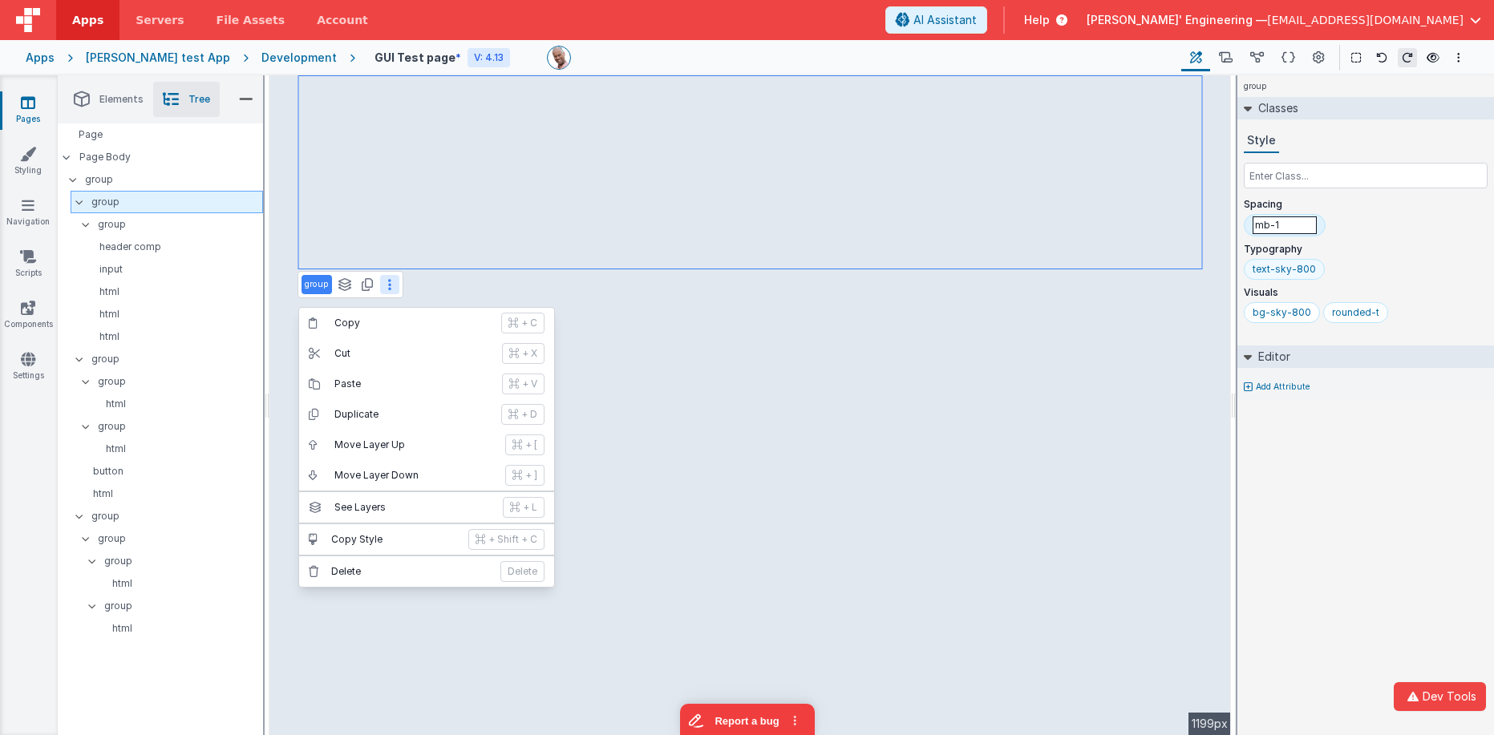
click at [1277, 269] on div "text-sky-800" at bounding box center [1284, 269] width 63 height 13
click at [1277, 269] on input "mb-1" at bounding box center [1285, 269] width 64 height 18
type input "text-sky-800"
click at [1289, 265] on input "text-sky-800" at bounding box center [1285, 269] width 64 height 18
click at [1313, 268] on input "text-sky-800" at bounding box center [1285, 269] width 64 height 18
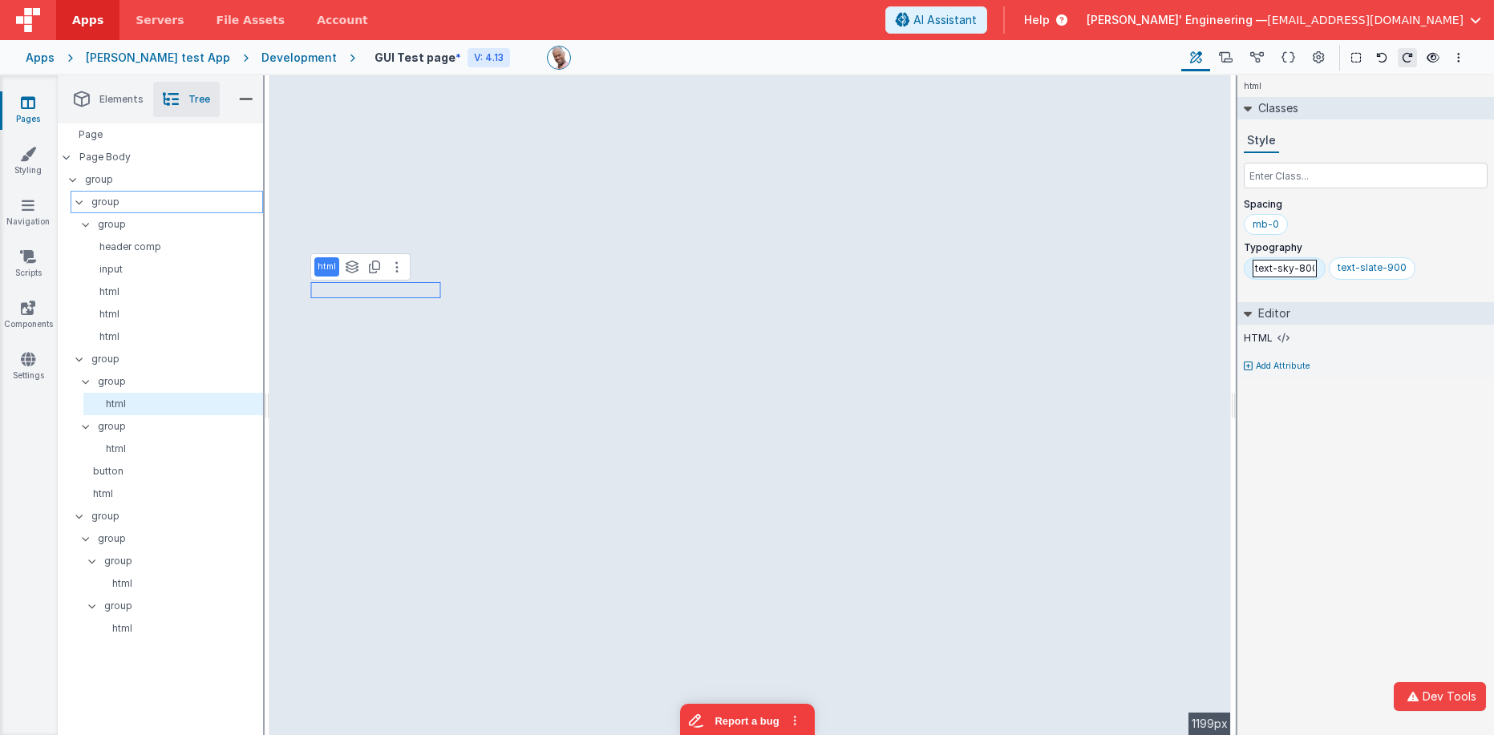
click at [1342, 223] on div "mb-0" at bounding box center [1366, 227] width 244 height 27
click at [1318, 227] on div "mb-0" at bounding box center [1366, 227] width 244 height 27
click at [1379, 215] on div "mb-0" at bounding box center [1366, 227] width 244 height 27
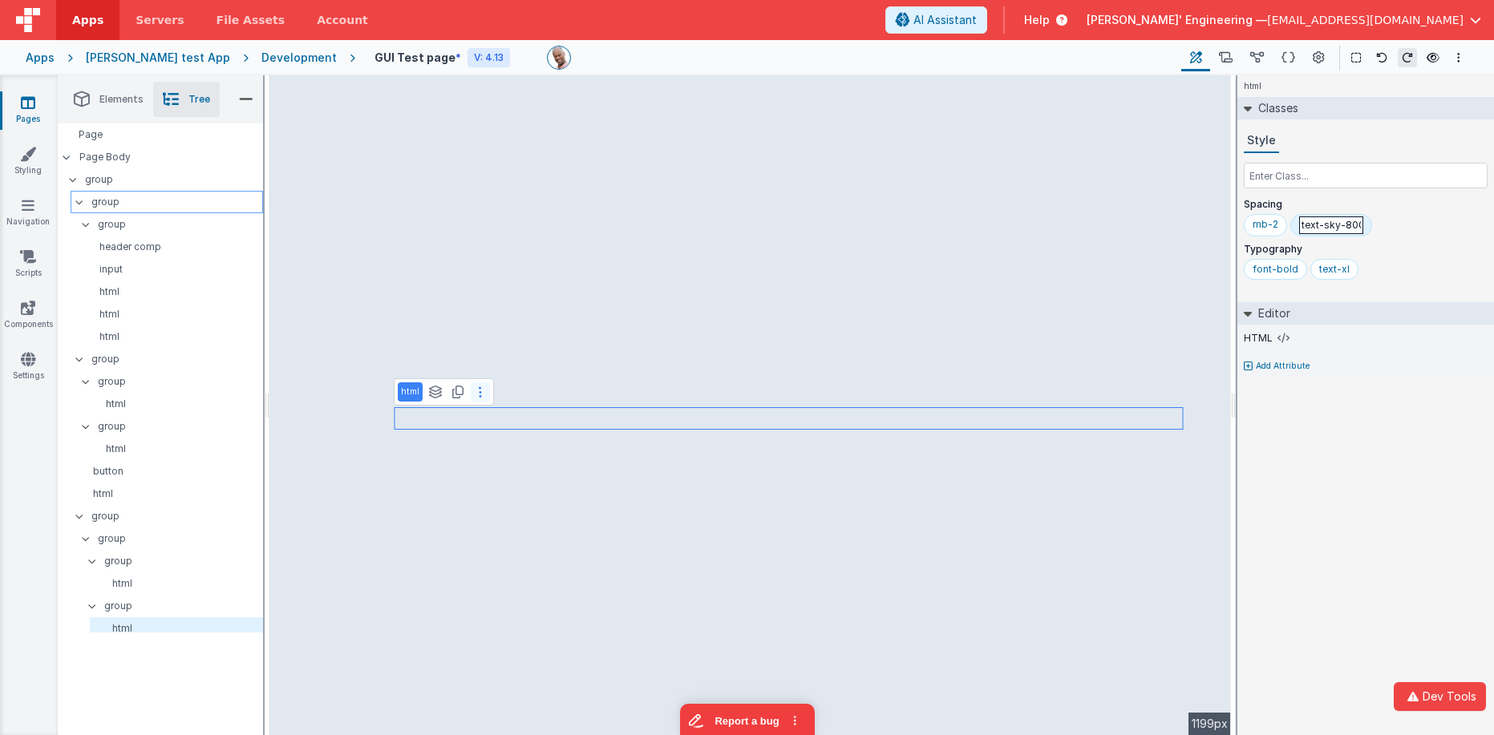
click at [479, 393] on icon at bounding box center [480, 392] width 3 height 13
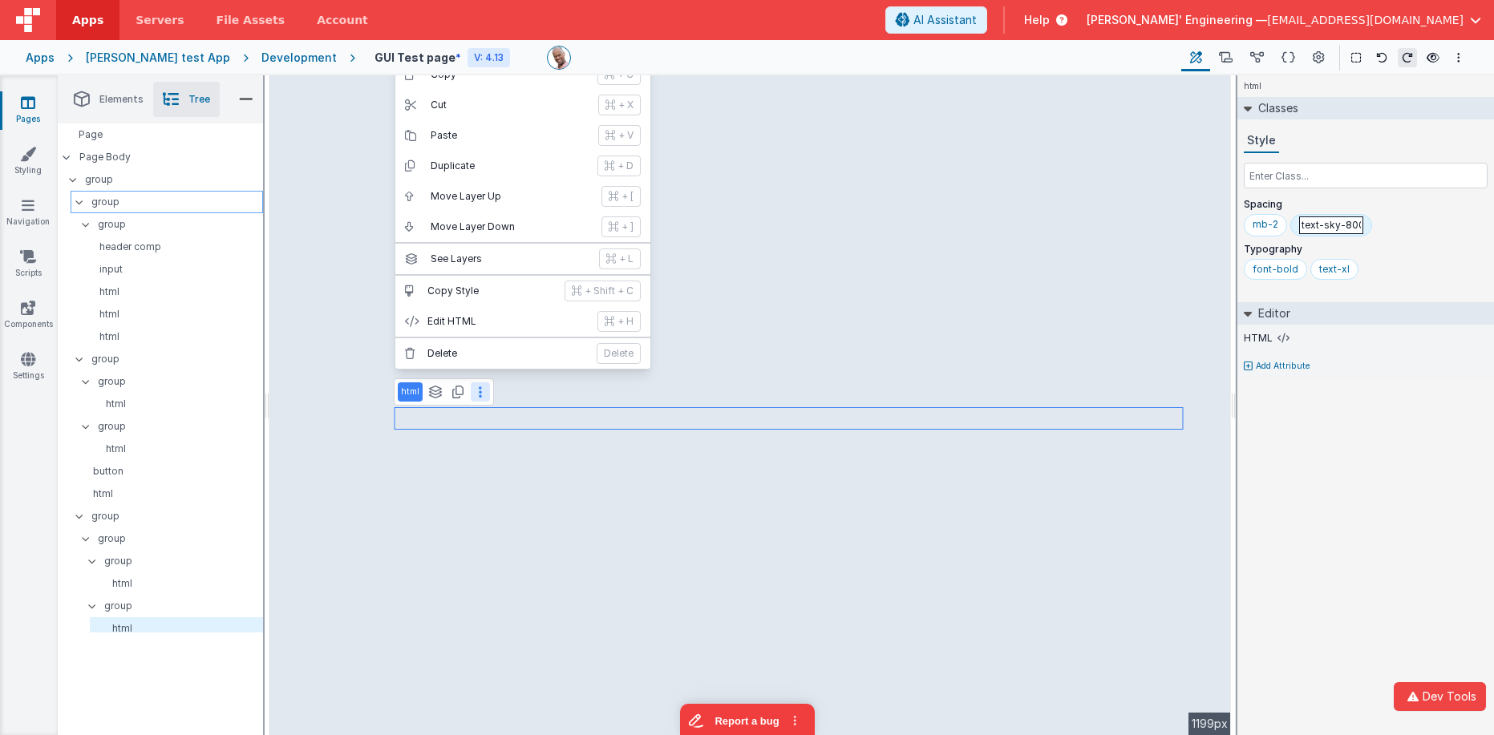
click at [1388, 241] on div "mb-2 text-sky-800" at bounding box center [1366, 228] width 244 height 29
click at [1281, 269] on div "font-bold" at bounding box center [1276, 269] width 46 height 13
click at [1415, 237] on div "mb-2 mb-0" at bounding box center [1366, 227] width 244 height 27
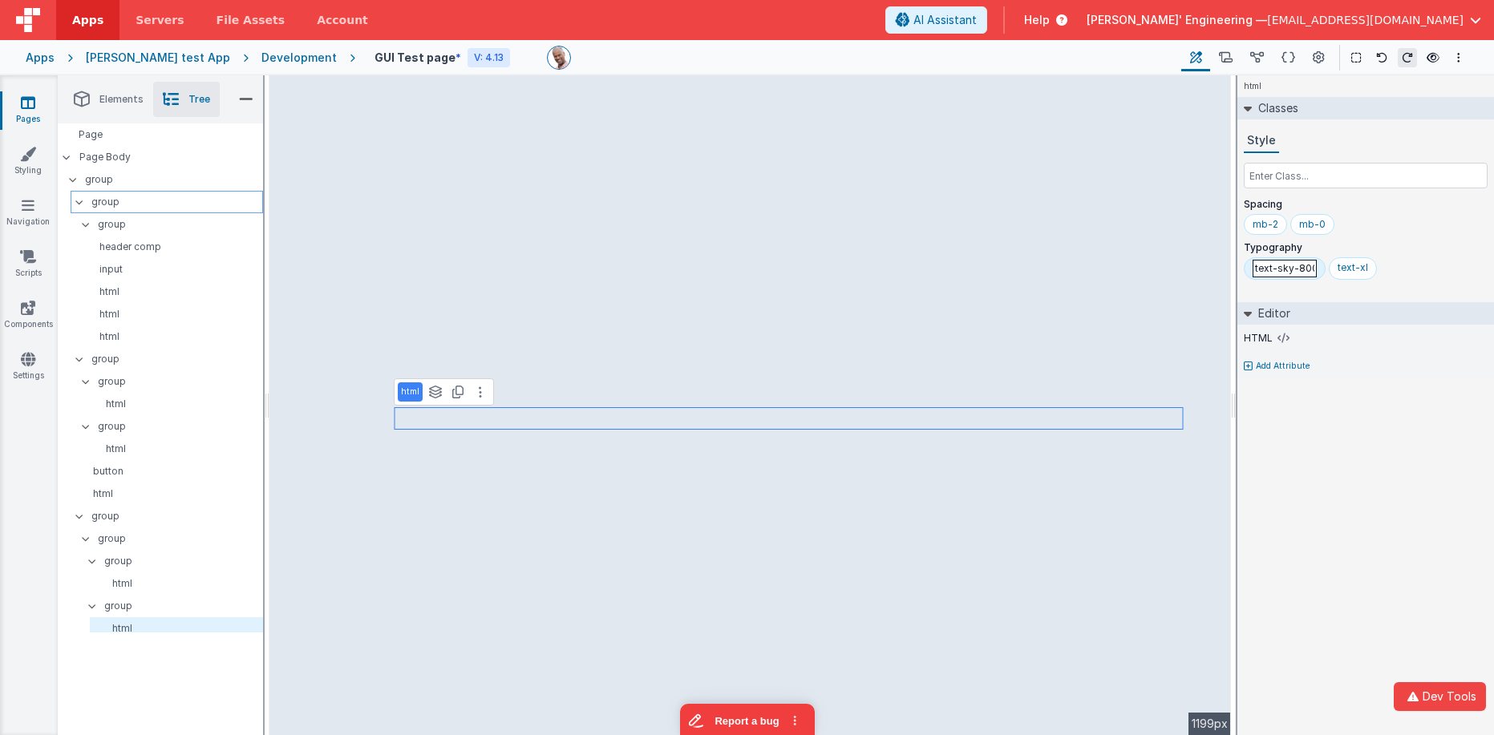
click at [1309, 182] on input "text" at bounding box center [1366, 176] width 244 height 26
click at [1269, 171] on input "text" at bounding box center [1366, 176] width 244 height 26
